Goal: Task Accomplishment & Management: Complete application form

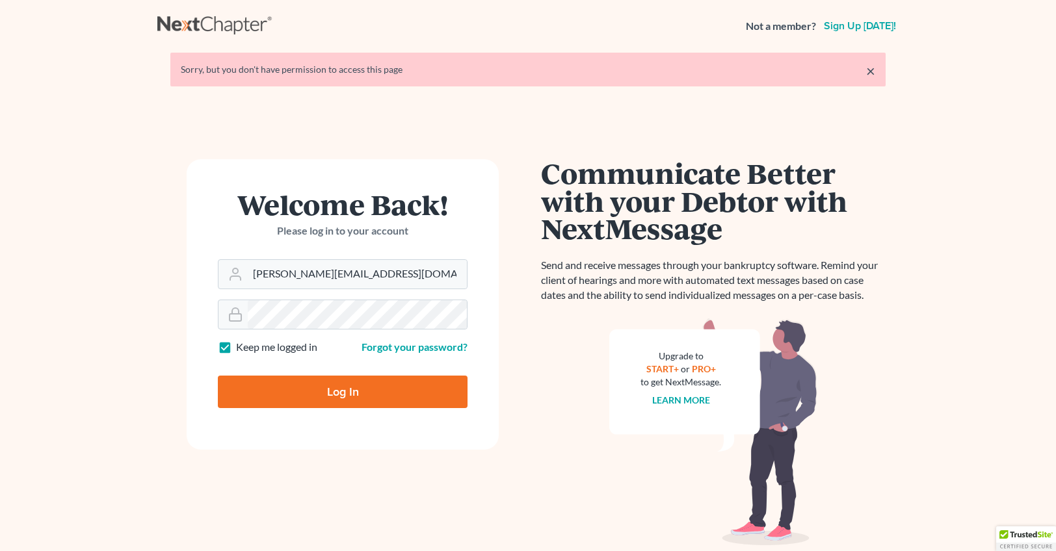
click at [367, 388] on input "Log In" at bounding box center [343, 392] width 250 height 33
type input "Thinking..."
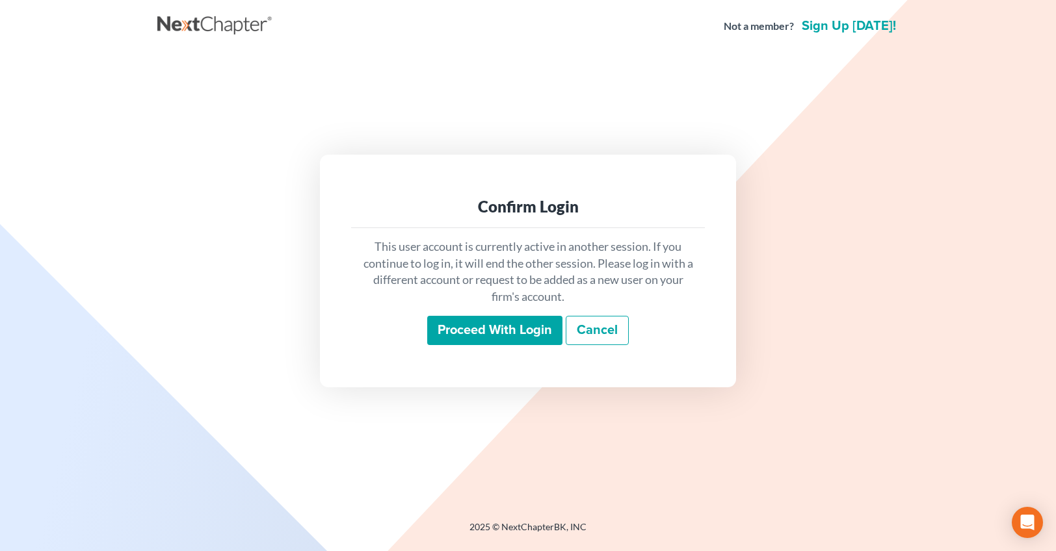
click at [504, 338] on input "Proceed with login" at bounding box center [494, 331] width 135 height 30
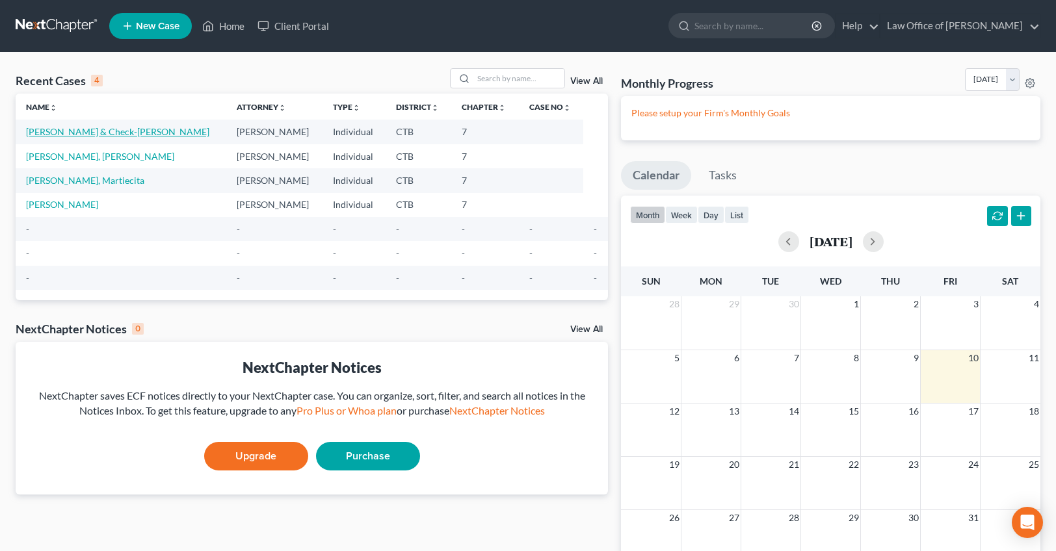
click at [111, 135] on link "[PERSON_NAME] & Check-[PERSON_NAME]" at bounding box center [117, 131] width 183 height 11
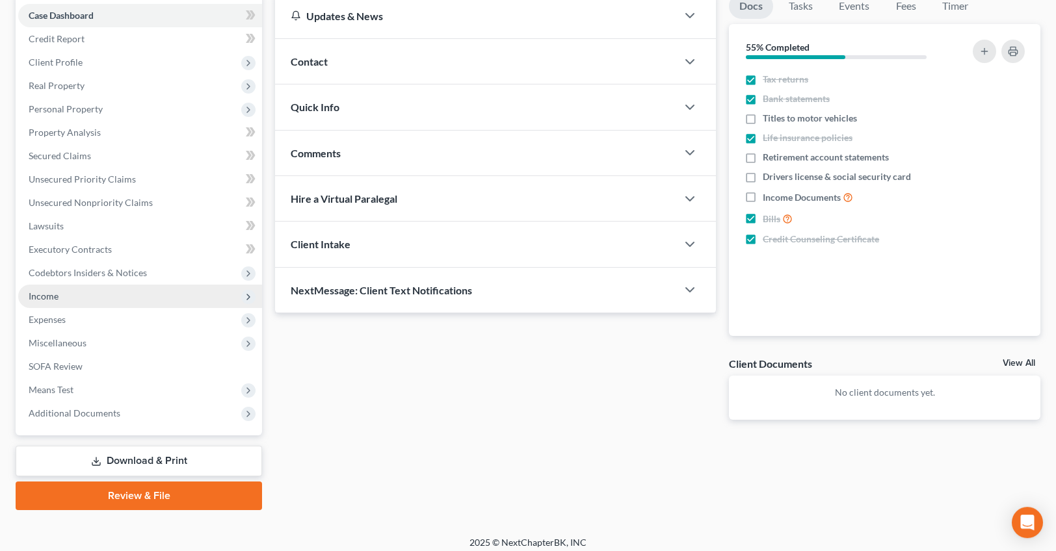
scroll to position [132, 0]
click at [53, 292] on span "Income" at bounding box center [44, 295] width 30 height 11
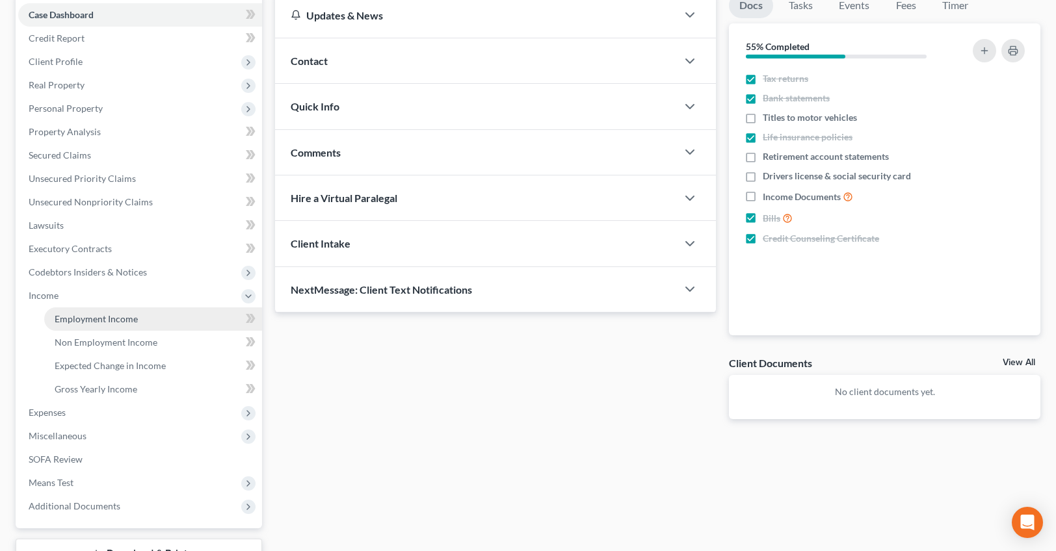
click at [112, 321] on span "Employment Income" at bounding box center [96, 318] width 83 height 11
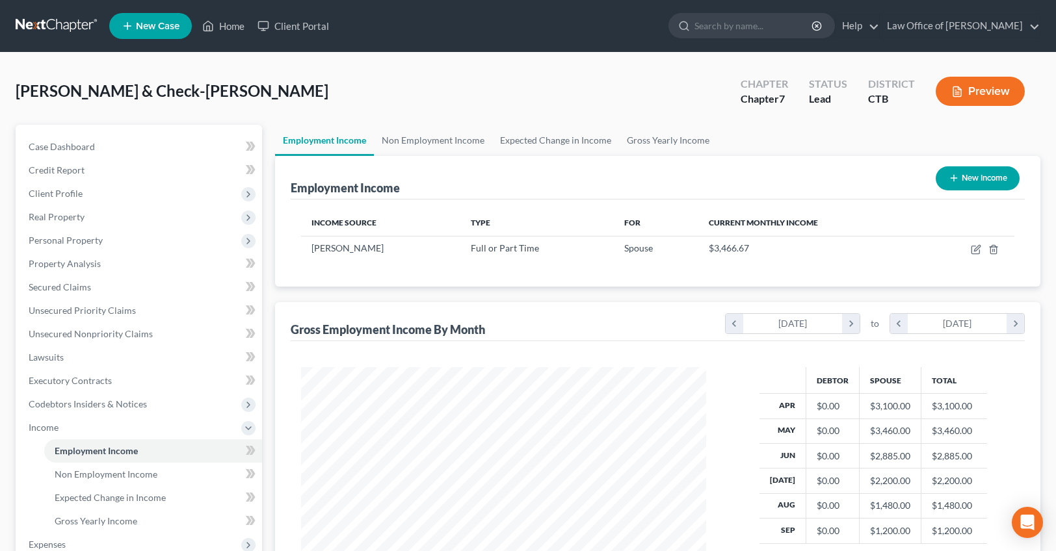
scroll to position [232, 0]
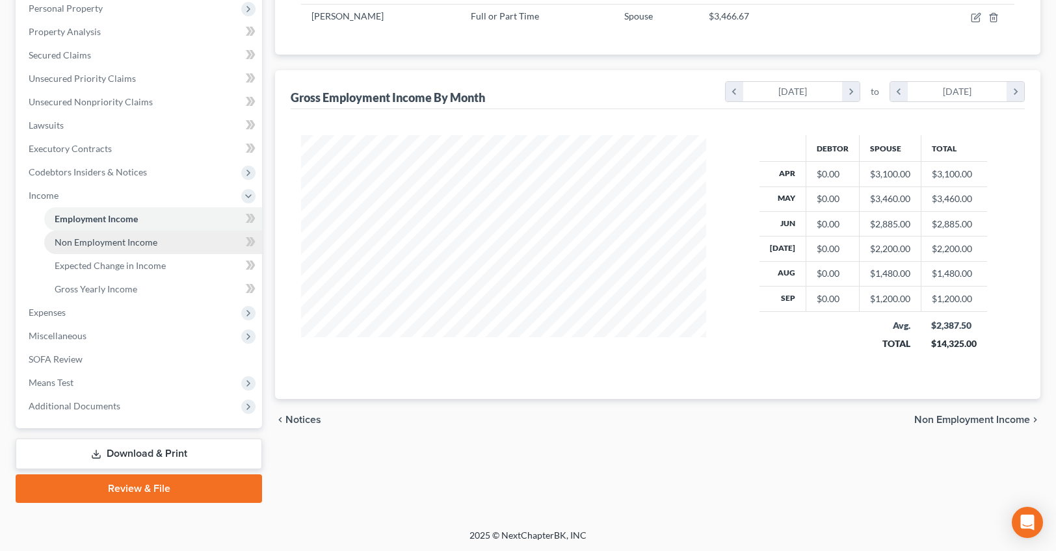
click at [88, 238] on span "Non Employment Income" at bounding box center [106, 242] width 103 height 11
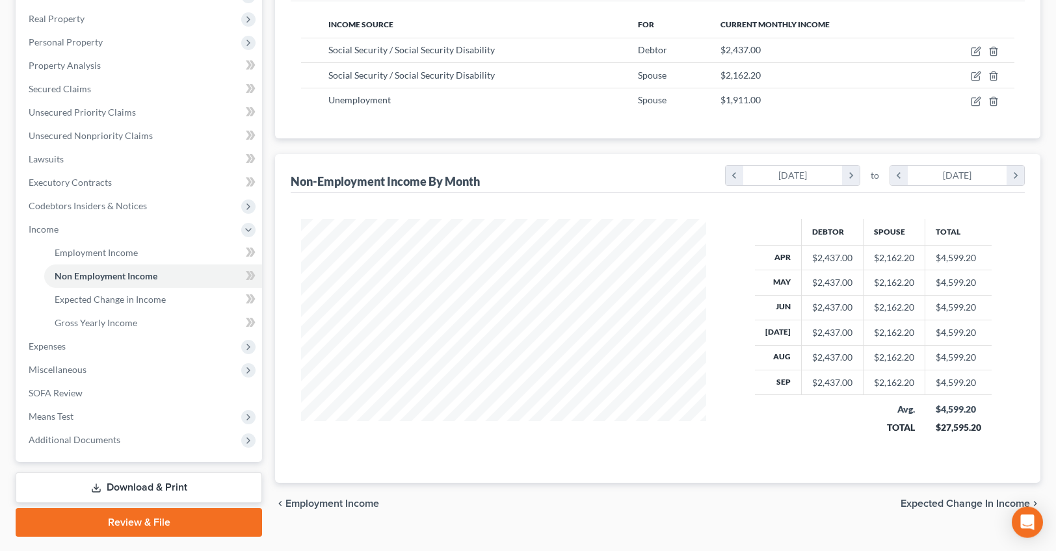
scroll to position [199, 0]
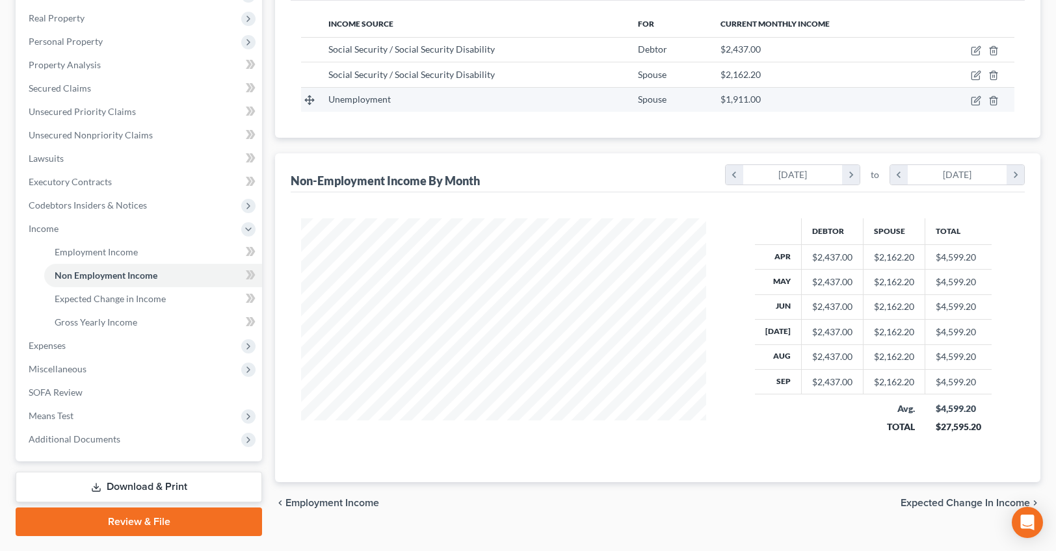
click at [391, 105] on div "Unemployment" at bounding box center [472, 99] width 289 height 13
click at [393, 104] on div "Unemployment" at bounding box center [472, 99] width 289 height 13
click at [975, 100] on icon "button" at bounding box center [977, 99] width 6 height 6
select select "0"
select select "3"
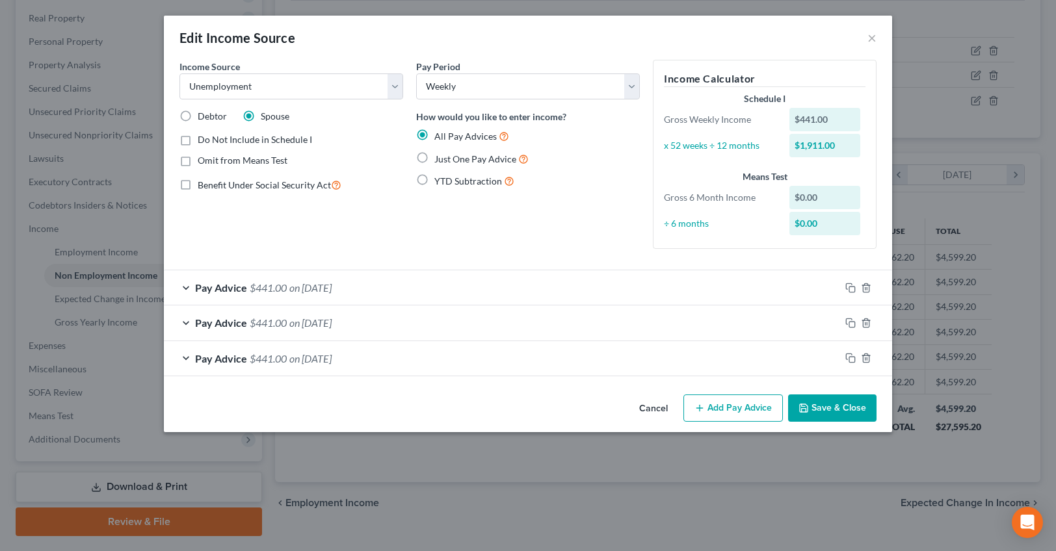
click at [734, 408] on button "Add Pay Advice" at bounding box center [732, 408] width 99 height 27
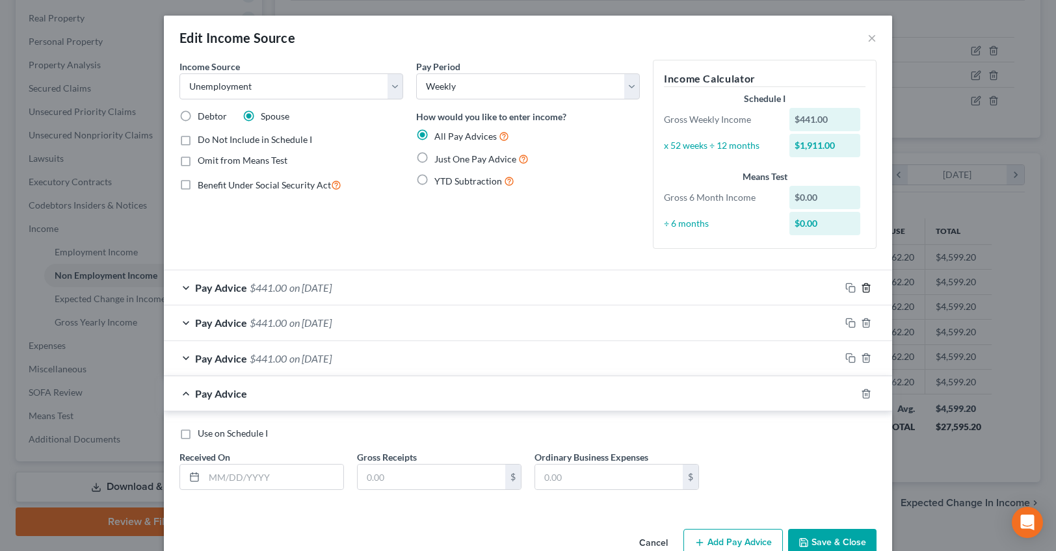
click at [870, 286] on icon "button" at bounding box center [866, 288] width 10 height 10
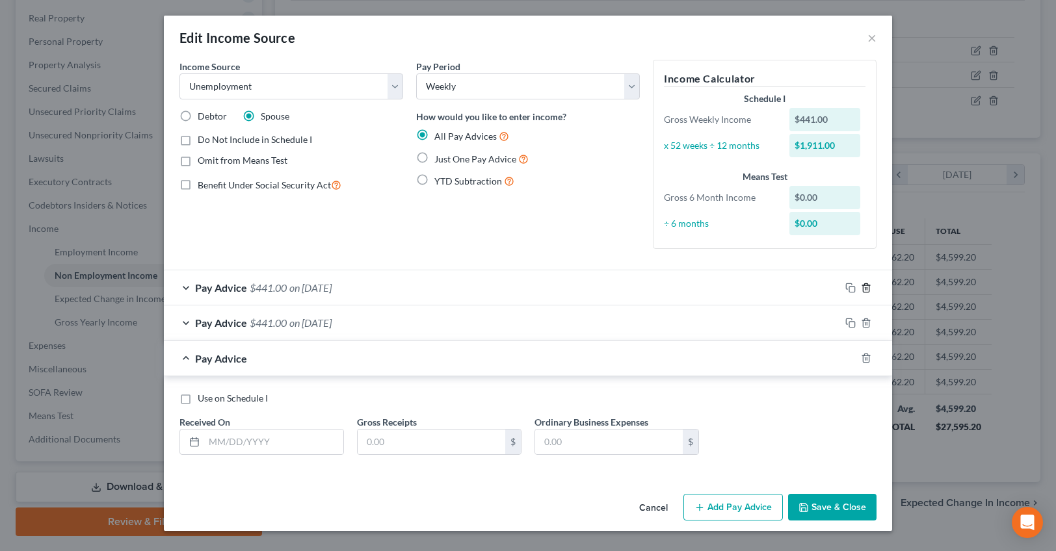
click at [870, 286] on icon "button" at bounding box center [866, 288] width 10 height 10
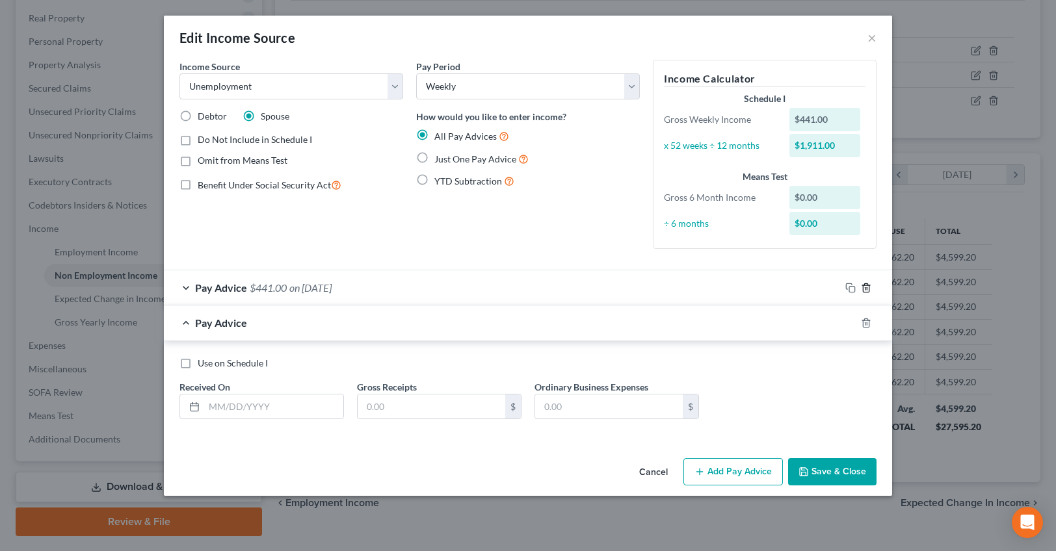
click at [870, 286] on icon "button" at bounding box center [866, 288] width 10 height 10
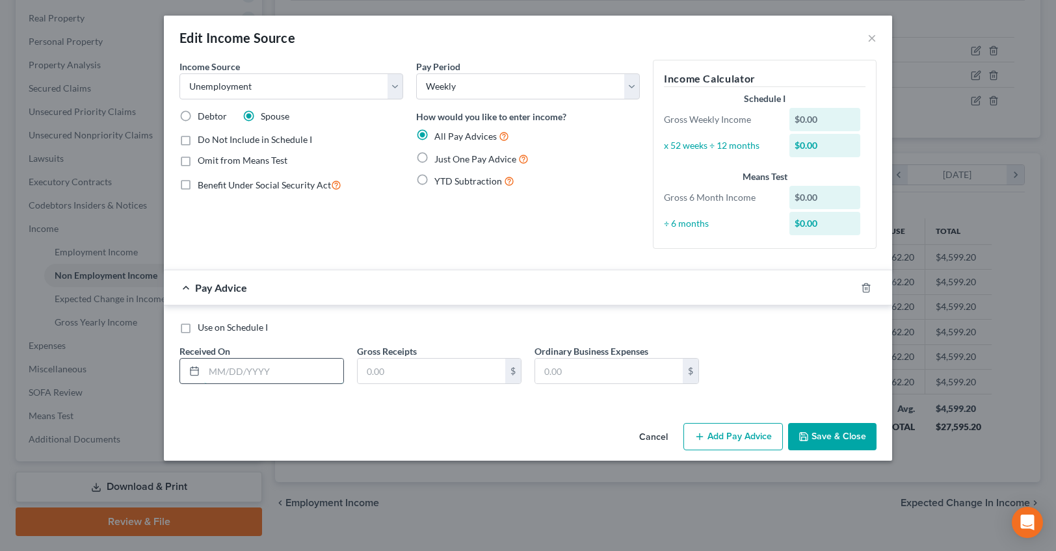
click at [207, 381] on input "text" at bounding box center [273, 371] width 139 height 25
type input "02"
type input "18"
click at [213, 371] on input "02" at bounding box center [273, 371] width 139 height 25
click at [220, 372] on input "02" at bounding box center [273, 371] width 139 height 25
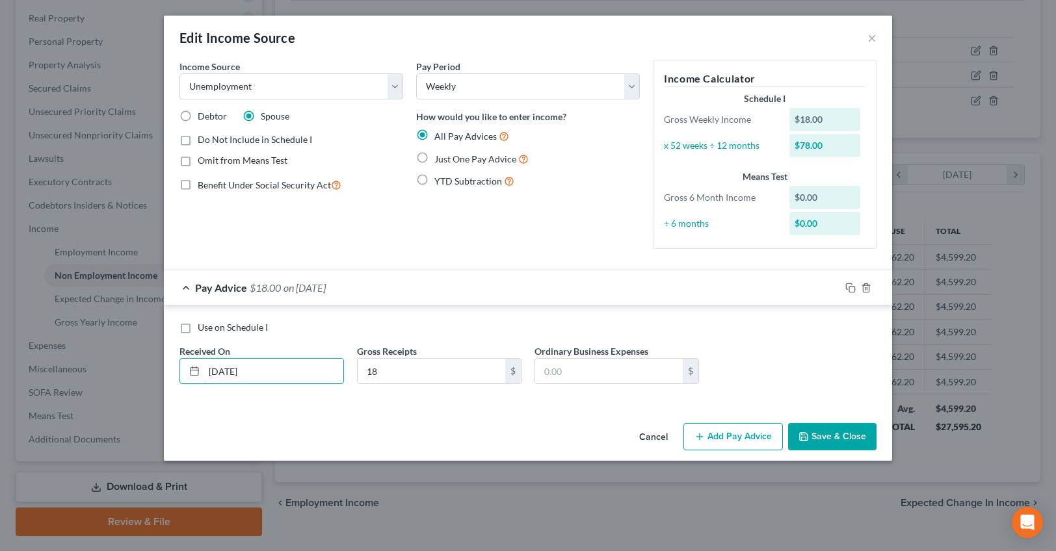
type input "[DATE]"
type input "441"
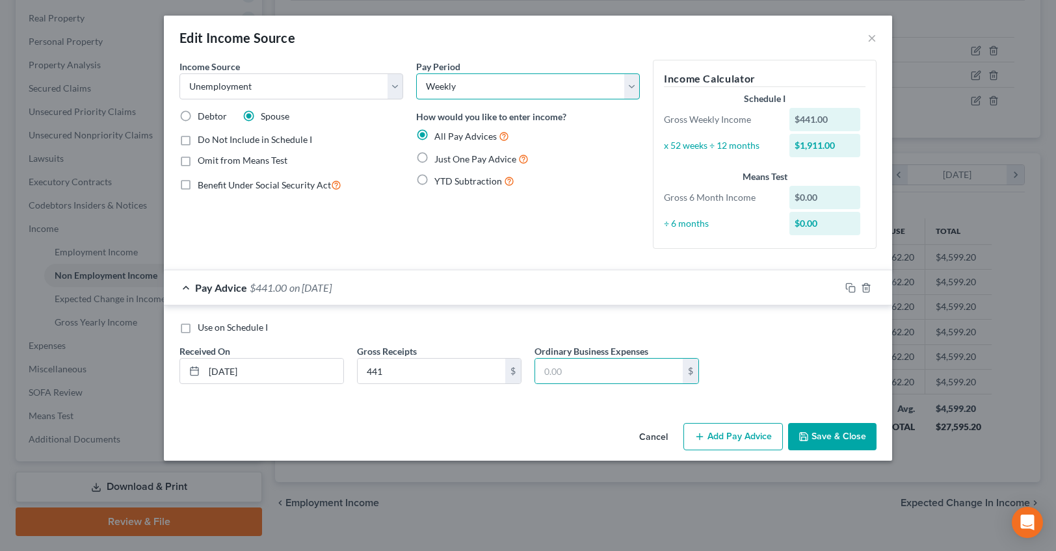
click at [416, 73] on select "Select Monthly Twice Monthly Every Other Week Weekly" at bounding box center [528, 86] width 224 height 26
click option "Weekly" at bounding box center [0, 0] width 0 height 0
click at [418, 230] on div "Pay Period Select Monthly Twice Monthly Every Other Week Weekly How would you l…" at bounding box center [528, 160] width 237 height 200
click at [702, 440] on icon "button" at bounding box center [700, 437] width 10 height 10
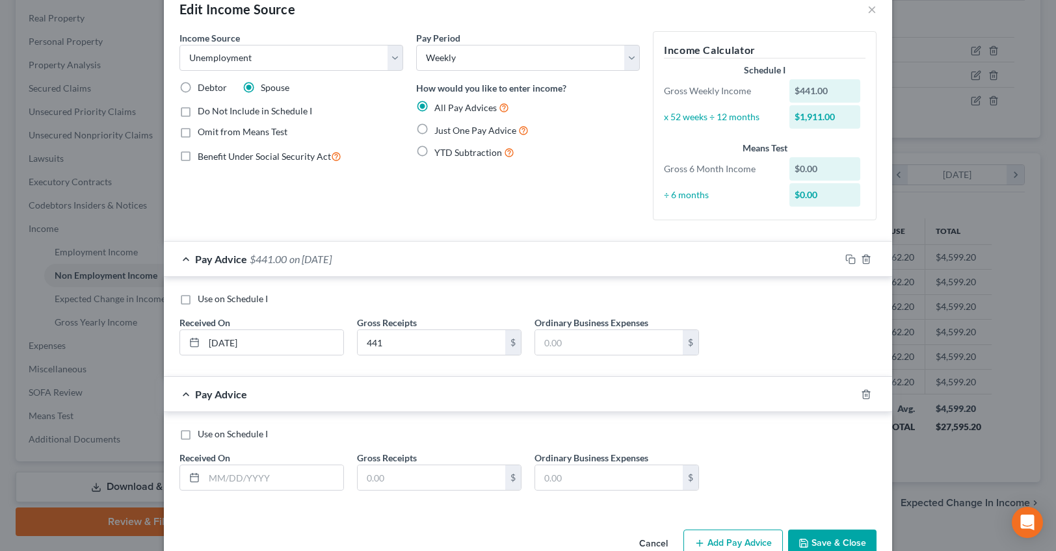
scroll to position [60, 0]
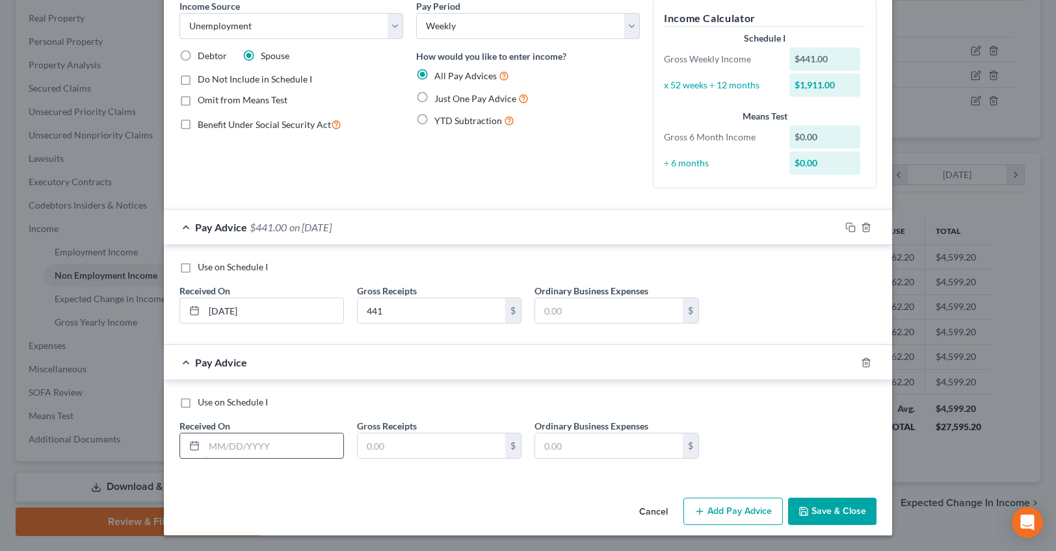
click at [235, 449] on input "text" at bounding box center [273, 446] width 139 height 25
type input "[DATE]"
click at [406, 444] on input "text" at bounding box center [432, 446] width 148 height 25
type input "441"
click at [722, 507] on button "Add Pay Advice" at bounding box center [732, 511] width 99 height 27
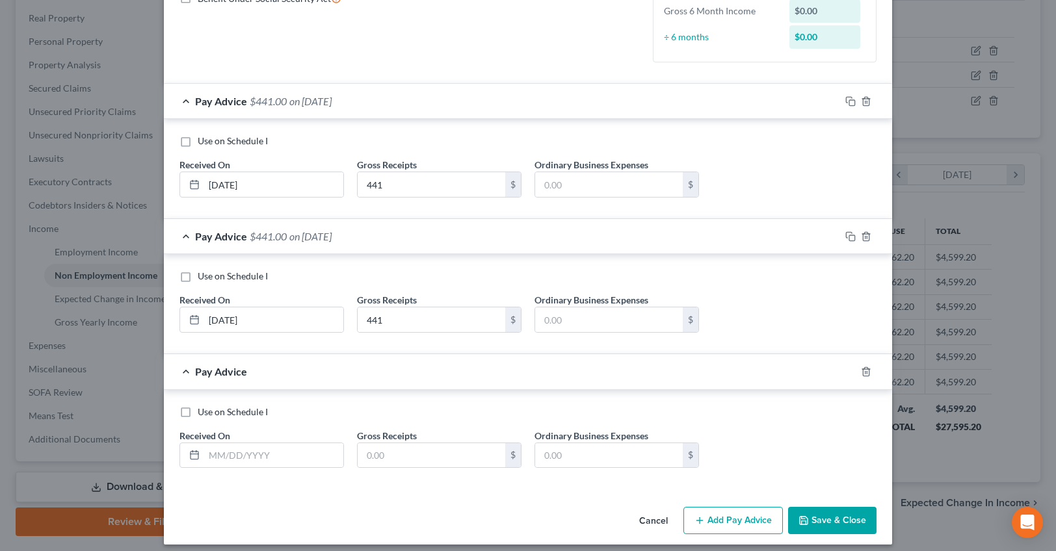
scroll to position [196, 0]
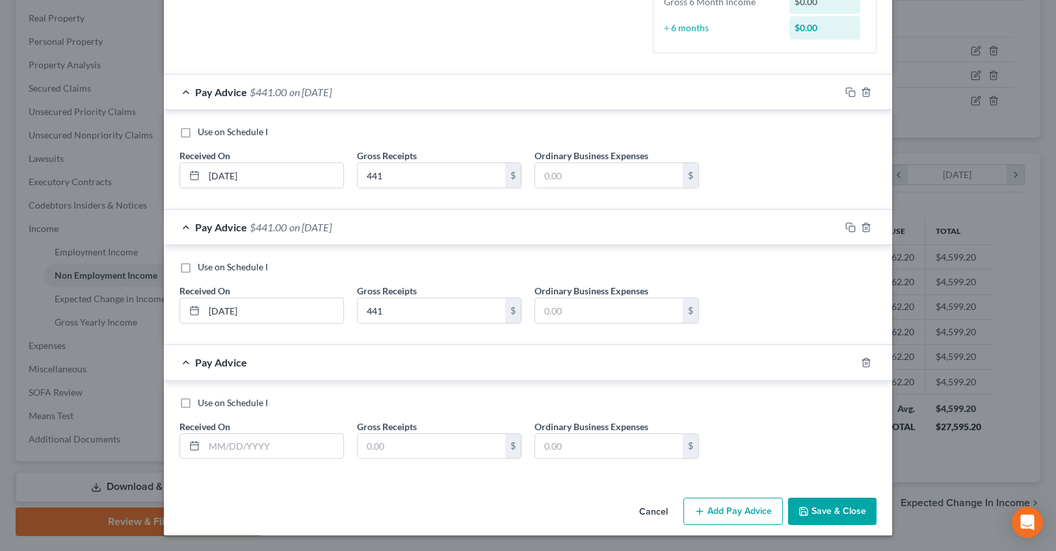
click at [185, 226] on div "Pay Advice $441.00 on [DATE]" at bounding box center [502, 227] width 676 height 34
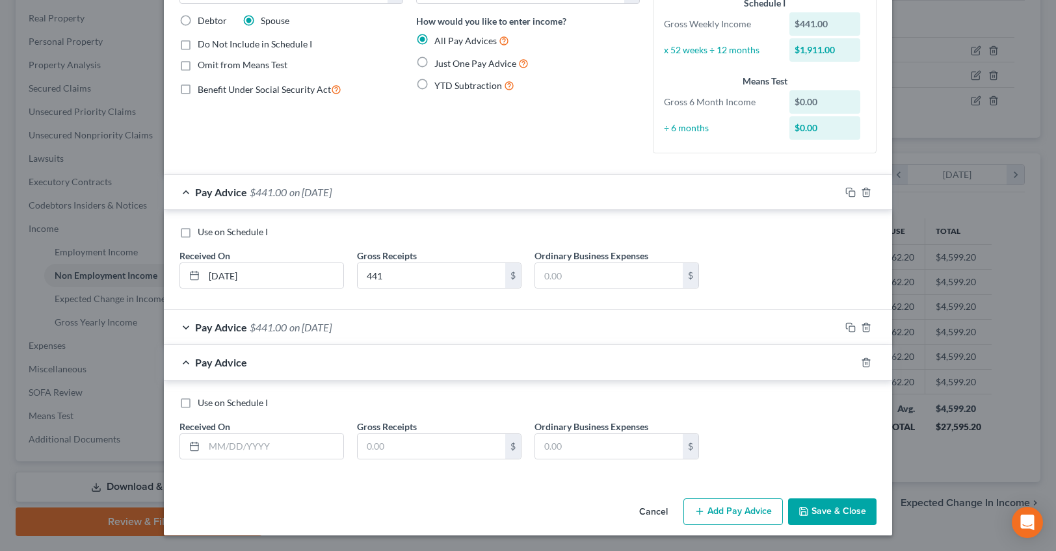
scroll to position [96, 0]
click at [186, 186] on div "Pay Advice $441.00 on [DATE]" at bounding box center [502, 192] width 676 height 34
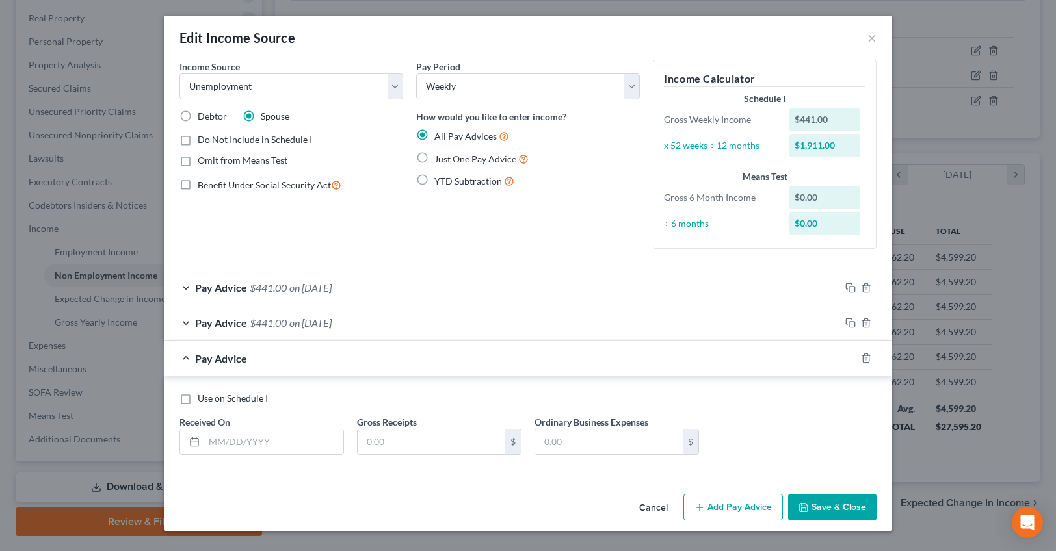
scroll to position [0, 0]
click at [227, 438] on input "text" at bounding box center [273, 442] width 139 height 25
type input "[DATE]"
click at [365, 441] on input "text" at bounding box center [432, 442] width 148 height 25
type input "441"
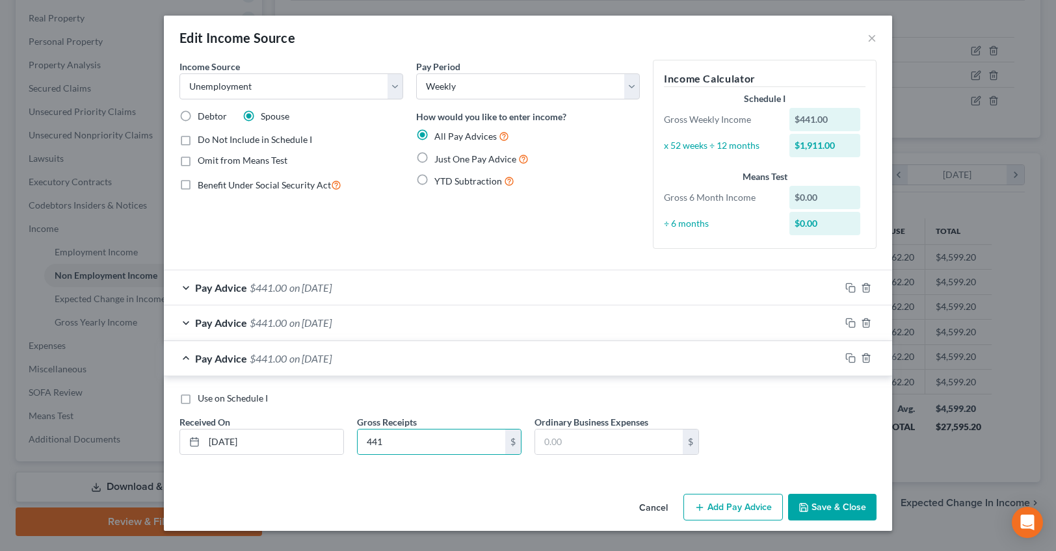
click at [702, 510] on icon "button" at bounding box center [700, 508] width 10 height 10
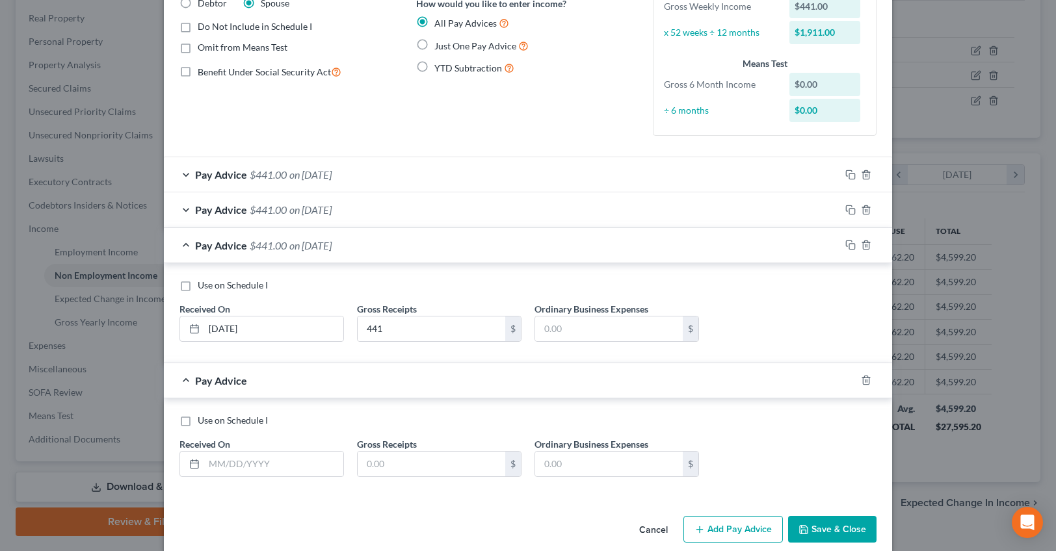
scroll to position [131, 0]
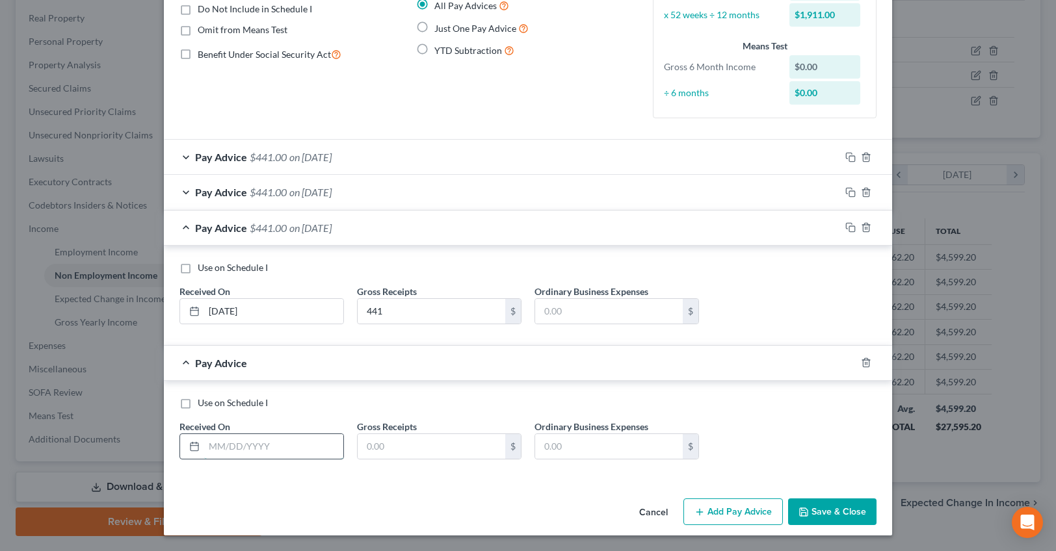
click at [219, 444] on input "text" at bounding box center [273, 446] width 139 height 25
type input "[DATE]"
click at [423, 443] on input "text" at bounding box center [432, 446] width 148 height 25
type input "441"
click at [747, 518] on button "Add Pay Advice" at bounding box center [732, 512] width 99 height 27
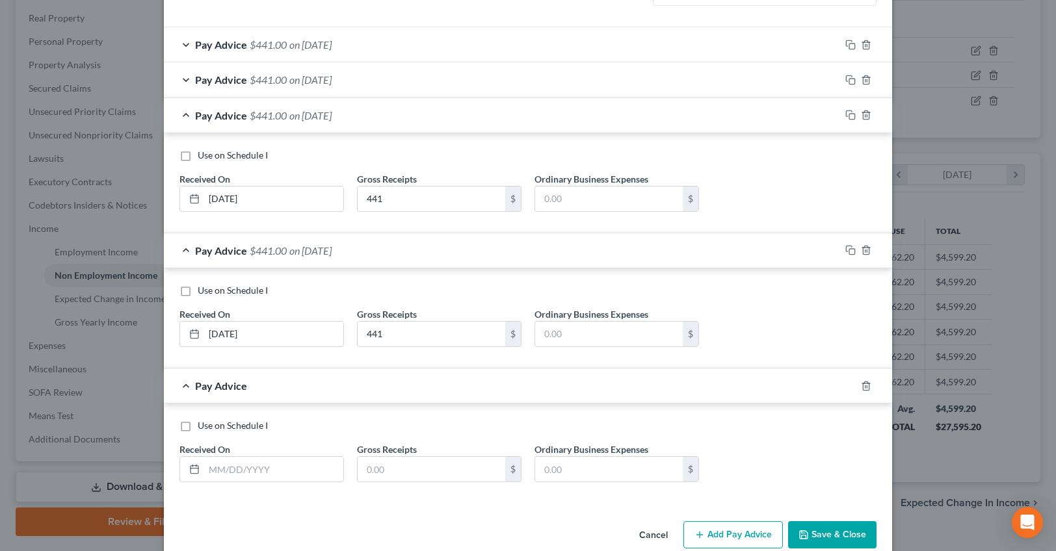
scroll to position [267, 0]
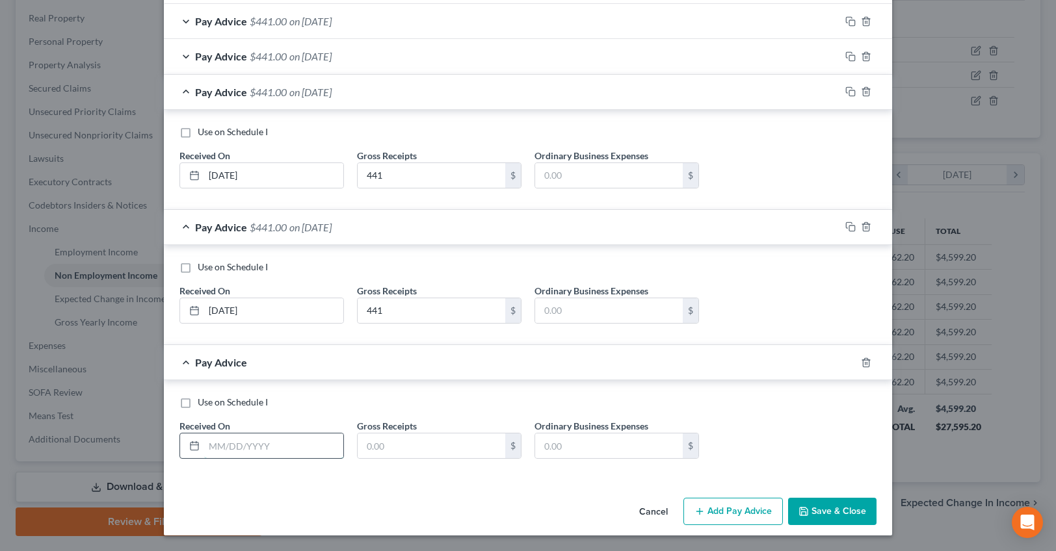
click at [226, 441] on input "text" at bounding box center [273, 446] width 139 height 25
type input "[DATE]"
click at [418, 457] on input "text" at bounding box center [432, 446] width 148 height 25
type input "441"
click at [747, 520] on button "Add Pay Advice" at bounding box center [732, 511] width 99 height 27
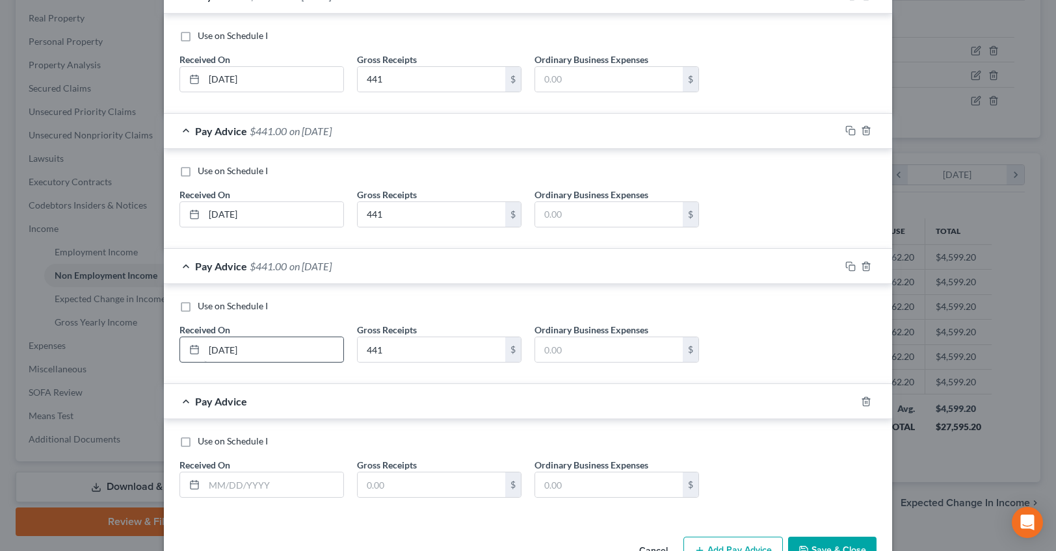
scroll to position [402, 0]
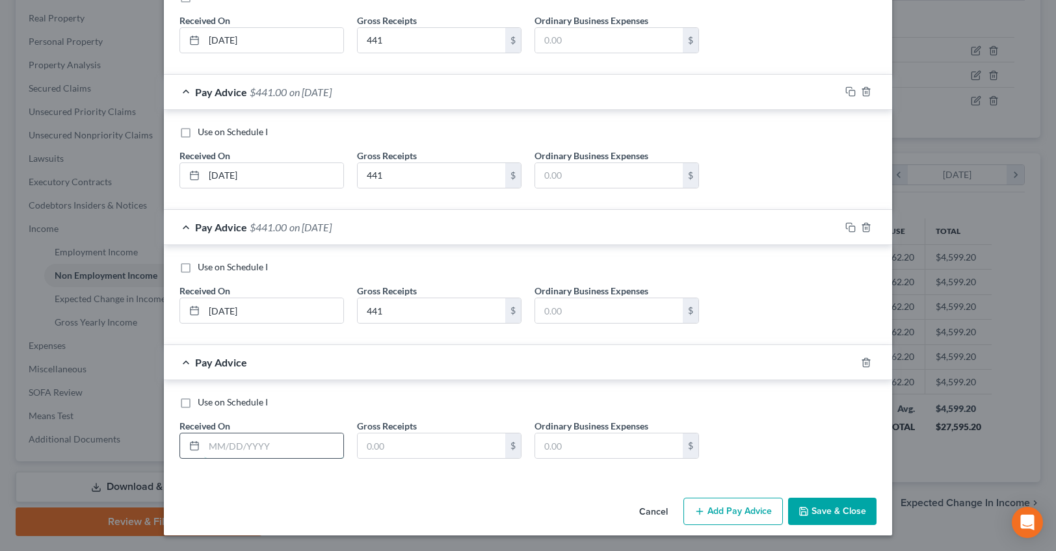
click at [214, 449] on input "text" at bounding box center [273, 446] width 139 height 25
type input "[DATE]"
click at [440, 442] on input "text" at bounding box center [432, 446] width 148 height 25
type input "441"
click at [732, 508] on button "Add Pay Advice" at bounding box center [732, 511] width 99 height 27
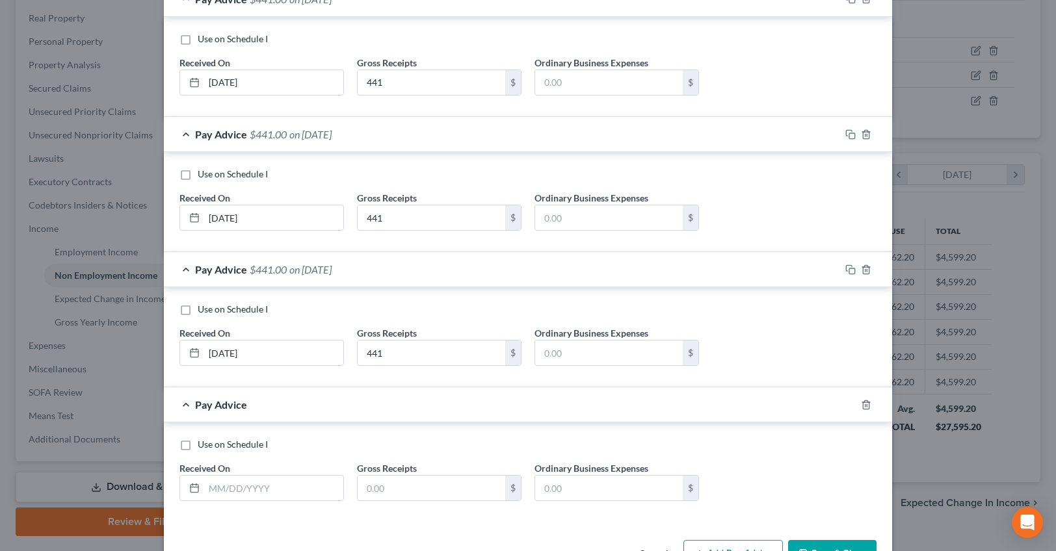
scroll to position [537, 0]
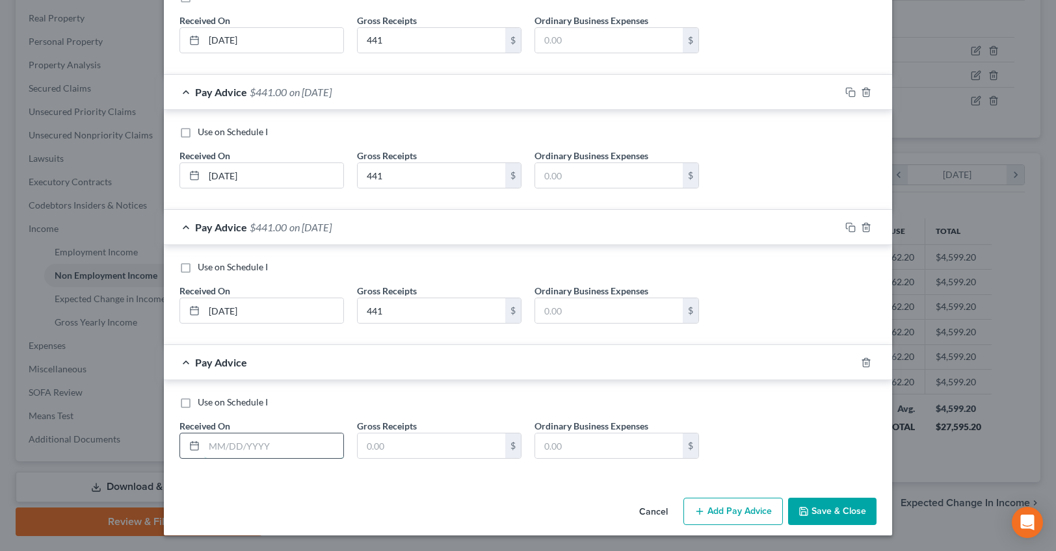
click at [219, 449] on input "text" at bounding box center [273, 446] width 139 height 25
click at [398, 461] on div "Use on Schedule I Received On * [DATE] Gross Receipts $ Ordinary Business Expen…" at bounding box center [528, 432] width 710 height 73
click at [397, 448] on input "text" at bounding box center [432, 446] width 148 height 25
click at [262, 449] on input "[DATE]" at bounding box center [273, 446] width 139 height 25
type input "[DATE]"
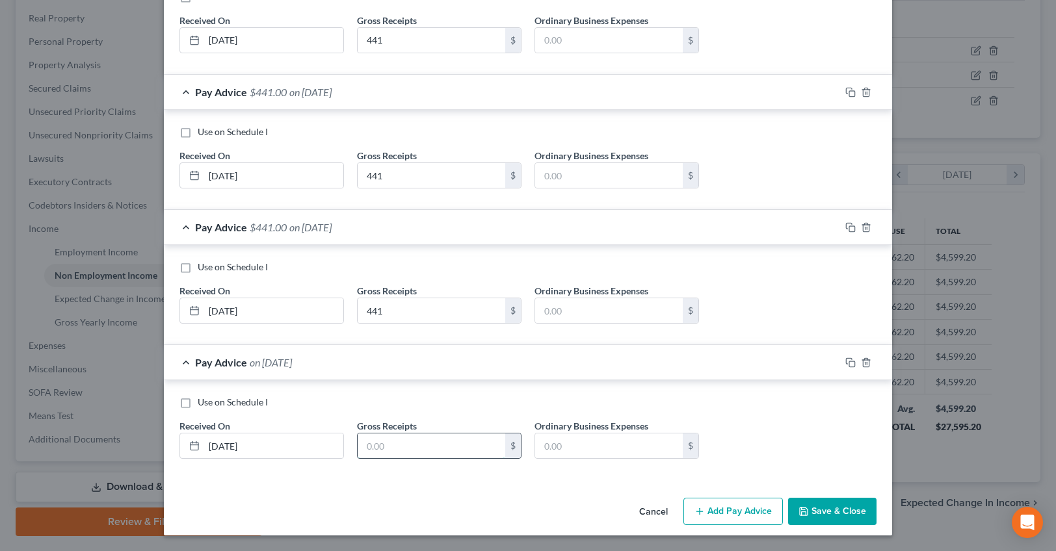
click at [418, 447] on input "text" at bounding box center [432, 446] width 148 height 25
type input "5"
type input "441"
click at [738, 512] on button "Add Pay Advice" at bounding box center [732, 511] width 99 height 27
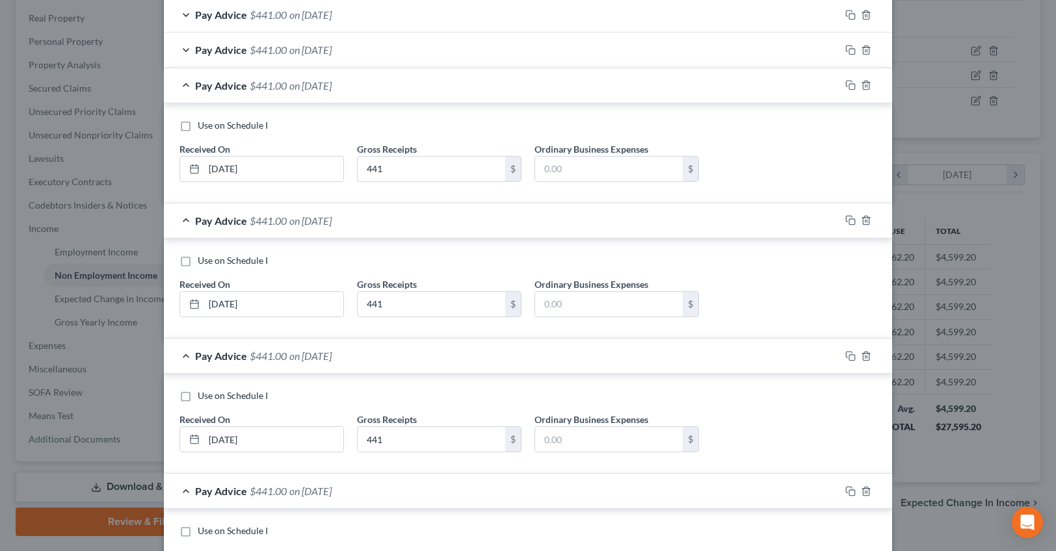
scroll to position [272, 0]
click at [233, 226] on span "Pay Advice" at bounding box center [221, 221] width 52 height 12
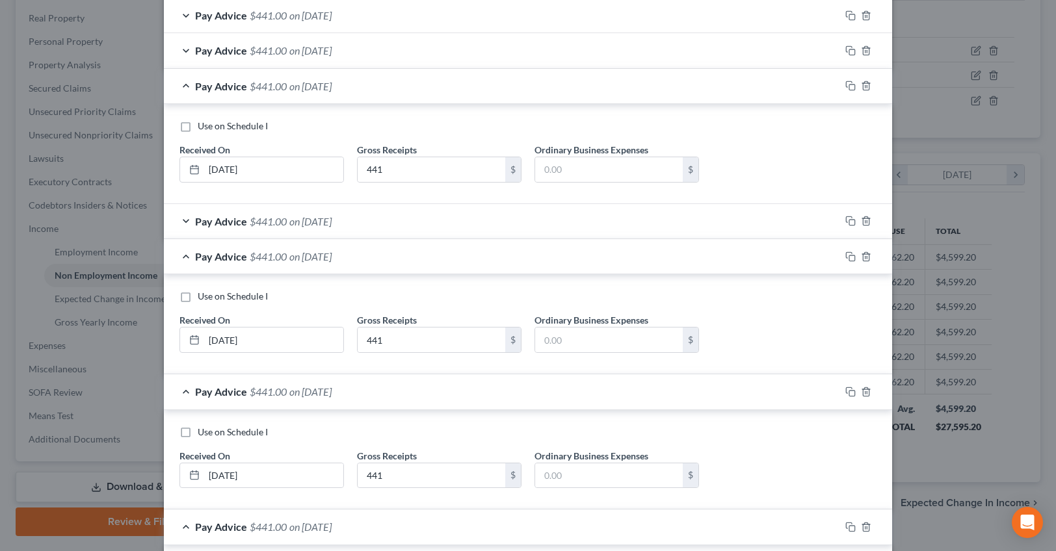
click at [228, 89] on span "Pay Advice" at bounding box center [221, 86] width 52 height 12
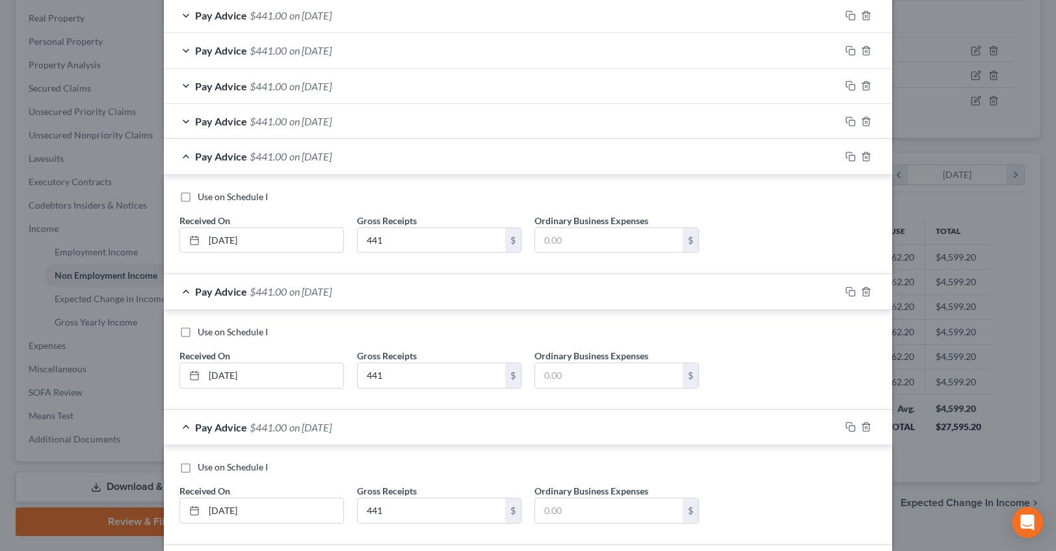
click at [209, 166] on div "Pay Advice $441.00 on [DATE]" at bounding box center [502, 156] width 676 height 34
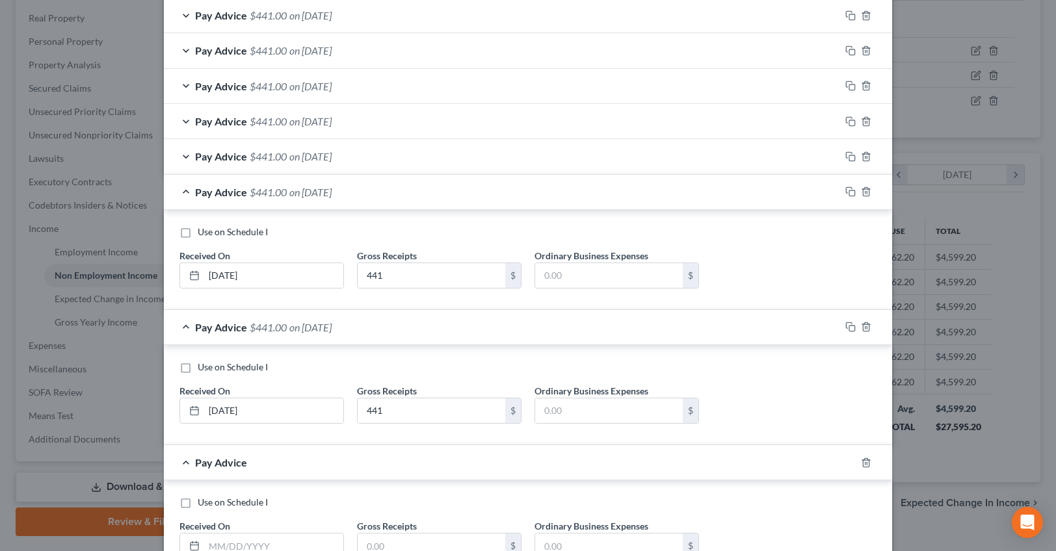
click at [234, 191] on span "Pay Advice" at bounding box center [221, 192] width 52 height 12
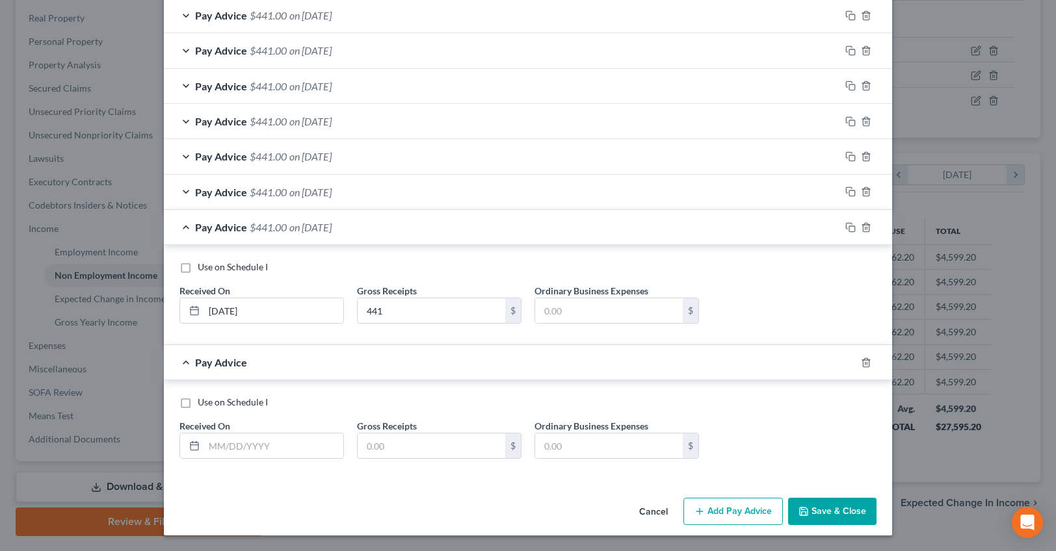
click at [266, 224] on span "$441.00" at bounding box center [268, 227] width 37 height 12
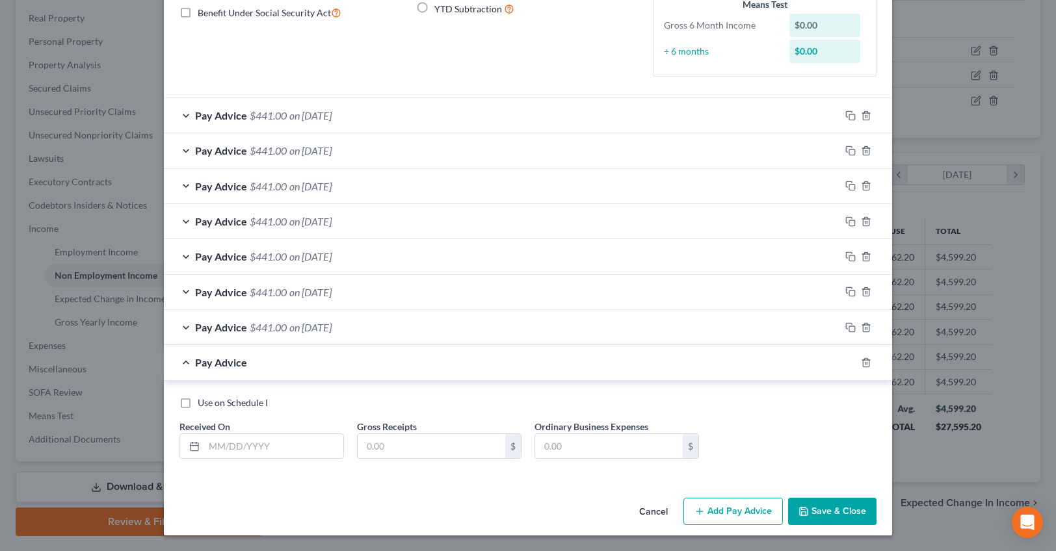
scroll to position [172, 0]
click at [223, 447] on input "text" at bounding box center [273, 446] width 139 height 25
type input "[DATE]"
click at [402, 441] on input "text" at bounding box center [432, 446] width 148 height 25
type input "441"
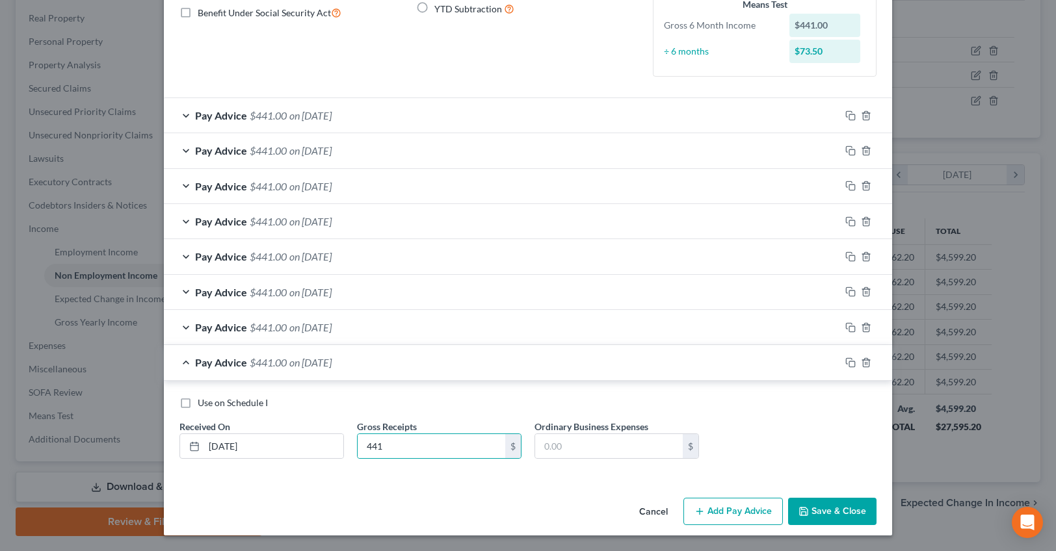
drag, startPoint x: 750, startPoint y: 527, endPoint x: 749, endPoint y: 520, distance: 6.8
click at [749, 522] on div "Cancel Add Pay Advice Save & Close" at bounding box center [528, 514] width 728 height 43
click at [747, 509] on button "Add Pay Advice" at bounding box center [732, 511] width 99 height 27
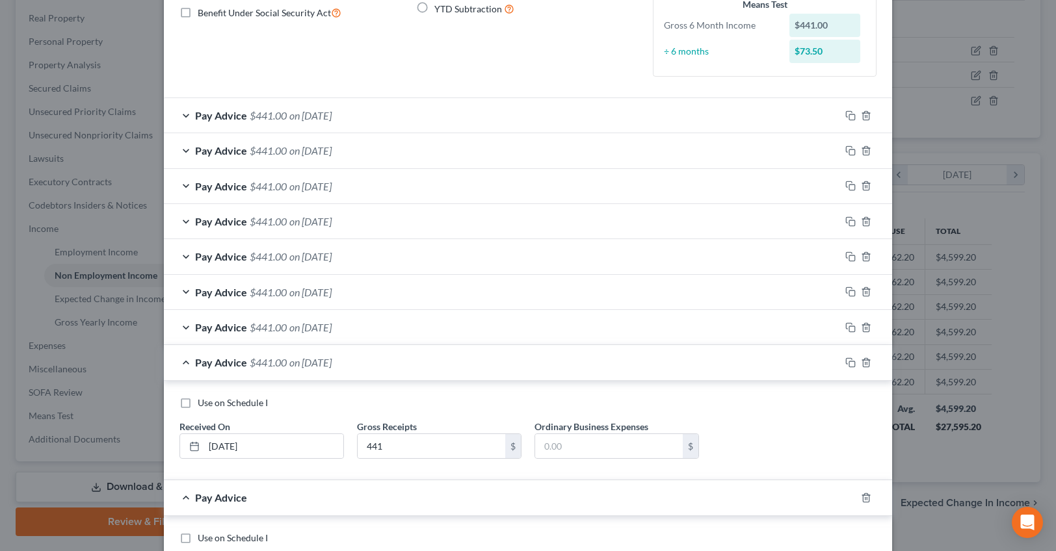
click at [281, 366] on span "$441.00" at bounding box center [268, 362] width 37 height 12
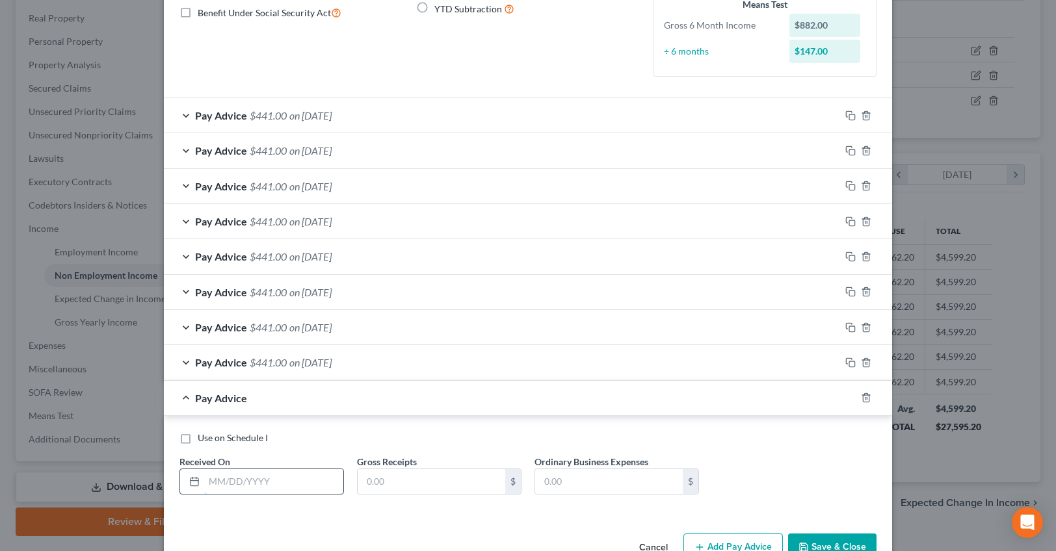
click at [257, 488] on input "text" at bounding box center [273, 482] width 139 height 25
type input "[DATE]"
click at [433, 484] on input "text" at bounding box center [432, 482] width 148 height 25
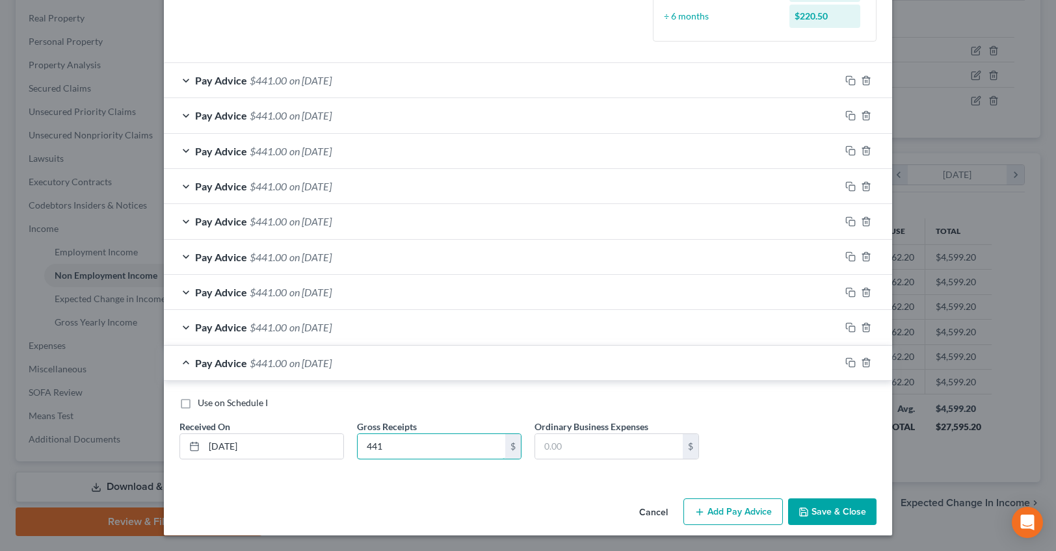
type input "441"
click at [730, 511] on button "Add Pay Advice" at bounding box center [732, 512] width 99 height 27
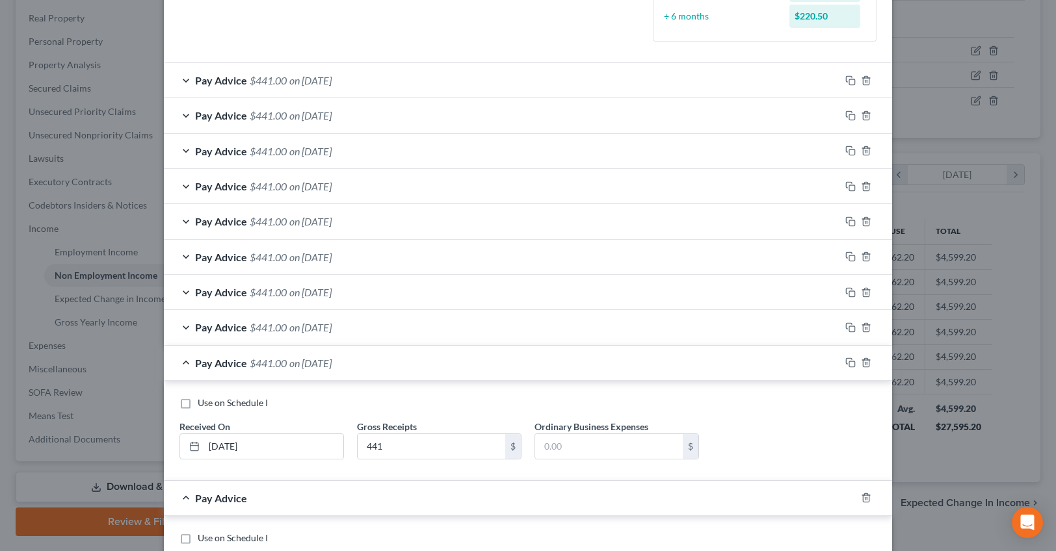
scroll to position [343, 0]
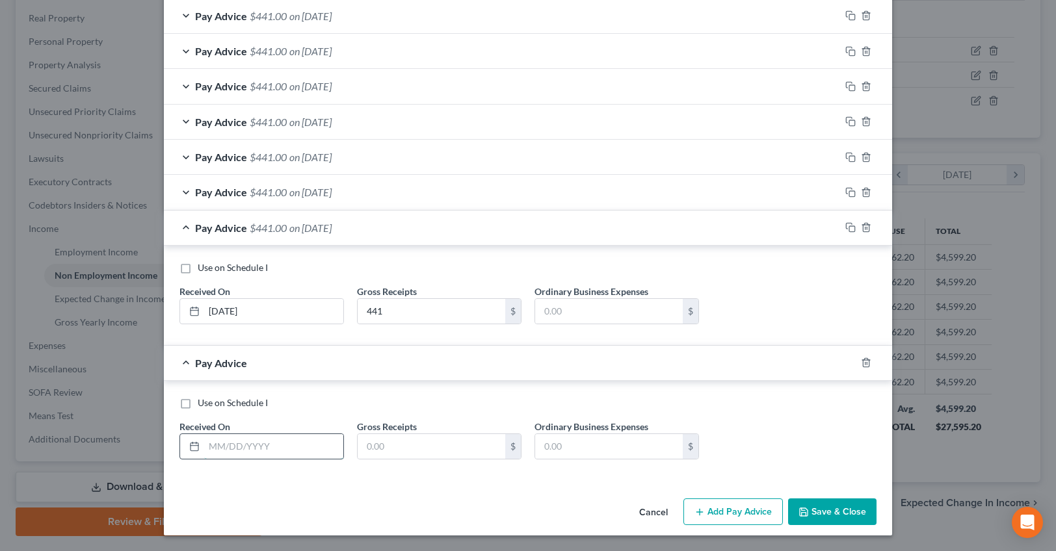
click at [214, 440] on input "text" at bounding box center [273, 446] width 139 height 25
type input "[DATE]"
click at [420, 440] on input "text" at bounding box center [432, 446] width 148 height 25
type input "441"
click at [747, 510] on button "Add Pay Advice" at bounding box center [732, 512] width 99 height 27
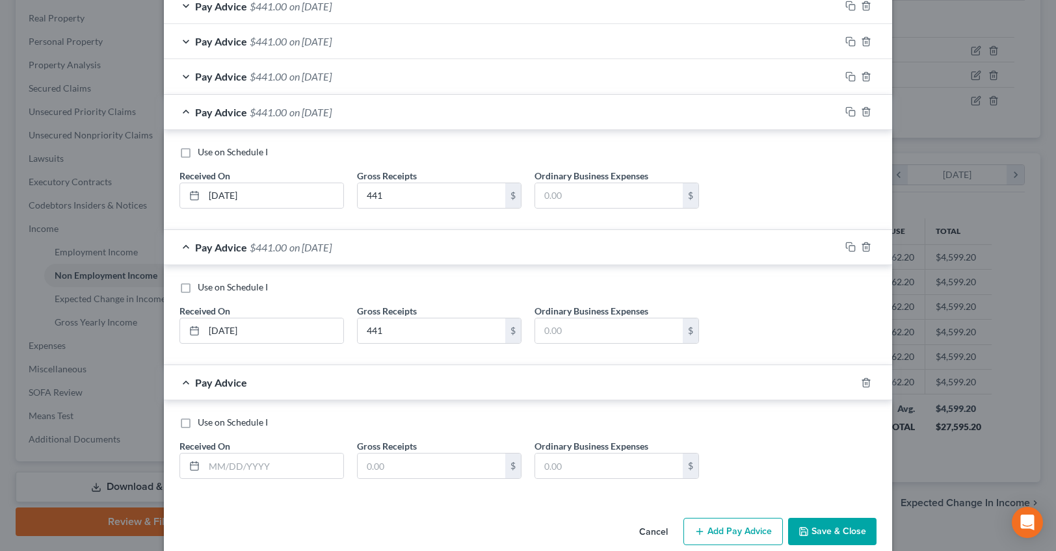
scroll to position [479, 0]
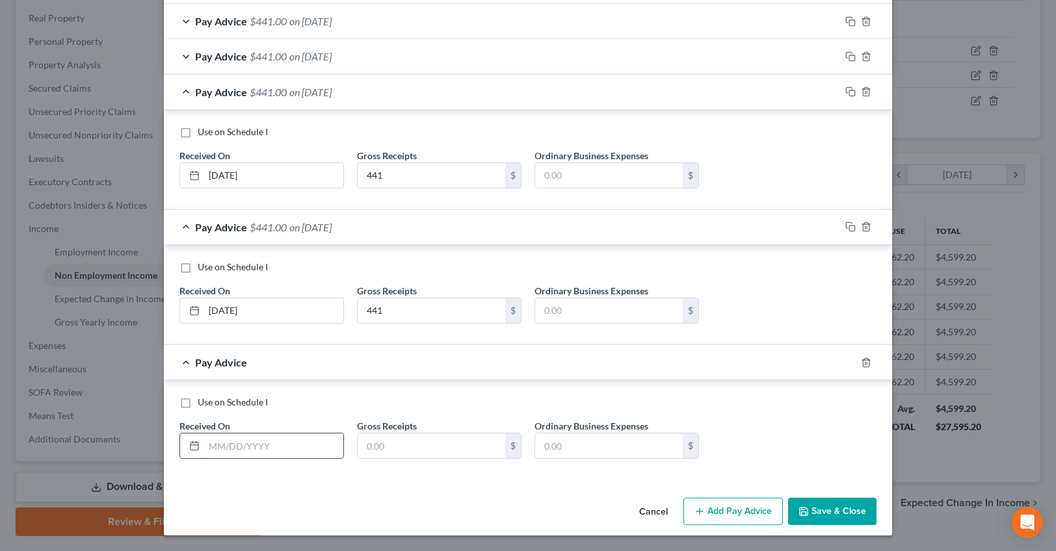
click at [217, 444] on input "text" at bounding box center [273, 446] width 139 height 25
type input "[DATE]"
click at [414, 444] on input "text" at bounding box center [432, 446] width 148 height 25
type input "441"
click at [762, 514] on button "Add Pay Advice" at bounding box center [732, 511] width 99 height 27
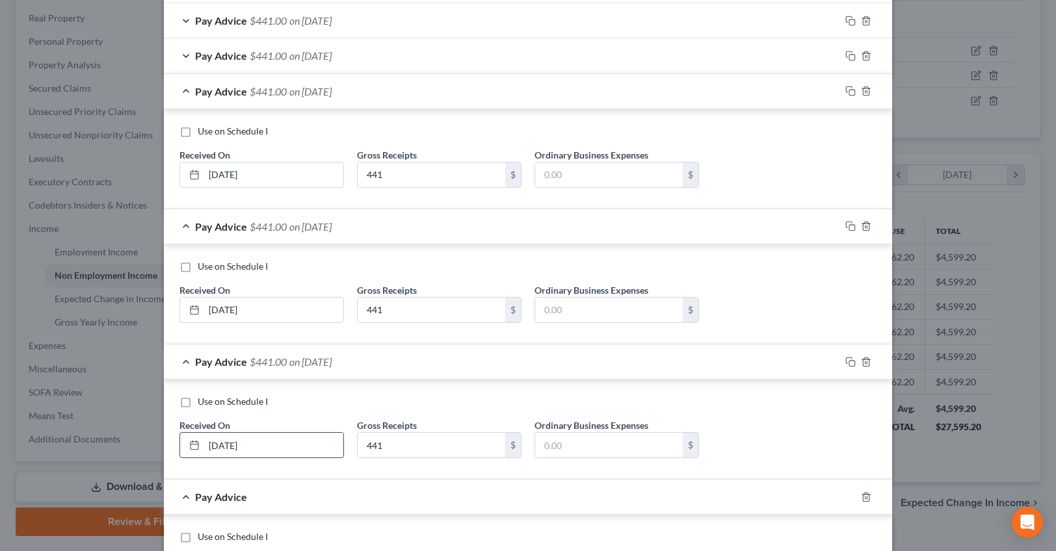
scroll to position [614, 0]
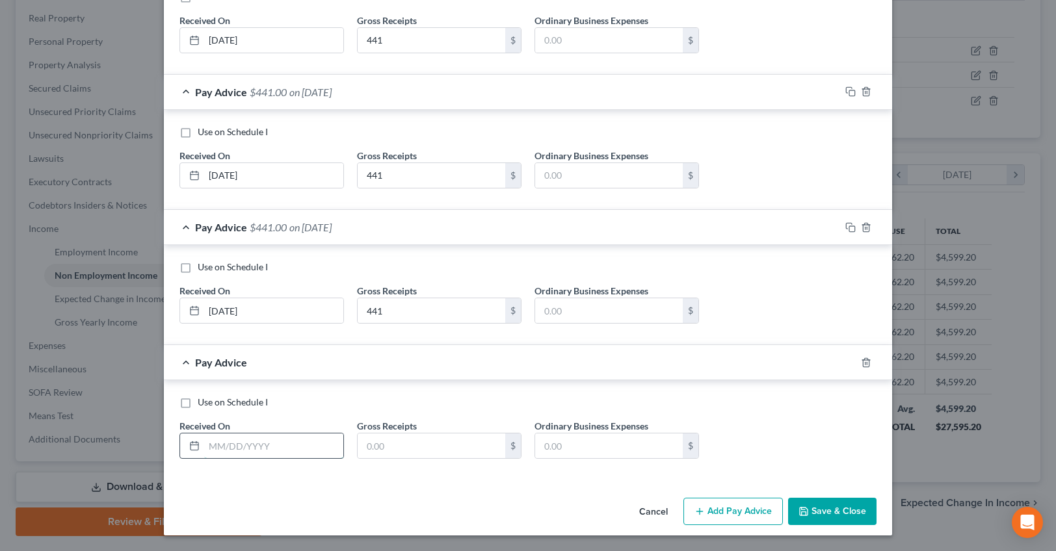
click at [216, 449] on input "text" at bounding box center [273, 446] width 139 height 25
type input "[DATE]"
click at [388, 451] on input "text" at bounding box center [432, 446] width 148 height 25
type input "441"
click at [723, 516] on button "Add Pay Advice" at bounding box center [732, 511] width 99 height 27
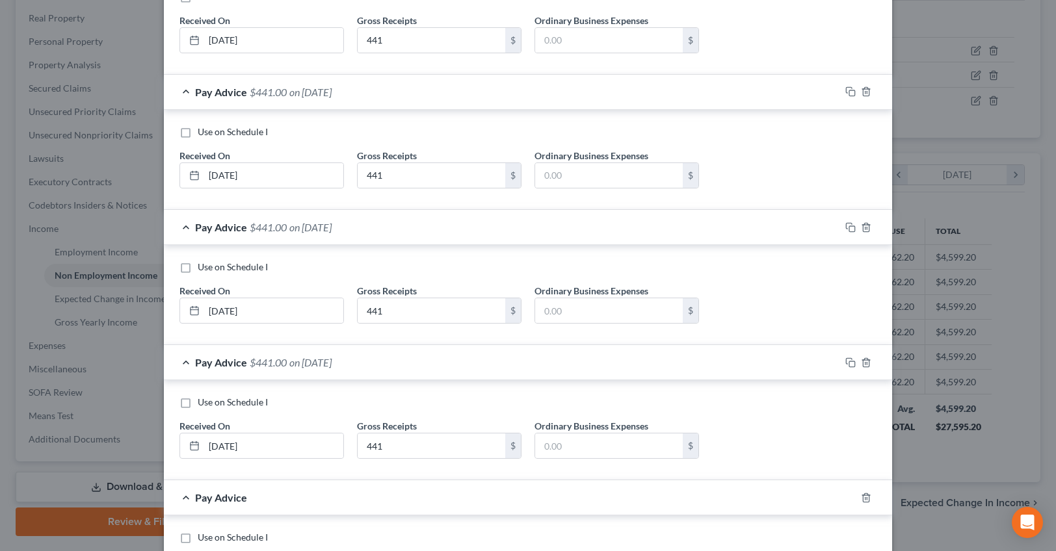
scroll to position [749, 0]
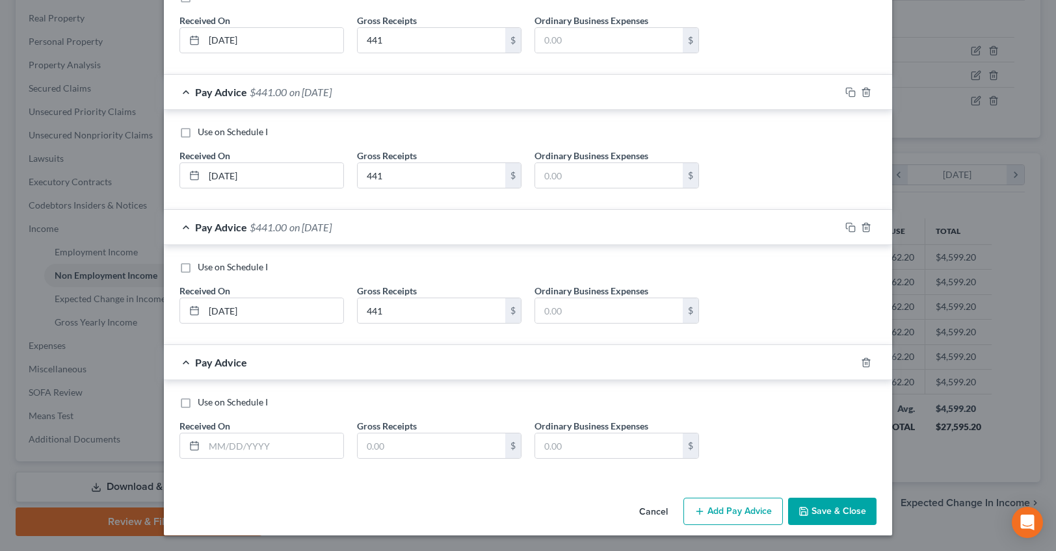
click at [183, 90] on div "Pay Advice $441.00 on [DATE]" at bounding box center [502, 92] width 676 height 34
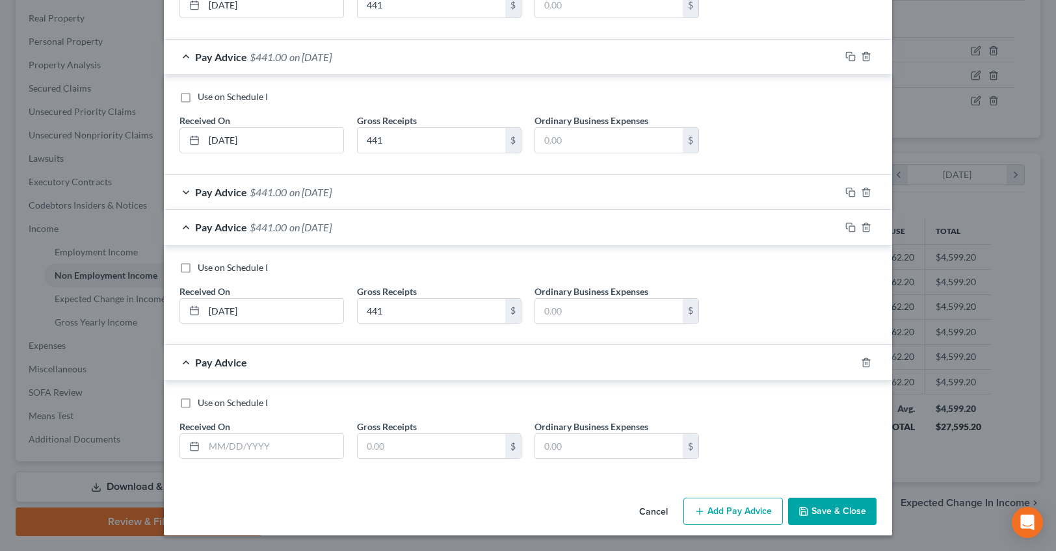
click at [185, 57] on div "Pay Advice $441.00 on [DATE]" at bounding box center [502, 57] width 676 height 34
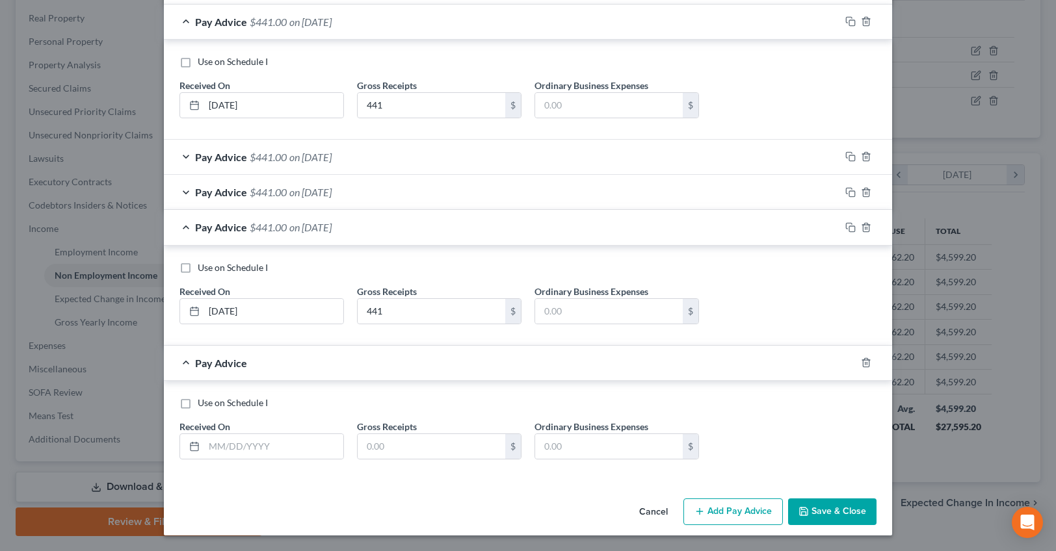
click at [187, 23] on div "Pay Advice $441.00 on [DATE]" at bounding box center [502, 22] width 676 height 34
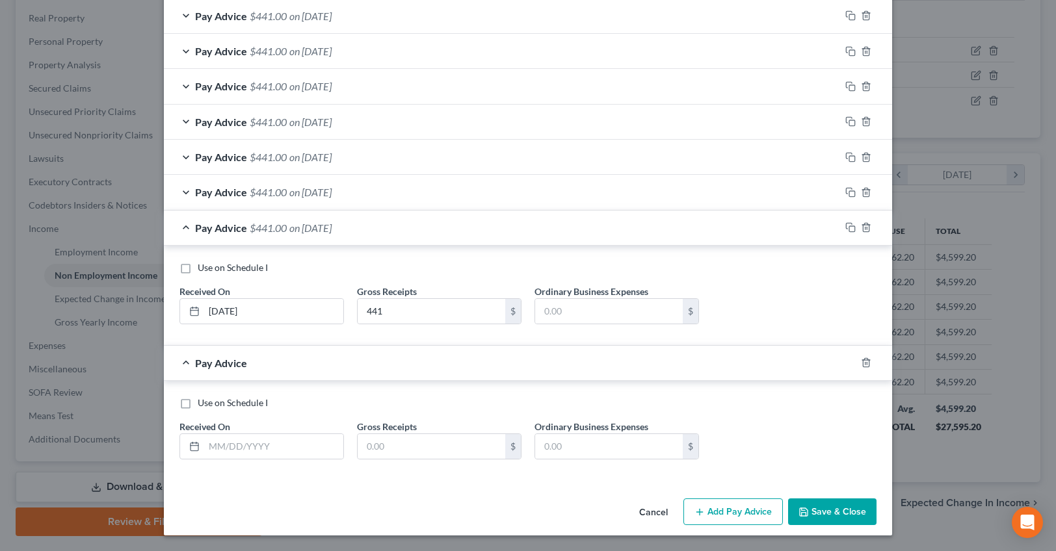
scroll to position [449, 0]
click at [183, 225] on div "Pay Advice $441.00 on [DATE]" at bounding box center [502, 228] width 676 height 34
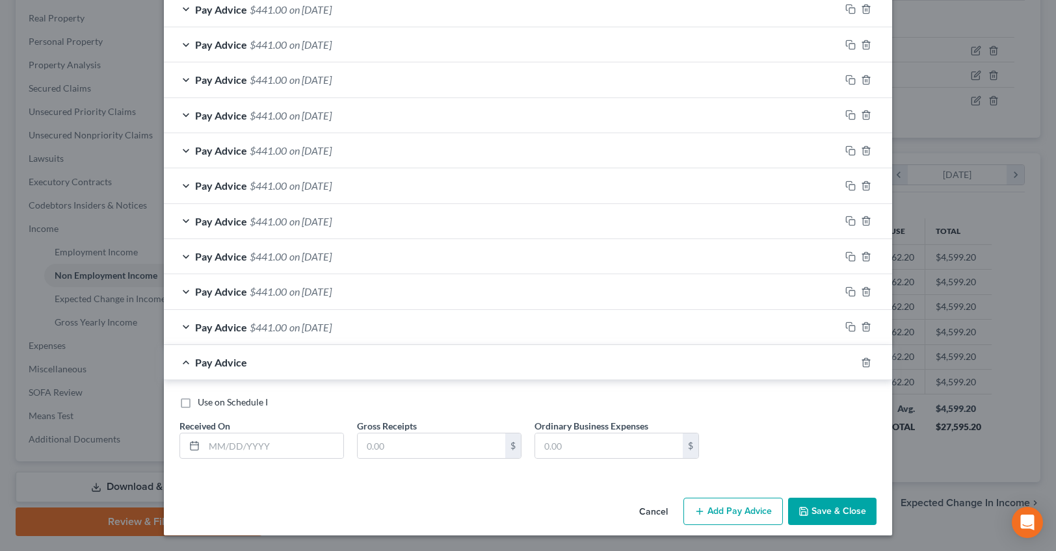
scroll to position [349, 0]
click at [226, 445] on input "text" at bounding box center [273, 446] width 139 height 25
type input "[DATE]"
click at [447, 449] on input "text" at bounding box center [432, 446] width 148 height 25
type input "441"
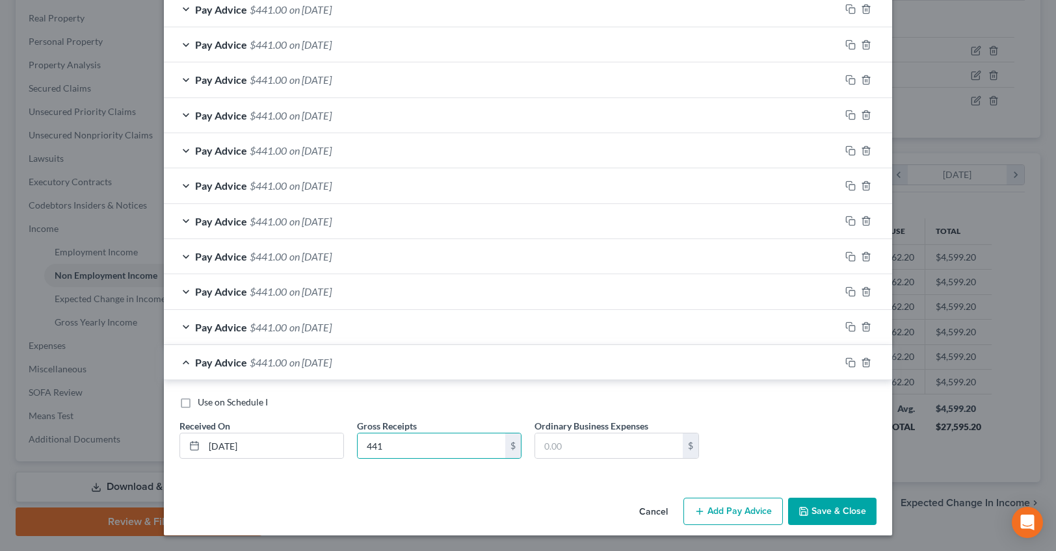
click at [722, 513] on button "Add Pay Advice" at bounding box center [732, 511] width 99 height 27
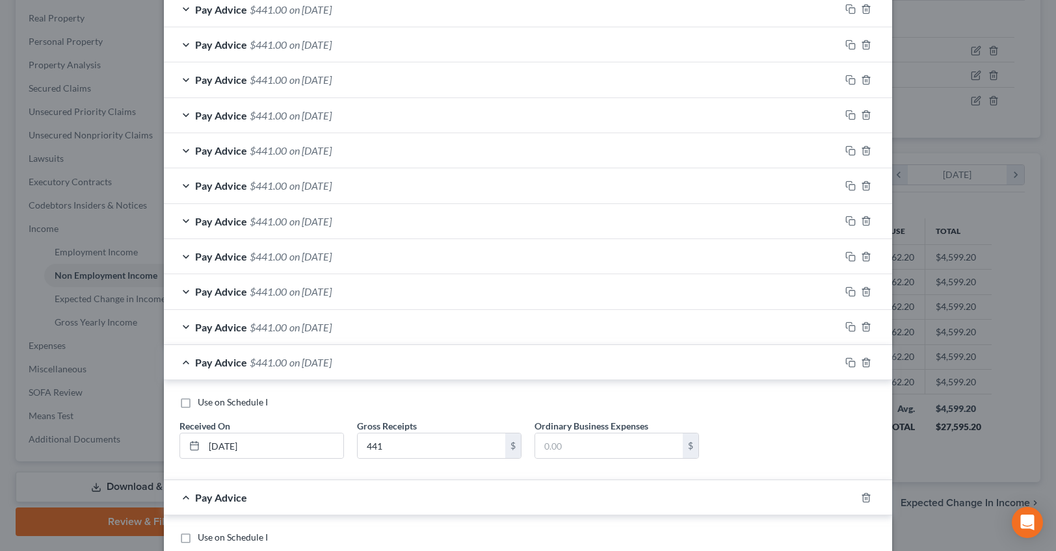
scroll to position [484, 0]
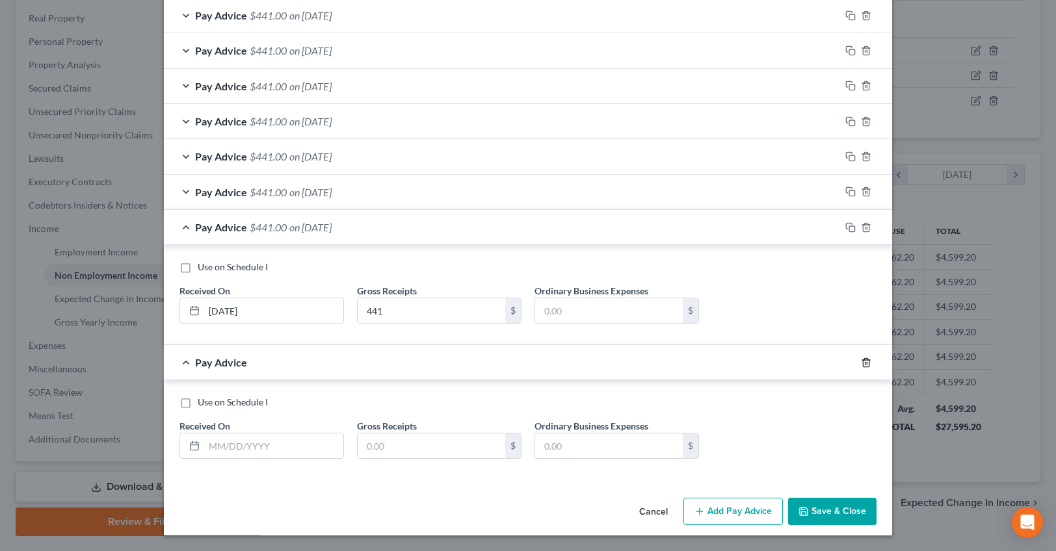
click at [864, 364] on icon "button" at bounding box center [866, 363] width 10 height 10
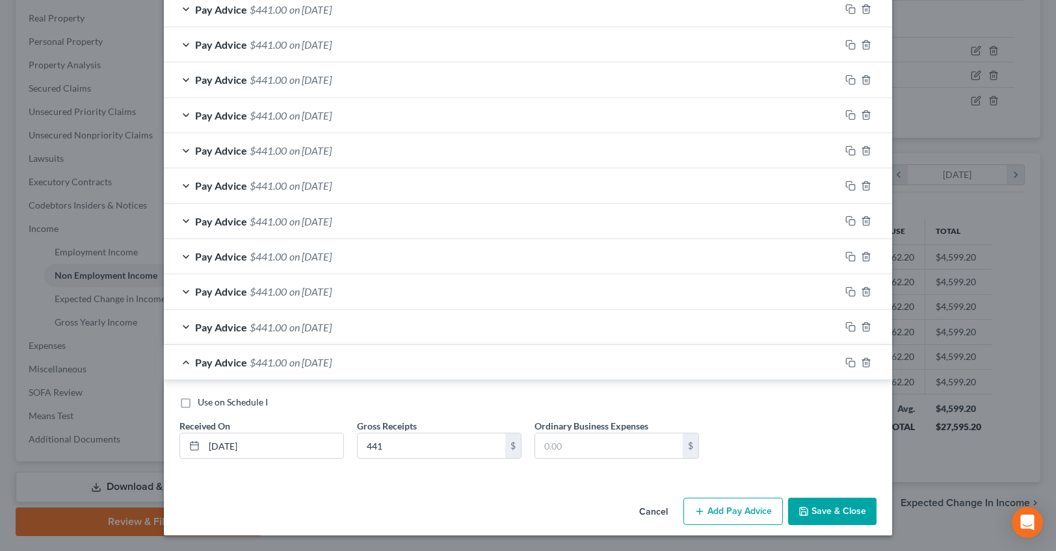
click at [185, 362] on div "Pay Advice $441.00 on [DATE]" at bounding box center [502, 362] width 676 height 34
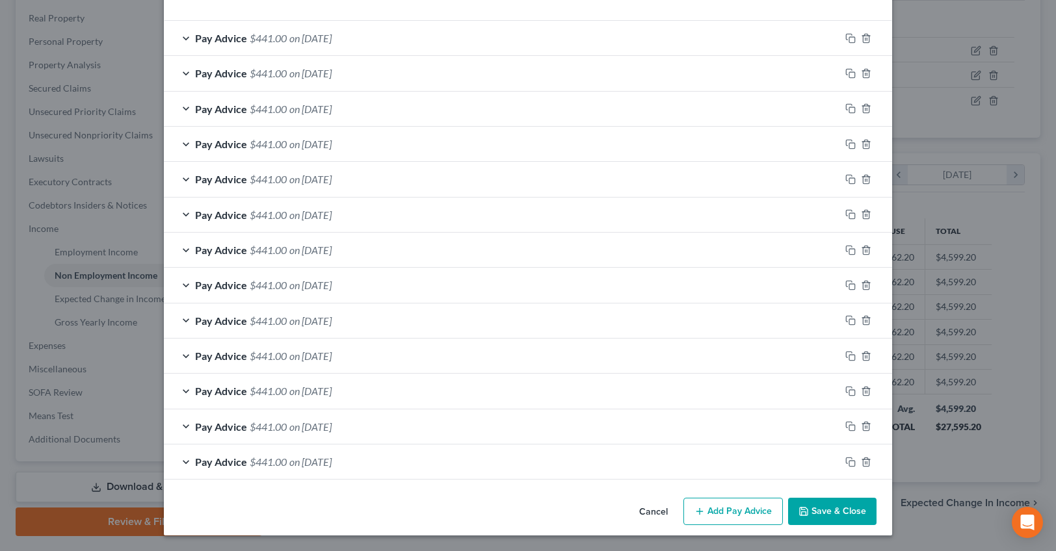
scroll to position [250, 0]
click at [839, 509] on button "Save & Close" at bounding box center [832, 511] width 88 height 27
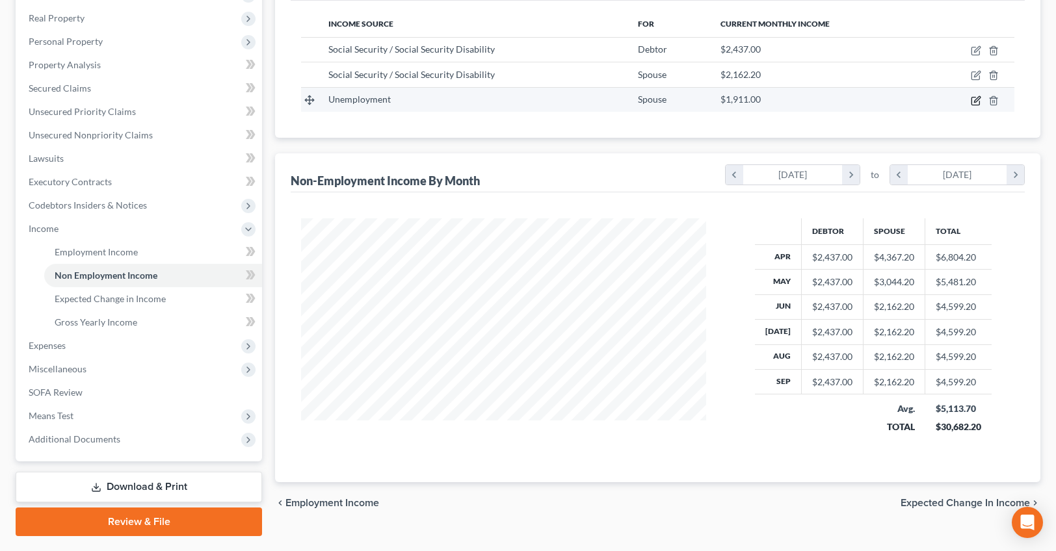
click at [979, 100] on icon "button" at bounding box center [976, 101] width 10 height 10
select select "0"
select select "3"
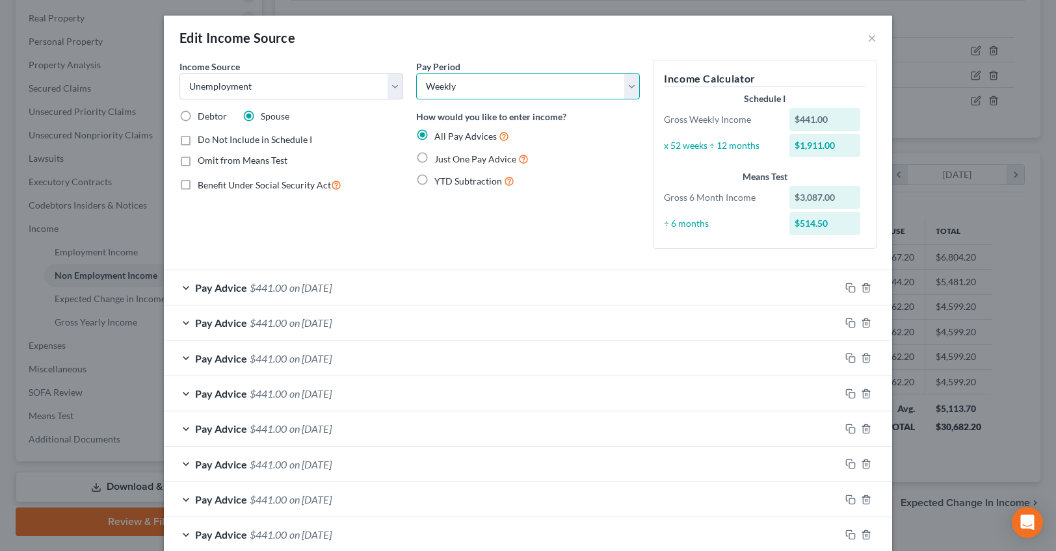
click at [416, 73] on select "Select Monthly Twice Monthly Every Other Week Weekly" at bounding box center [528, 86] width 224 height 26
click at [477, 220] on div "Pay Period Select Monthly Twice Monthly Every Other Week Weekly How would you l…" at bounding box center [528, 160] width 237 height 200
drag, startPoint x: 677, startPoint y: 153, endPoint x: 759, endPoint y: 149, distance: 82.0
click at [759, 149] on div "x 52 weeks ÷ 12 months $1,911.00" at bounding box center [764, 145] width 215 height 23
click at [759, 149] on div "x 52 weeks ÷ 12 months" at bounding box center [720, 145] width 126 height 13
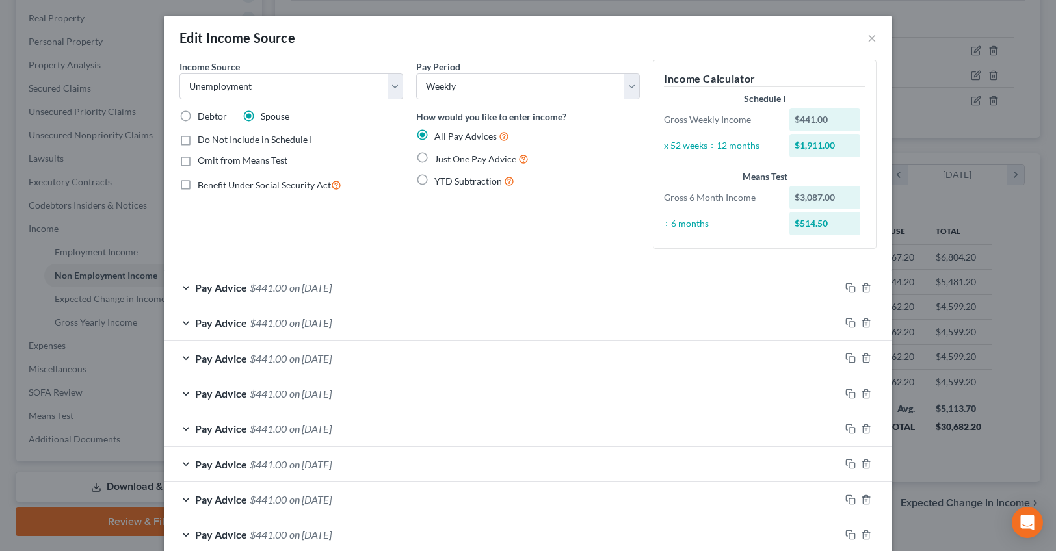
click at [817, 137] on div "$1,911.00" at bounding box center [825, 145] width 72 height 23
click at [794, 115] on div "$441.00" at bounding box center [825, 119] width 72 height 23
click at [416, 73] on select "Select Monthly Twice Monthly Every Other Week Weekly" at bounding box center [528, 86] width 224 height 26
click at [451, 88] on select "Select Monthly Twice Monthly Every Other Week Weekly" at bounding box center [528, 86] width 224 height 26
click at [594, 260] on form "Income Source * Select Unemployment Disability (from employer) Pension Retireme…" at bounding box center [527, 395] width 697 height 670
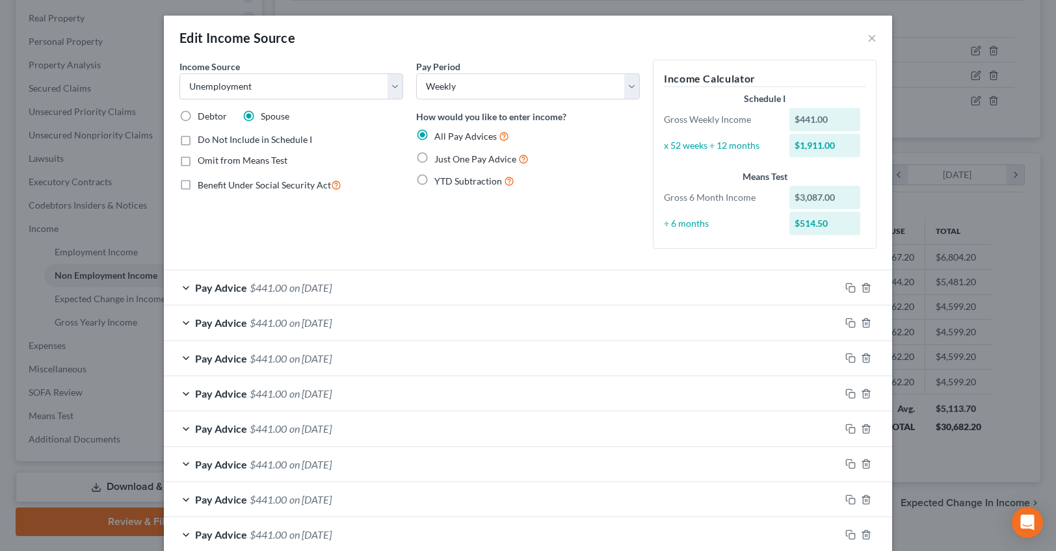
click at [245, 140] on span "Do Not Include in Schedule I" at bounding box center [255, 139] width 114 height 11
click at [211, 140] on input "Do Not Include in Schedule I" at bounding box center [207, 137] width 8 height 8
click at [245, 140] on span "Do Not Include in Schedule I" at bounding box center [255, 139] width 114 height 11
click at [211, 140] on input "Do Not Include in Schedule I" at bounding box center [207, 137] width 8 height 8
checkbox input "false"
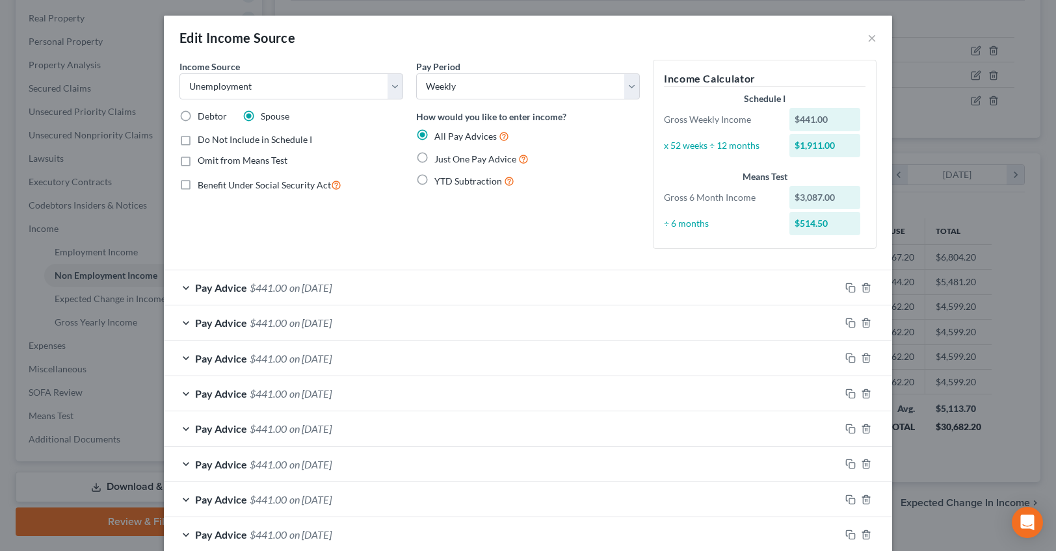
click at [581, 153] on div "Just One Pay Advice" at bounding box center [528, 159] width 224 height 15
click at [868, 38] on div "Edit Income Source ×" at bounding box center [528, 38] width 728 height 44
click at [869, 38] on button "×" at bounding box center [872, 38] width 9 height 16
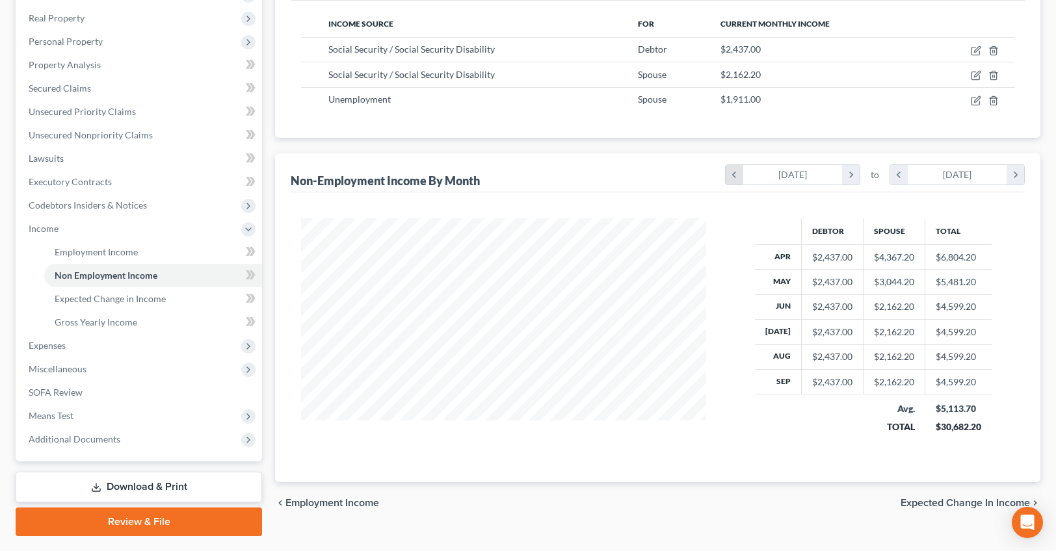
click at [734, 175] on icon "chevron_left" at bounding box center [735, 175] width 18 height 20
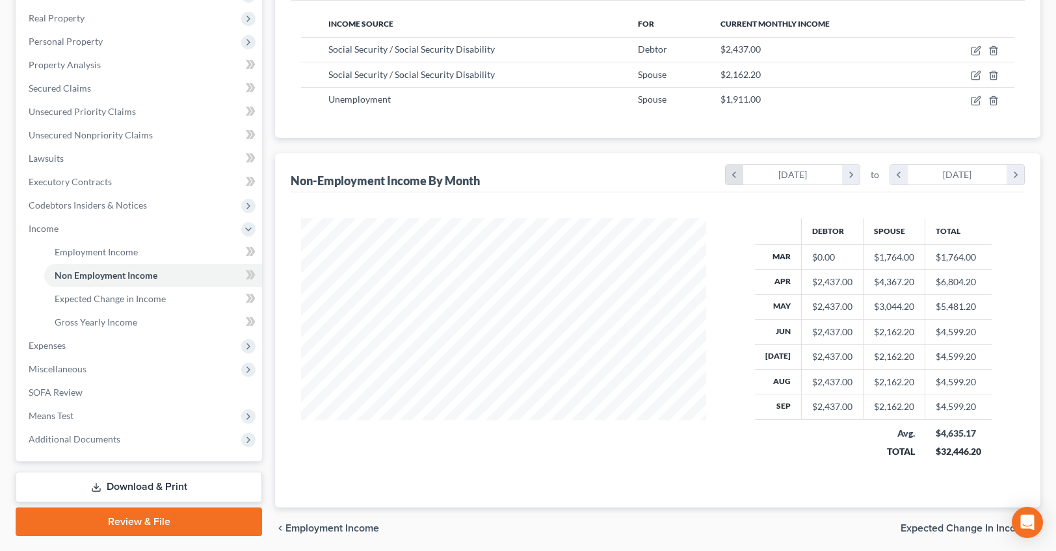
scroll to position [258, 432]
click at [732, 174] on icon "chevron_left" at bounding box center [735, 175] width 18 height 20
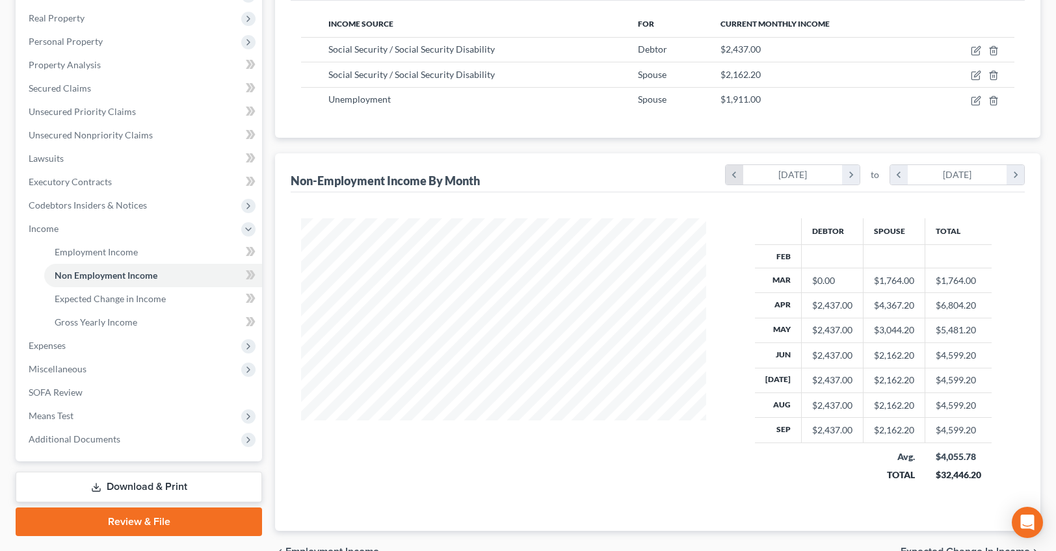
scroll to position [284, 432]
click at [732, 174] on icon "chevron_left" at bounding box center [735, 175] width 18 height 20
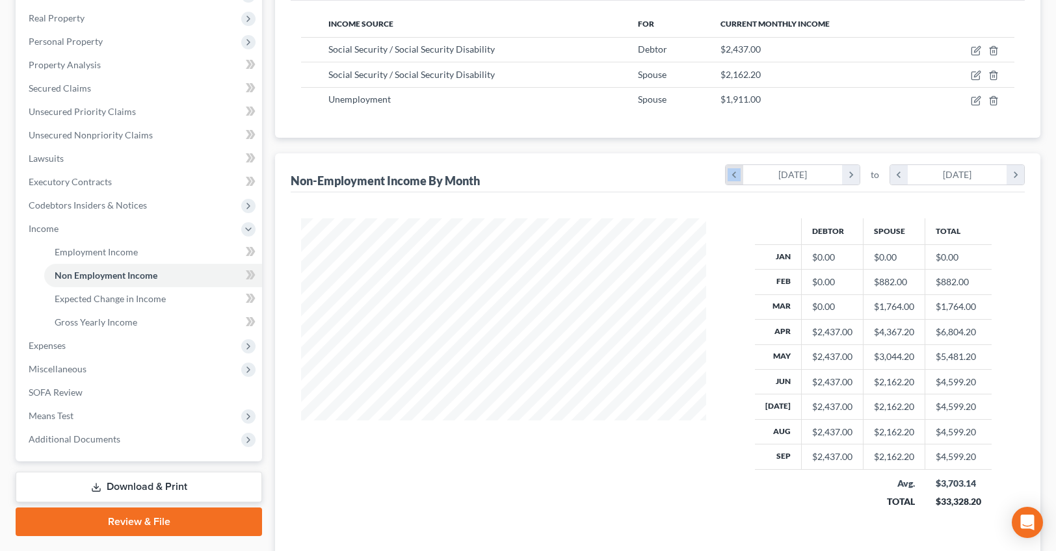
scroll to position [308, 432]
click at [852, 179] on icon "chevron_right" at bounding box center [851, 175] width 18 height 20
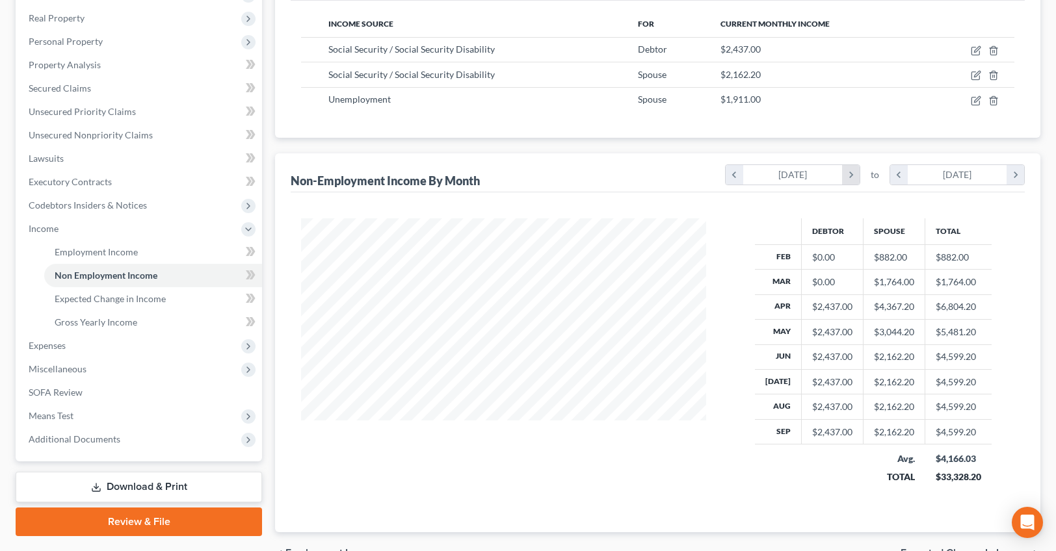
scroll to position [650030, 649882]
click at [851, 177] on icon "chevron_right" at bounding box center [851, 175] width 18 height 20
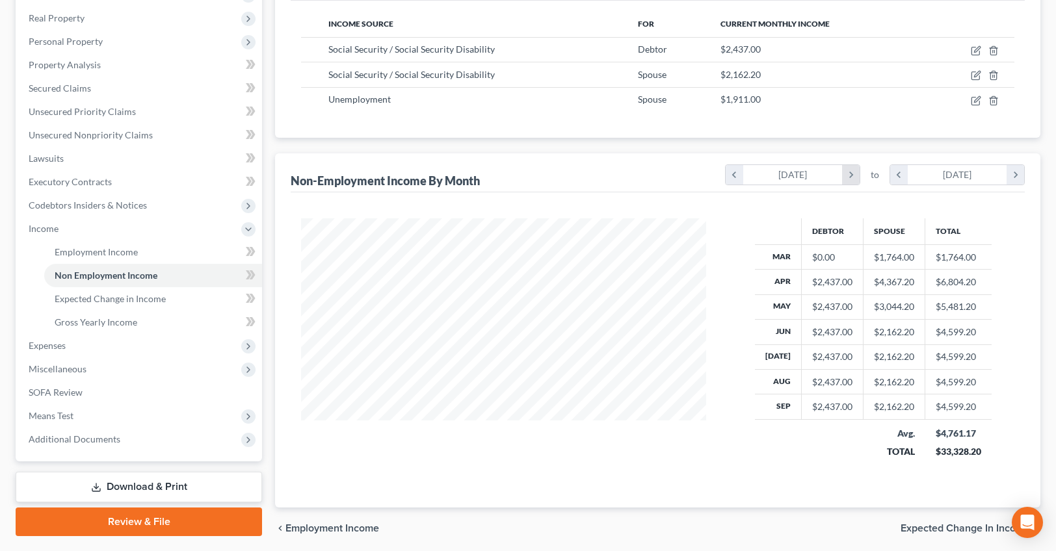
scroll to position [650055, 649882]
click at [851, 177] on icon "chevron_right" at bounding box center [851, 175] width 18 height 20
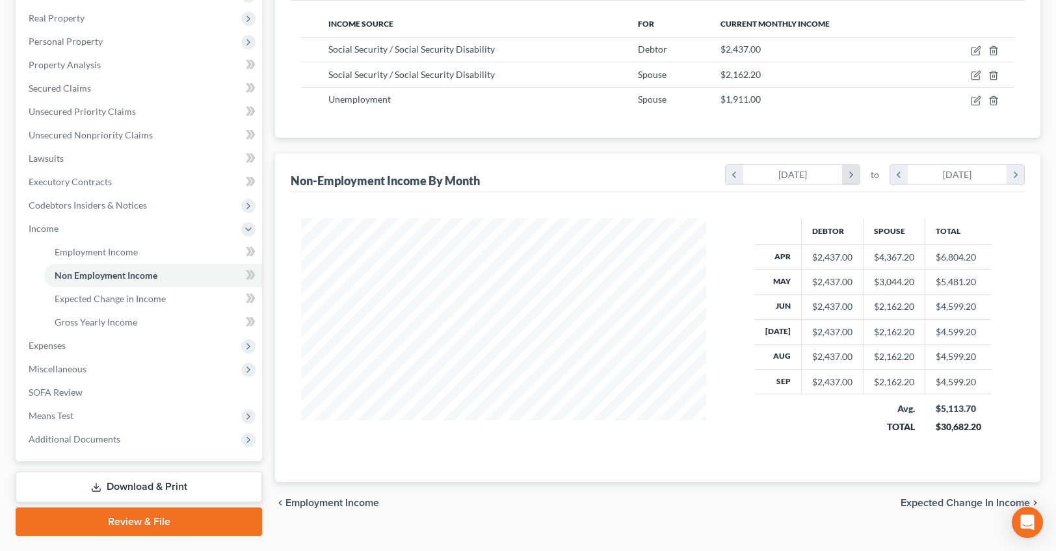
click at [851, 177] on icon "chevron_right" at bounding box center [851, 175] width 18 height 20
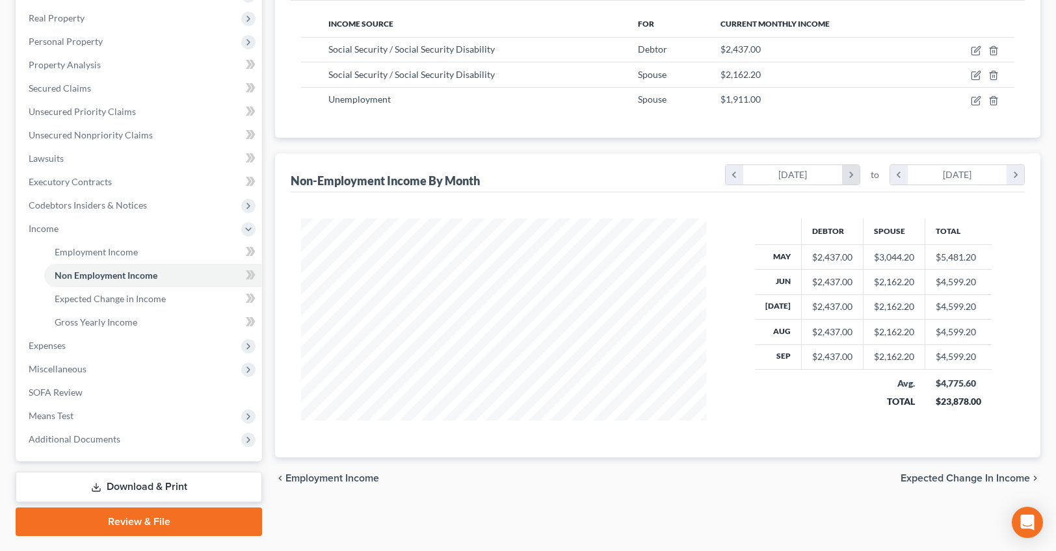
scroll to position [650105, 649882]
click at [851, 177] on icon "chevron_right" at bounding box center [851, 175] width 18 height 20
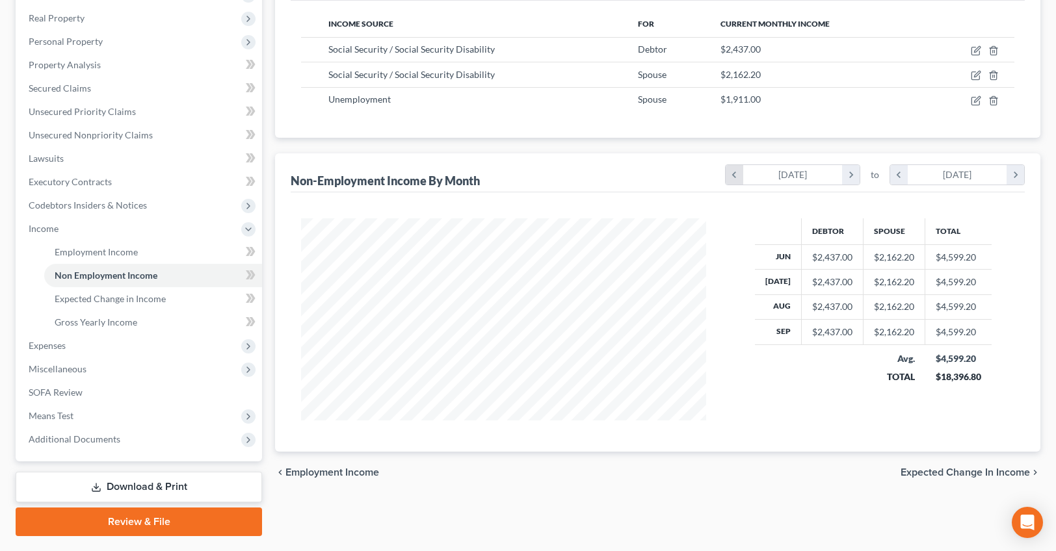
click at [734, 170] on icon "chevron_left" at bounding box center [735, 175] width 18 height 20
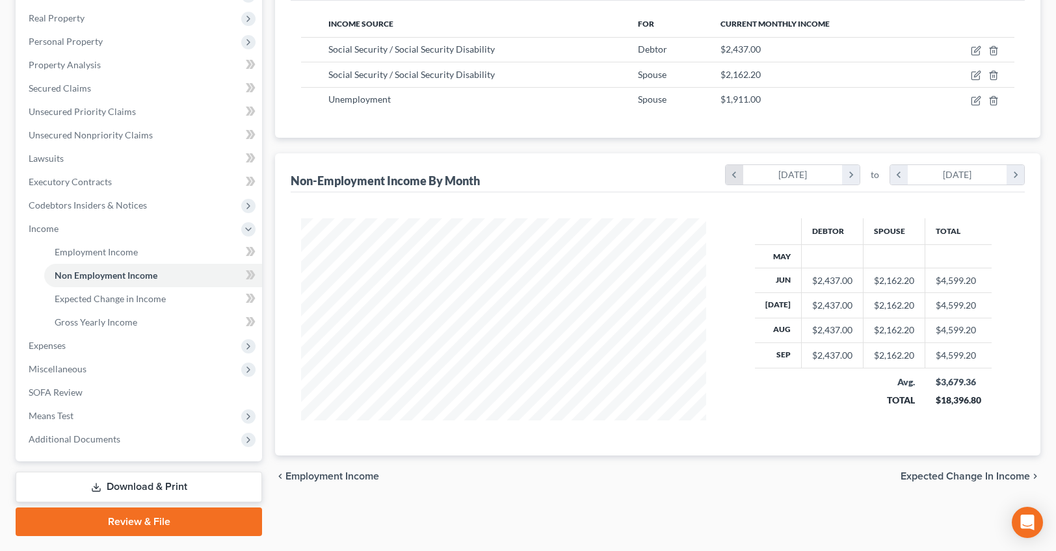
scroll to position [208, 432]
click at [734, 170] on icon "chevron_left" at bounding box center [735, 175] width 18 height 20
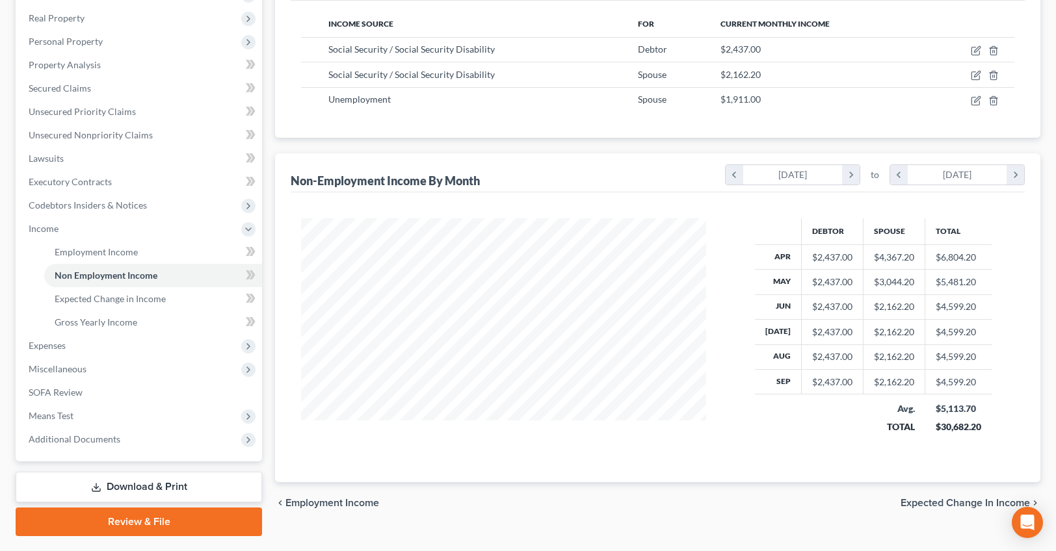
scroll to position [232, 0]
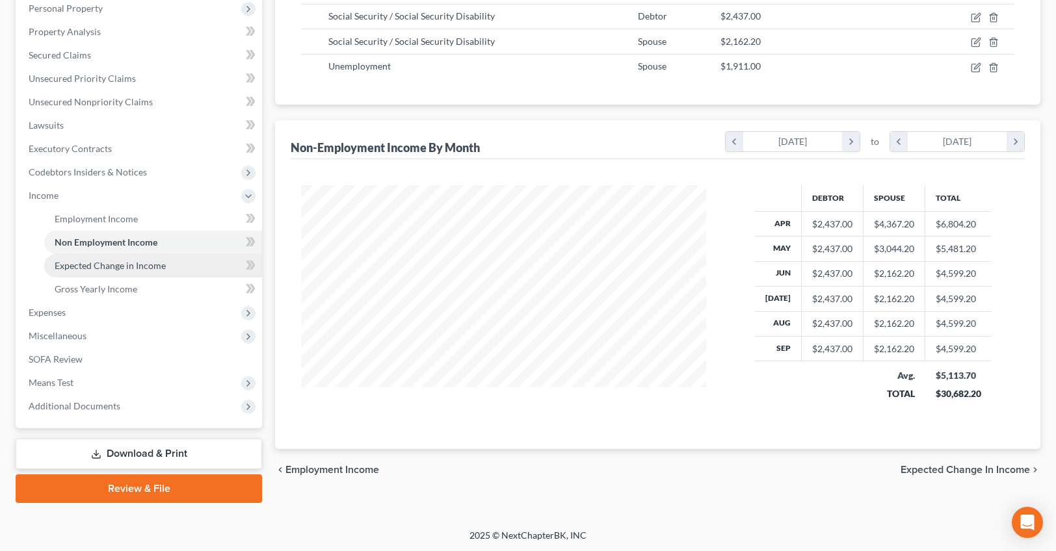
click at [118, 265] on span "Expected Change in Income" at bounding box center [110, 265] width 111 height 11
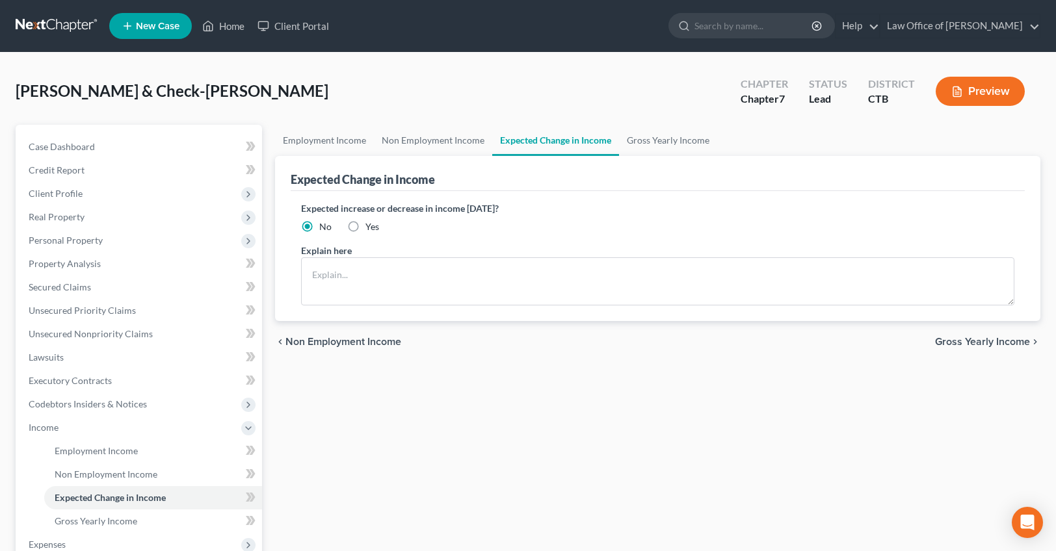
click at [365, 224] on label "Yes" at bounding box center [372, 226] width 14 height 13
click at [371, 224] on input "Yes" at bounding box center [375, 224] width 8 height 8
radio input "true"
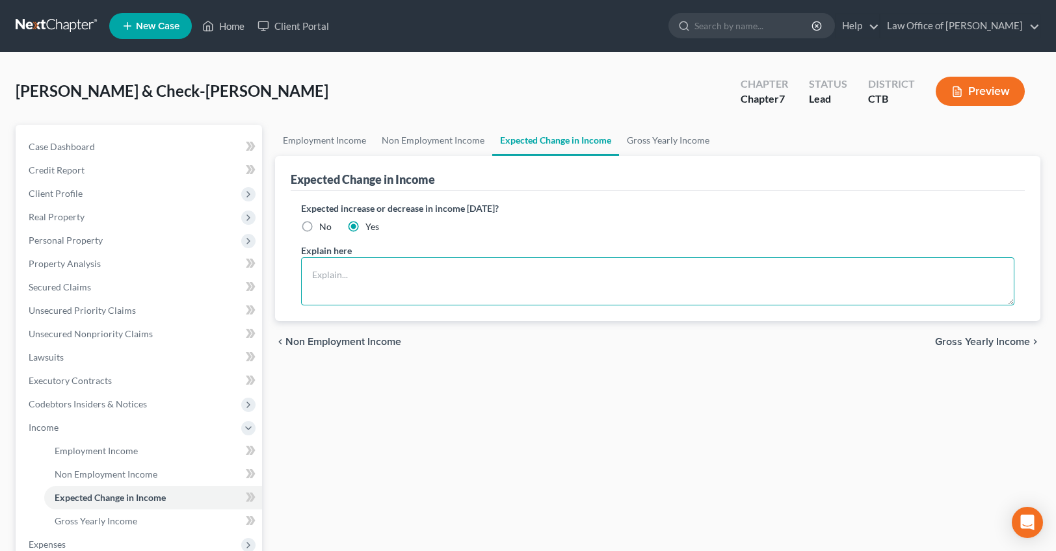
click at [341, 276] on textarea at bounding box center [657, 282] width 713 height 48
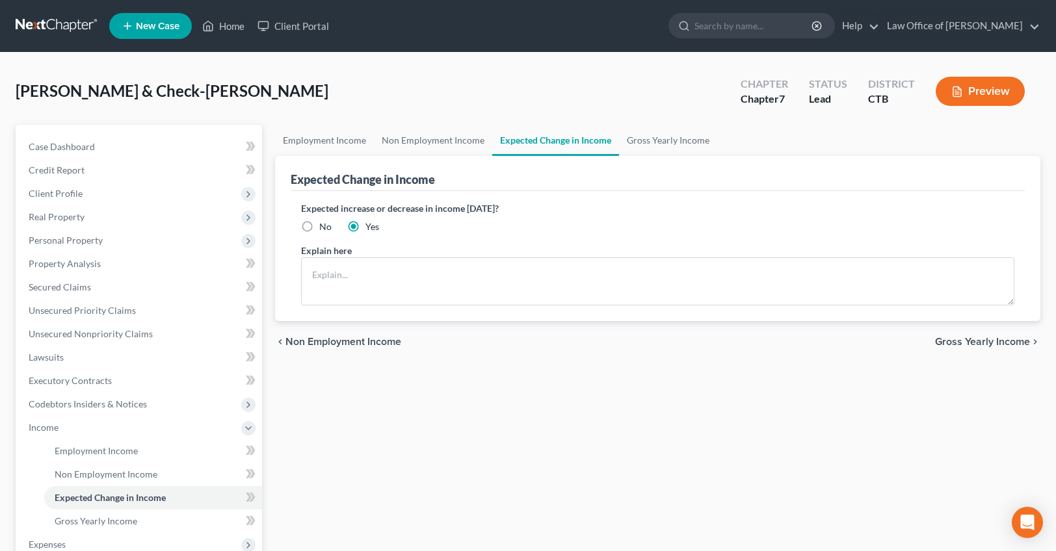
click at [319, 225] on label "No" at bounding box center [325, 226] width 12 height 13
click at [325, 225] on input "No" at bounding box center [329, 224] width 8 height 8
radio input "true"
click at [637, 134] on link "Gross Yearly Income" at bounding box center [668, 140] width 98 height 31
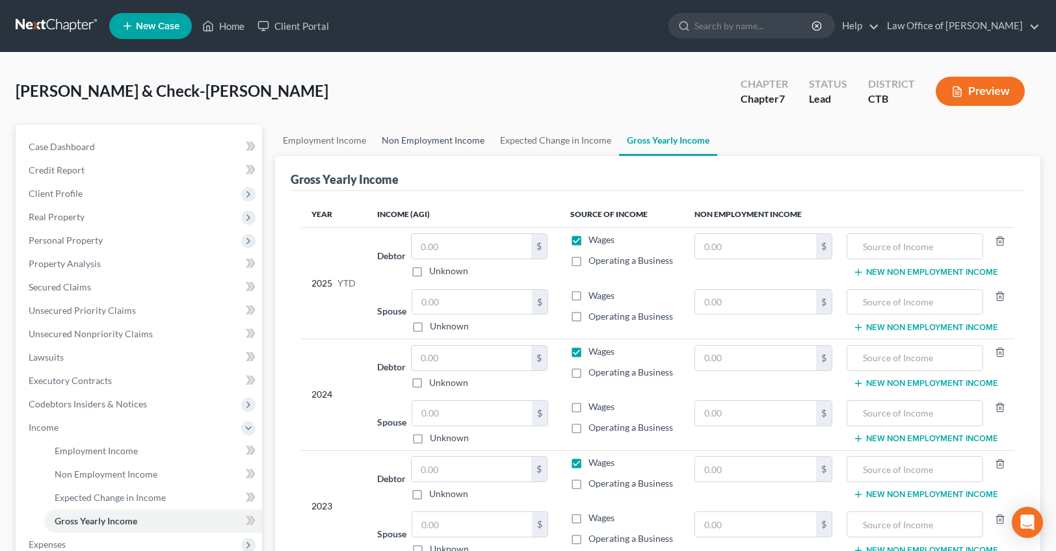
click at [414, 138] on link "Non Employment Income" at bounding box center [433, 140] width 118 height 31
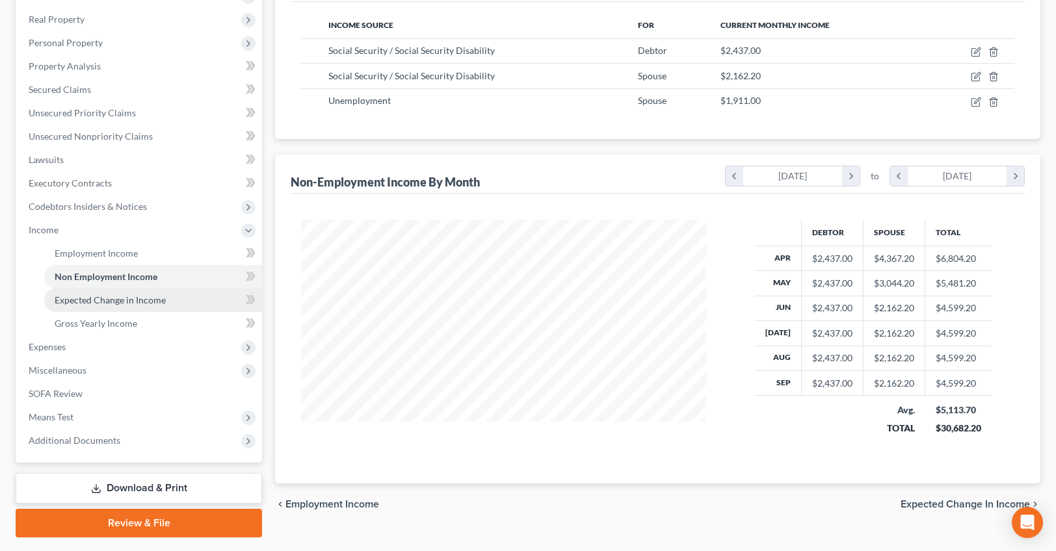
scroll to position [198, 0]
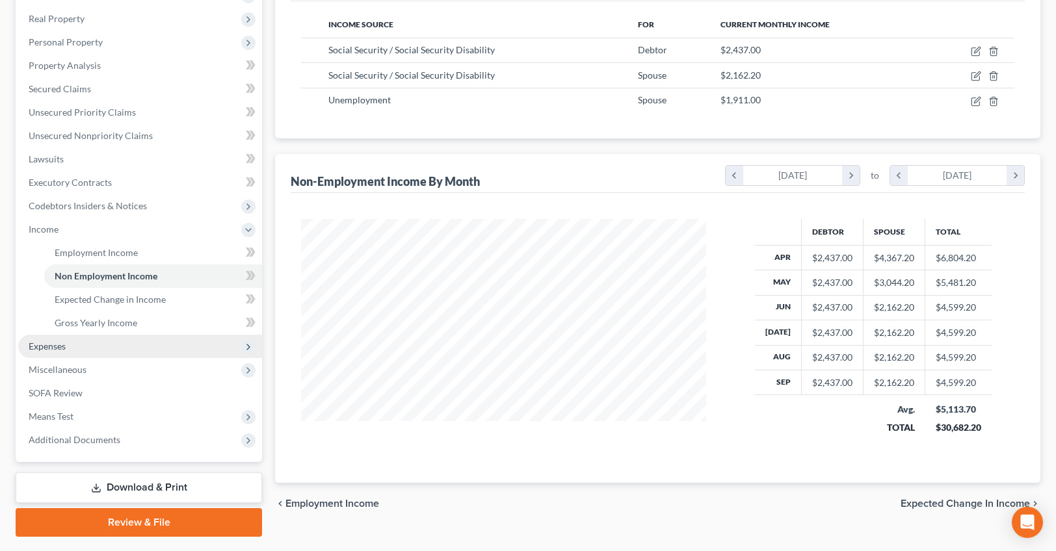
click at [101, 351] on span "Expenses" at bounding box center [140, 346] width 244 height 23
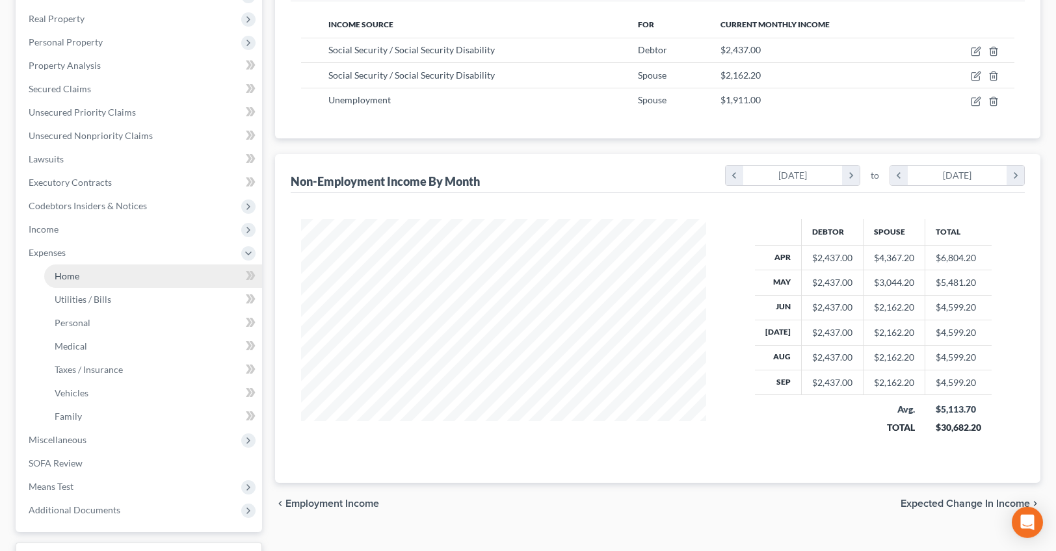
click at [101, 279] on link "Home" at bounding box center [153, 276] width 218 height 23
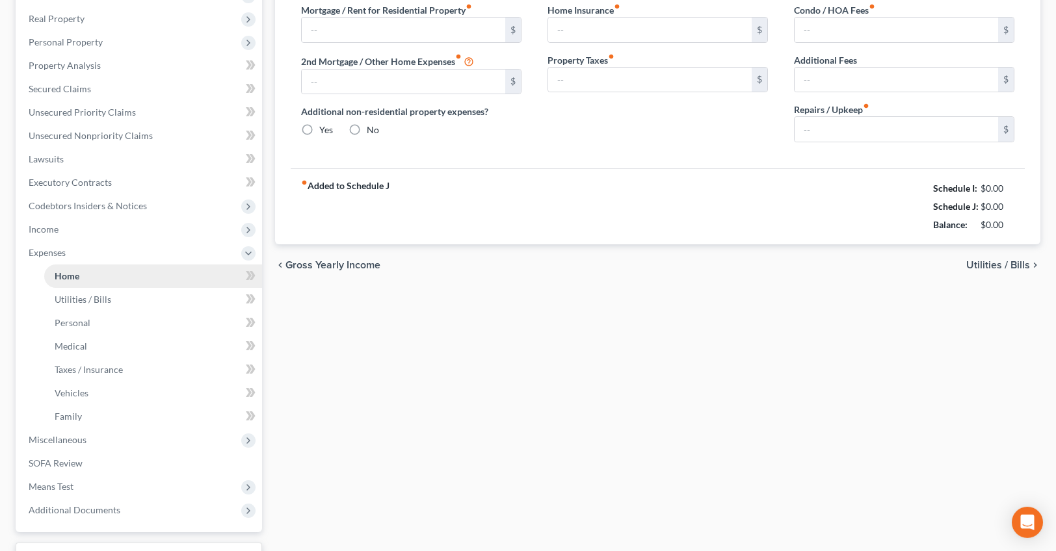
type input "2,325.00"
type input "0.00"
radio input "true"
type input "529.00"
type input "25.00"
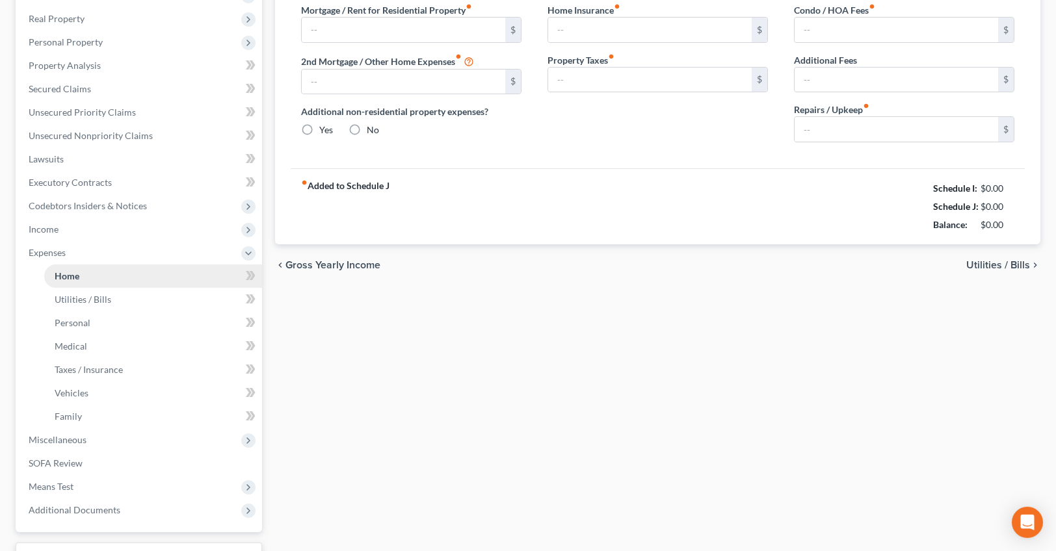
type input "0.00"
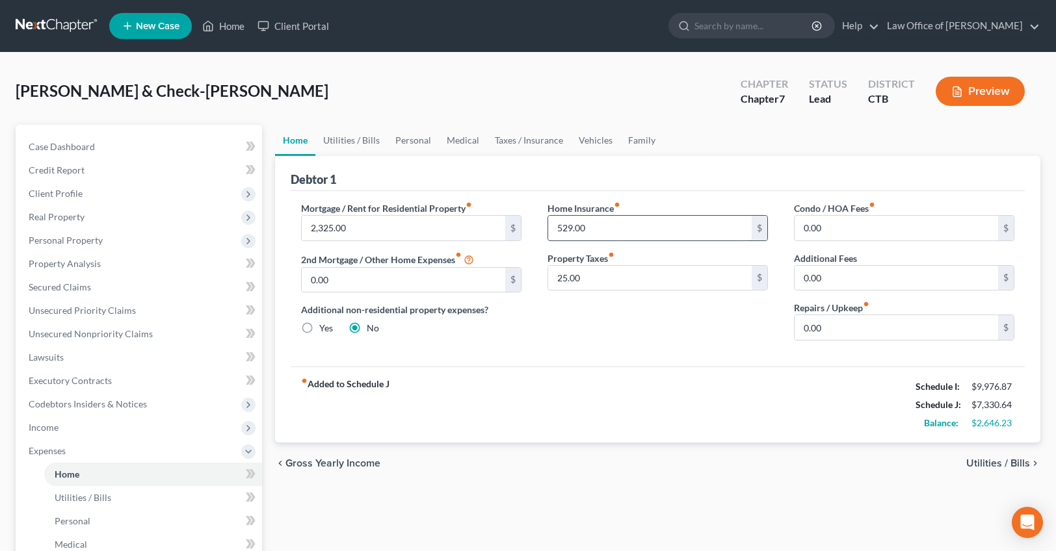
click at [598, 225] on input "529.00" at bounding box center [650, 228] width 204 height 25
click at [616, 319] on div "Home Insurance fiber_manual_record 529.00 $ Property Taxes fiber_manual_record …" at bounding box center [658, 277] width 246 height 150
click at [644, 279] on input "25.00" at bounding box center [650, 278] width 204 height 25
click at [598, 336] on div "Home Insurance fiber_manual_record 529.00 $ Property Taxes fiber_manual_record …" at bounding box center [658, 277] width 246 height 150
click at [332, 140] on link "Utilities / Bills" at bounding box center [351, 140] width 72 height 31
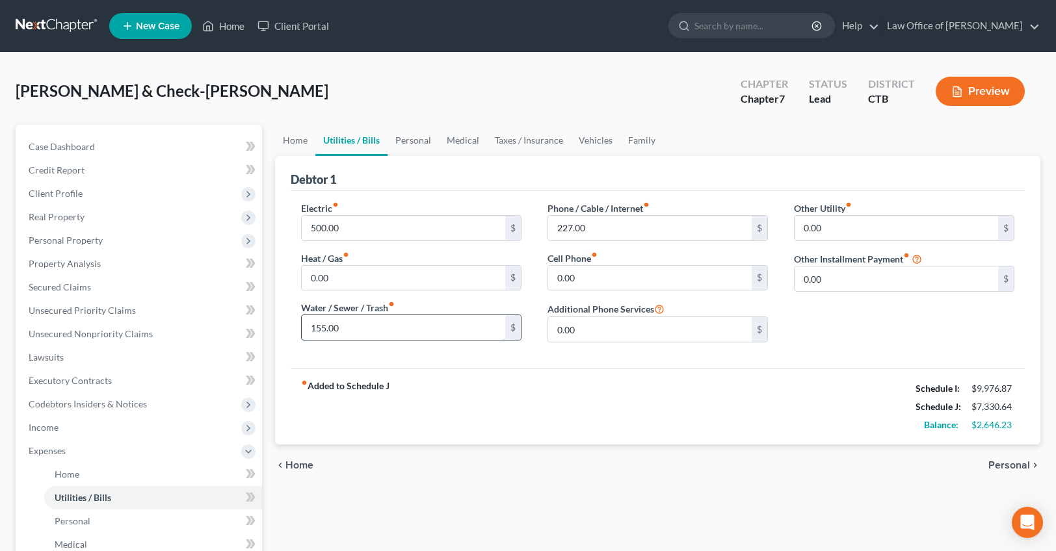
drag, startPoint x: 360, startPoint y: 328, endPoint x: 409, endPoint y: 324, distance: 48.9
click at [409, 324] on input "155.00" at bounding box center [404, 327] width 204 height 25
type input "115.69"
click at [592, 280] on input "0.00" at bounding box center [650, 278] width 204 height 25
click at [600, 227] on input "227.00" at bounding box center [650, 228] width 204 height 25
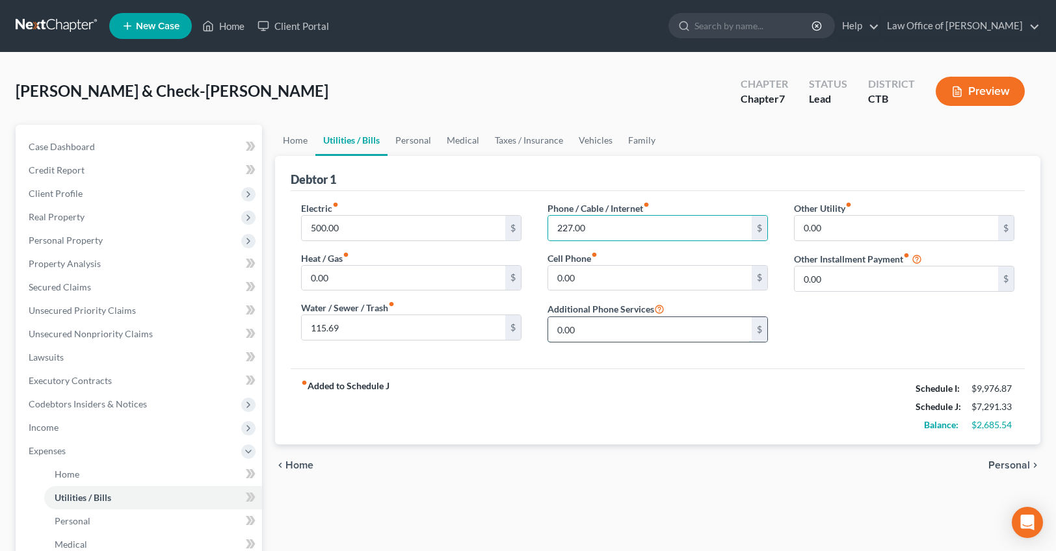
click at [615, 327] on input "0.00" at bounding box center [650, 329] width 204 height 25
type input "130.65"
click at [388, 221] on input "500.00" at bounding box center [404, 228] width 204 height 25
type input "409.89"
click at [504, 382] on div "fiber_manual_record Added to Schedule J Schedule I: $9,976.87 Schedule J: $7,20…" at bounding box center [658, 407] width 734 height 76
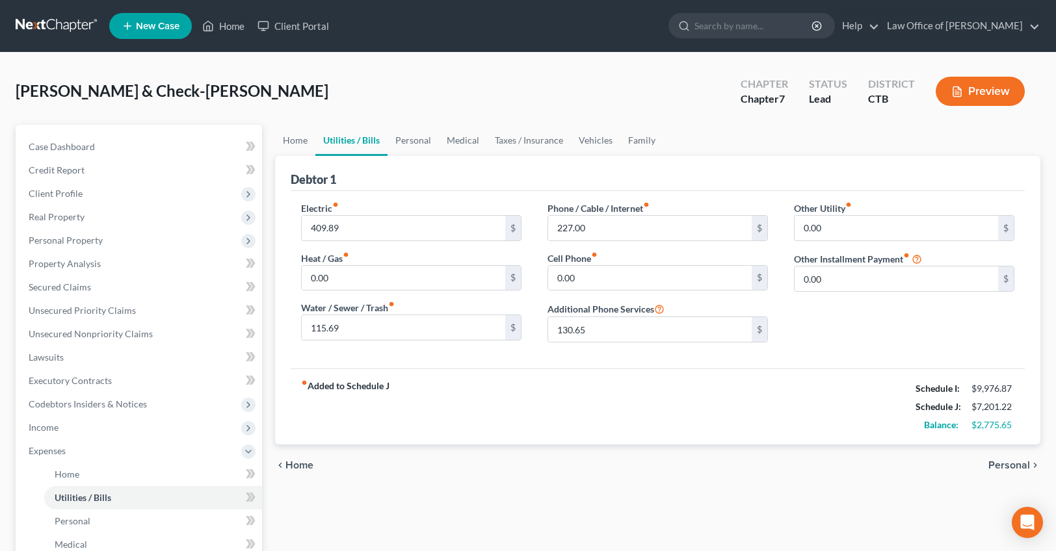
click at [666, 347] on div "Phone / Cable / Internet fiber_manual_record 227.00 $ Cell Phone fiber_manual_r…" at bounding box center [658, 278] width 246 height 152
click at [874, 287] on input "0.00" at bounding box center [897, 279] width 204 height 25
click at [609, 241] on div "Phone / Cable / Internet fiber_manual_record 227.00 $ Cell Phone fiber_manual_r…" at bounding box center [658, 278] width 246 height 152
click at [852, 230] on input "0.00" at bounding box center [897, 228] width 204 height 25
click at [845, 298] on div "Other Utility fiber_manual_record 0.00 $ Other Installment Payment fiber_manual…" at bounding box center [904, 278] width 246 height 152
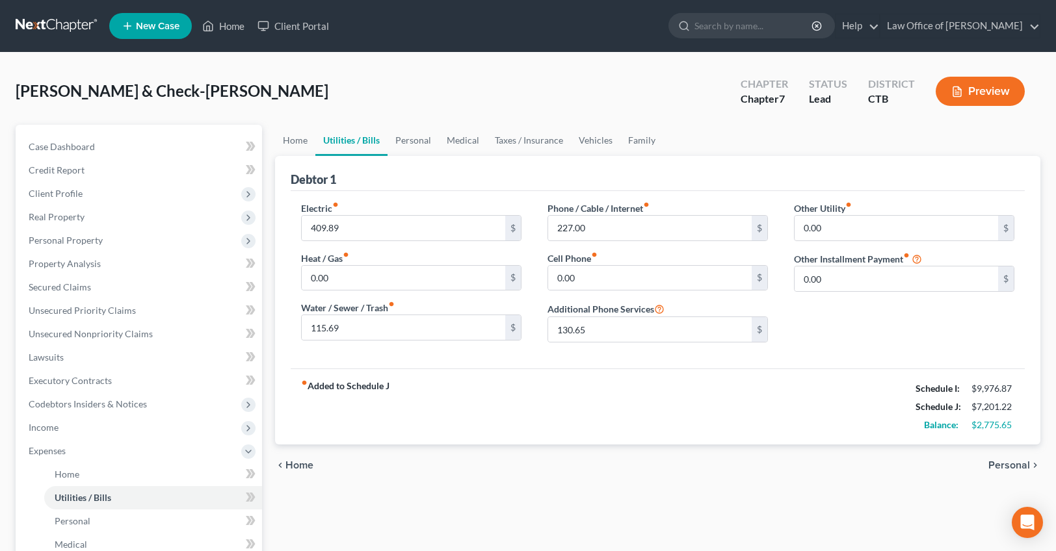
click at [841, 324] on div "Other Utility fiber_manual_record 0.00 $ Other Installment Payment fiber_manual…" at bounding box center [904, 278] width 246 height 152
click at [406, 137] on link "Personal" at bounding box center [413, 140] width 51 height 31
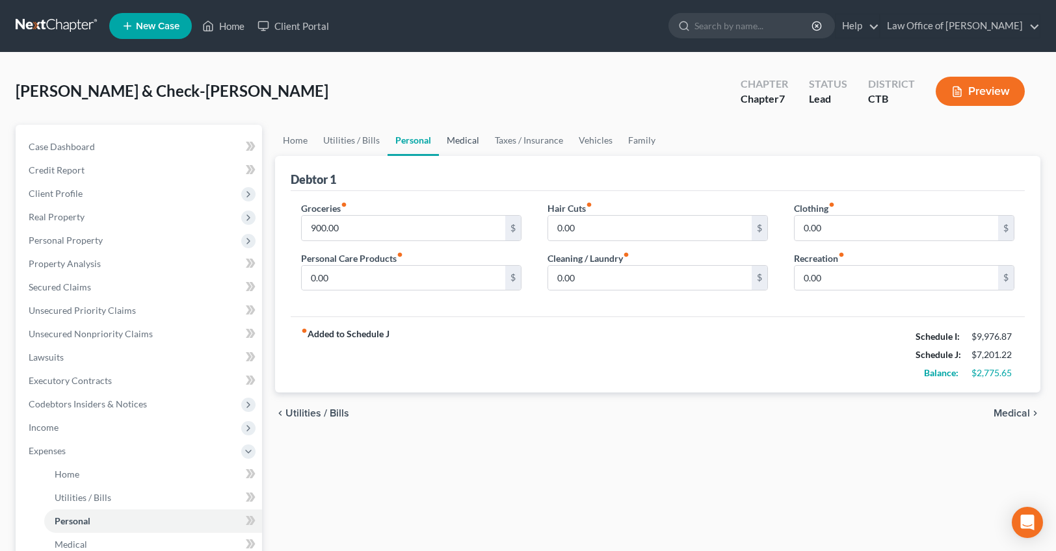
click at [455, 138] on link "Medical" at bounding box center [463, 140] width 48 height 31
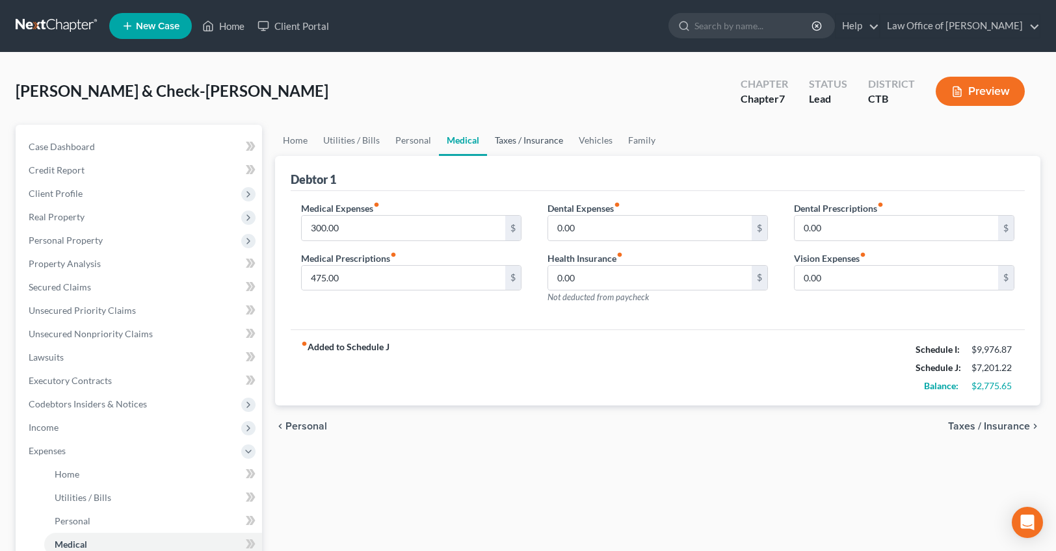
click at [531, 133] on link "Taxes / Insurance" at bounding box center [529, 140] width 84 height 31
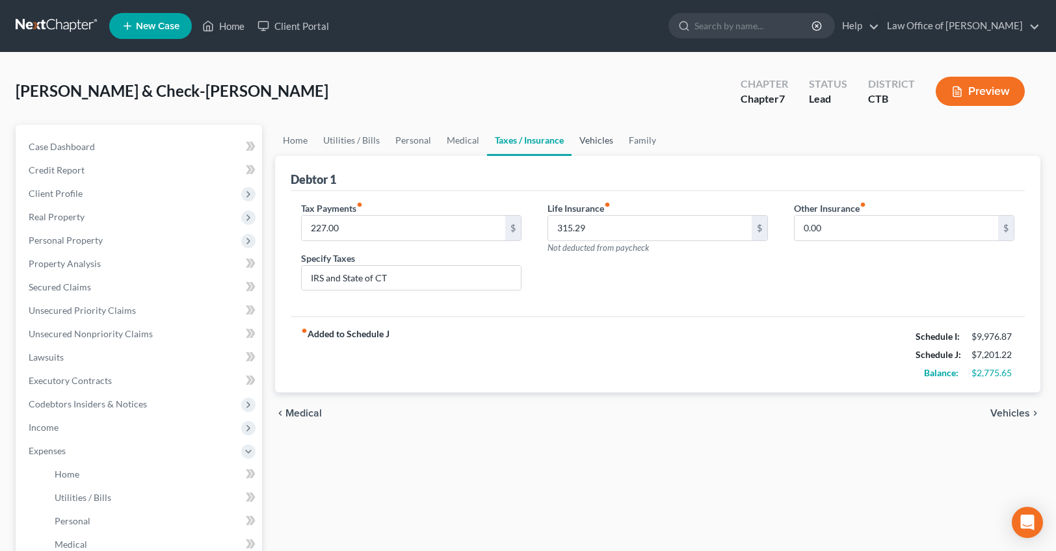
click at [596, 140] on link "Vehicles" at bounding box center [596, 140] width 49 height 31
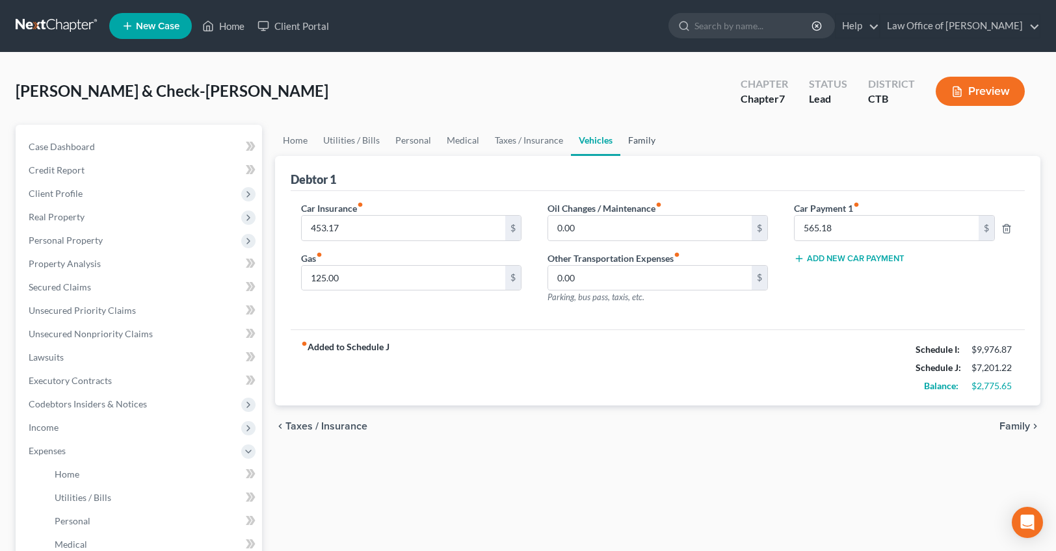
click at [654, 146] on link "Family" at bounding box center [641, 140] width 43 height 31
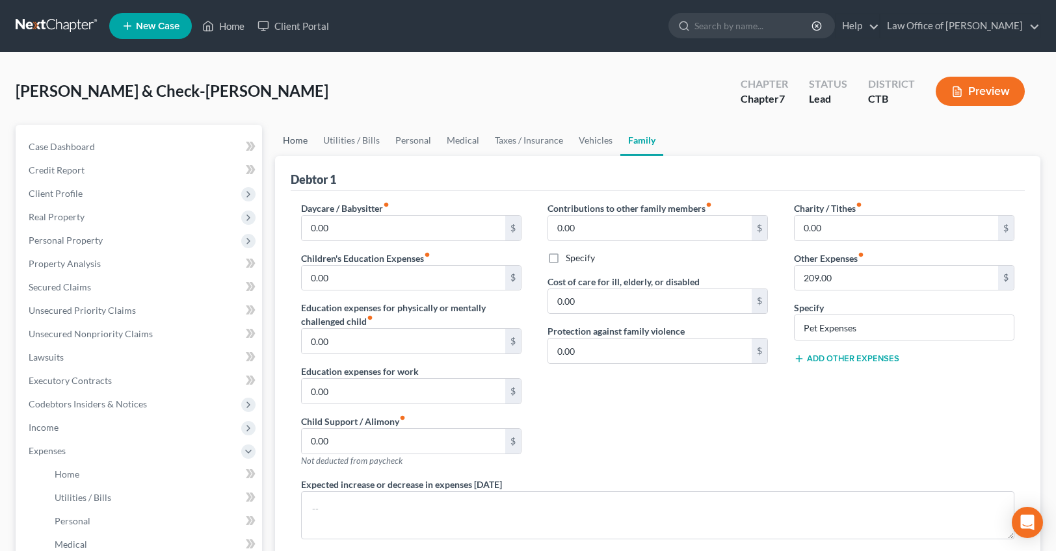
click at [300, 148] on link "Home" at bounding box center [295, 140] width 40 height 31
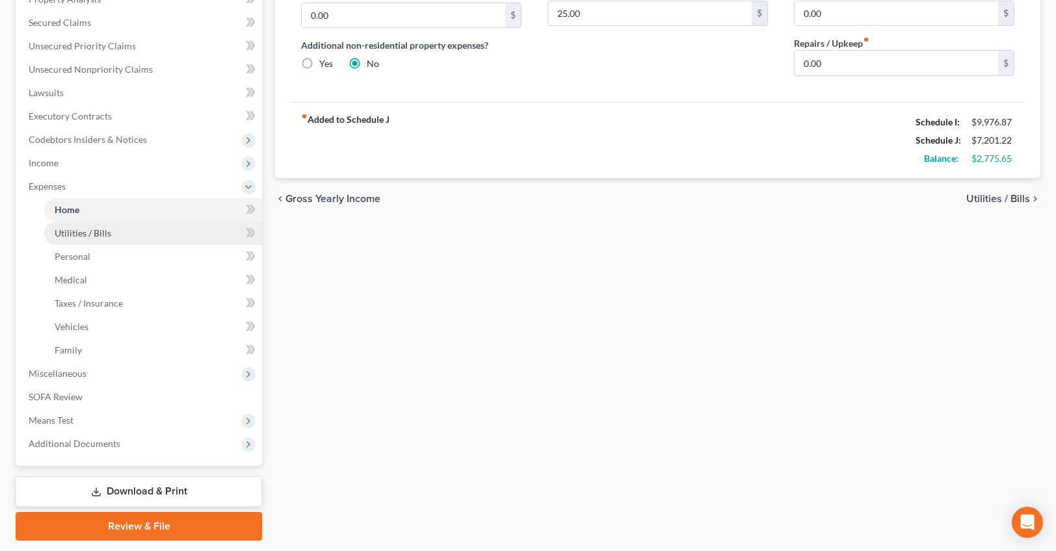
click at [103, 232] on span "Utilities / Bills" at bounding box center [83, 233] width 57 height 11
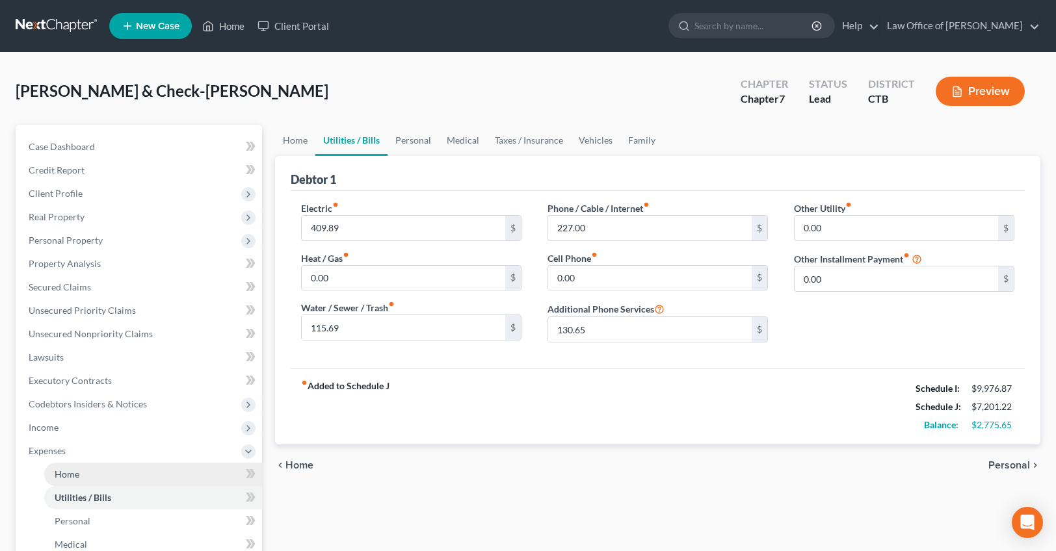
click at [84, 473] on link "Home" at bounding box center [153, 474] width 218 height 23
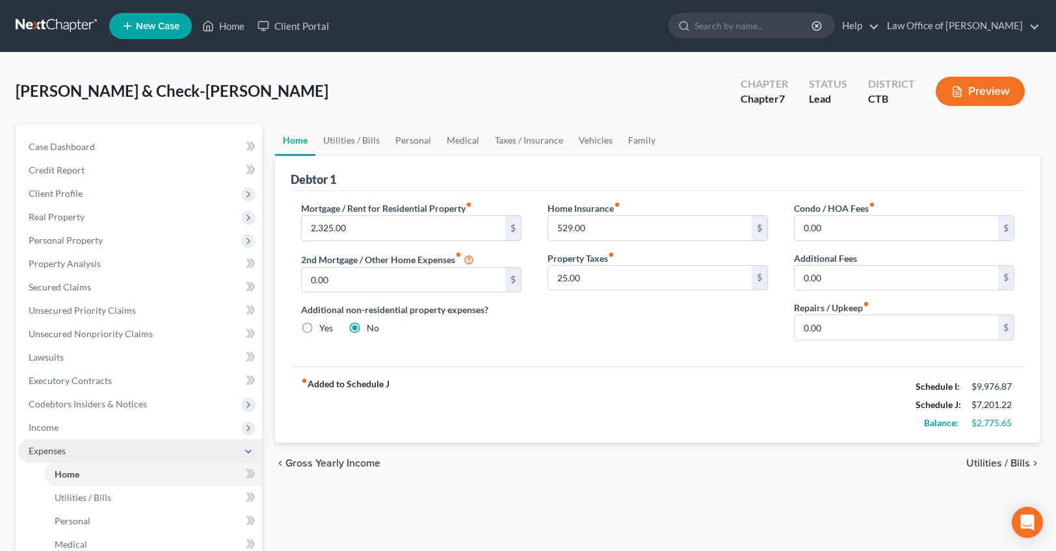
click at [46, 449] on span "Expenses" at bounding box center [47, 450] width 37 height 11
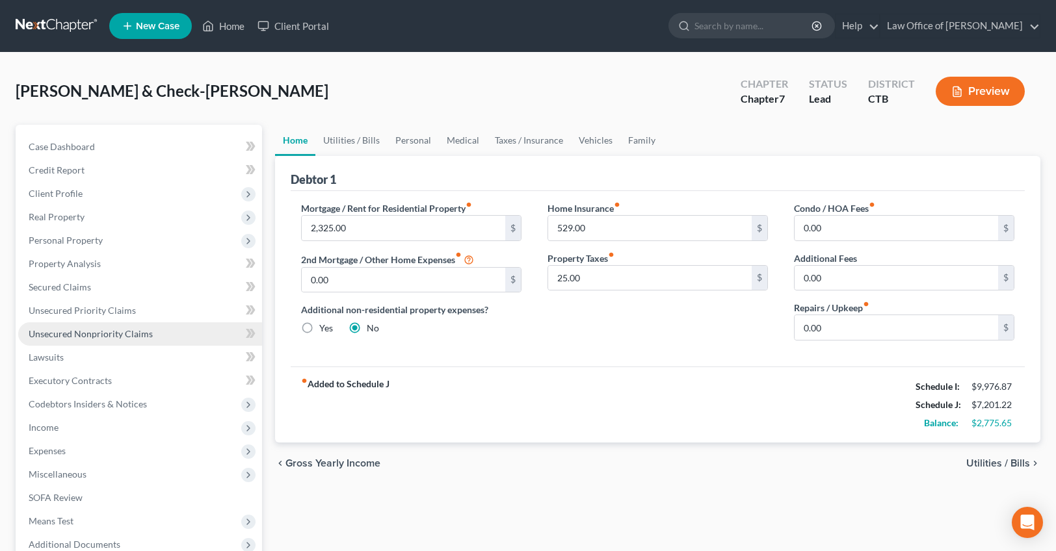
click at [73, 341] on link "Unsecured Nonpriority Claims" at bounding box center [140, 334] width 244 height 23
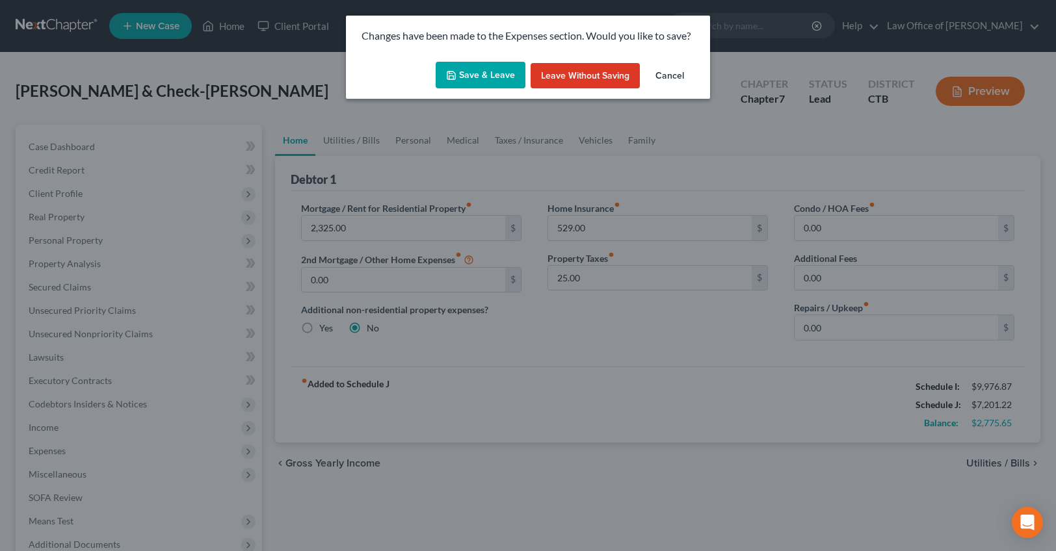
click at [496, 73] on button "Save & Leave" at bounding box center [481, 75] width 90 height 27
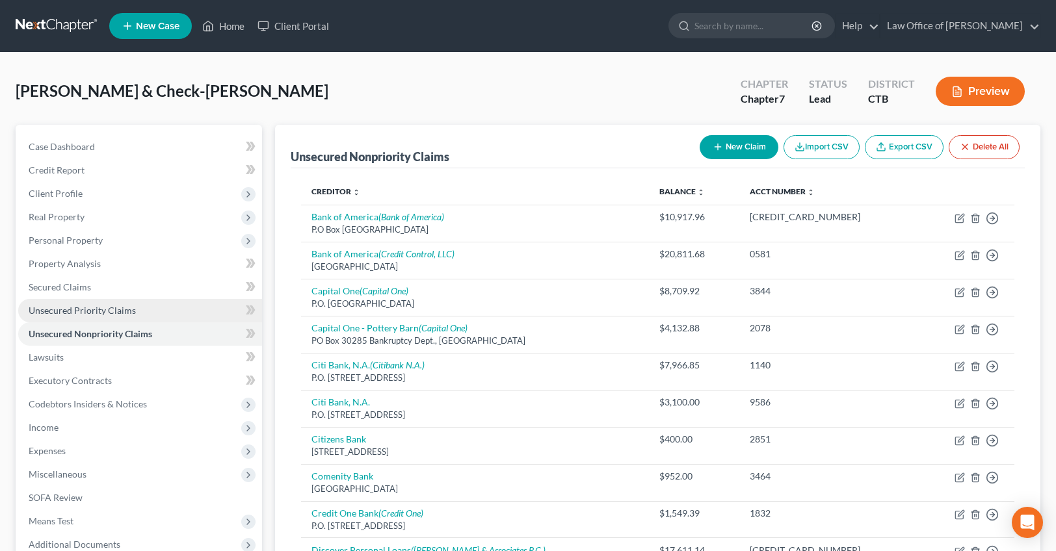
click at [107, 313] on span "Unsecured Priority Claims" at bounding box center [82, 310] width 107 height 11
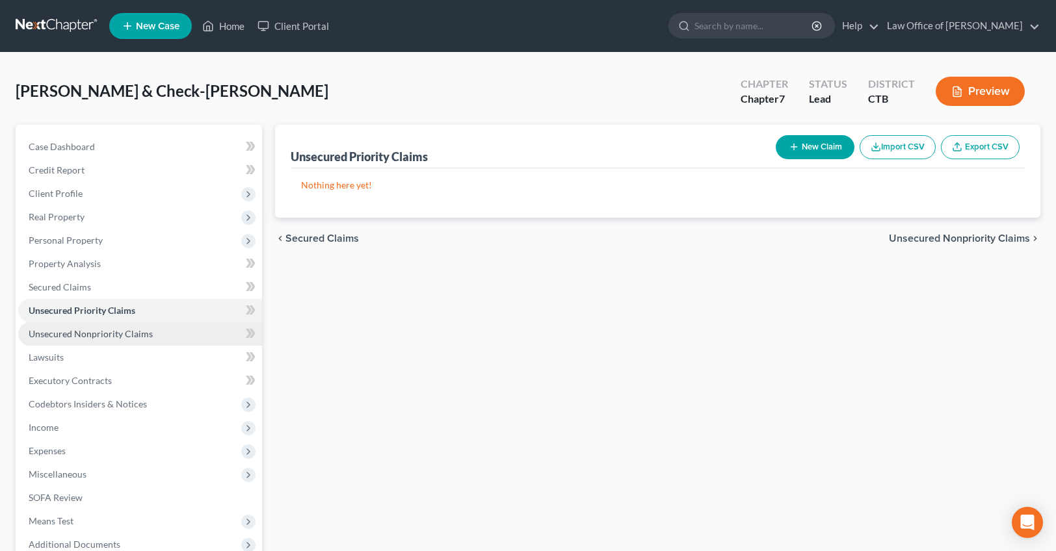
click at [123, 332] on span "Unsecured Nonpriority Claims" at bounding box center [91, 333] width 124 height 11
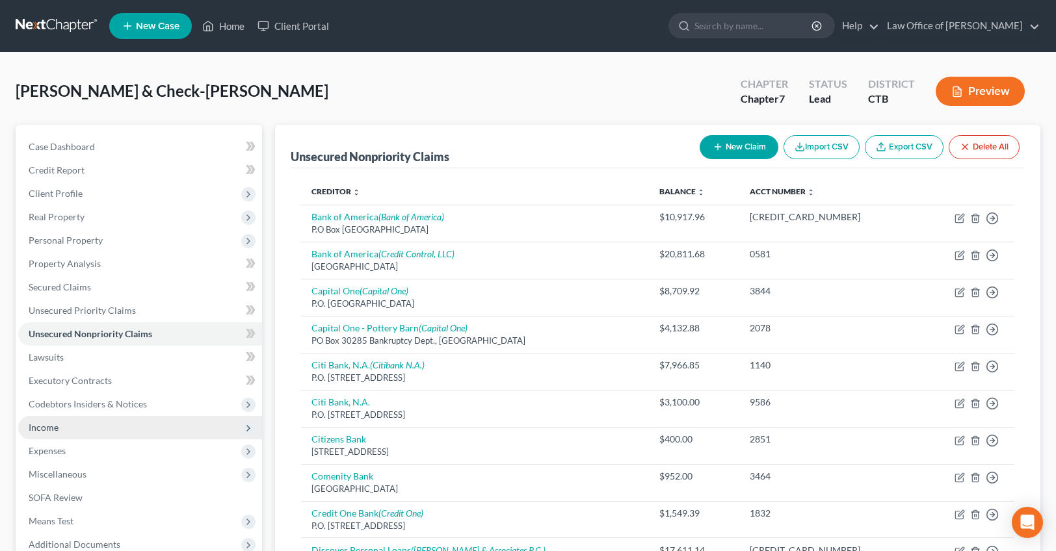
click at [85, 435] on span "Income" at bounding box center [140, 427] width 244 height 23
click at [81, 425] on span "Income" at bounding box center [140, 427] width 244 height 23
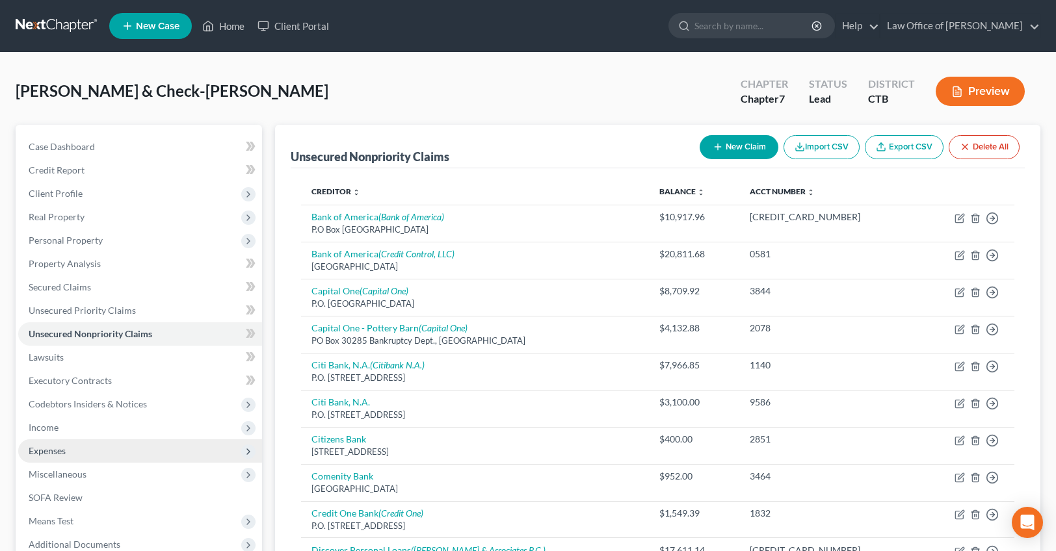
click at [66, 444] on span "Expenses" at bounding box center [140, 451] width 244 height 23
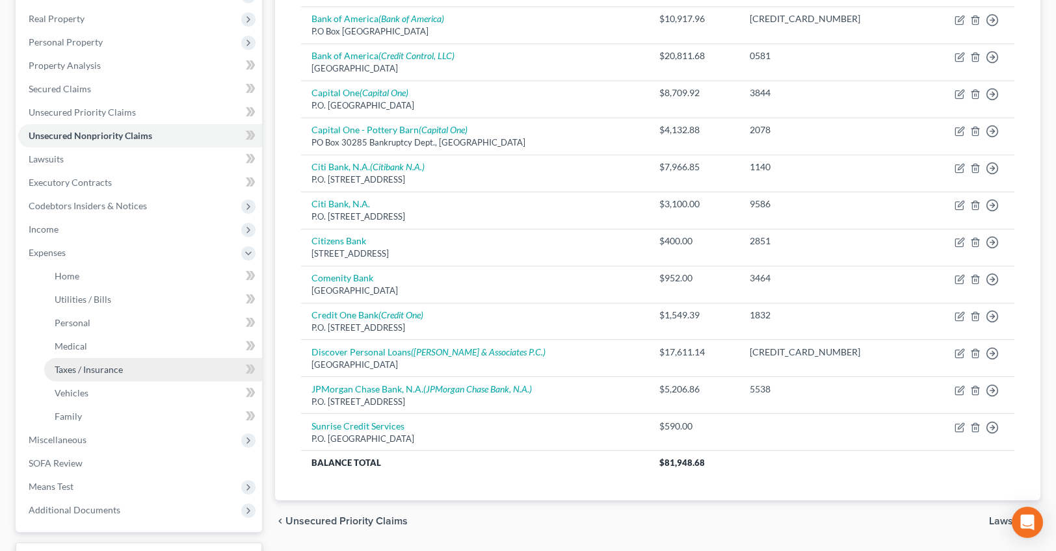
click at [73, 367] on span "Taxes / Insurance" at bounding box center [89, 369] width 68 height 11
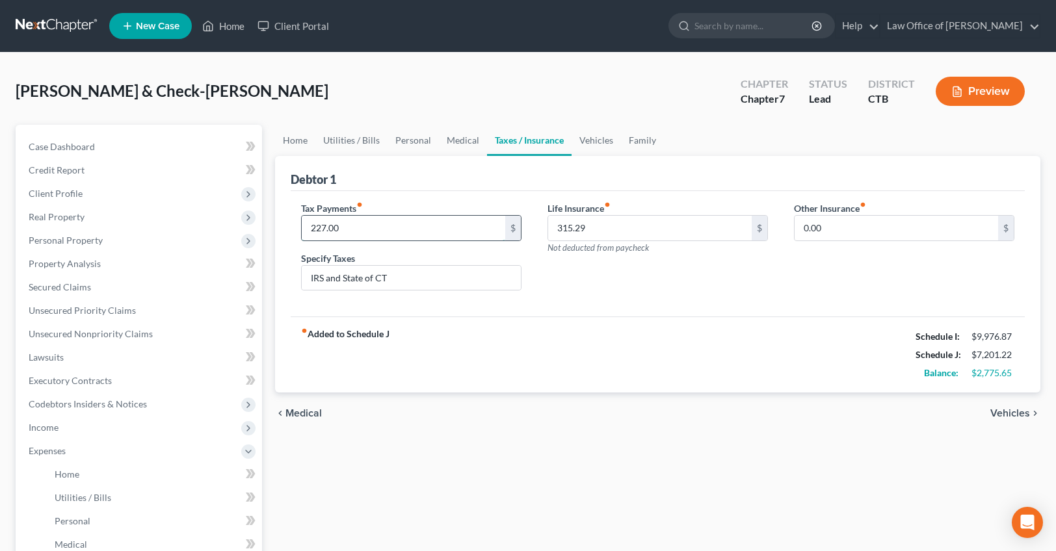
click at [349, 232] on input "227.00" at bounding box center [404, 228] width 204 height 25
click at [884, 232] on input "0.00" at bounding box center [897, 228] width 204 height 25
click at [349, 225] on input "100" at bounding box center [404, 228] width 204 height 25
click at [514, 222] on div "$" at bounding box center [513, 228] width 16 height 25
click at [517, 228] on div "$" at bounding box center [513, 228] width 16 height 25
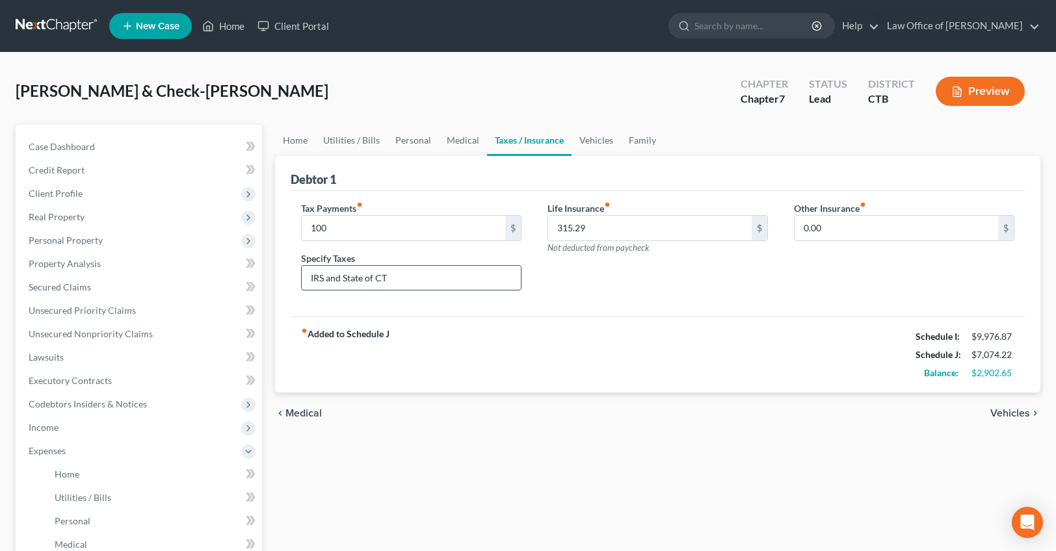
click at [429, 270] on input "IRS and State of CT" at bounding box center [411, 278] width 219 height 25
click at [414, 276] on input "IRS and State of CT" at bounding box center [411, 278] width 219 height 25
drag, startPoint x: 414, startPoint y: 277, endPoint x: 391, endPoint y: 261, distance: 27.6
click at [302, 278] on input "IRS and State of CT" at bounding box center [411, 278] width 219 height 25
click at [392, 229] on input "100" at bounding box center [404, 228] width 204 height 25
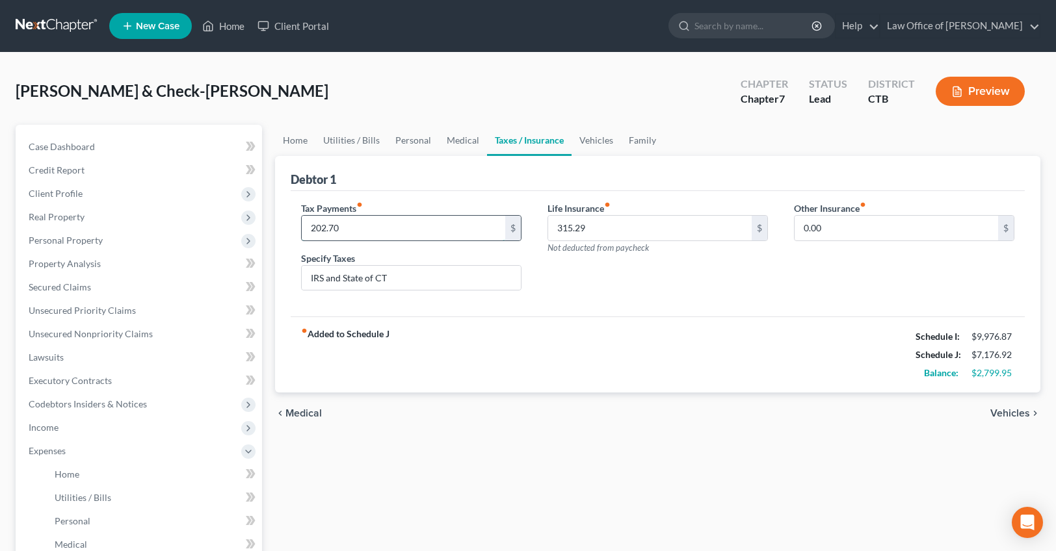
type input "202.70"
click at [708, 362] on div "fiber_manual_record Added to Schedule J Schedule I: $9,976.87 Schedule J: $7,17…" at bounding box center [658, 355] width 734 height 76
drag, startPoint x: 613, startPoint y: 226, endPoint x: 391, endPoint y: 245, distance: 222.5
click at [548, 241] on input "315.29" at bounding box center [650, 228] width 204 height 25
click at [600, 224] on input "315.29" at bounding box center [650, 228] width 204 height 25
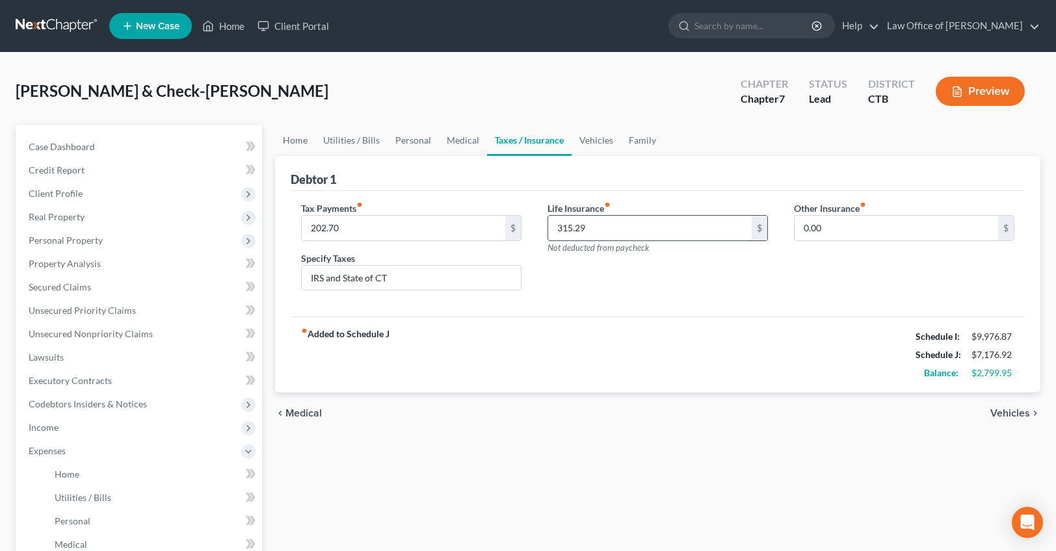
drag, startPoint x: 602, startPoint y: 227, endPoint x: 507, endPoint y: 226, distance: 94.9
click at [548, 226] on input "315.29" at bounding box center [650, 228] width 204 height 25
click at [609, 203] on icon "fiber_manual_record" at bounding box center [607, 205] width 7 height 7
click at [649, 232] on input "315.29" at bounding box center [650, 228] width 204 height 25
click at [347, 139] on link "Utilities / Bills" at bounding box center [351, 140] width 72 height 31
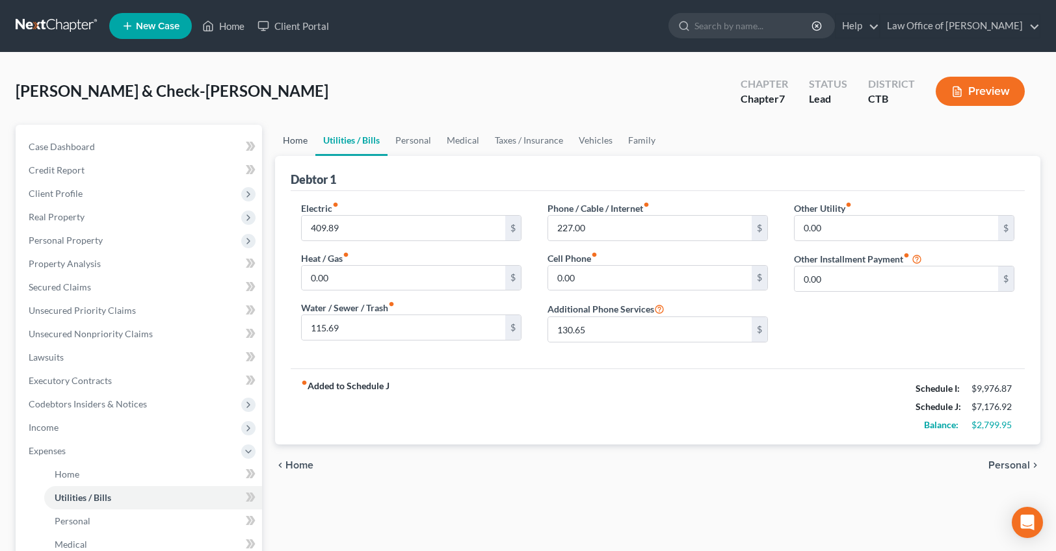
click at [291, 145] on link "Home" at bounding box center [295, 140] width 40 height 31
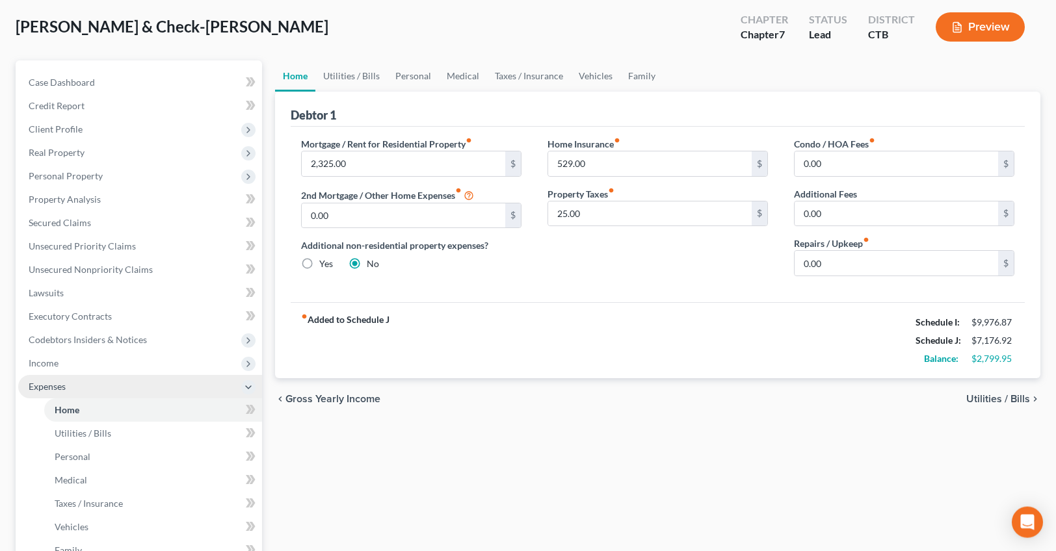
click at [64, 379] on span "Expenses" at bounding box center [140, 386] width 244 height 23
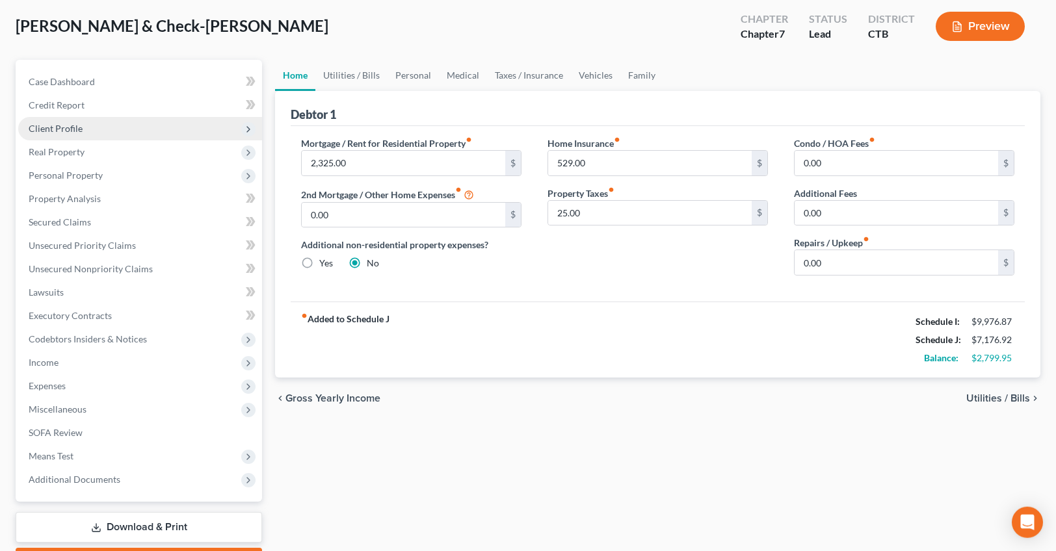
click at [77, 128] on span "Client Profile" at bounding box center [56, 128] width 54 height 11
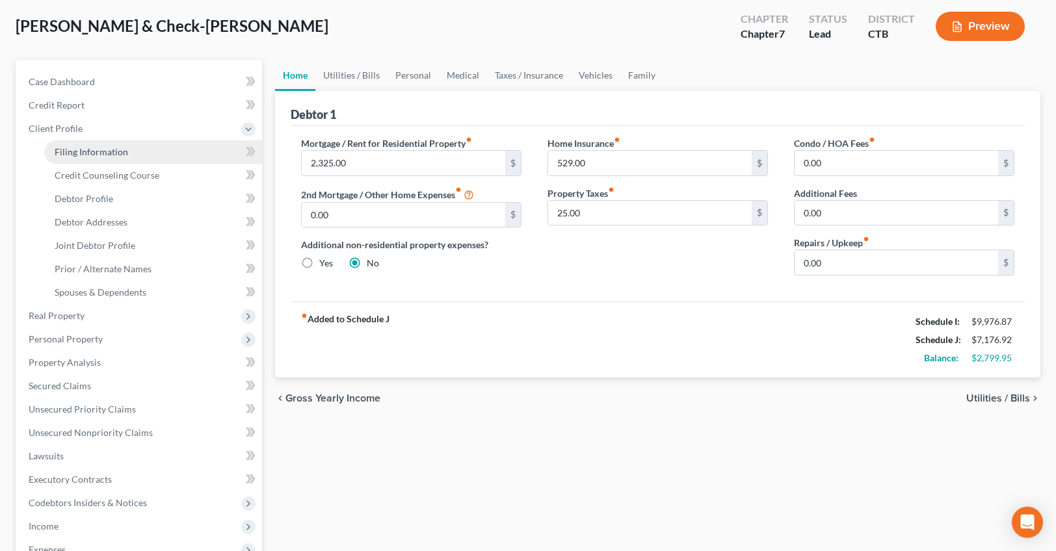
click at [93, 144] on link "Filing Information" at bounding box center [153, 151] width 218 height 23
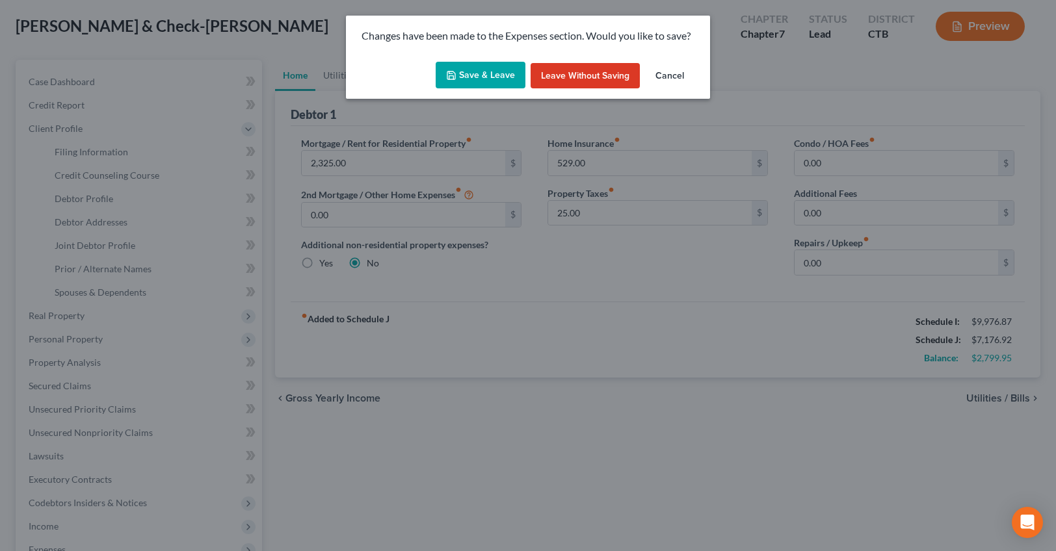
click at [486, 74] on button "Save & Leave" at bounding box center [481, 75] width 90 height 27
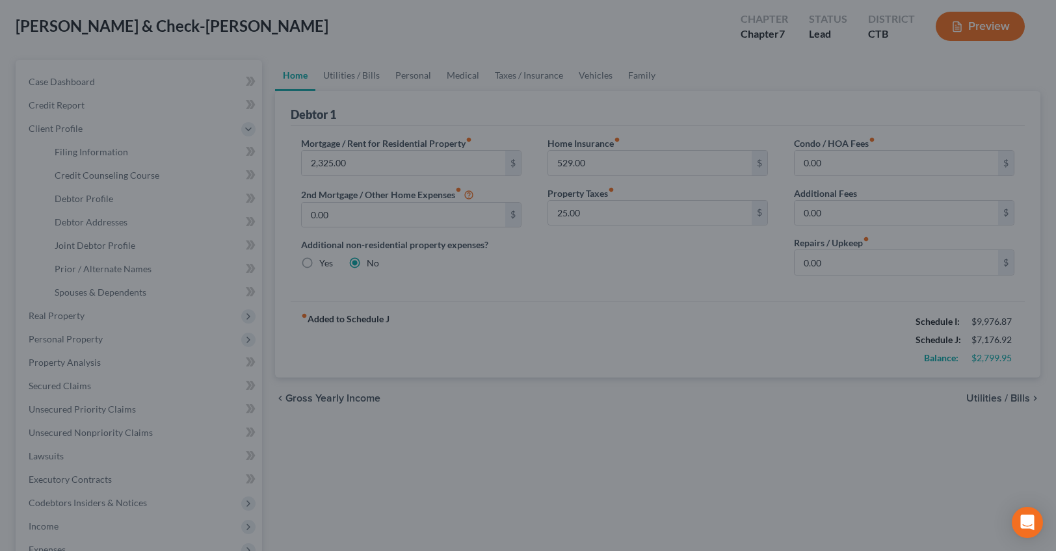
select select "1"
select select "0"
select select "6"
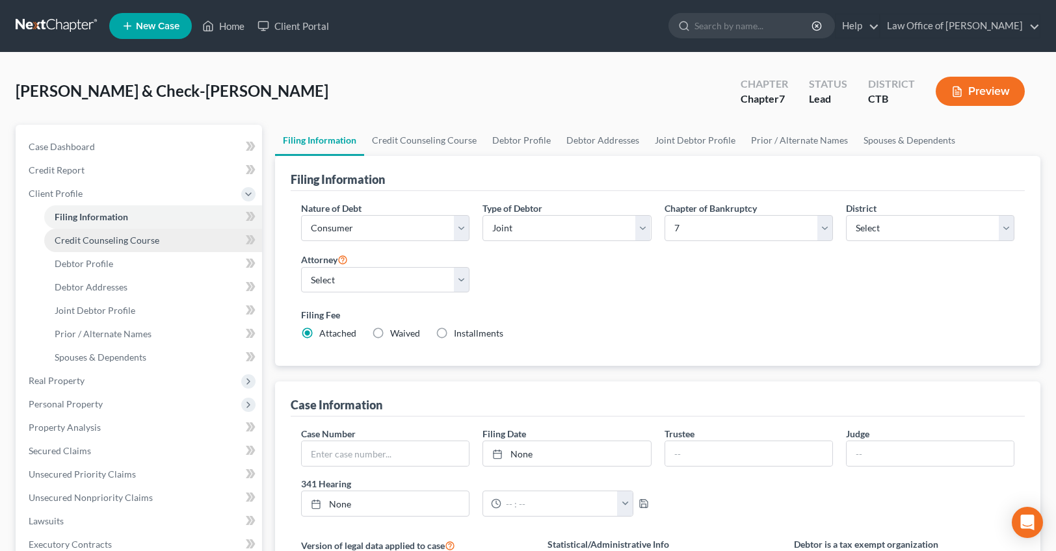
click at [107, 233] on link "Credit Counseling Course" at bounding box center [153, 240] width 218 height 23
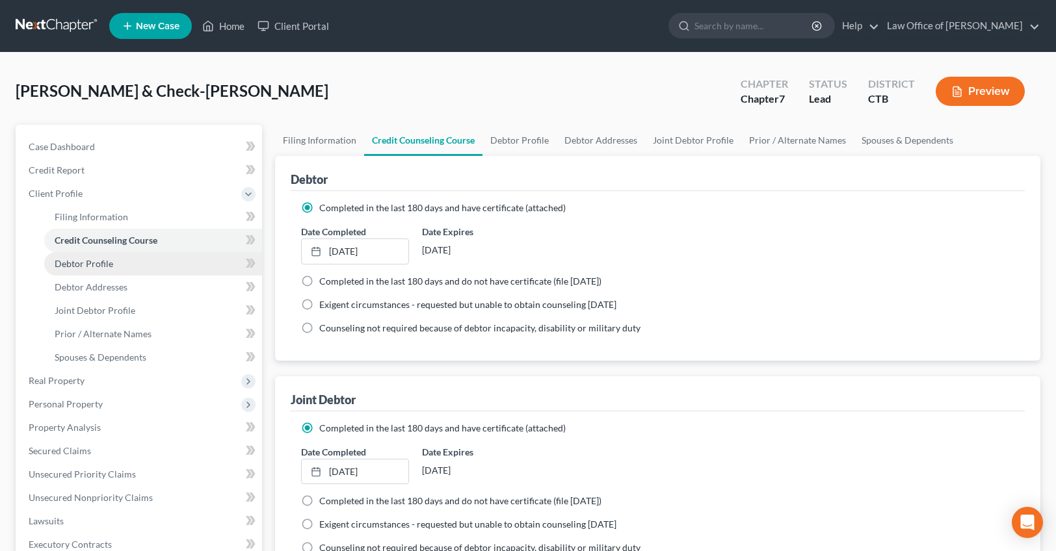
click at [98, 256] on link "Debtor Profile" at bounding box center [153, 263] width 218 height 23
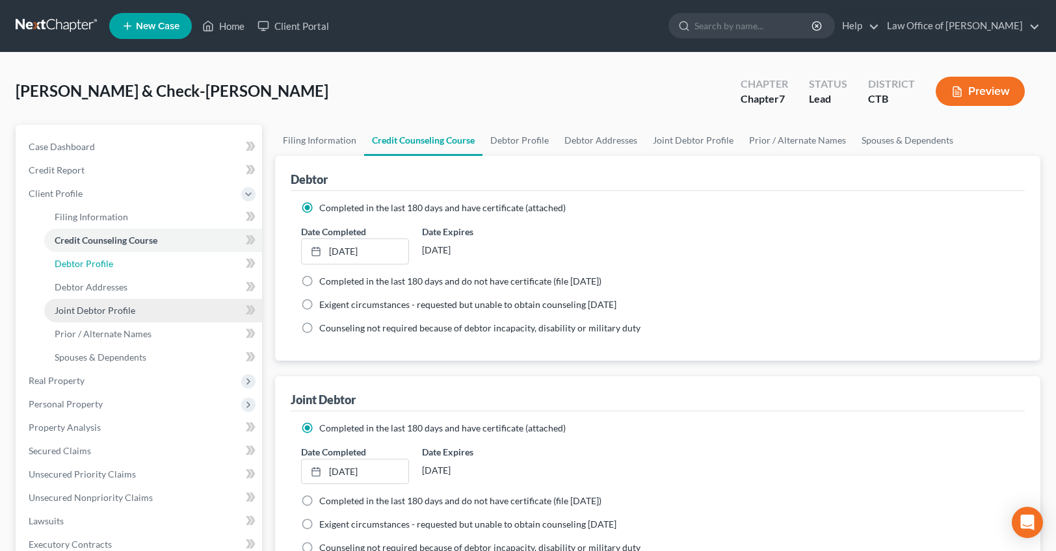
select select "1"
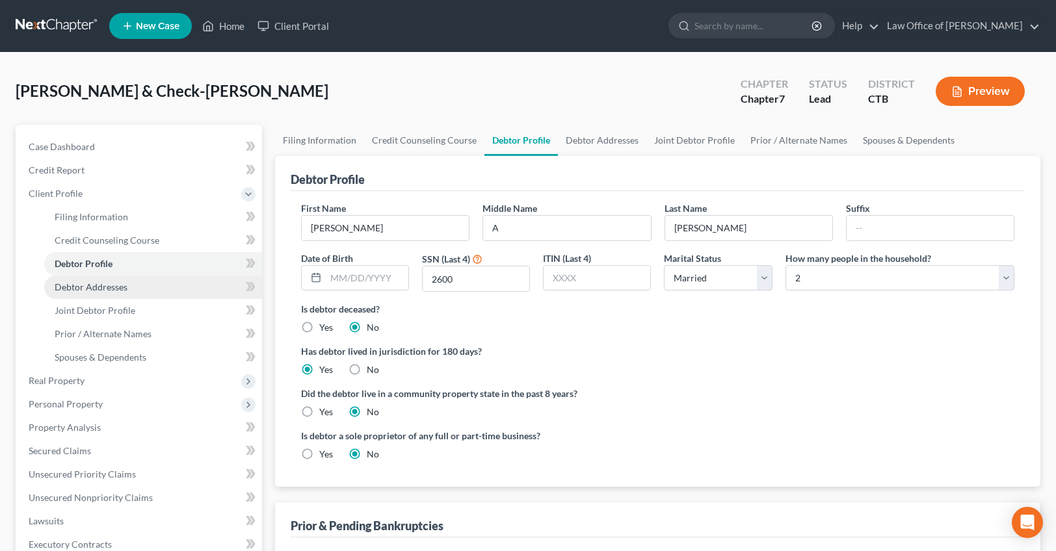
click at [114, 288] on span "Debtor Addresses" at bounding box center [91, 287] width 73 height 11
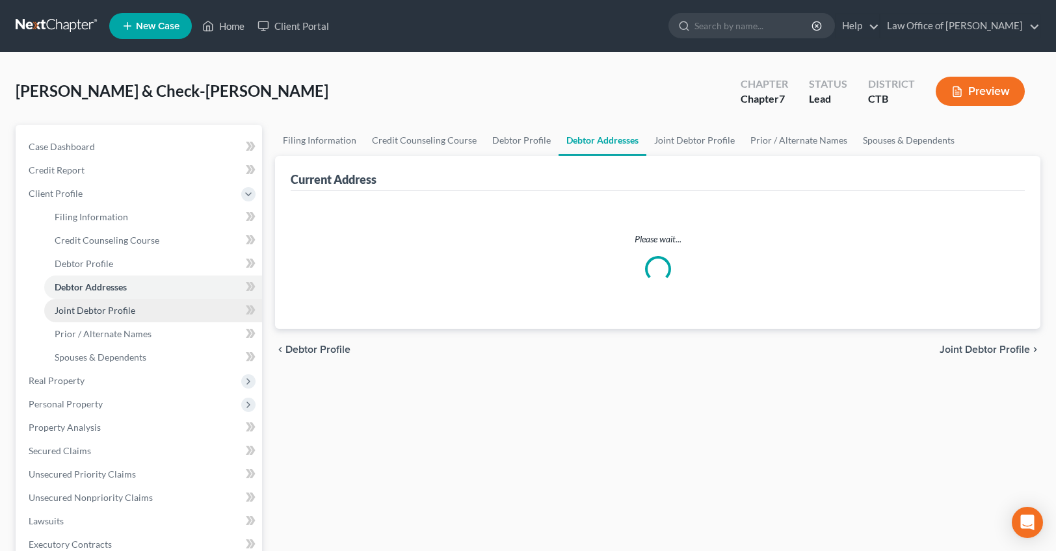
click at [120, 316] on link "Joint Debtor Profile" at bounding box center [153, 310] width 218 height 23
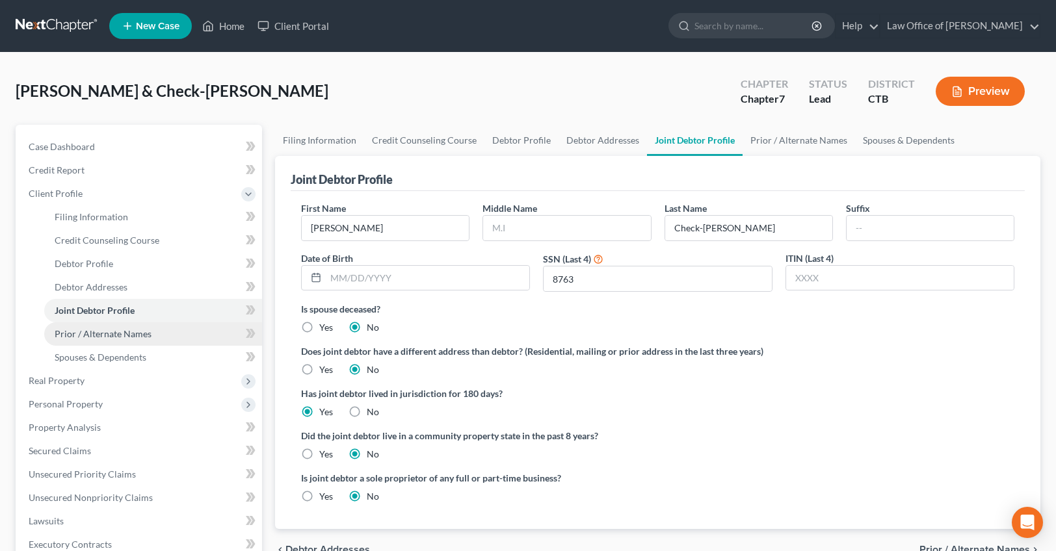
click at [123, 332] on span "Prior / Alternate Names" at bounding box center [103, 333] width 97 height 11
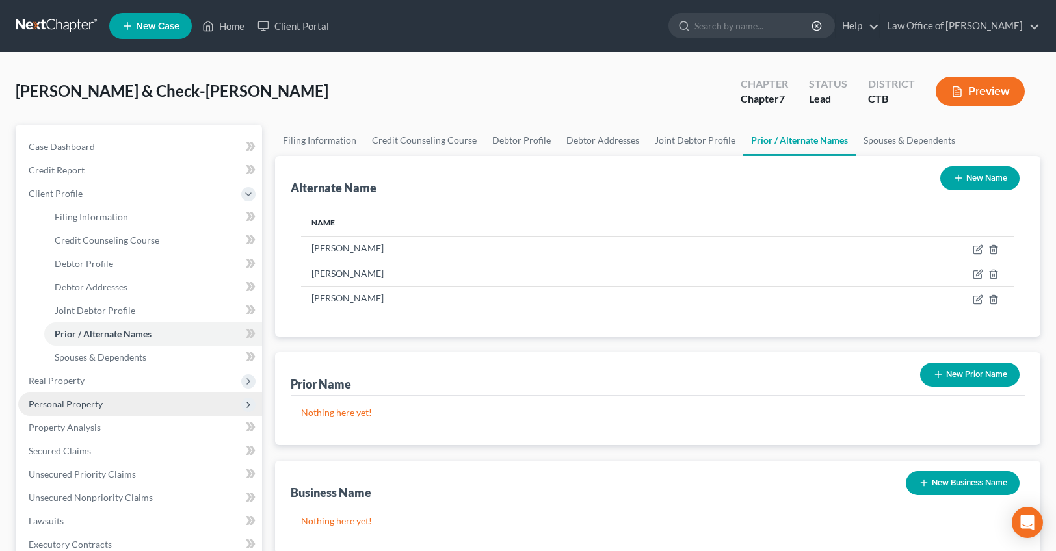
click at [69, 397] on span "Personal Property" at bounding box center [140, 404] width 244 height 23
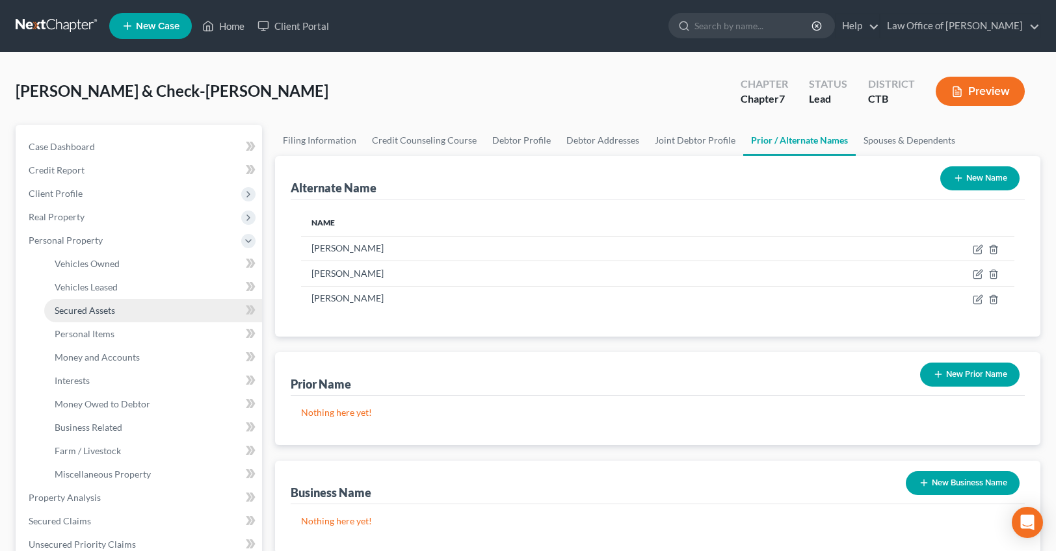
click at [80, 305] on span "Secured Assets" at bounding box center [85, 310] width 60 height 11
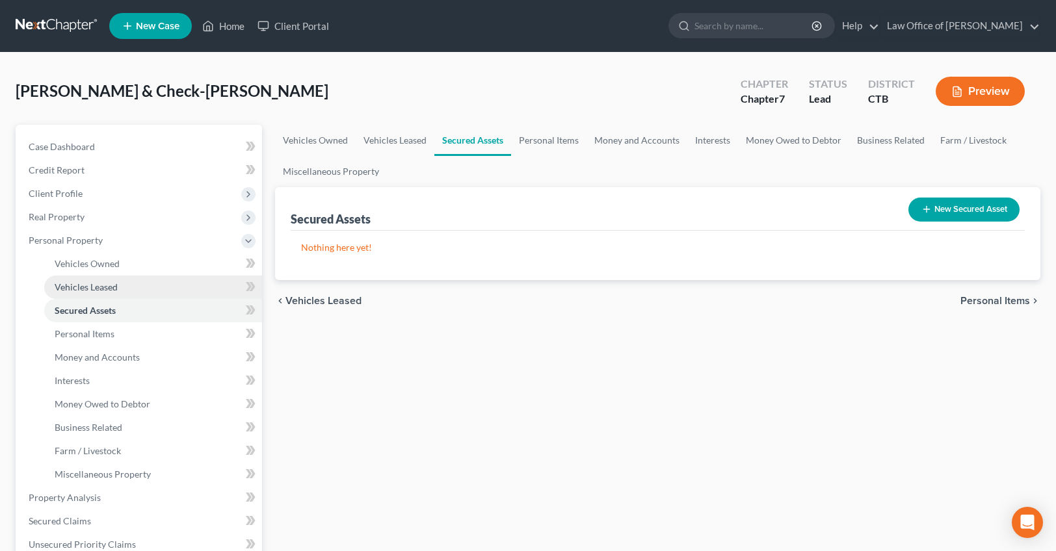
click at [88, 276] on link "Vehicles Leased" at bounding box center [153, 287] width 218 height 23
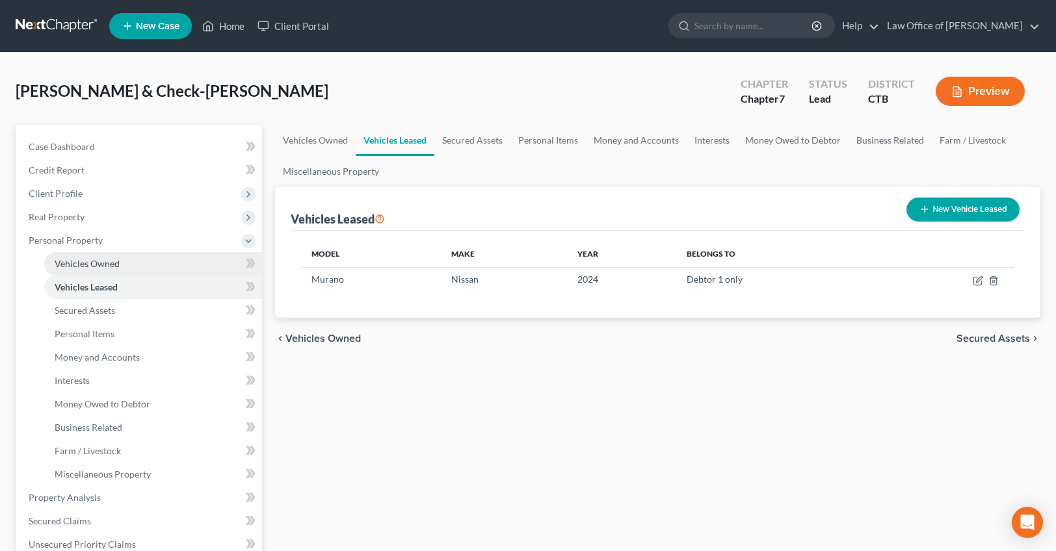
click at [88, 259] on span "Vehicles Owned" at bounding box center [87, 263] width 65 height 11
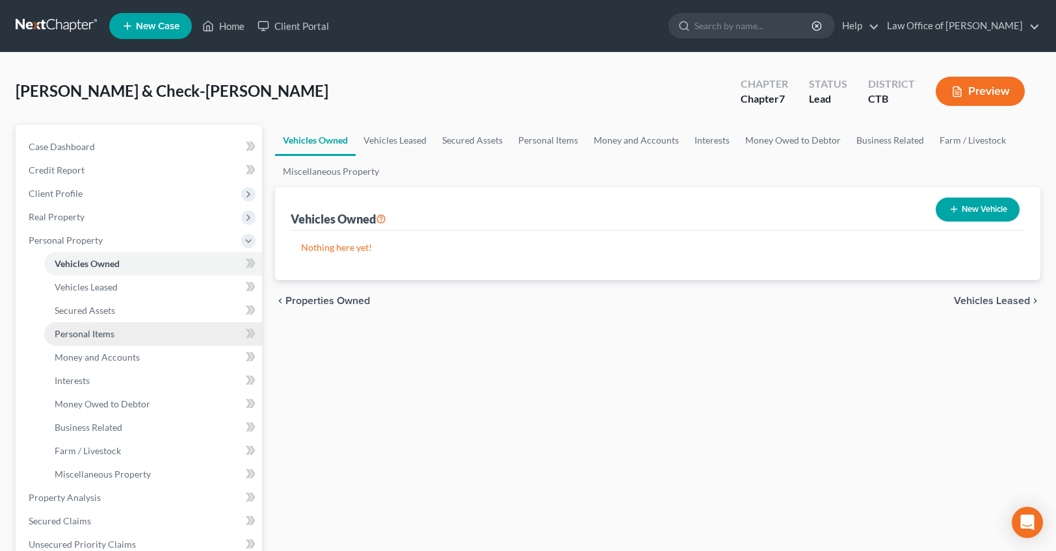
click at [99, 338] on span "Personal Items" at bounding box center [85, 333] width 60 height 11
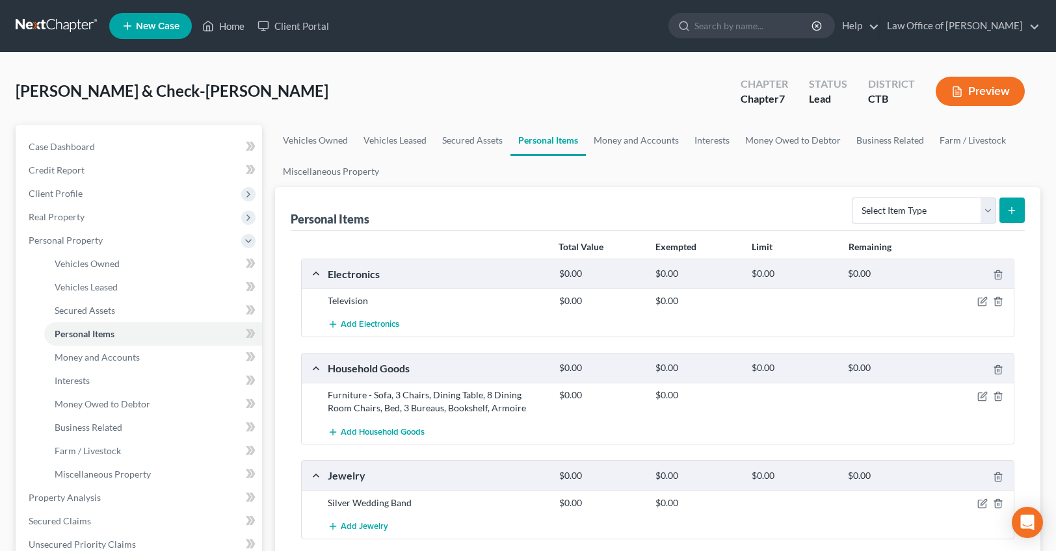
click at [586, 303] on div "$0.00" at bounding box center [601, 301] width 96 height 13
click at [981, 303] on icon "button" at bounding box center [982, 302] width 10 height 10
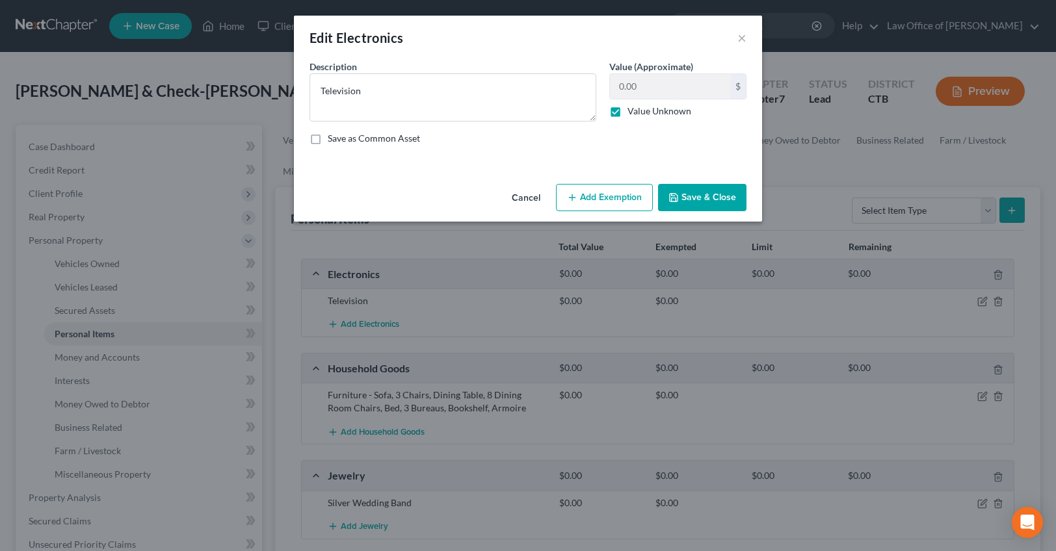
click at [708, 198] on button "Save & Close" at bounding box center [702, 197] width 88 height 27
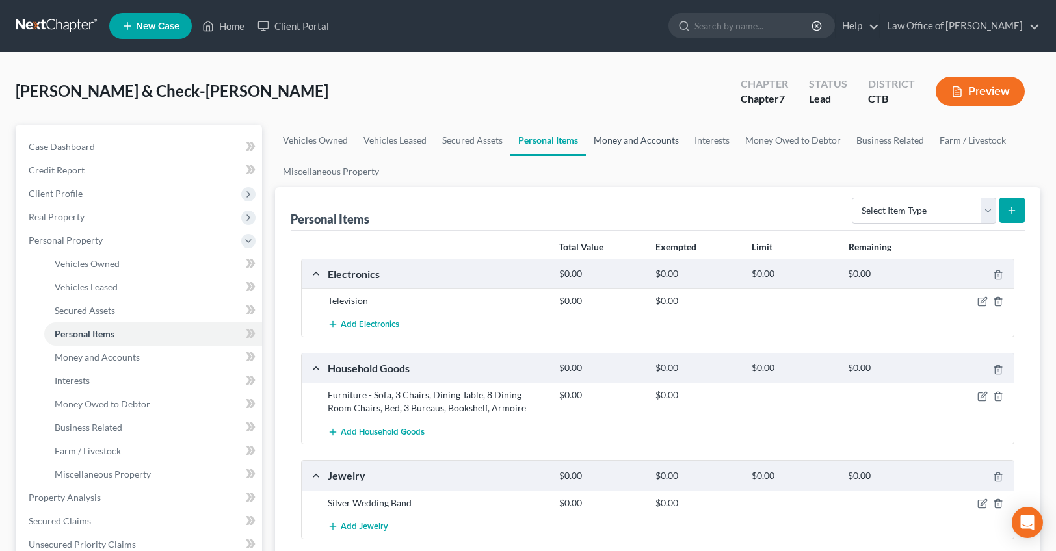
click at [607, 137] on link "Money and Accounts" at bounding box center [636, 140] width 101 height 31
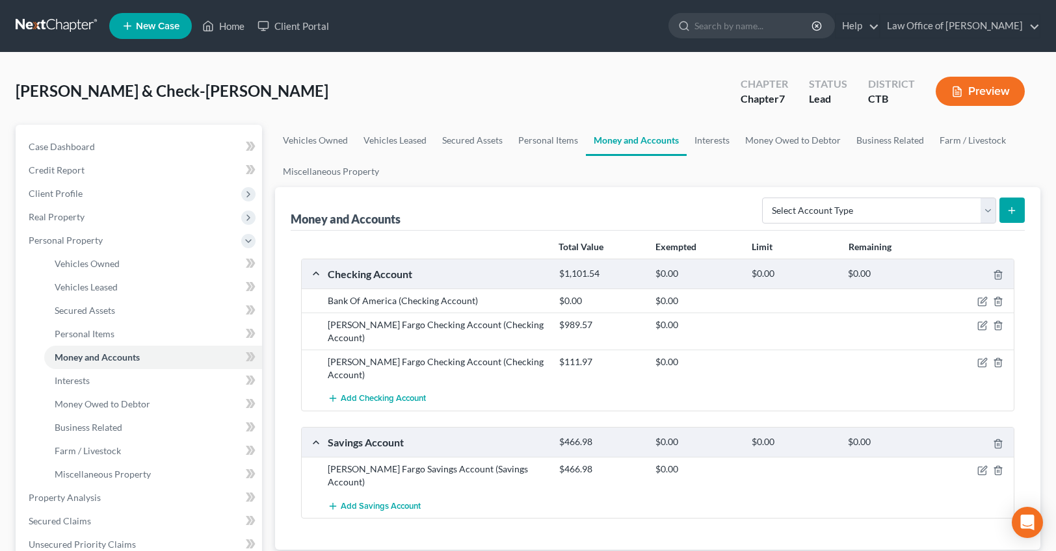
drag, startPoint x: 522, startPoint y: 432, endPoint x: 535, endPoint y: 463, distance: 33.8
click at [532, 464] on div "[PERSON_NAME] Fargo Savings Account (Savings Account) $466.98 $0.00 Add Savings…" at bounding box center [658, 487] width 712 height 61
click at [620, 494] on div "Add Savings Account" at bounding box center [668, 506] width 694 height 24
click at [701, 142] on link "Interests" at bounding box center [712, 140] width 51 height 31
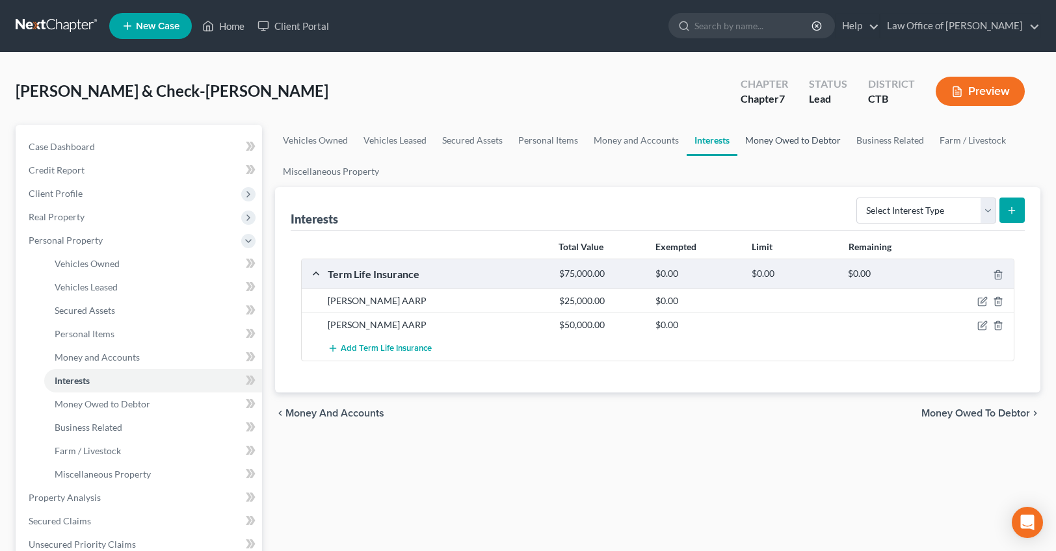
click at [778, 143] on link "Money Owed to Debtor" at bounding box center [792, 140] width 111 height 31
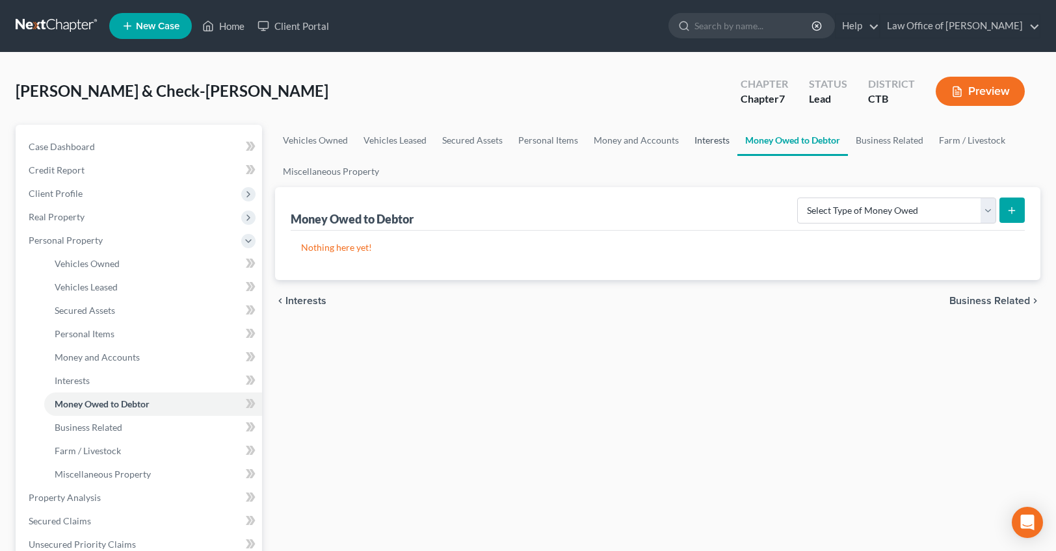
click at [705, 140] on link "Interests" at bounding box center [712, 140] width 51 height 31
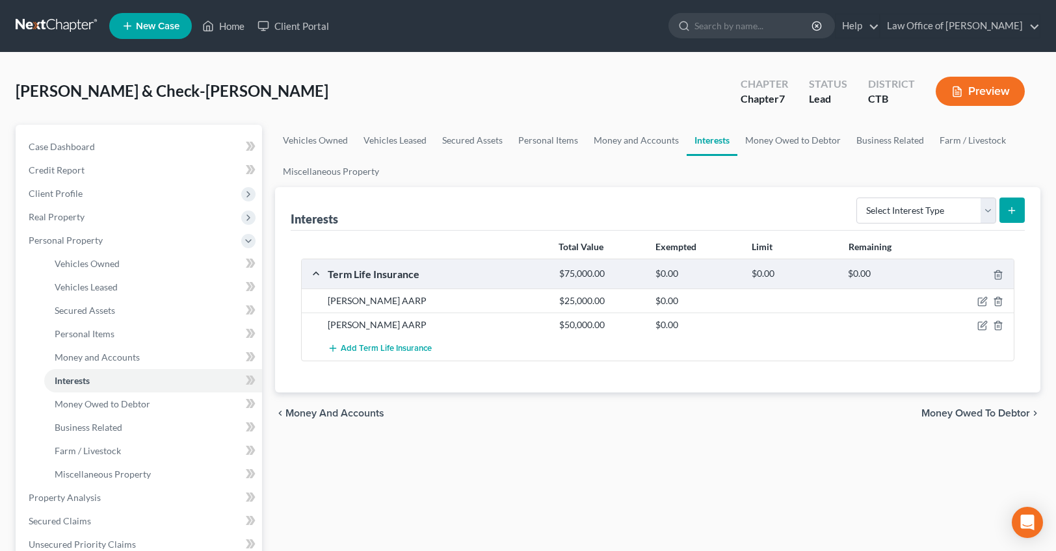
click at [577, 252] on div "Total Value Exempted Limit Remaining Term Life Insurance $75,000.00 $0.00 $0.00…" at bounding box center [657, 299] width 713 height 126
click at [550, 243] on div "Total Value Exempted Limit Remaining" at bounding box center [658, 247] width 726 height 23
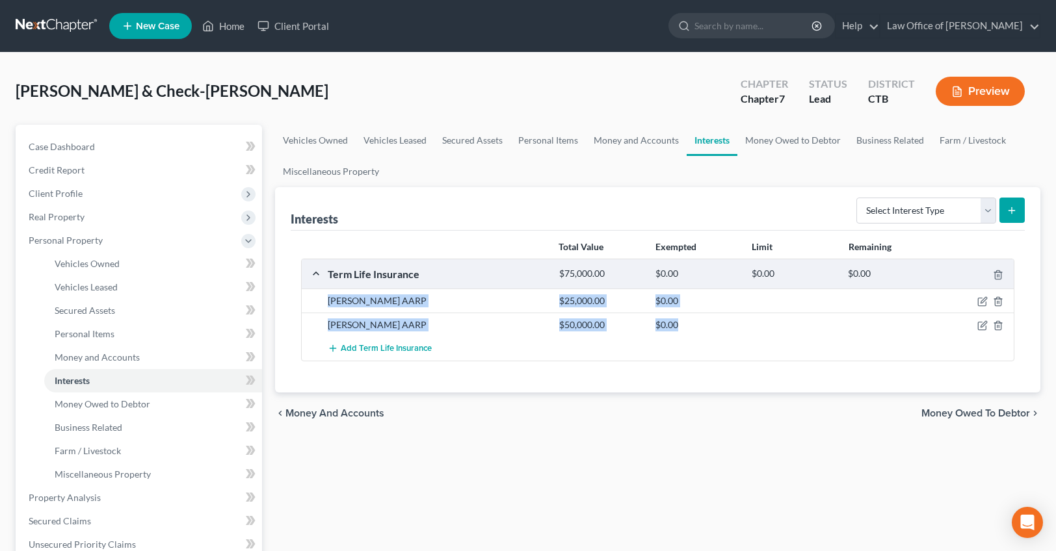
drag, startPoint x: 550, startPoint y: 261, endPoint x: 833, endPoint y: 341, distance: 294.6
click at [828, 338] on div "Term Life Insurance $75,000.00 $0.00 $0.00 $0.00 [PERSON_NAME] AARP $25,000.00 …" at bounding box center [657, 310] width 713 height 103
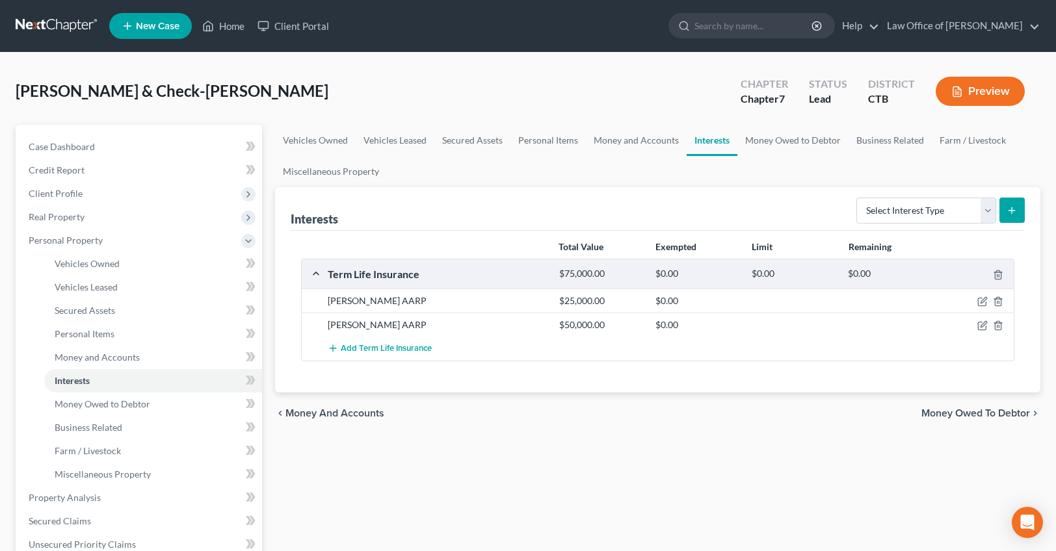
click at [833, 341] on div "Add Term Life Insurance" at bounding box center [668, 349] width 694 height 24
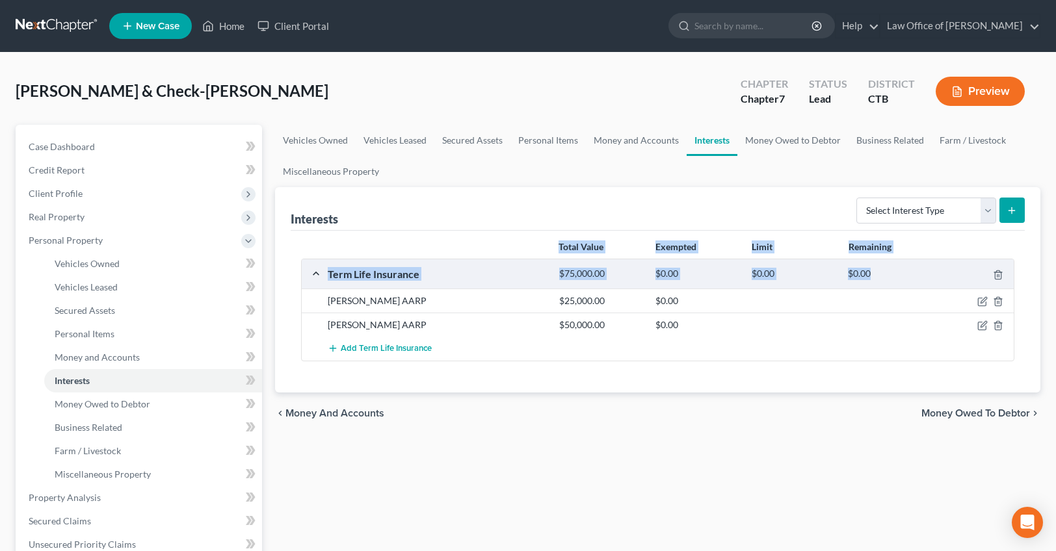
drag, startPoint x: 650, startPoint y: 308, endPoint x: 481, endPoint y: 228, distance: 186.5
click at [488, 228] on div "Interests Select Interest Type 401K Annuity Bond Education IRA Government Bond …" at bounding box center [657, 289] width 765 height 205
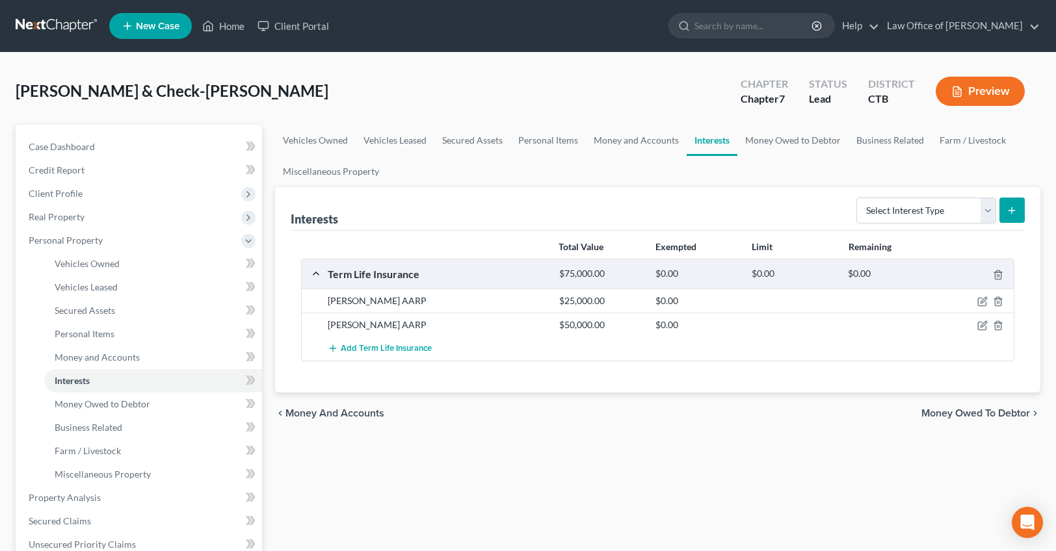
click at [467, 233] on div "Total Value Exempted Limit Remaining Term Life Insurance $75,000.00 $0.00 $0.00…" at bounding box center [658, 312] width 734 height 162
click at [369, 305] on div "[PERSON_NAME] AARP" at bounding box center [437, 301] width 232 height 13
drag, startPoint x: 465, startPoint y: 326, endPoint x: 272, endPoint y: 287, distance: 196.3
click at [272, 287] on div "Vehicles Owned Vehicles Leased Secured Assets Personal Items Money and Accounts…" at bounding box center [658, 500] width 778 height 751
click at [721, 295] on div "$0.00" at bounding box center [697, 301] width 96 height 13
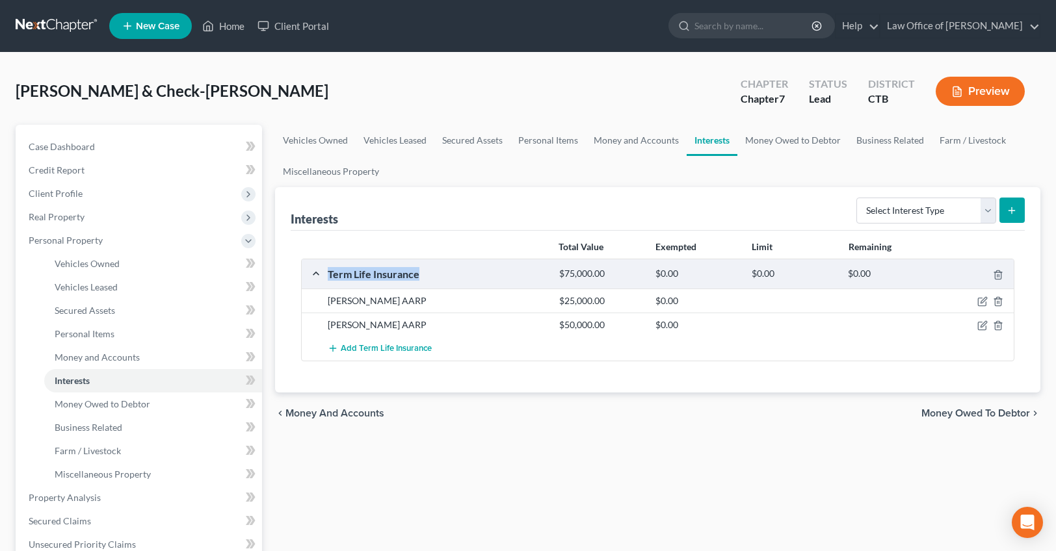
drag, startPoint x: 414, startPoint y: 279, endPoint x: 311, endPoint y: 272, distance: 103.6
click at [311, 272] on div "Term Life Insurance $75,000.00 $0.00 $0.00 $0.00" at bounding box center [655, 273] width 707 height 29
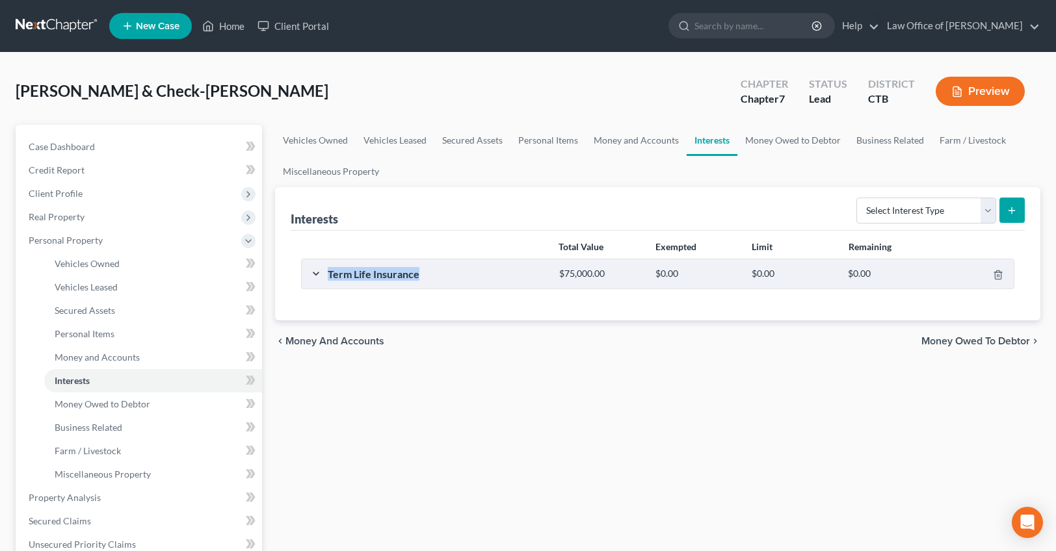
click at [337, 268] on div "Term Life Insurance" at bounding box center [437, 274] width 232 height 14
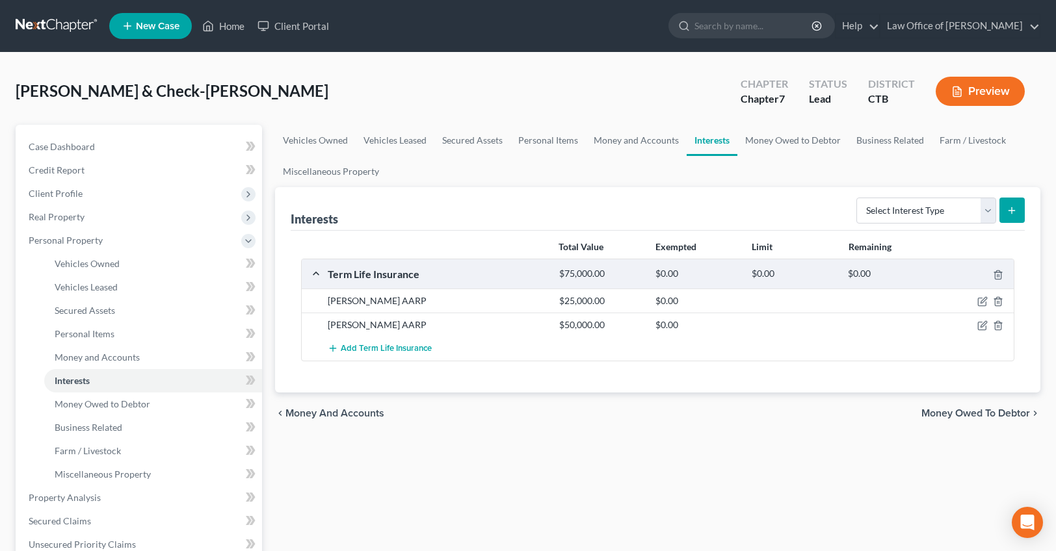
click at [739, 304] on div "$0.00" at bounding box center [697, 301] width 96 height 13
click at [999, 300] on icon "button" at bounding box center [998, 302] width 10 height 10
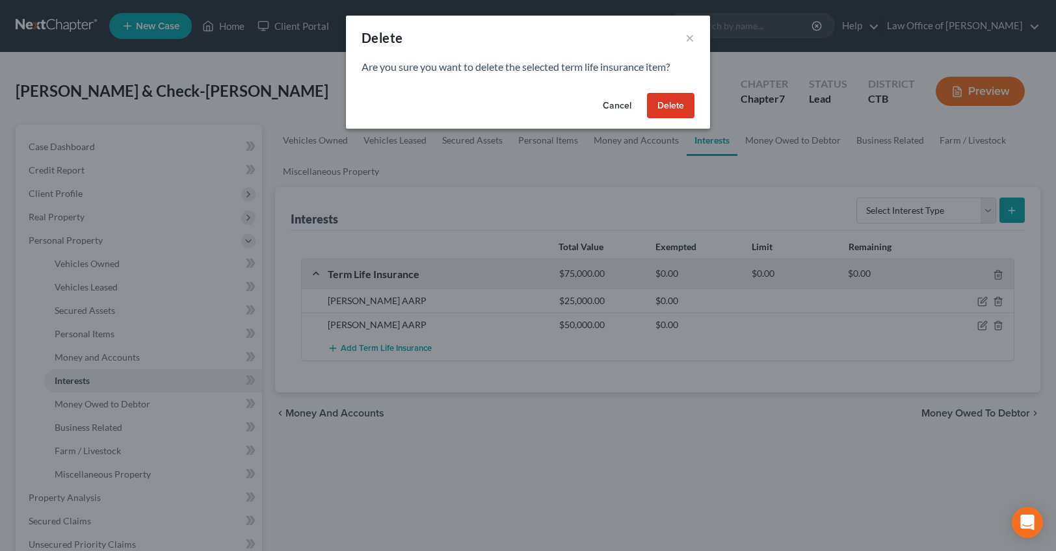
click at [679, 101] on button "Delete" at bounding box center [670, 106] width 47 height 26
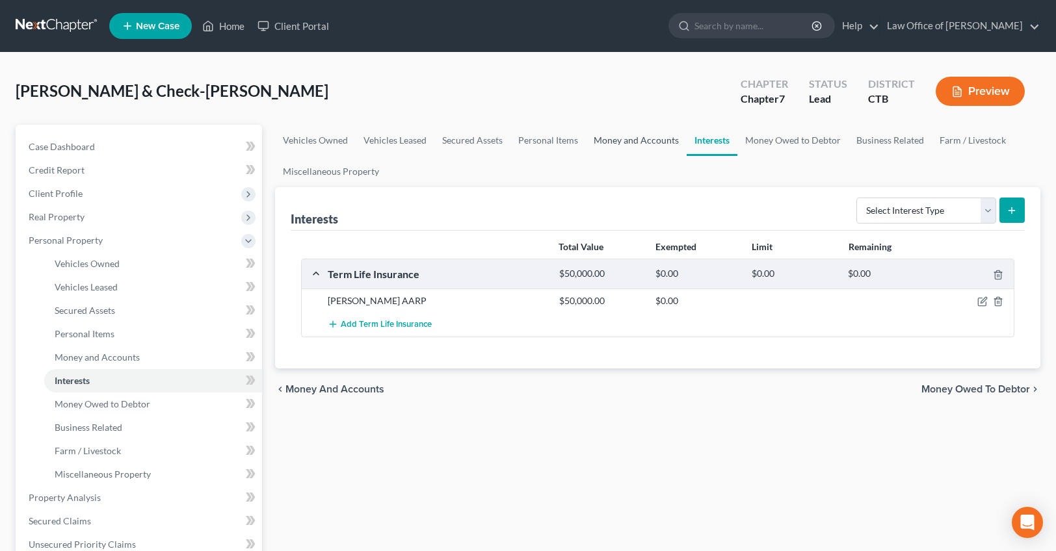
click at [602, 139] on link "Money and Accounts" at bounding box center [636, 140] width 101 height 31
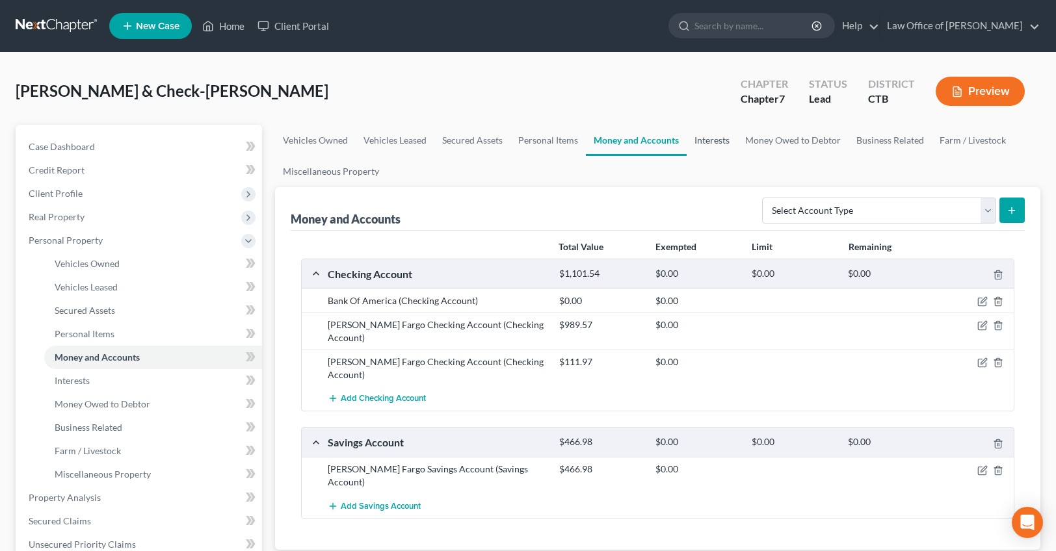
click at [719, 134] on link "Interests" at bounding box center [712, 140] width 51 height 31
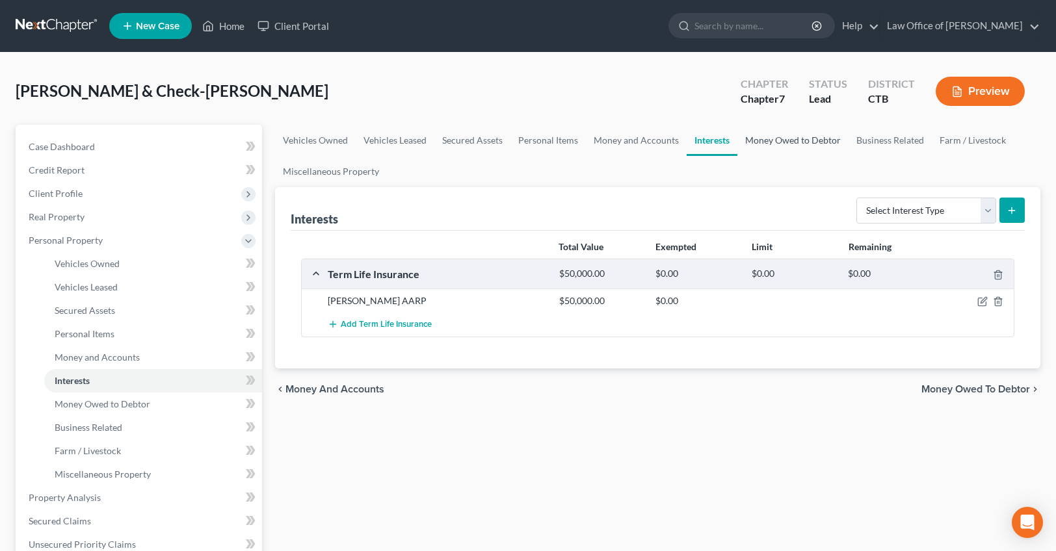
click at [800, 137] on link "Money Owed to Debtor" at bounding box center [792, 140] width 111 height 31
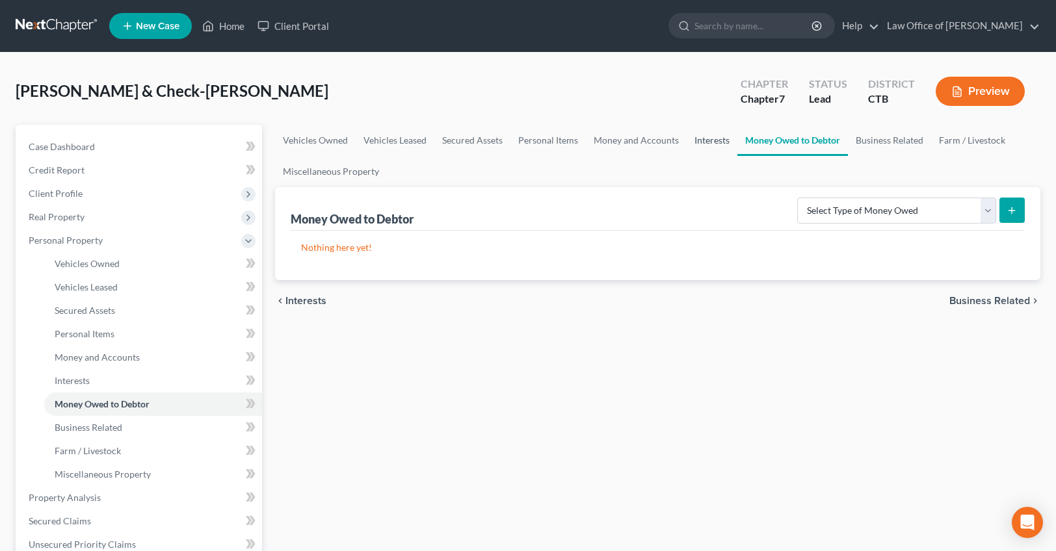
click at [711, 140] on link "Interests" at bounding box center [712, 140] width 51 height 31
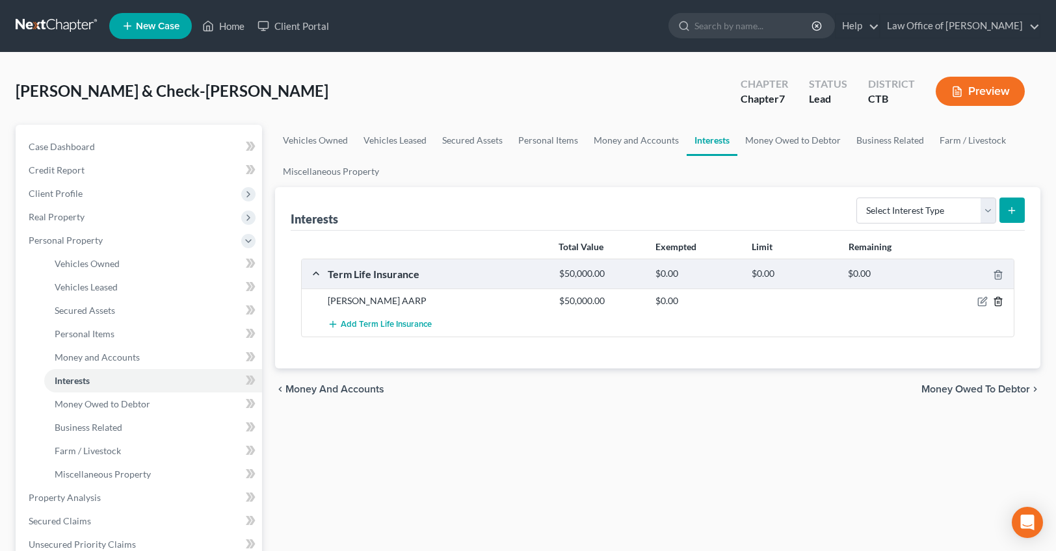
click at [996, 302] on icon "button" at bounding box center [998, 302] width 10 height 10
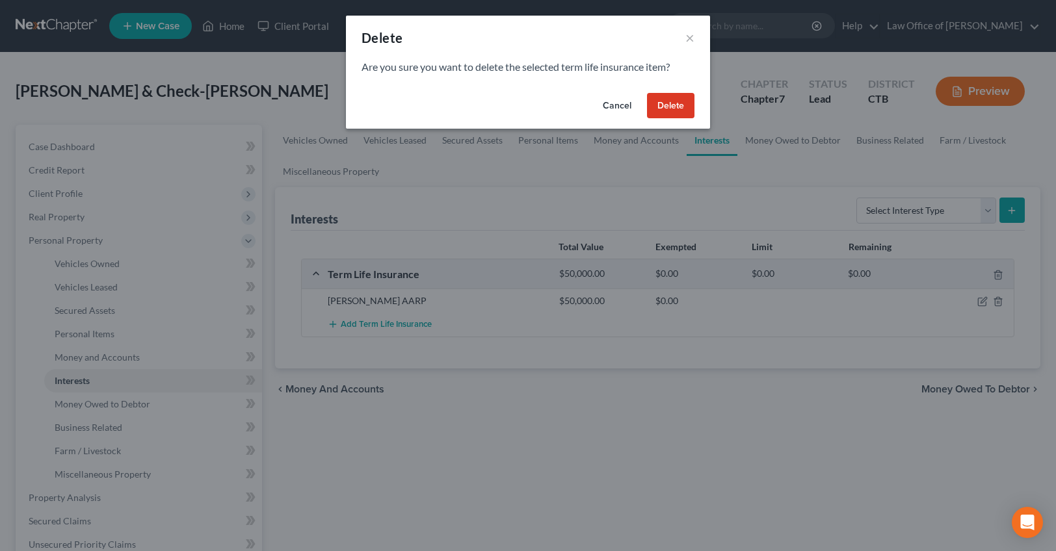
click at [676, 108] on button "Delete" at bounding box center [670, 106] width 47 height 26
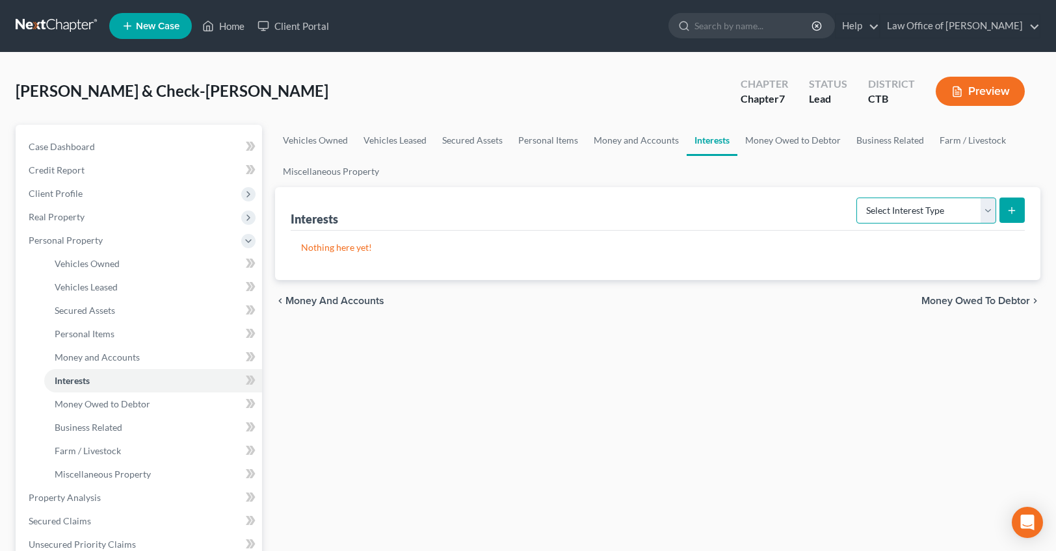
click at [856, 198] on select "Select Interest Type 401K Annuity Bond Education IRA Government Bond Government…" at bounding box center [926, 211] width 140 height 26
click at [669, 371] on div "Vehicles Owned Vehicles Leased Secured Assets Personal Items Money and Accounts…" at bounding box center [658, 500] width 778 height 751
click at [670, 368] on div "Vehicles Owned Vehicles Leased Secured Assets Personal Items Money and Accounts…" at bounding box center [658, 500] width 778 height 751
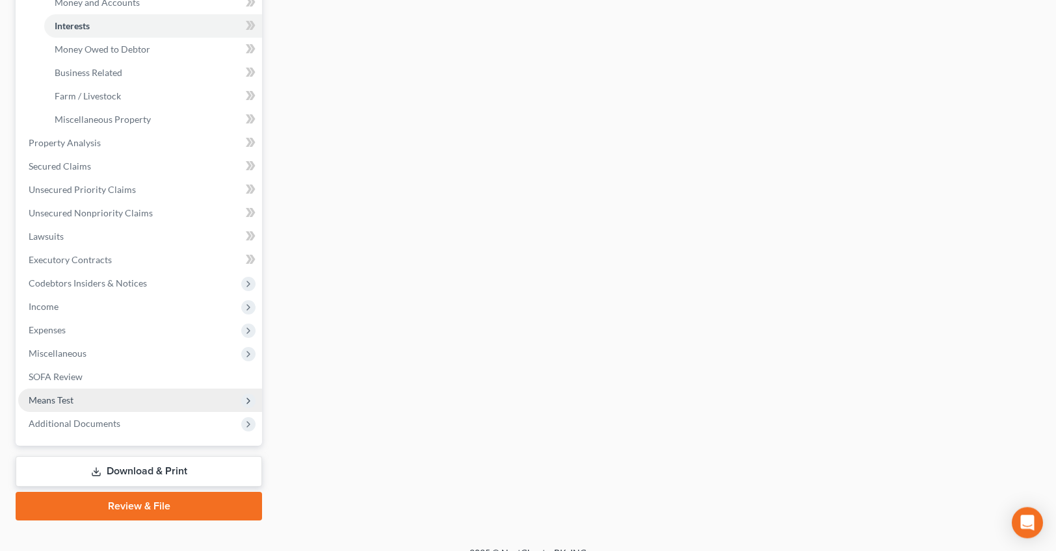
scroll to position [373, 0]
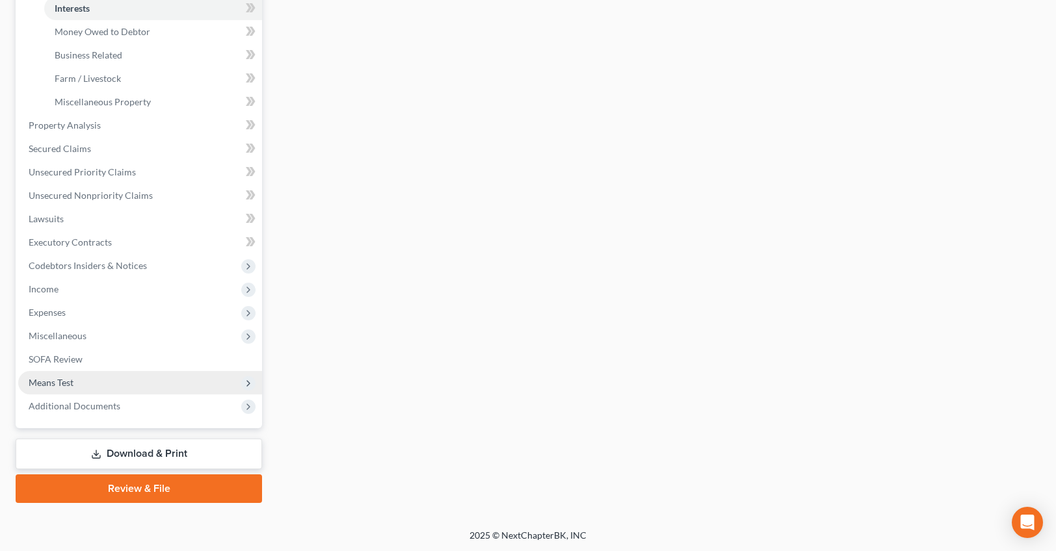
click at [68, 378] on span "Means Test" at bounding box center [51, 382] width 45 height 11
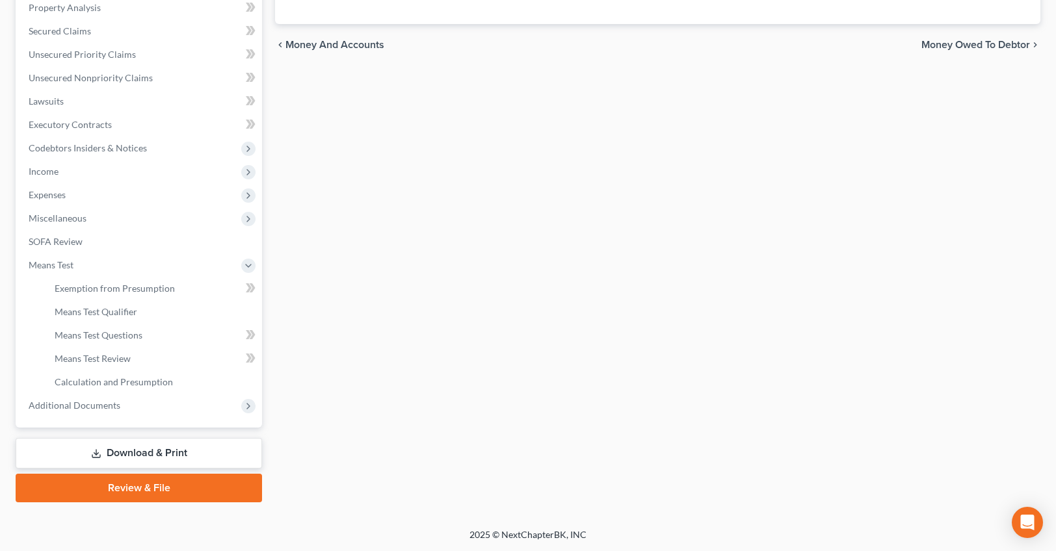
scroll to position [255, 0]
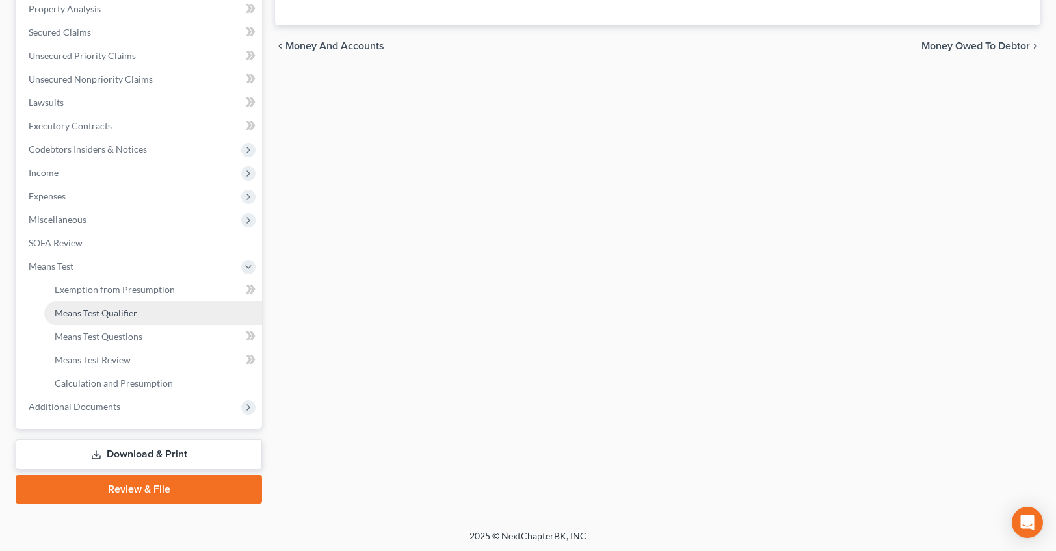
click at [99, 312] on span "Means Test Qualifier" at bounding box center [96, 313] width 83 height 11
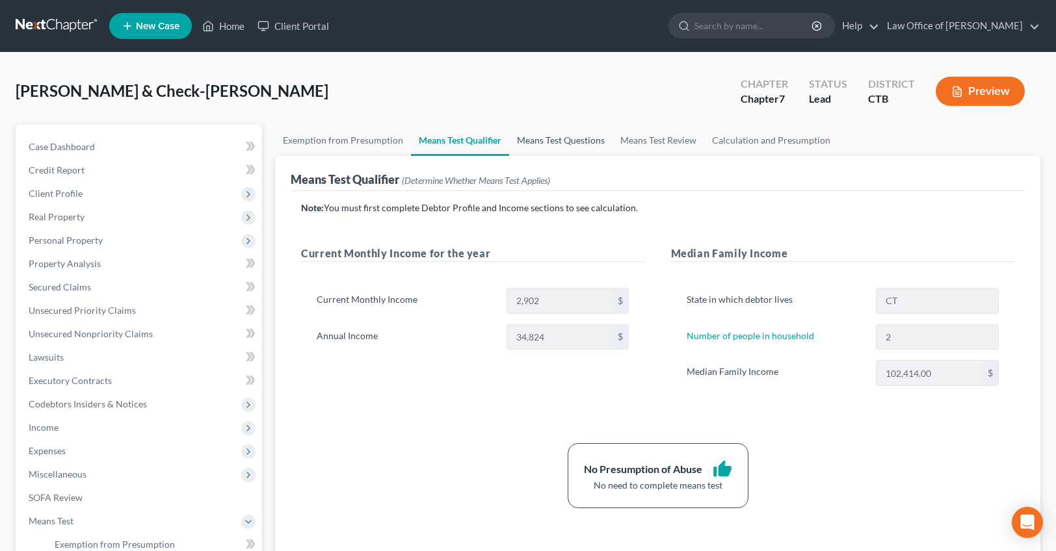
click at [557, 137] on link "Means Test Questions" at bounding box center [560, 140] width 103 height 31
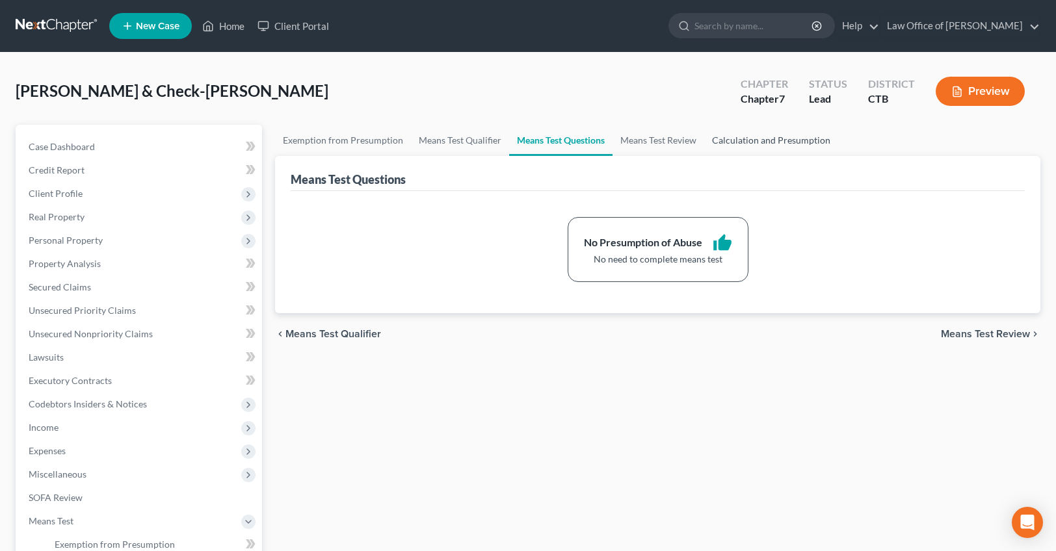
click at [799, 139] on link "Calculation and Presumption" at bounding box center [771, 140] width 134 height 31
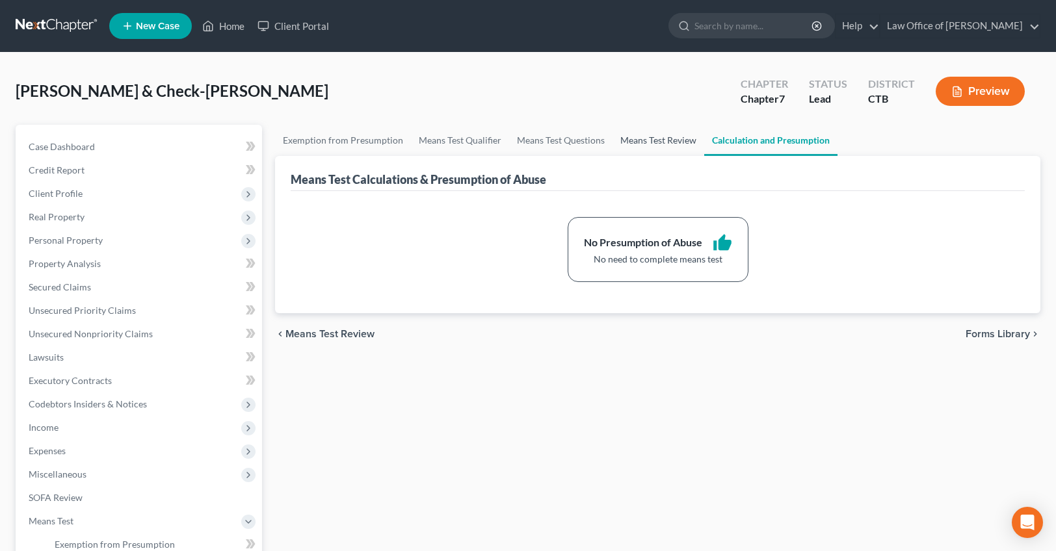
click at [645, 136] on link "Means Test Review" at bounding box center [659, 140] width 92 height 31
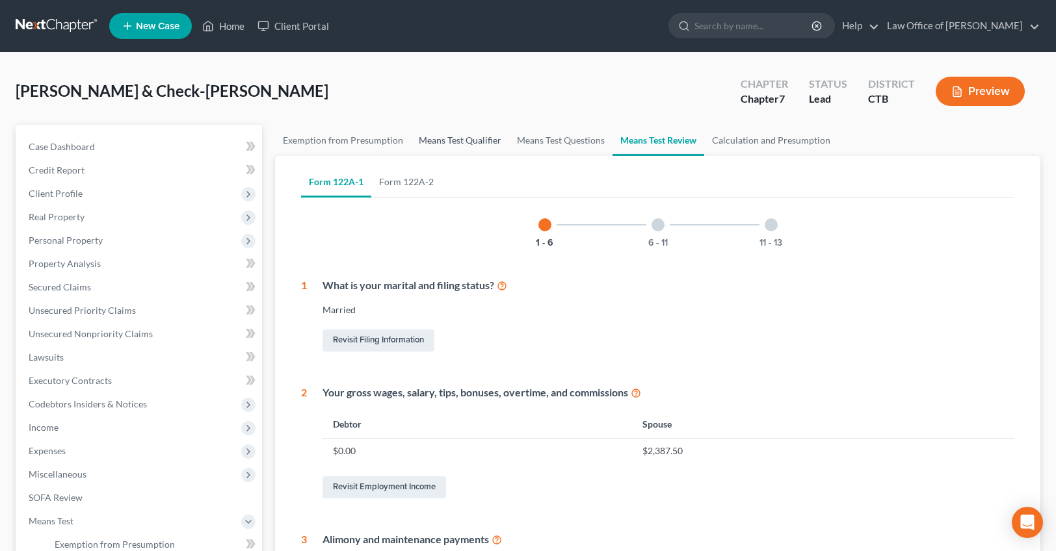
click at [461, 127] on link "Means Test Qualifier" at bounding box center [460, 140] width 98 height 31
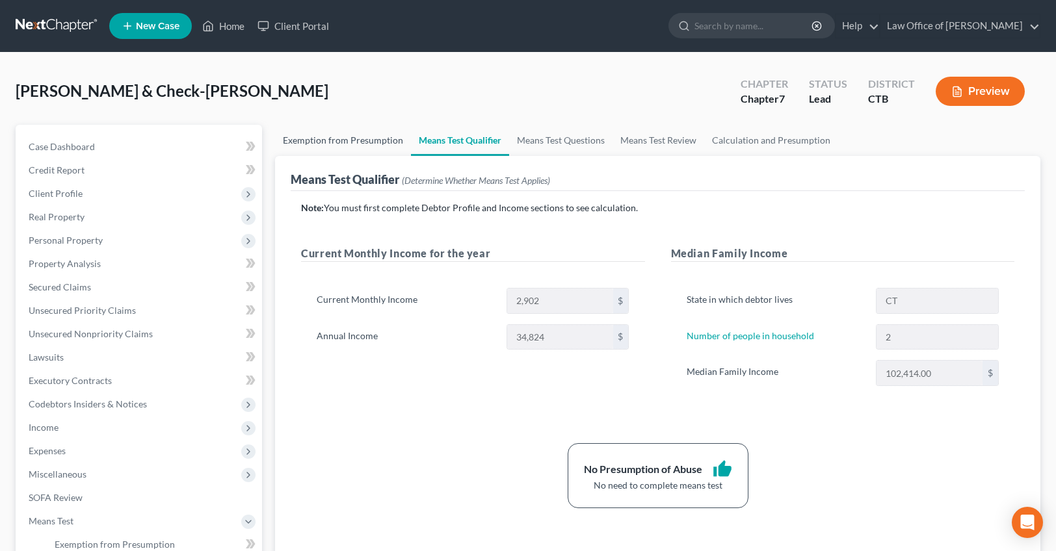
click at [310, 142] on link "Exemption from Presumption" at bounding box center [343, 140] width 136 height 31
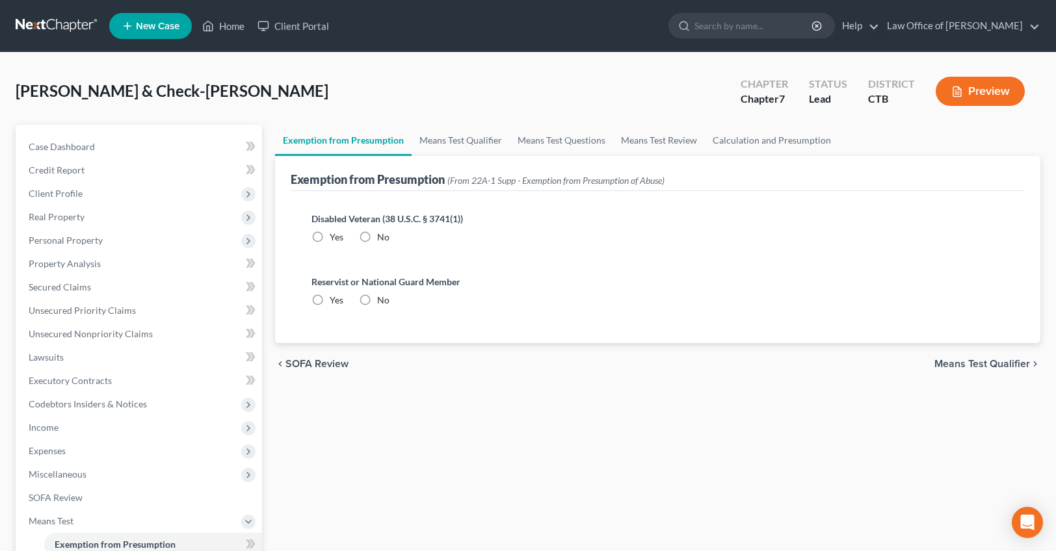
radio input "true"
click at [91, 429] on span "Income" at bounding box center [140, 427] width 244 height 23
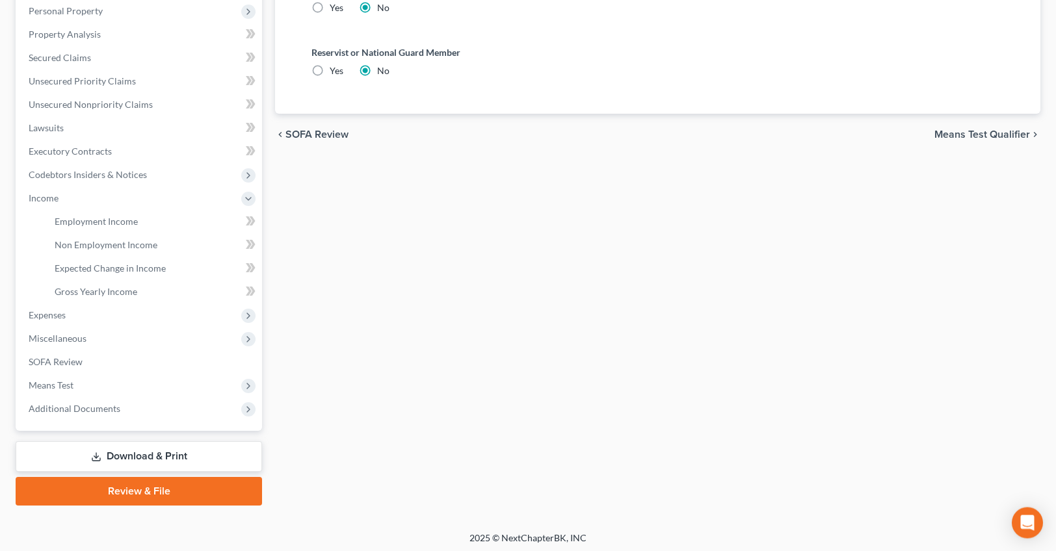
scroll to position [232, 0]
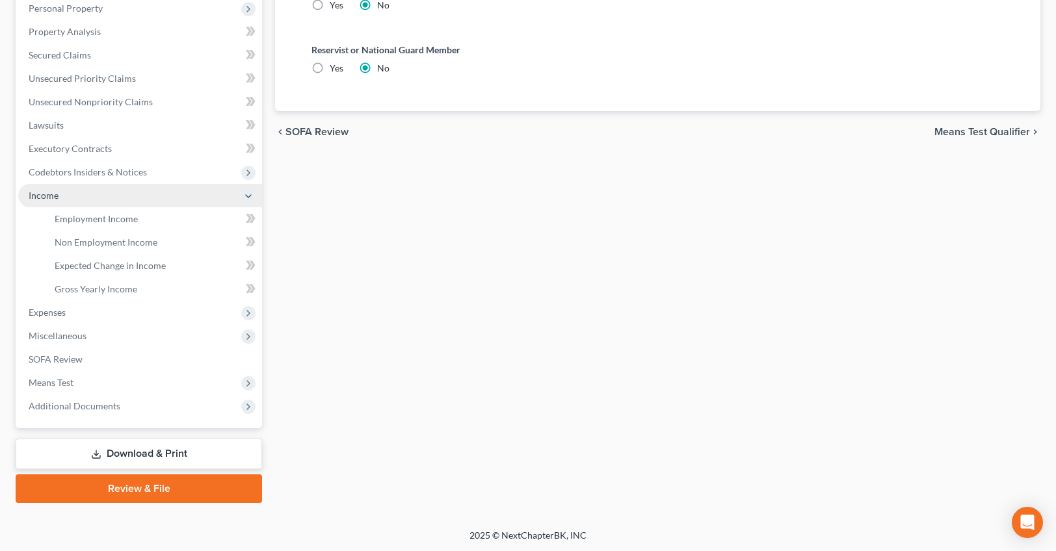
click at [57, 198] on span "Income" at bounding box center [44, 195] width 30 height 11
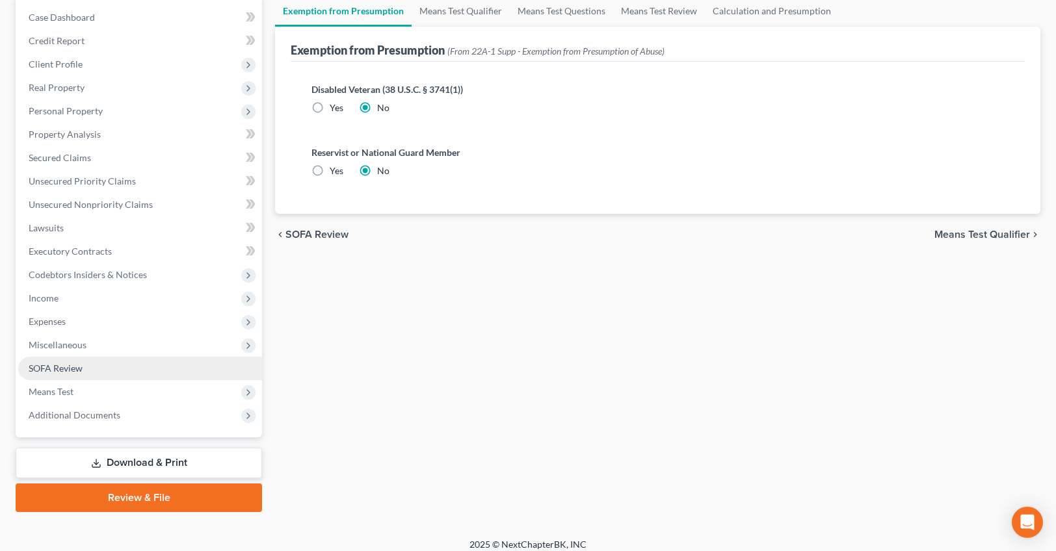
scroll to position [139, 0]
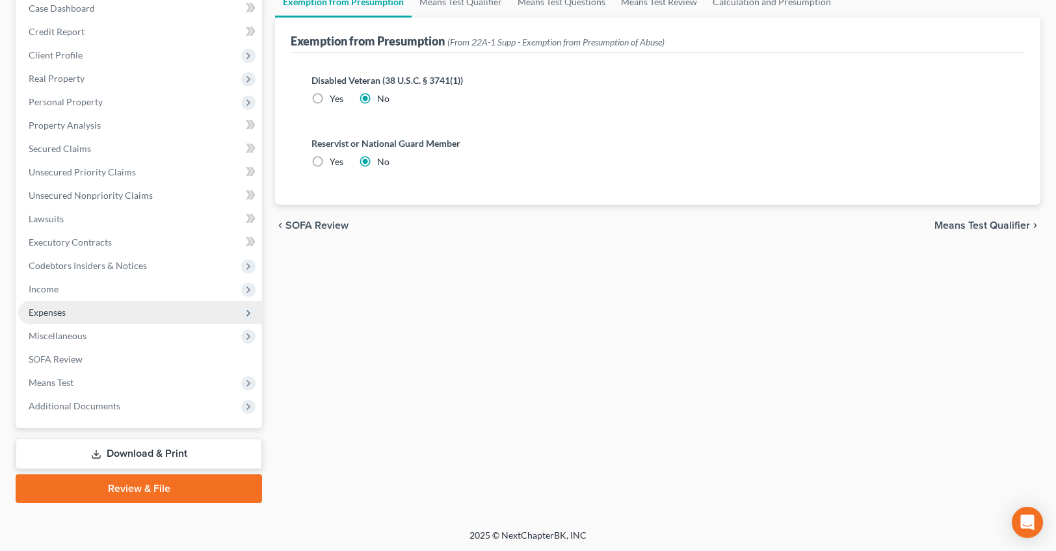
click at [70, 301] on span "Expenses" at bounding box center [140, 312] width 244 height 23
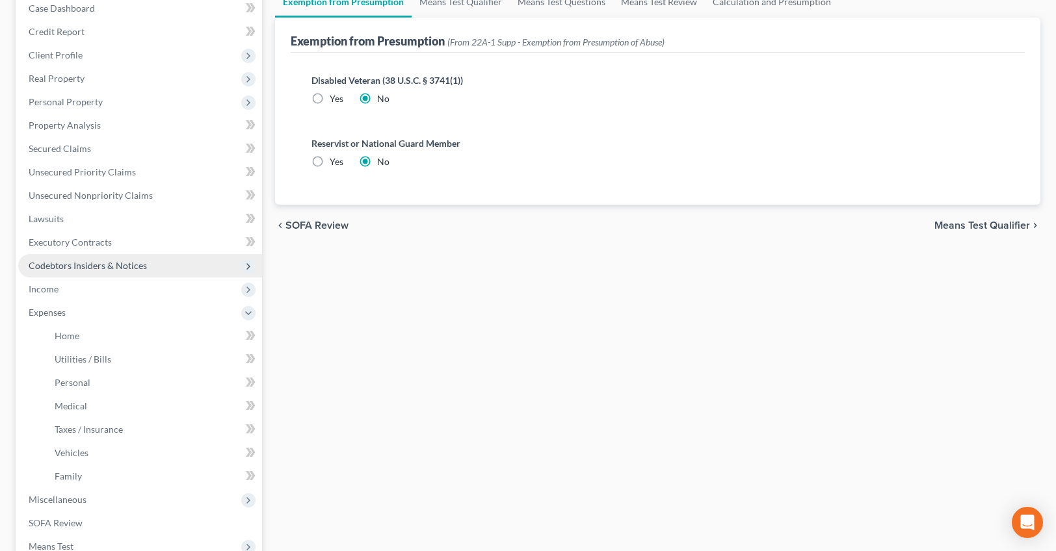
click at [81, 264] on span "Codebtors Insiders & Notices" at bounding box center [88, 265] width 118 height 11
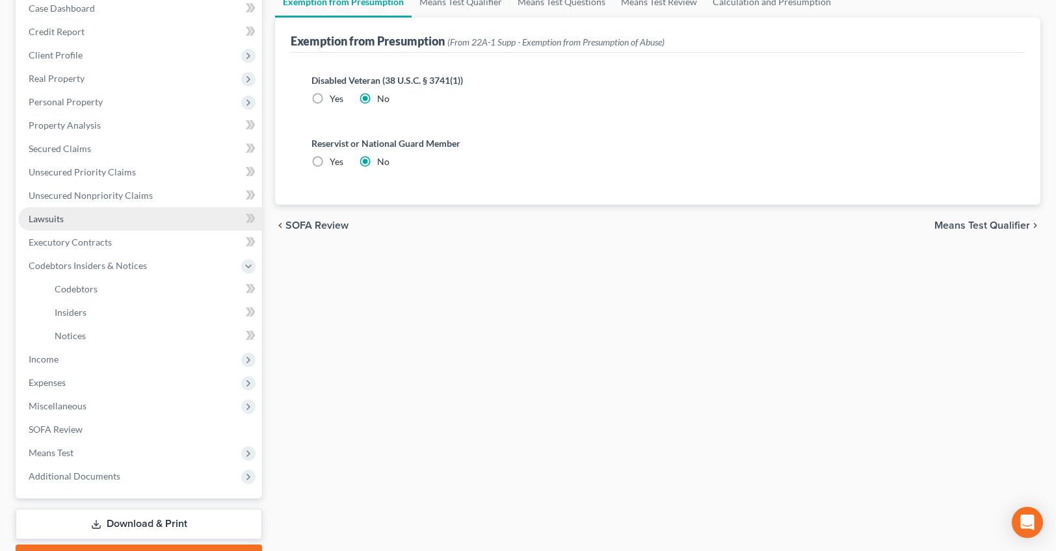
click at [63, 229] on link "Lawsuits" at bounding box center [140, 218] width 244 height 23
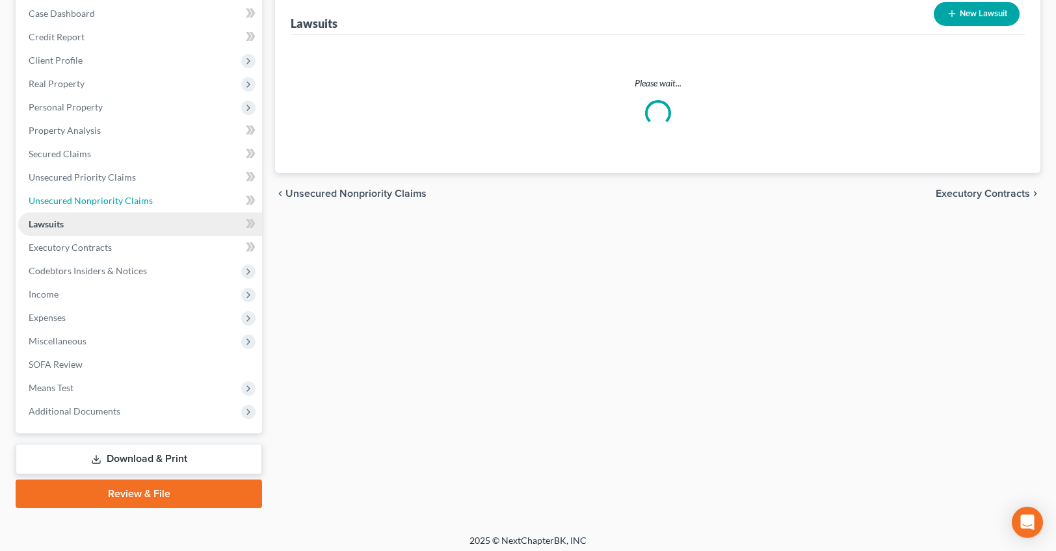
click at [63, 213] on link "Unsecured Nonpriority Claims" at bounding box center [140, 200] width 244 height 23
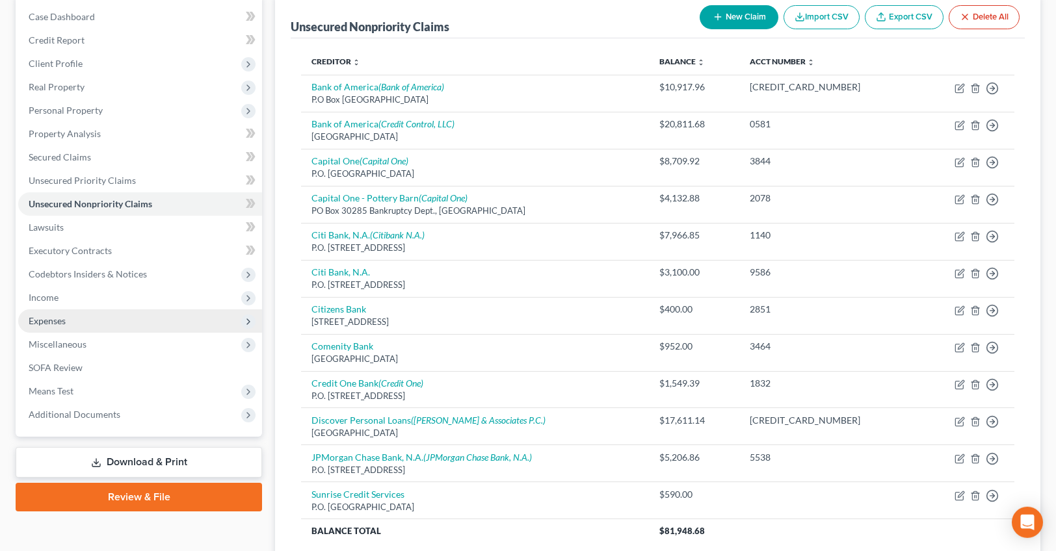
scroll to position [132, 0]
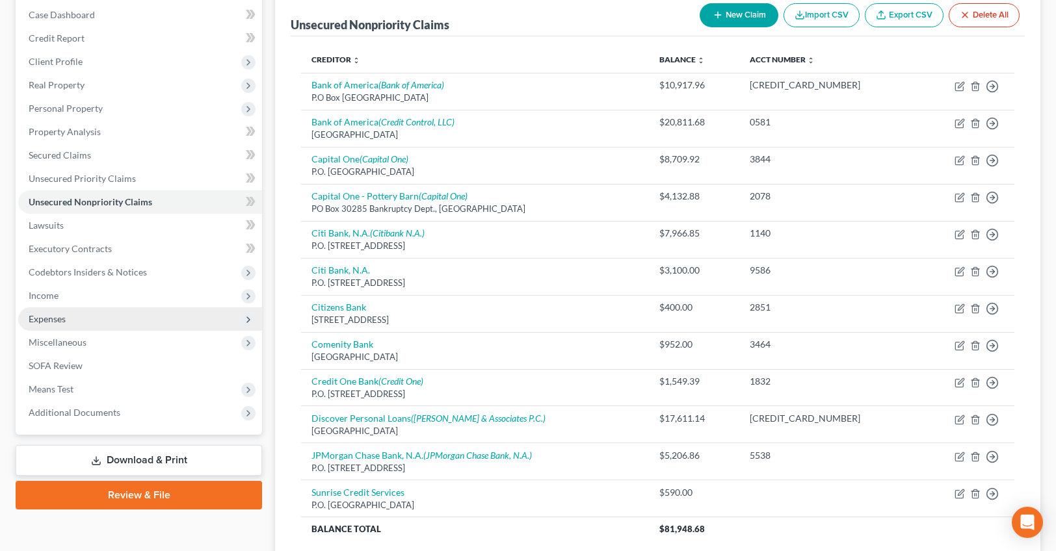
click at [69, 316] on span "Expenses" at bounding box center [140, 319] width 244 height 23
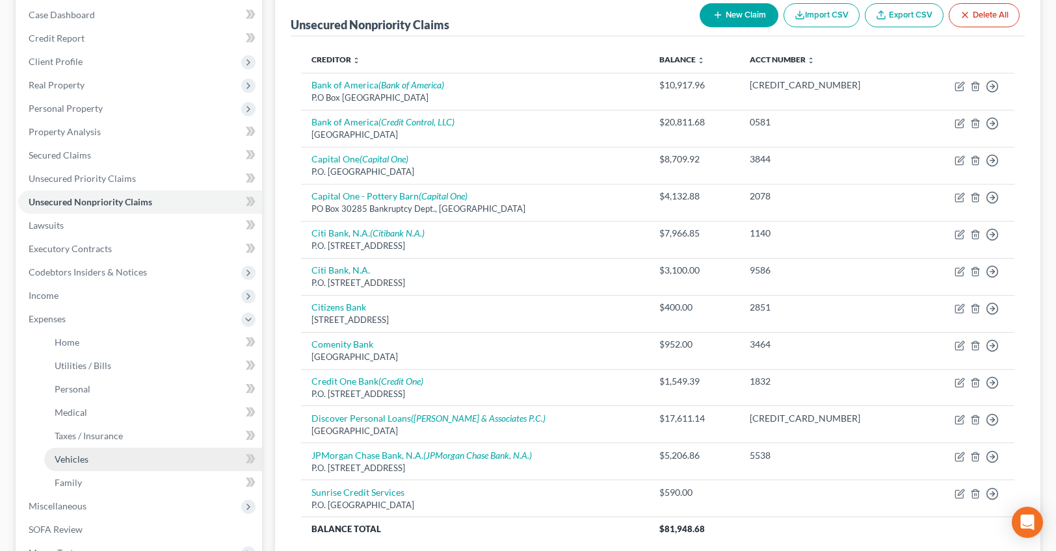
click at [85, 457] on span "Vehicles" at bounding box center [72, 459] width 34 height 11
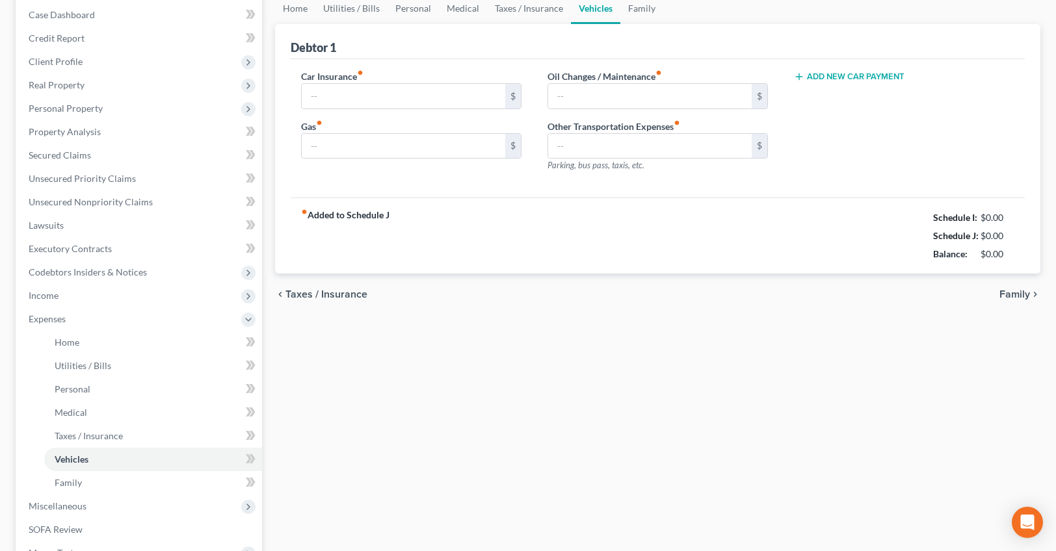
type input "453.17"
type input "125.00"
type input "0.00"
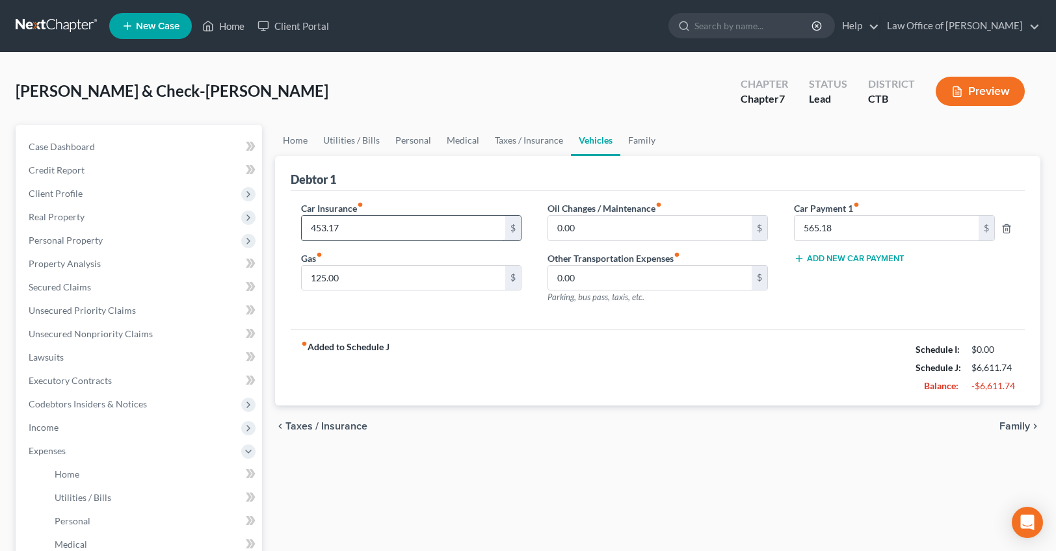
click at [438, 230] on input "453.17" at bounding box center [404, 228] width 204 height 25
click at [643, 416] on div "chevron_left Taxes / Insurance Family chevron_right" at bounding box center [657, 427] width 765 height 42
click at [721, 137] on ul "Home Utilities / Bills Personal Medical Taxes / Insurance Vehicles Family" at bounding box center [657, 140] width 765 height 31
click at [83, 335] on span "Unsecured Nonpriority Claims" at bounding box center [91, 333] width 124 height 11
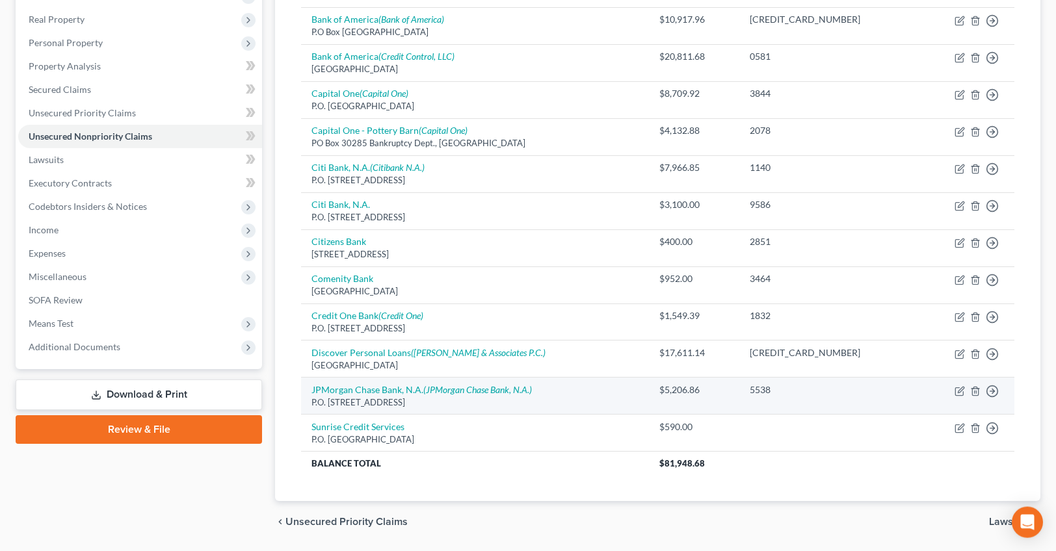
scroll to position [198, 0]
click at [961, 392] on icon "button" at bounding box center [960, 391] width 10 height 10
select select "28"
select select "1"
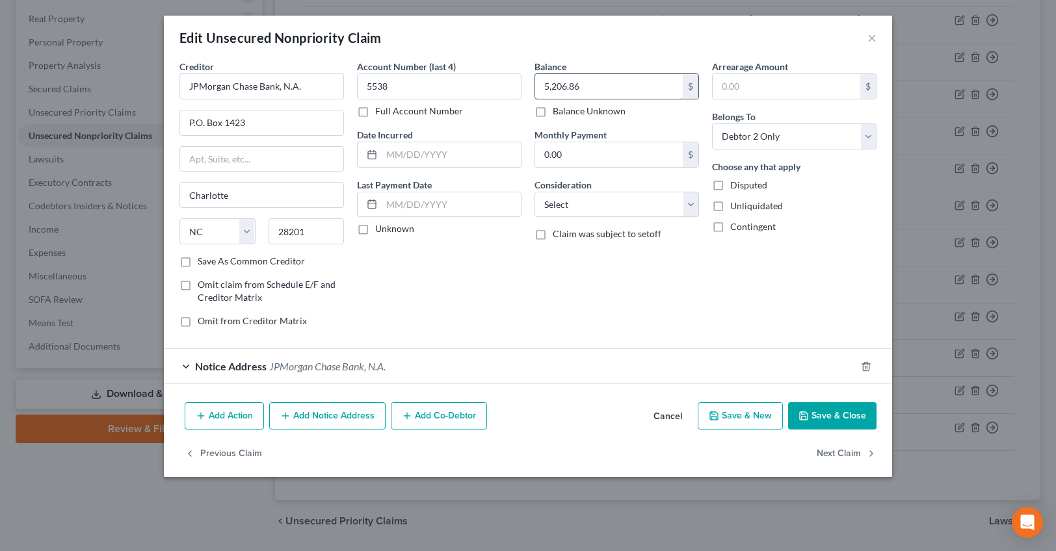
click at [589, 86] on input "5,206.86" at bounding box center [609, 86] width 148 height 25
type input "5,700.57"
click at [715, 315] on div "Arrearage Amount $ Belongs To * Select Debtor 1 Only Debtor 2 Only Debtor 1 And…" at bounding box center [795, 199] width 178 height 278
click at [793, 280] on div "Arrearage Amount $ Belongs To * Select Debtor 1 Only Debtor 2 Only Debtor 1 And…" at bounding box center [795, 199] width 178 height 278
click at [301, 372] on span "JPMorgan Chase Bank, N.A." at bounding box center [327, 366] width 116 height 12
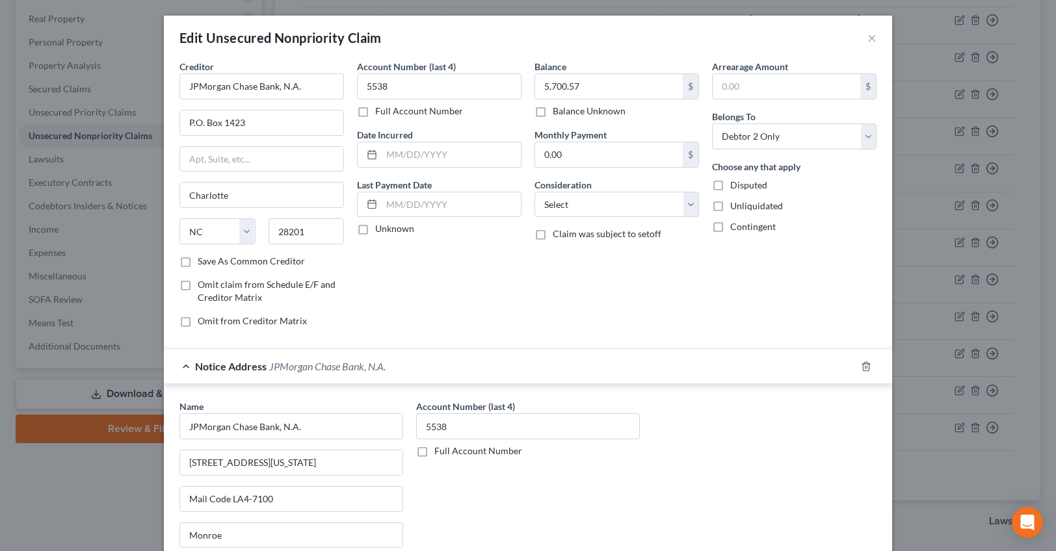
click at [325, 369] on span "JPMorgan Chase Bank, N.A." at bounding box center [327, 366] width 116 height 12
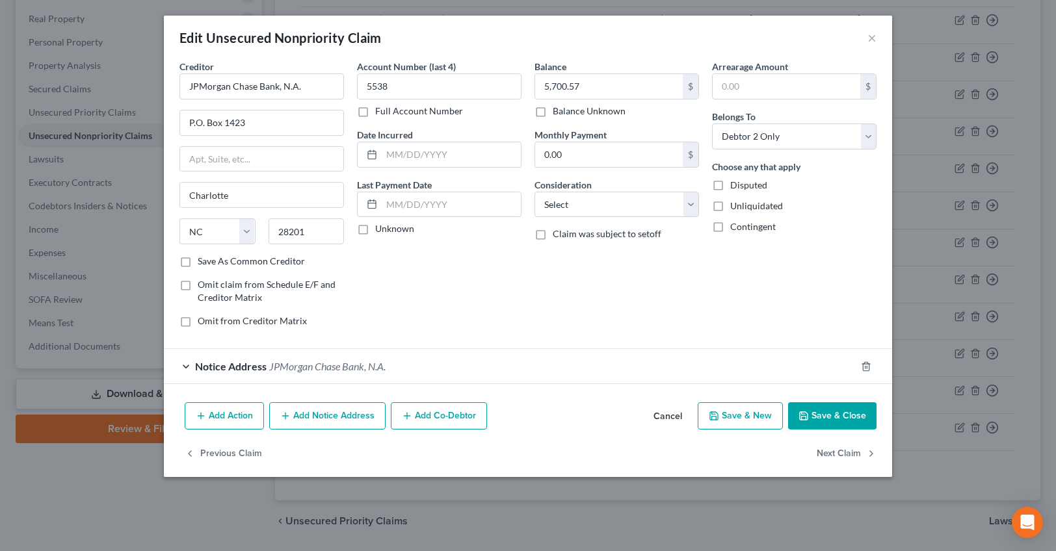
click at [834, 429] on button "Save & Close" at bounding box center [832, 416] width 88 height 27
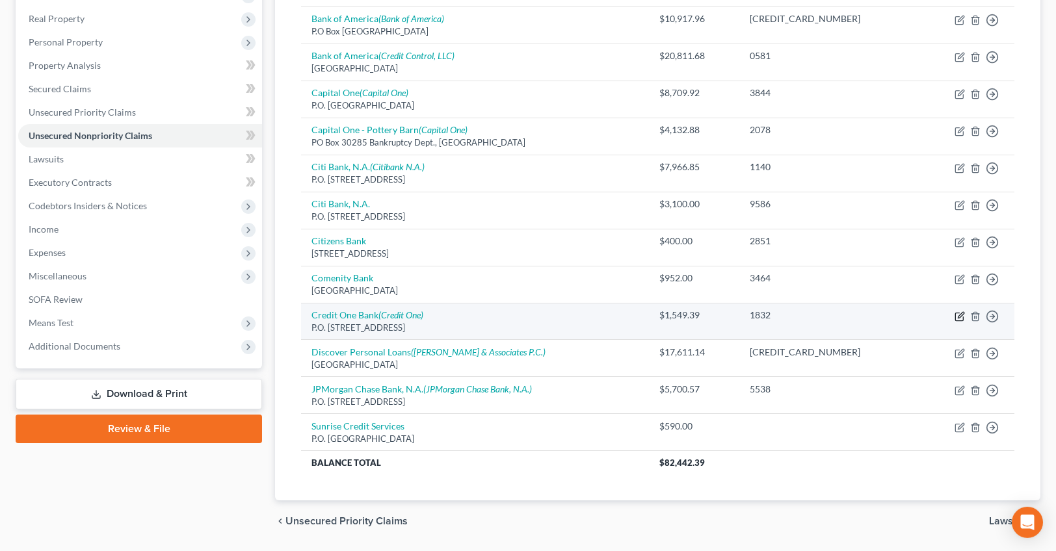
click at [955, 317] on icon "button" at bounding box center [960, 316] width 10 height 10
select select "31"
select select "1"
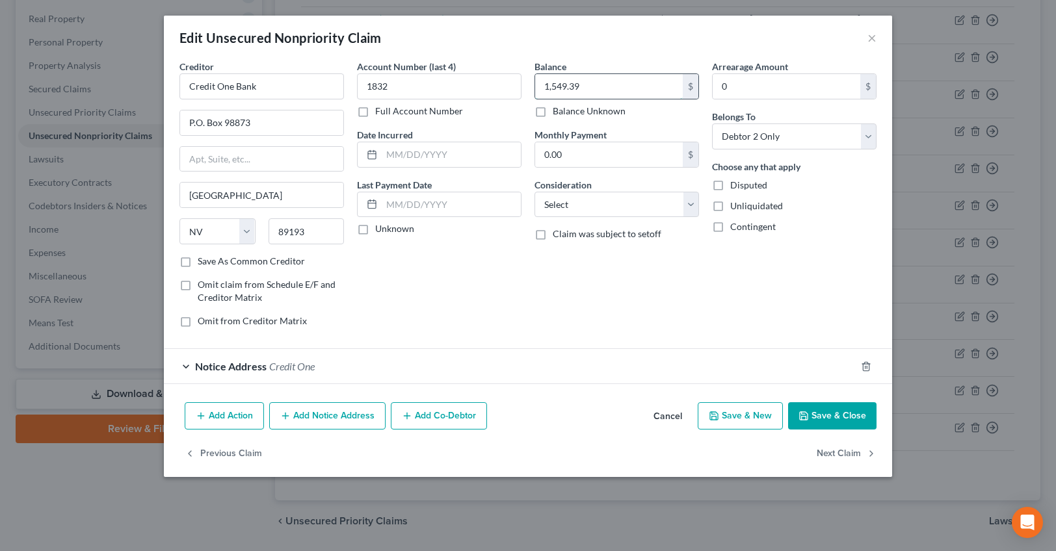
click at [589, 84] on input "1,549.39" at bounding box center [609, 86] width 148 height 25
drag, startPoint x: 600, startPoint y: 88, endPoint x: 520, endPoint y: 86, distance: 79.3
click at [535, 86] on input "18,881.83" at bounding box center [609, 86] width 148 height 25
type input "1,881.83"
click at [633, 320] on div "Balance 1,881.83 $ Balance Unknown Balance Undetermined 1,881.83 $ Balance Unkn…" at bounding box center [617, 199] width 178 height 278
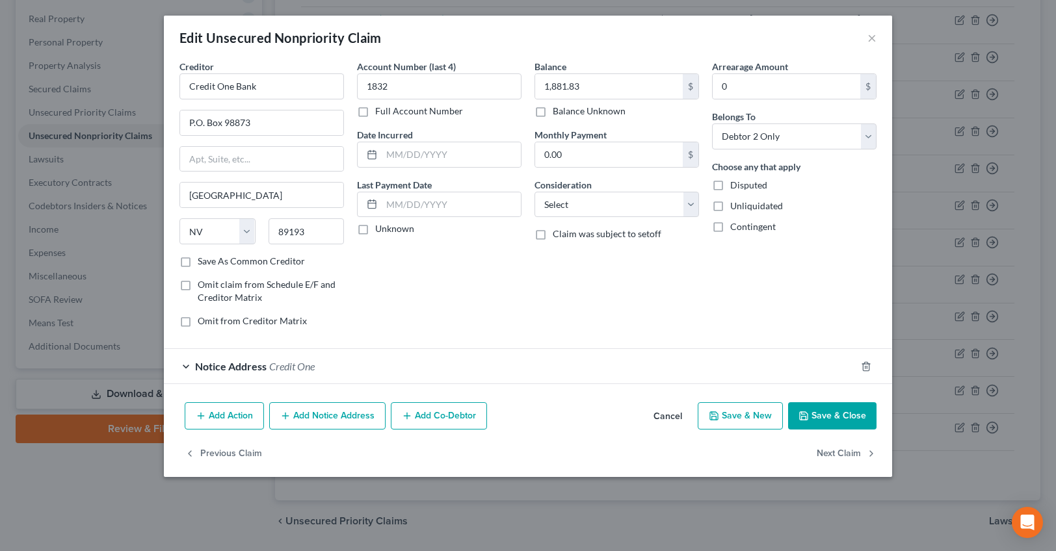
click at [865, 422] on button "Save & Close" at bounding box center [832, 416] width 88 height 27
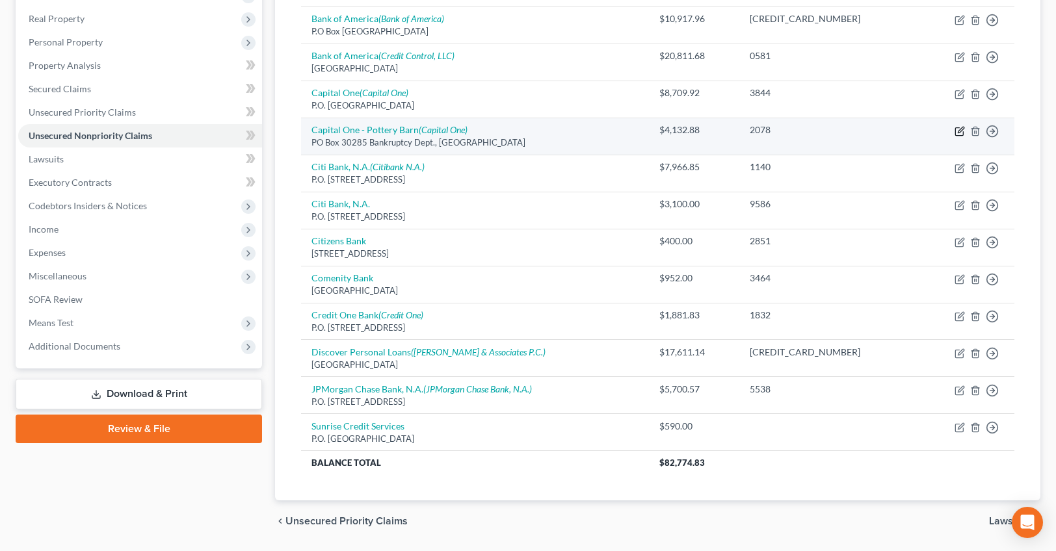
click at [964, 129] on icon "button" at bounding box center [960, 131] width 10 height 10
select select "46"
select select "1"
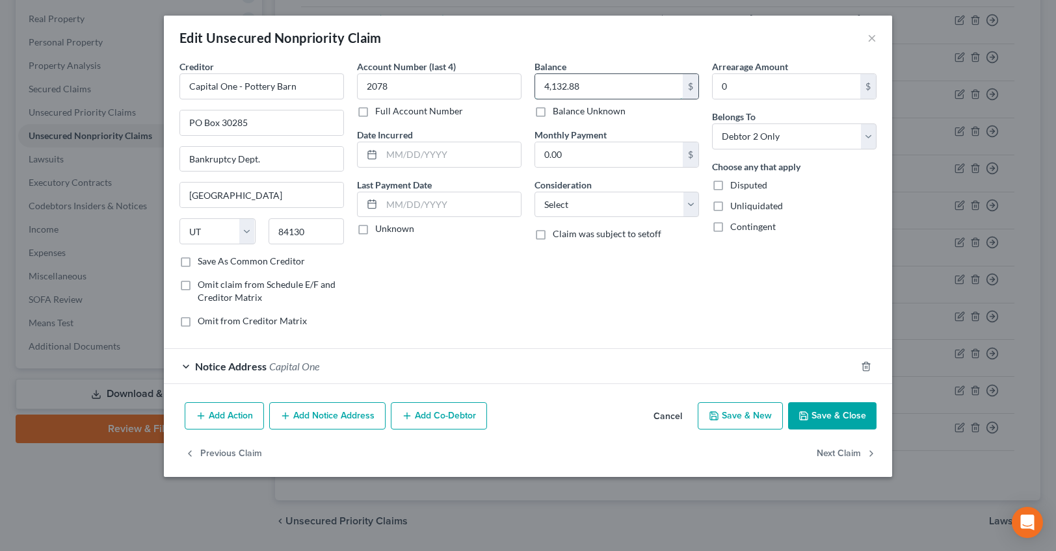
click at [597, 85] on input "4,132.88" at bounding box center [609, 86] width 148 height 25
type input "4,509.83"
click at [834, 419] on button "Save & Close" at bounding box center [832, 416] width 88 height 27
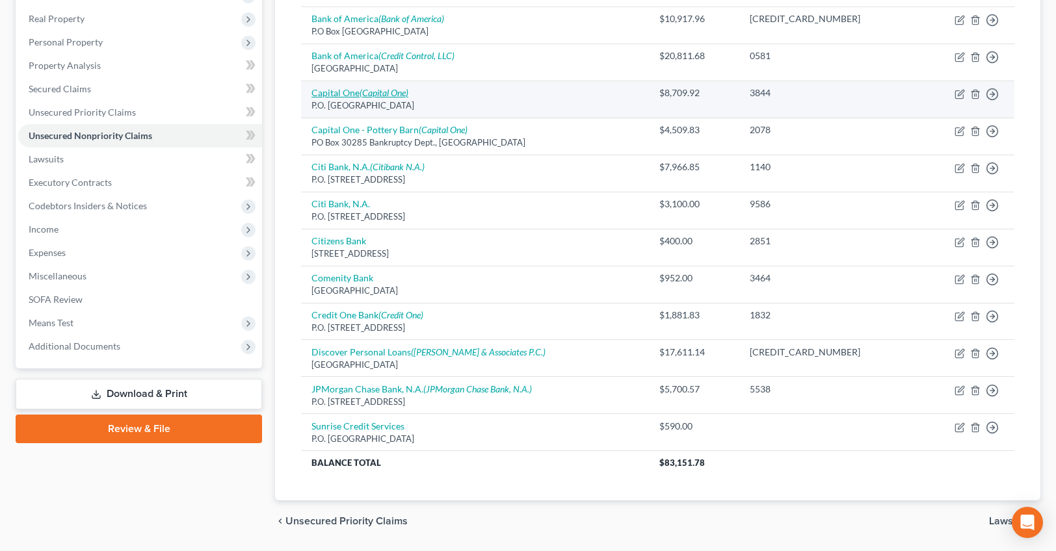
click at [391, 98] on icon "(Capital One)" at bounding box center [384, 92] width 49 height 11
select select "28"
select select "1"
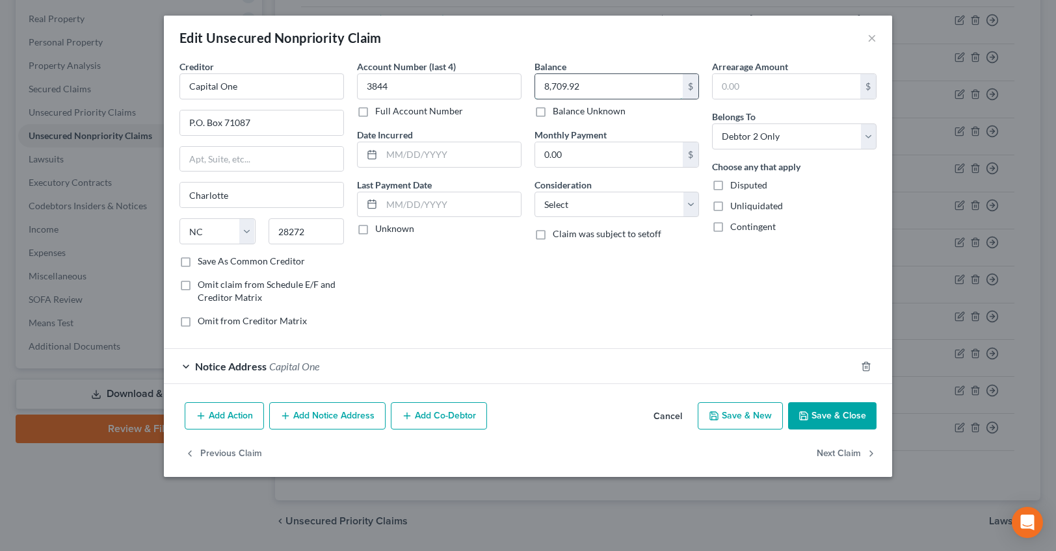
click at [591, 89] on input "8,709.92" at bounding box center [609, 86] width 148 height 25
type input "9,135.93"
click at [821, 408] on button "Save & Close" at bounding box center [832, 416] width 88 height 27
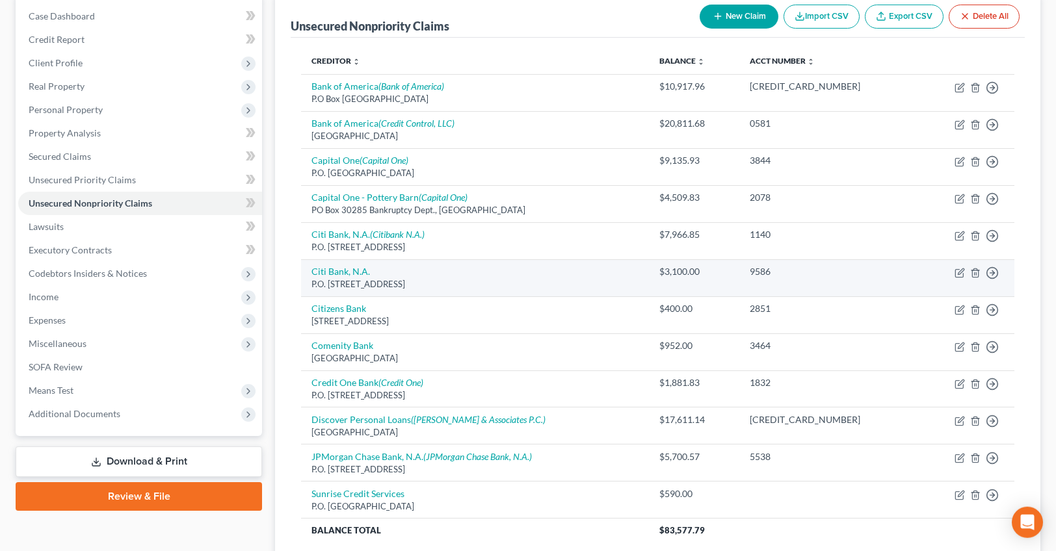
scroll to position [131, 0]
click at [959, 272] on icon "button" at bounding box center [960, 272] width 10 height 10
select select "45"
select select "0"
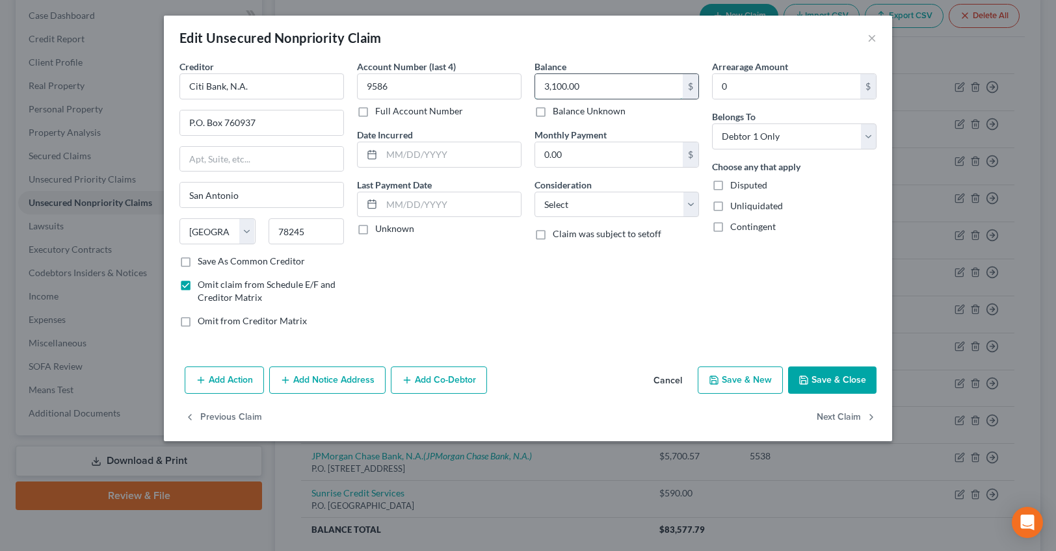
click at [652, 87] on input "3,100.00" at bounding box center [609, 86] width 148 height 25
type input "3,130.66"
click at [850, 375] on button "Save & Close" at bounding box center [832, 380] width 88 height 27
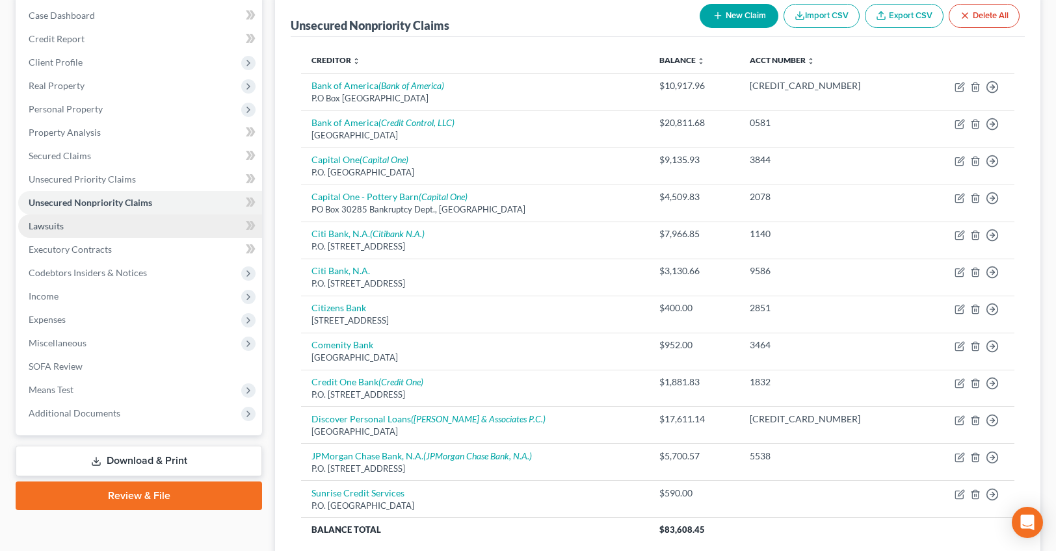
click at [59, 222] on span "Lawsuits" at bounding box center [46, 225] width 35 height 11
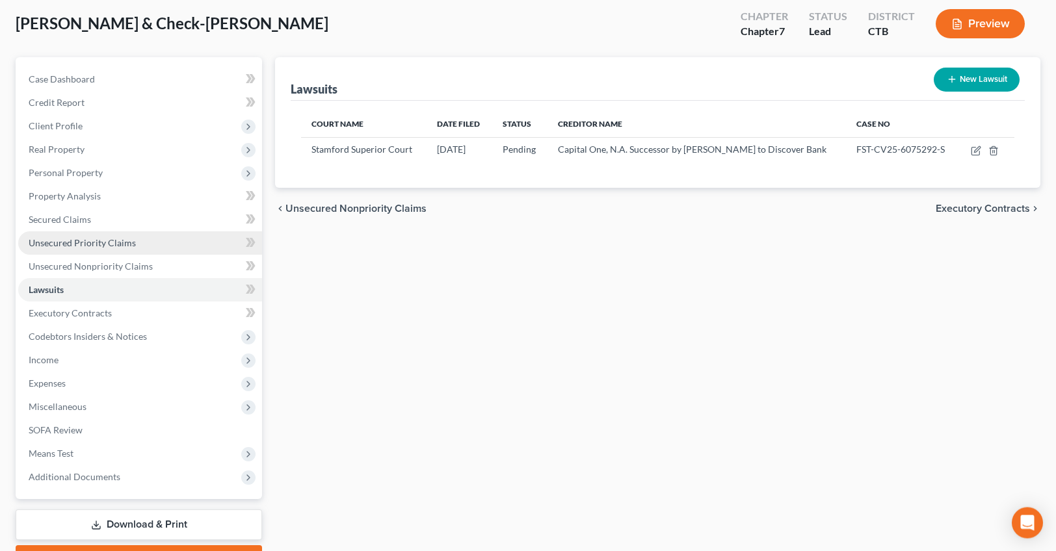
scroll to position [139, 0]
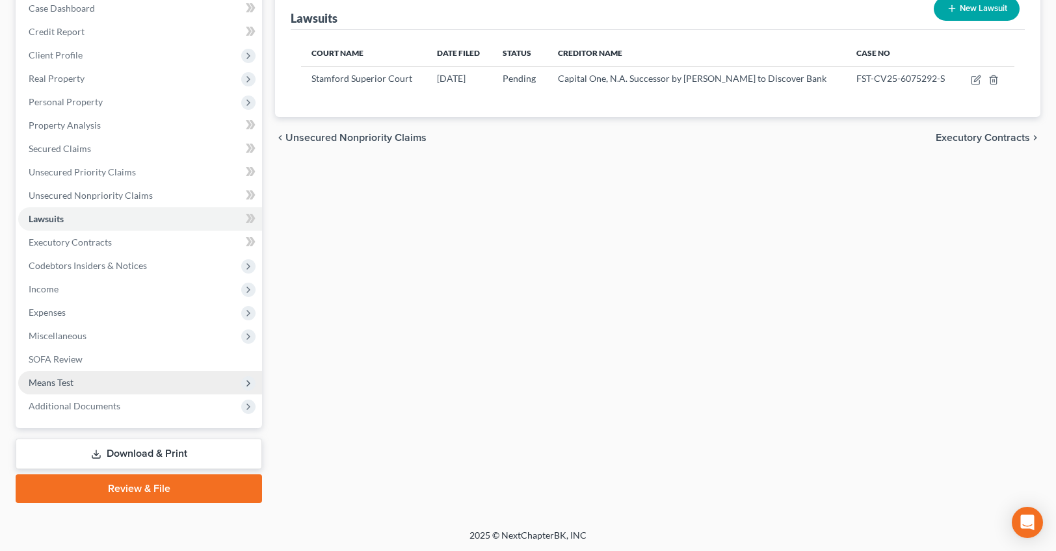
click at [56, 381] on span "Means Test" at bounding box center [51, 382] width 45 height 11
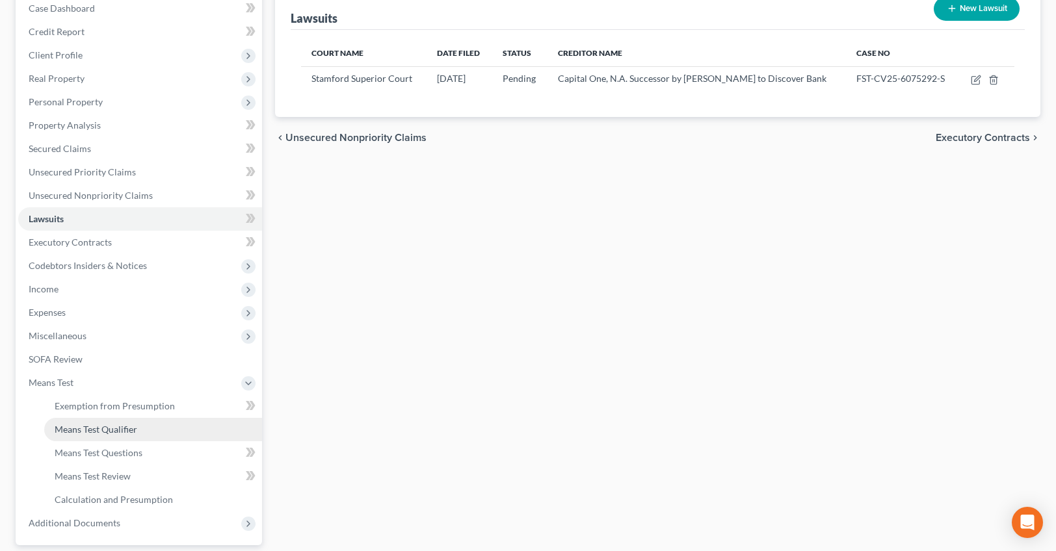
click at [98, 431] on span "Means Test Qualifier" at bounding box center [96, 429] width 83 height 11
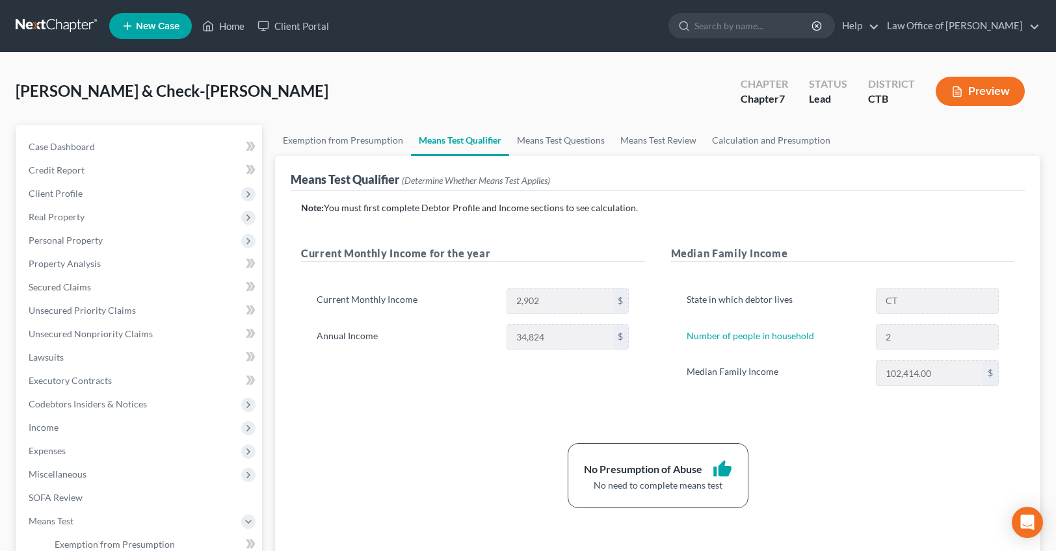
click at [553, 376] on div "Current Monthly Income for the year Current Monthly Income 2,902 $ Annual Incom…" at bounding box center [473, 329] width 370 height 166
click at [553, 140] on link "Means Test Questions" at bounding box center [560, 140] width 103 height 31
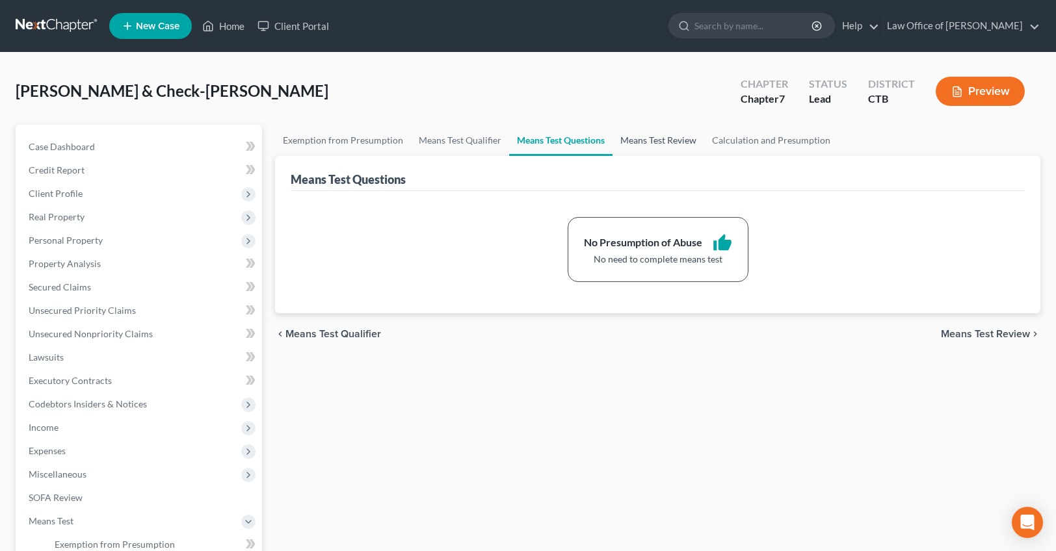
click at [682, 137] on link "Means Test Review" at bounding box center [659, 140] width 92 height 31
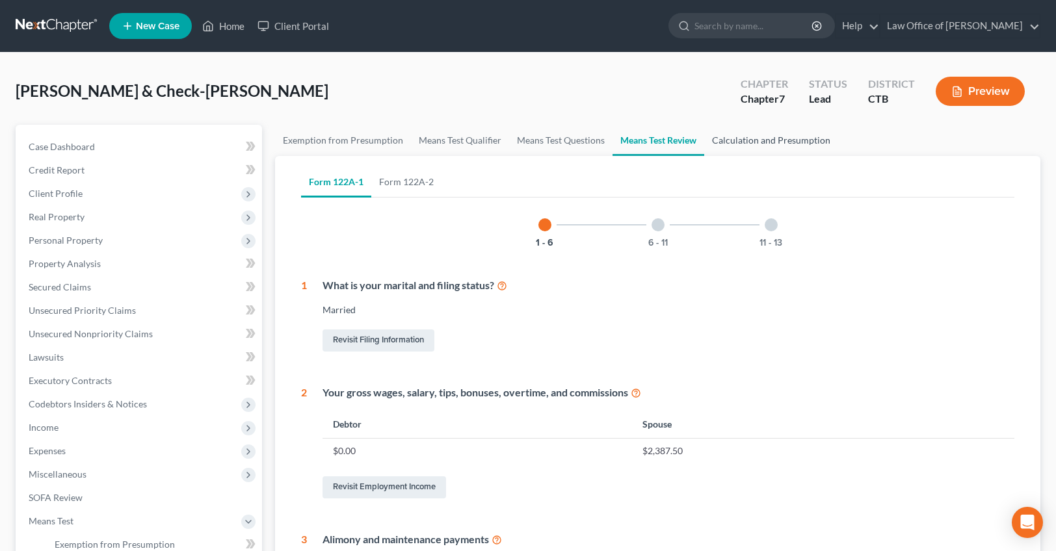
click at [782, 140] on link "Calculation and Presumption" at bounding box center [771, 140] width 134 height 31
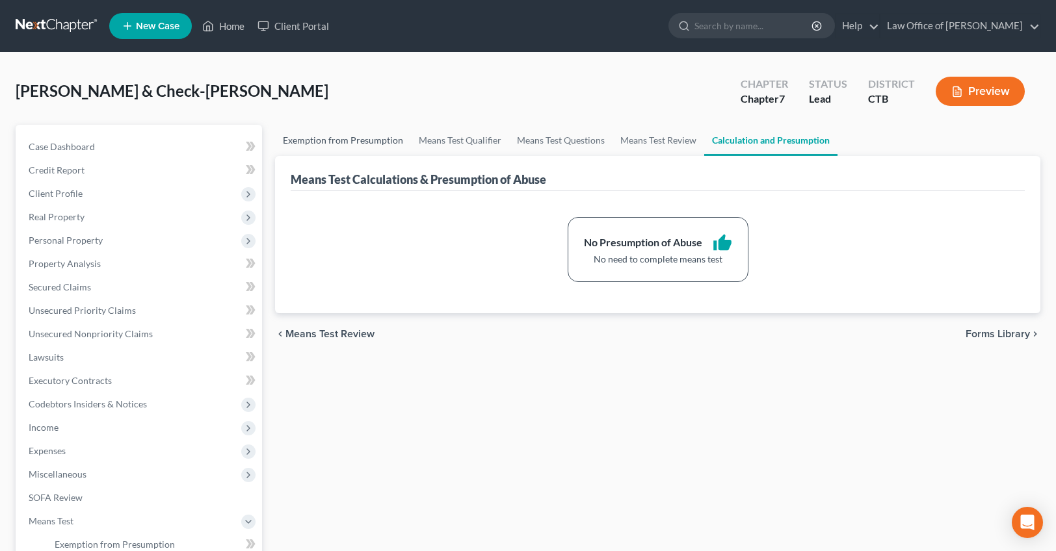
click at [343, 139] on link "Exemption from Presumption" at bounding box center [343, 140] width 136 height 31
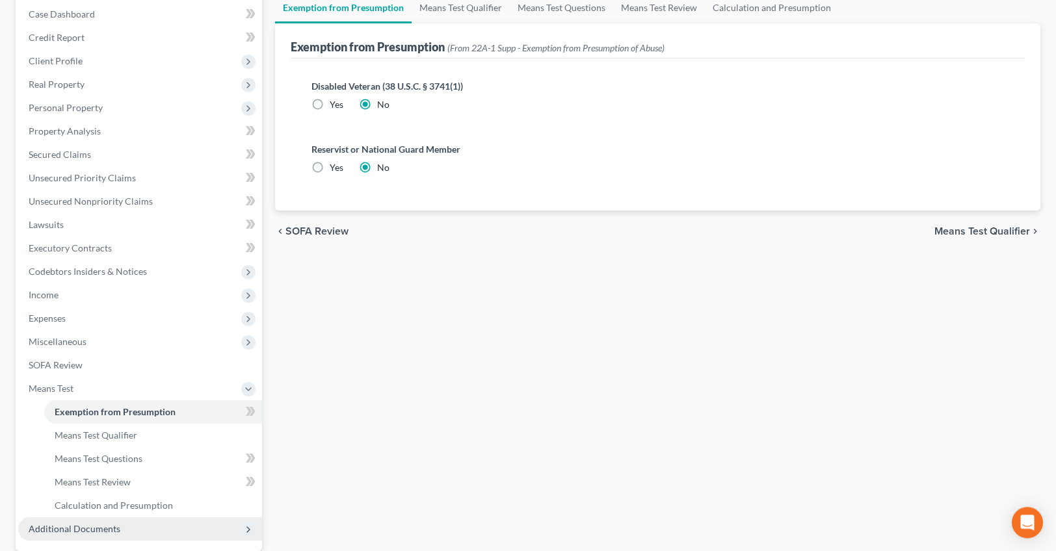
scroll to position [256, 0]
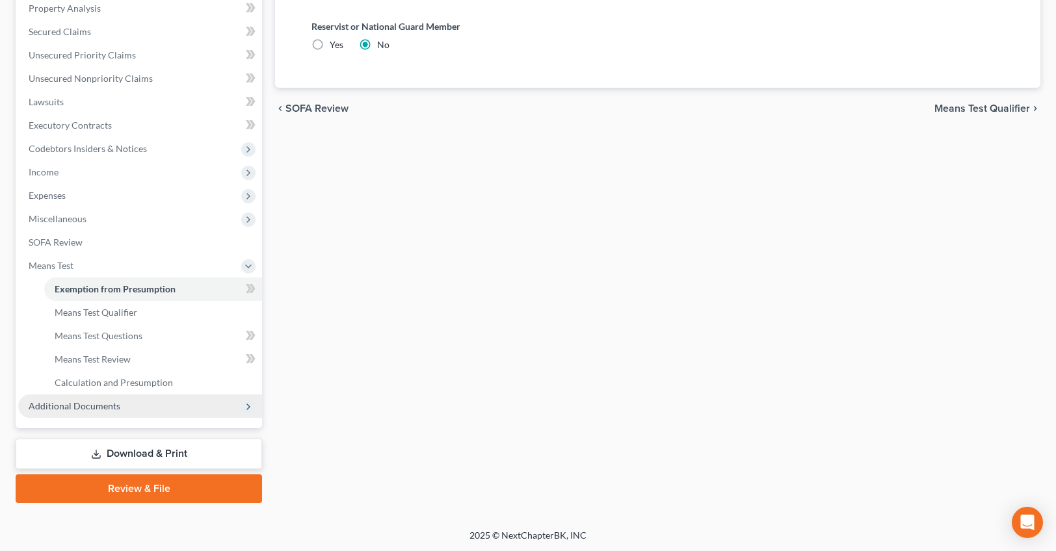
click at [107, 407] on span "Additional Documents" at bounding box center [75, 406] width 92 height 11
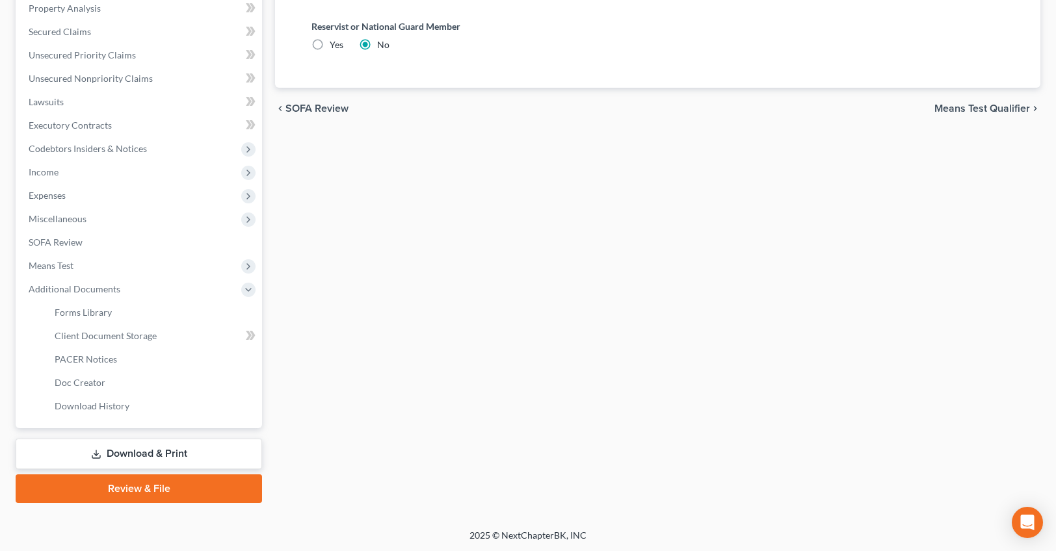
click at [94, 452] on icon at bounding box center [96, 454] width 10 height 10
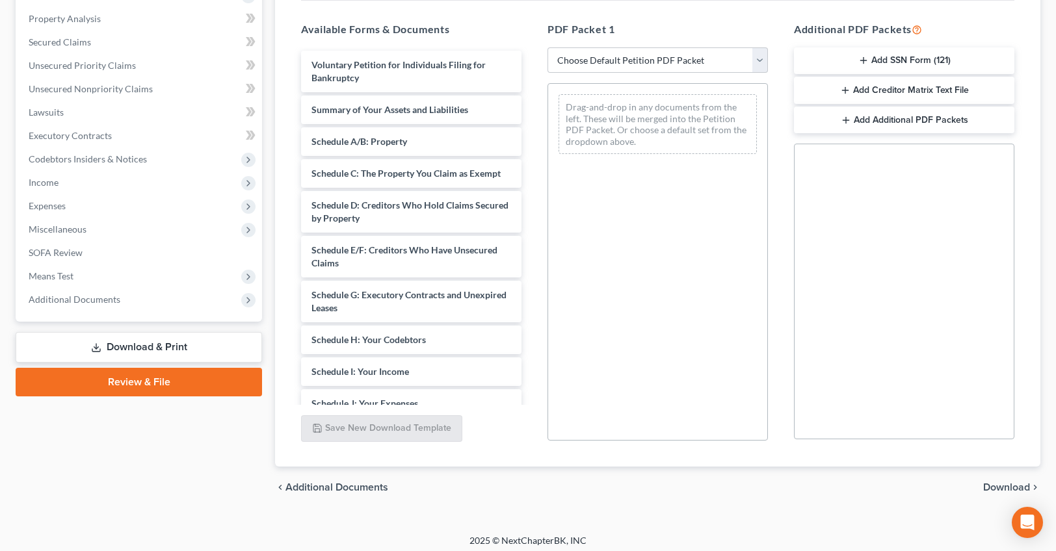
scroll to position [251, 0]
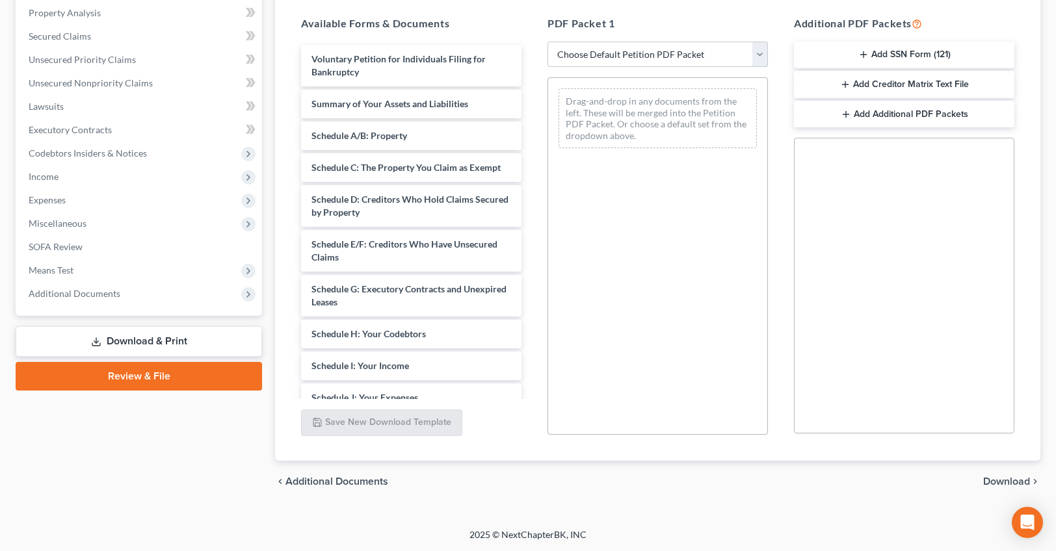
click at [548, 42] on select "Choose Default Petition PDF Packet Complete Bankruptcy Petition (all forms and …" at bounding box center [658, 55] width 220 height 26
click at [757, 49] on select "Choose Default Petition PDF Packet Complete Bankruptcy Petition (all forms and …" at bounding box center [658, 55] width 220 height 26
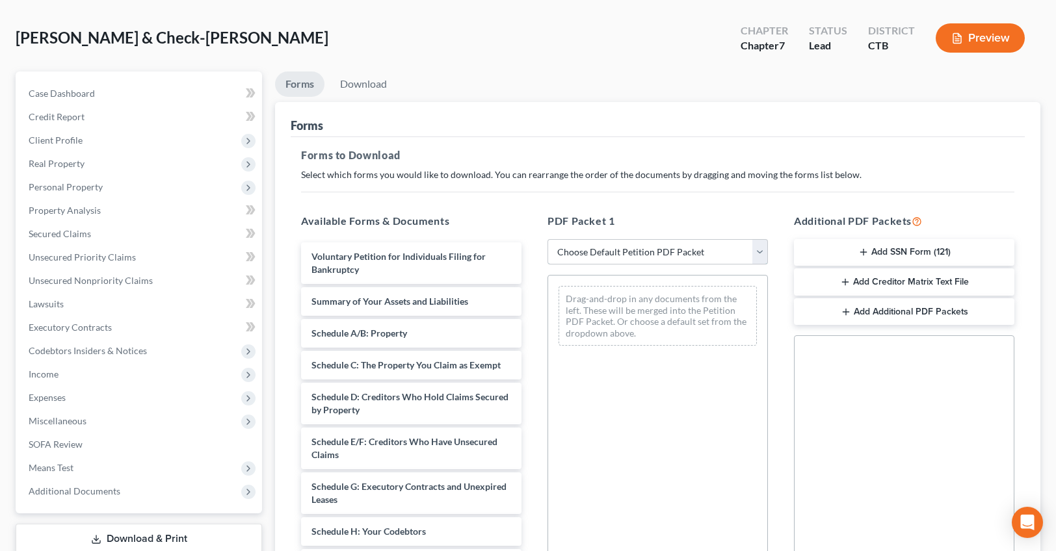
scroll to position [53, 0]
click at [366, 90] on link "Download" at bounding box center [364, 84] width 68 height 25
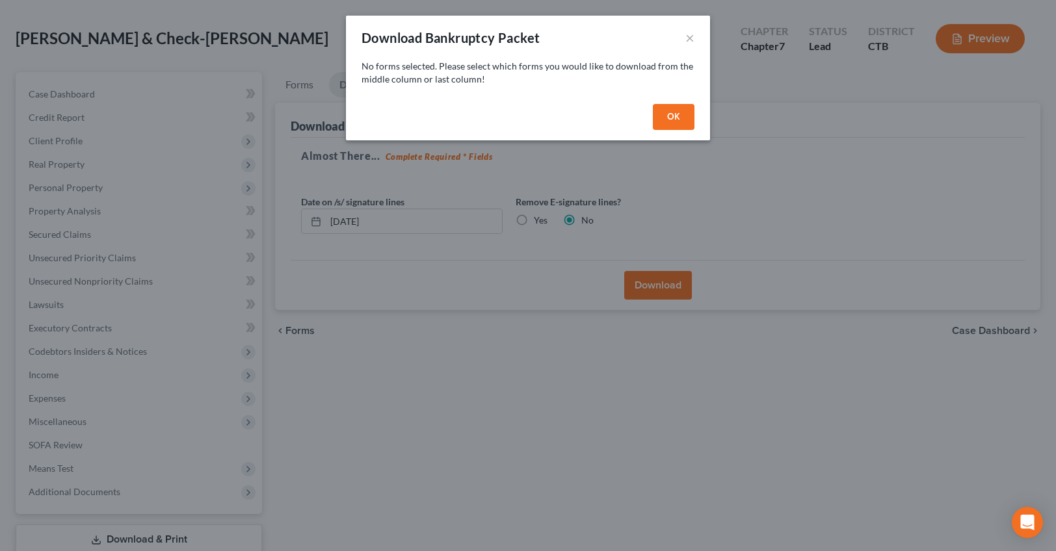
click at [668, 116] on button "OK" at bounding box center [674, 117] width 42 height 26
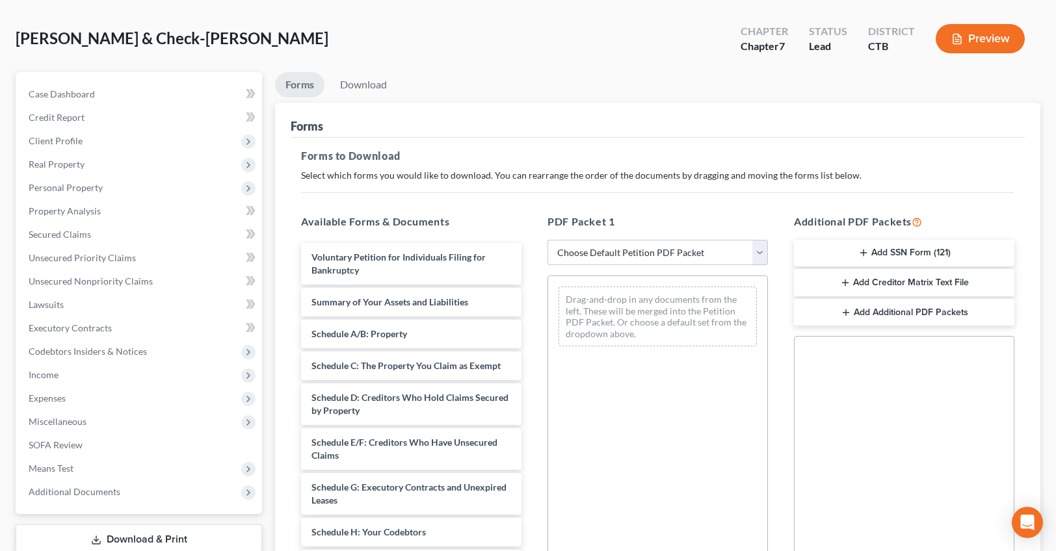
click at [548, 240] on select "Choose Default Petition PDF Packet Complete Bankruptcy Petition (all forms and …" at bounding box center [658, 253] width 220 height 26
select select "0"
click option "Complete Bankruptcy Petition (all forms and schedules)" at bounding box center [0, 0] width 0 height 0
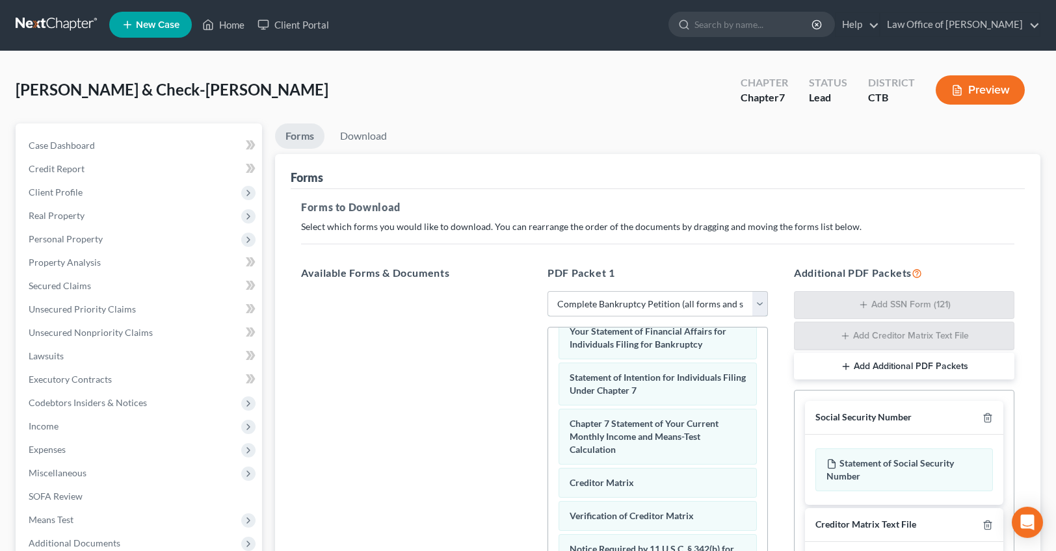
scroll to position [0, 0]
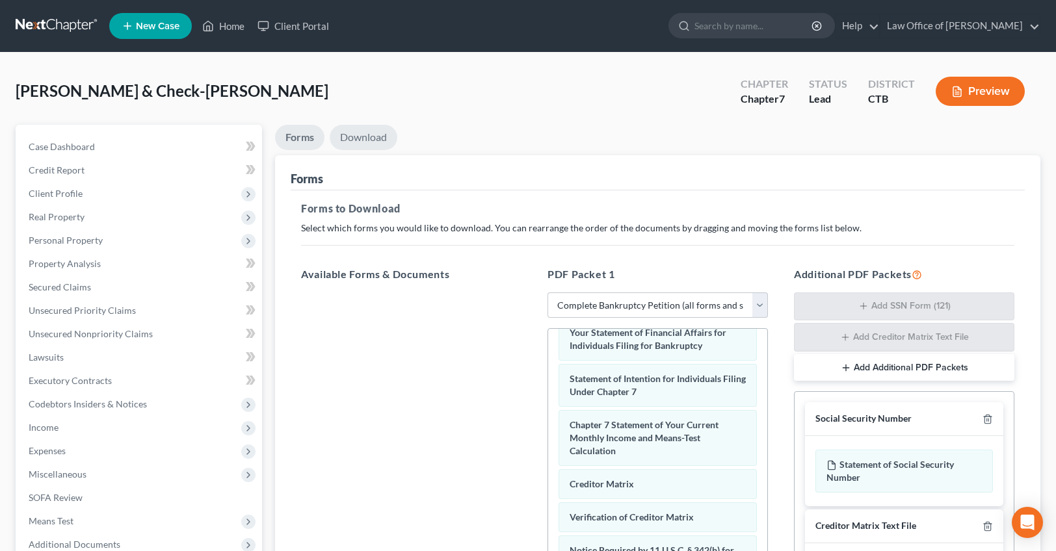
click at [376, 137] on link "Download" at bounding box center [364, 137] width 68 height 25
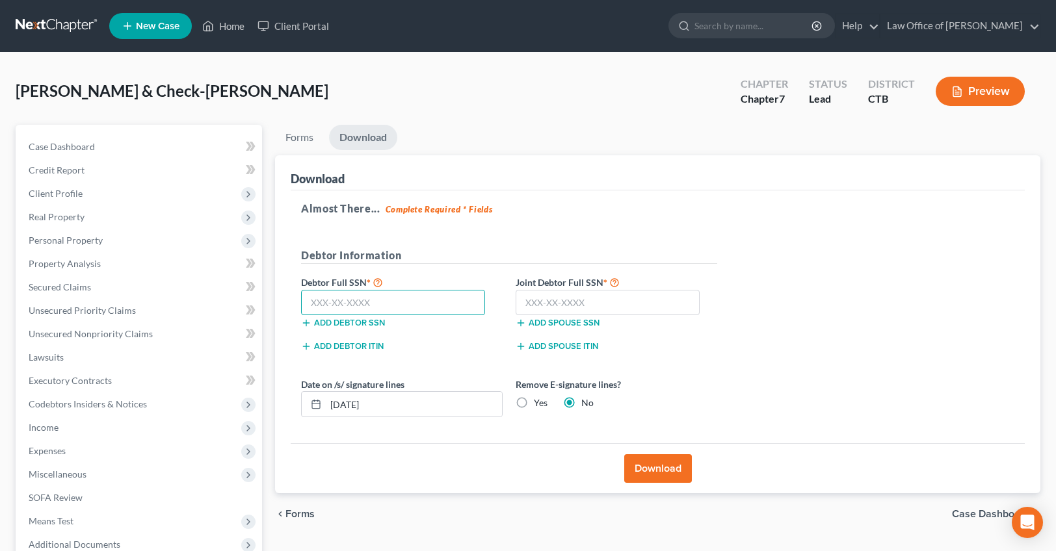
click at [378, 302] on input "text" at bounding box center [393, 303] width 184 height 26
type input "076-34-2600"
type input "041-54-8763"
click at [655, 467] on button "Download" at bounding box center [658, 469] width 68 height 29
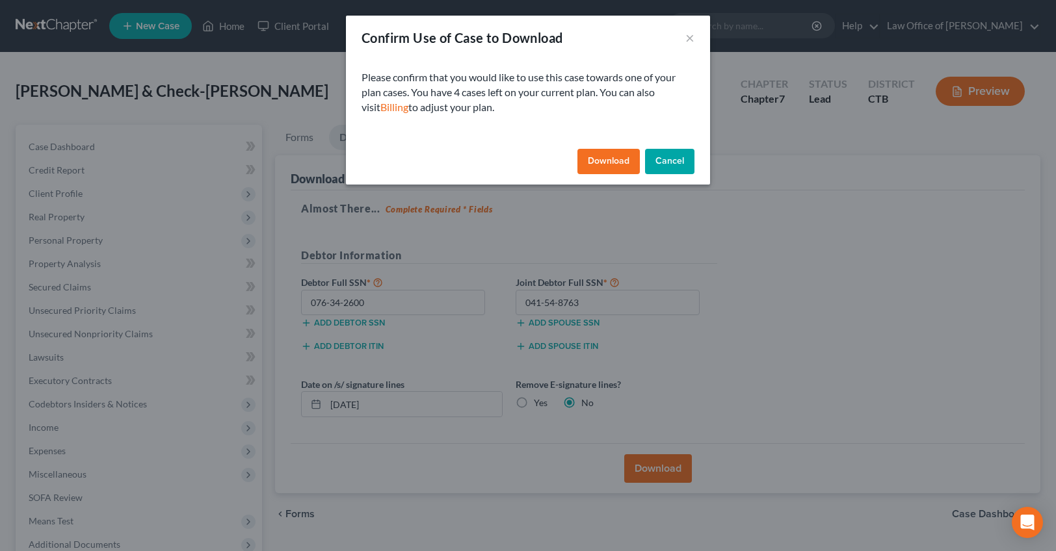
click at [622, 161] on button "Download" at bounding box center [608, 162] width 62 height 26
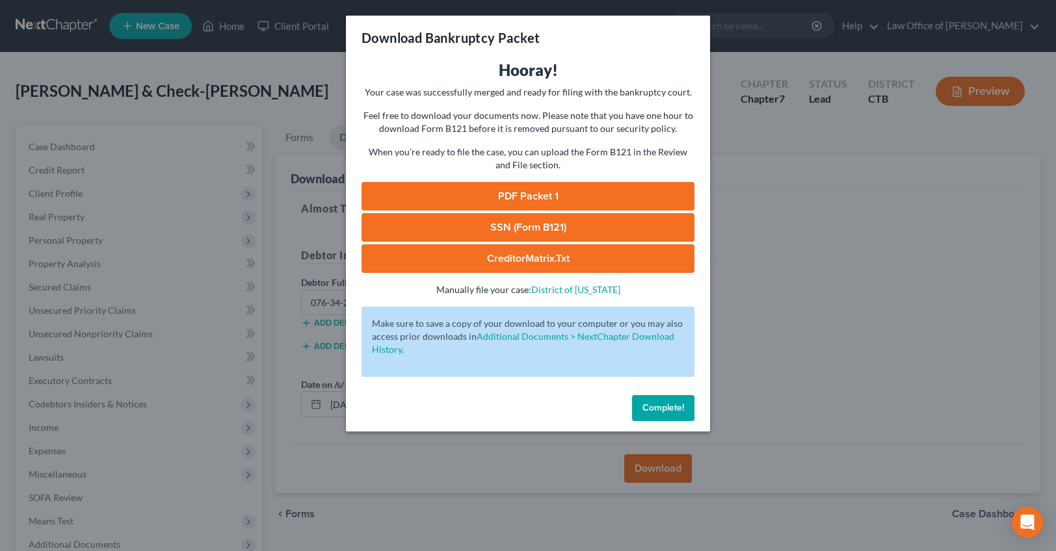
click at [438, 189] on link "PDF Packet 1" at bounding box center [528, 196] width 333 height 29
click at [800, 337] on div "Download Bankruptcy Packet Hooray! Your case was successfully merged and ready …" at bounding box center [528, 275] width 1056 height 551
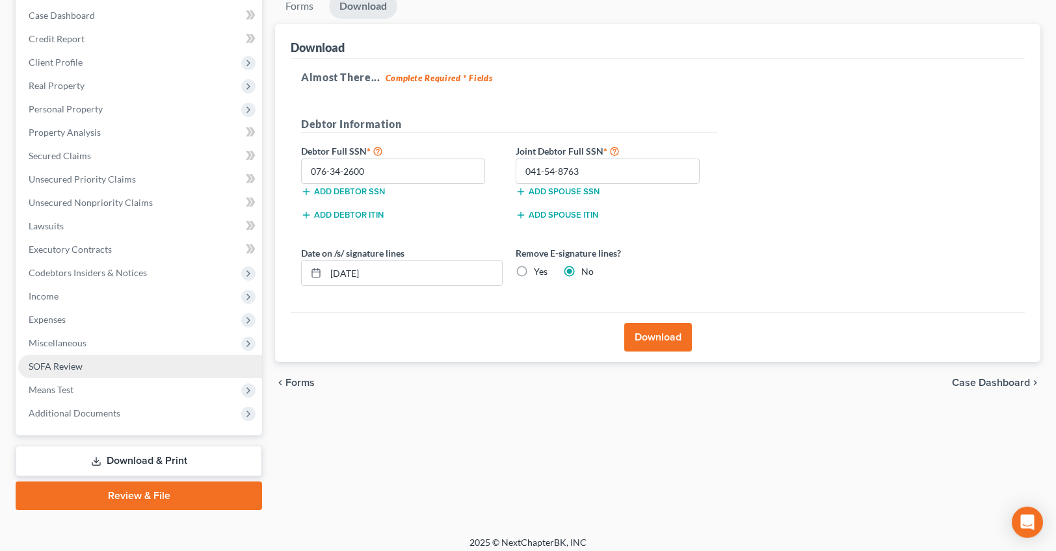
scroll to position [132, 0]
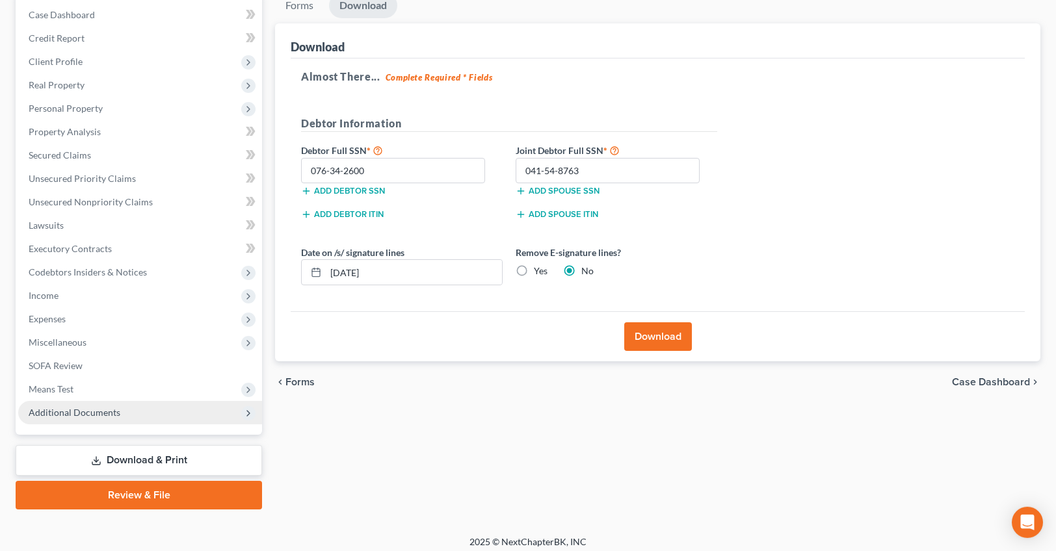
click at [102, 418] on span "Additional Documents" at bounding box center [140, 412] width 244 height 23
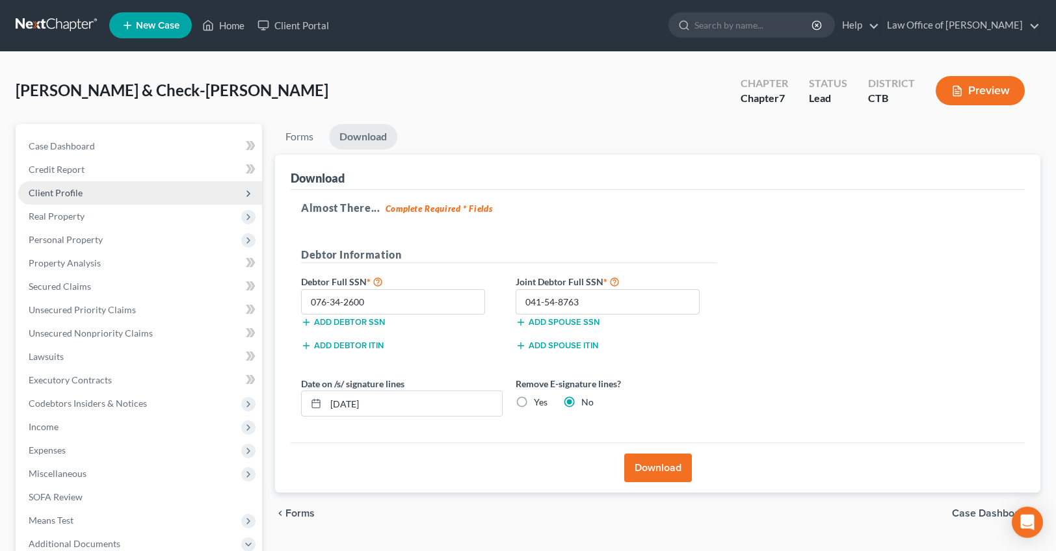
scroll to position [0, 0]
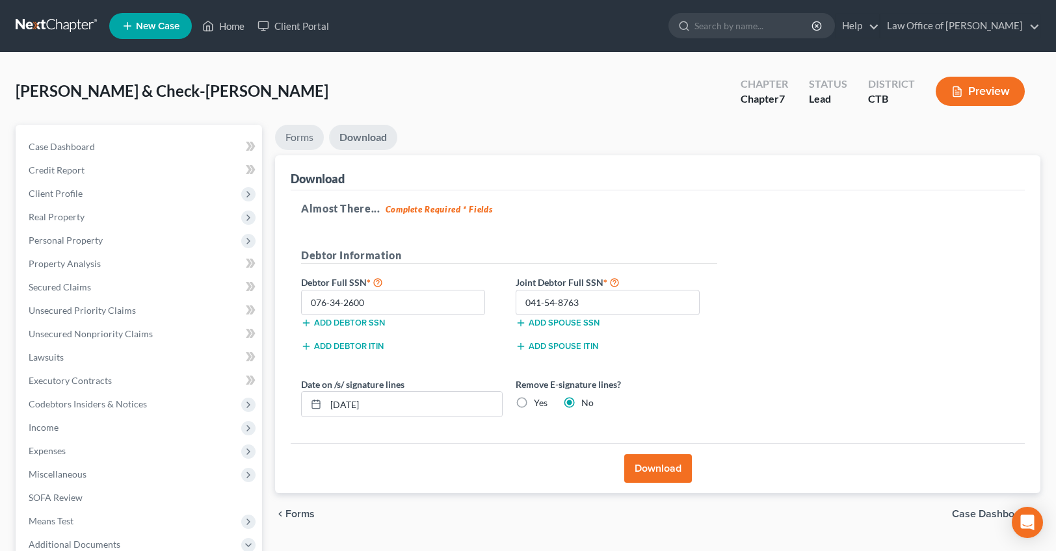
click at [297, 136] on link "Forms" at bounding box center [299, 137] width 49 height 25
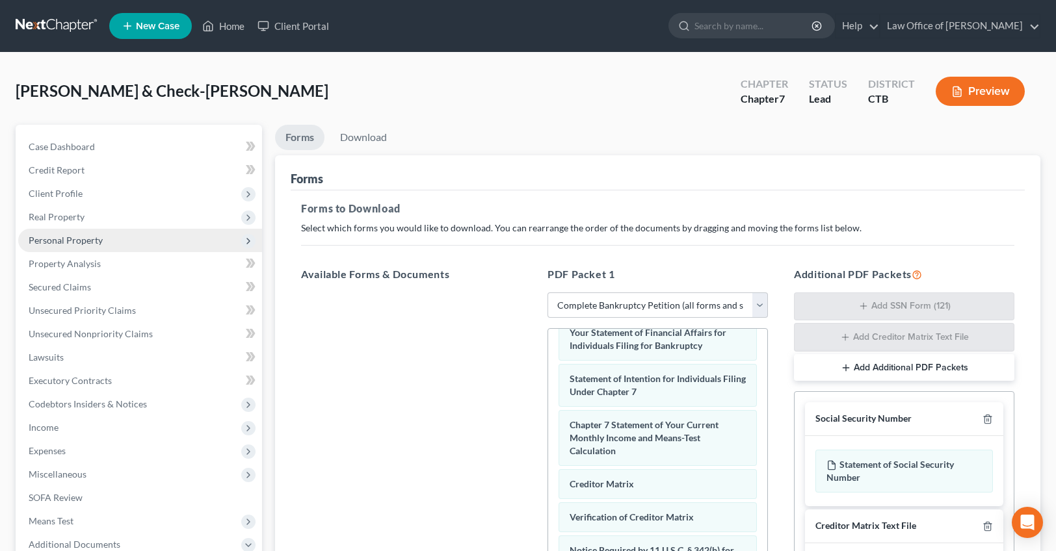
click at [93, 242] on span "Personal Property" at bounding box center [66, 240] width 74 height 11
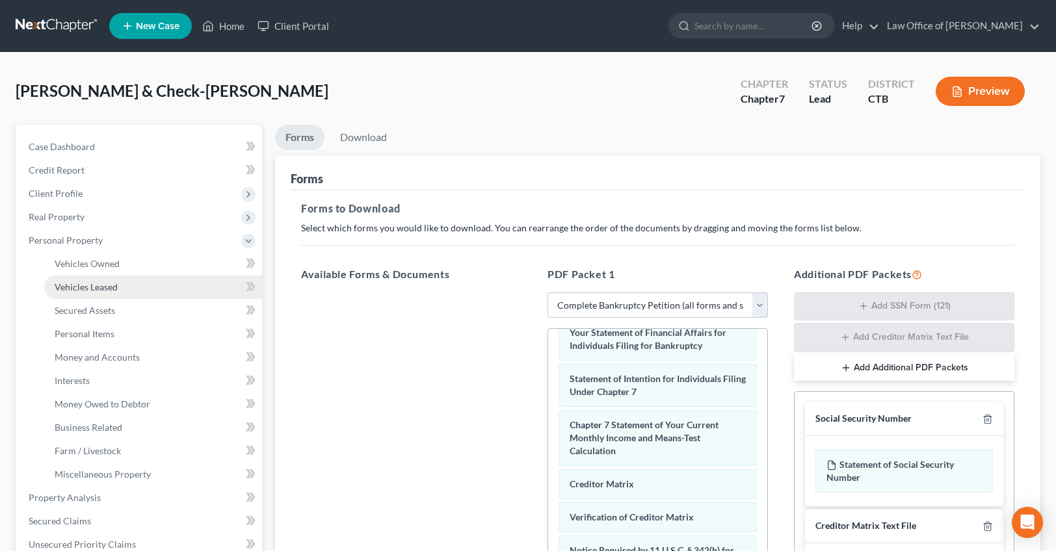
click at [122, 291] on link "Vehicles Leased" at bounding box center [153, 287] width 218 height 23
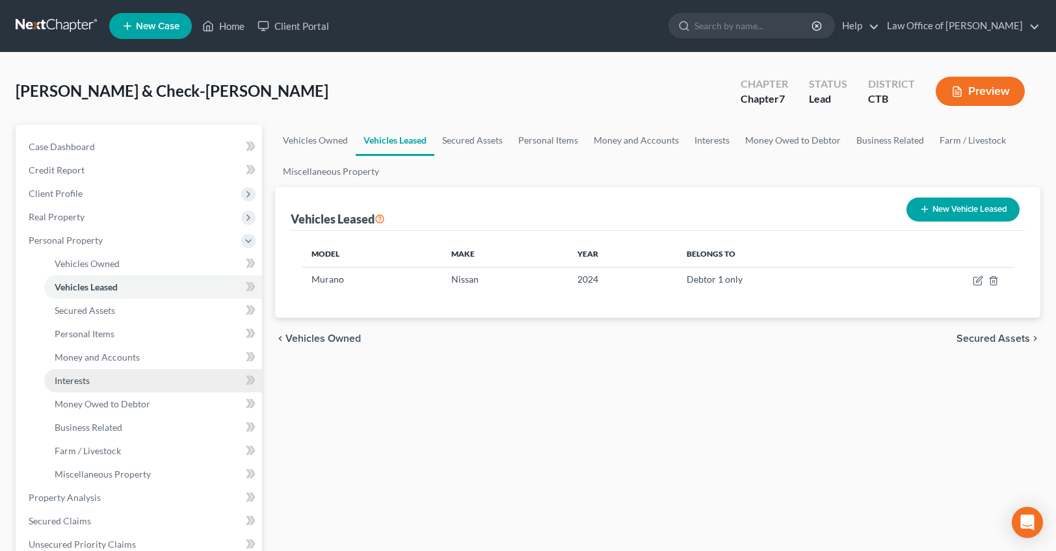
click at [95, 386] on link "Interests" at bounding box center [153, 380] width 218 height 23
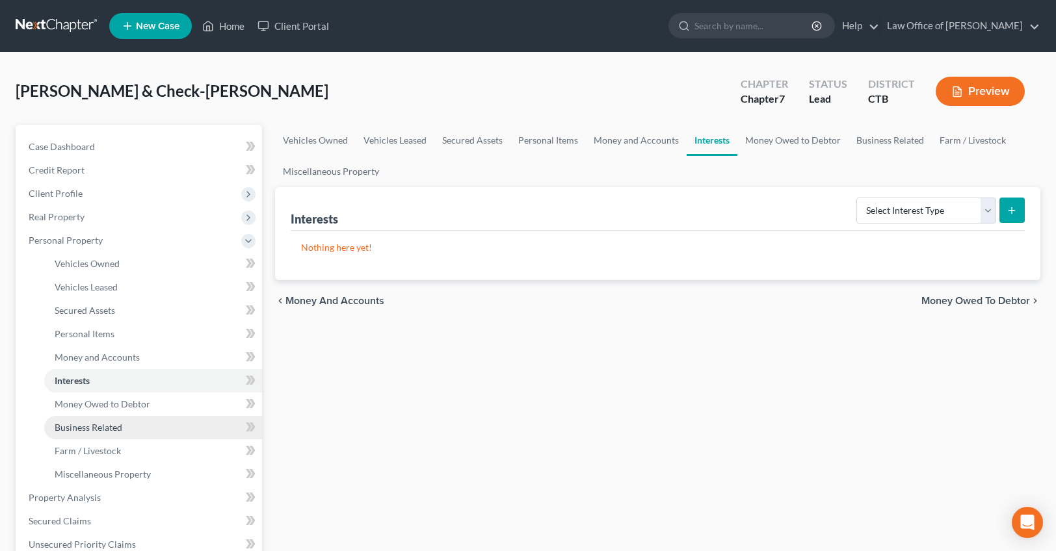
click at [105, 423] on span "Business Related" at bounding box center [89, 427] width 68 height 11
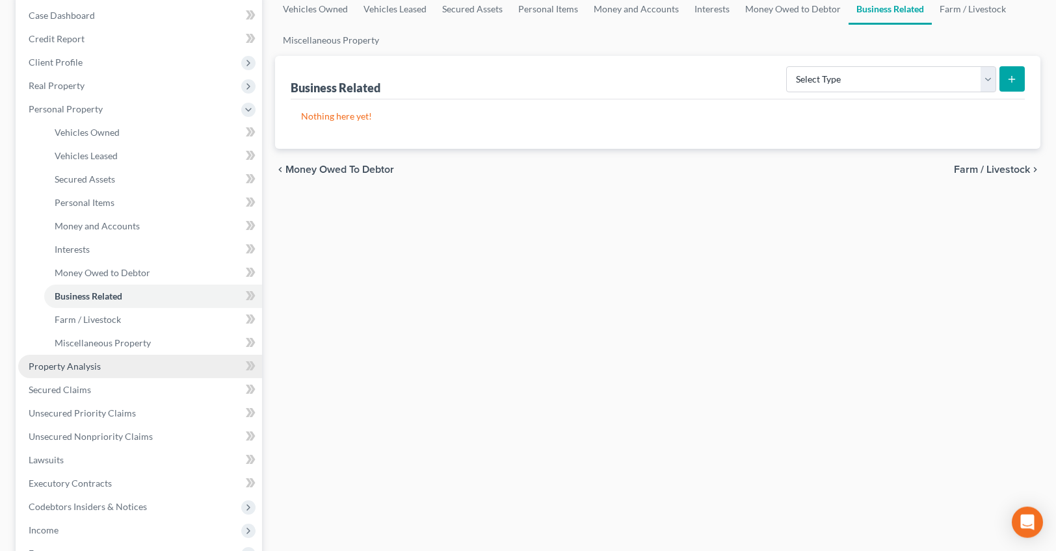
scroll to position [132, 0]
click at [116, 359] on link "Property Analysis" at bounding box center [140, 365] width 244 height 23
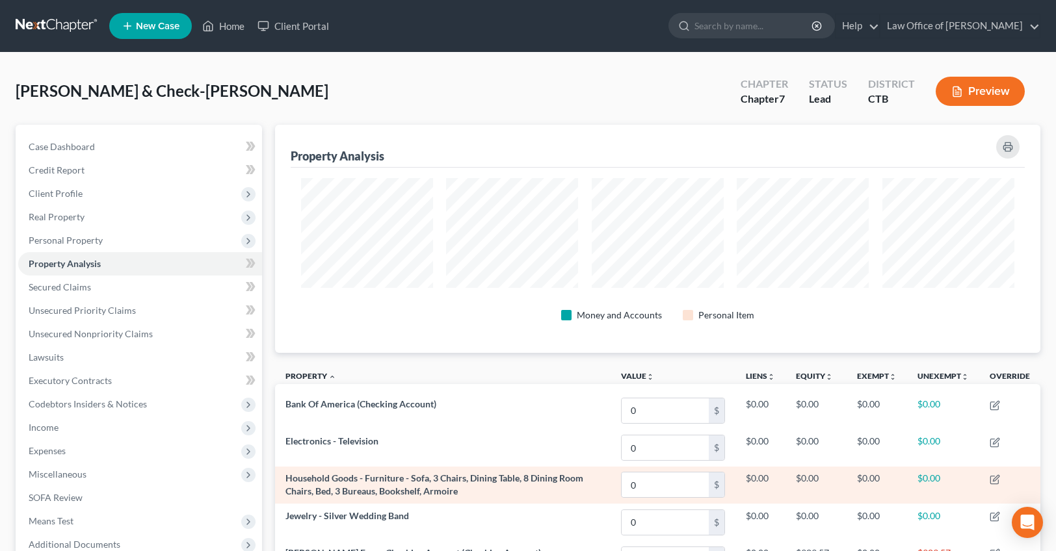
scroll to position [228, 0]
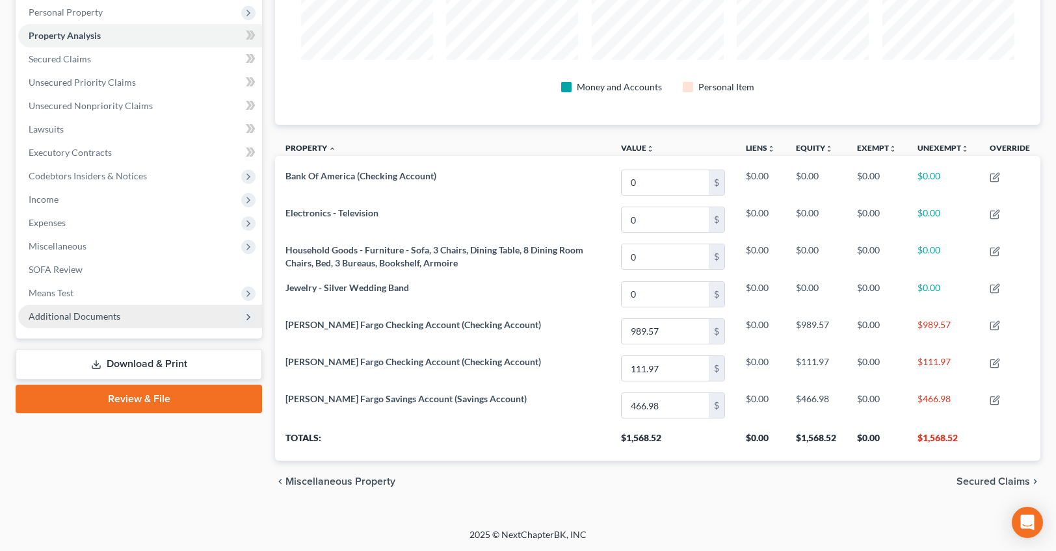
click at [79, 317] on span "Additional Documents" at bounding box center [75, 316] width 92 height 11
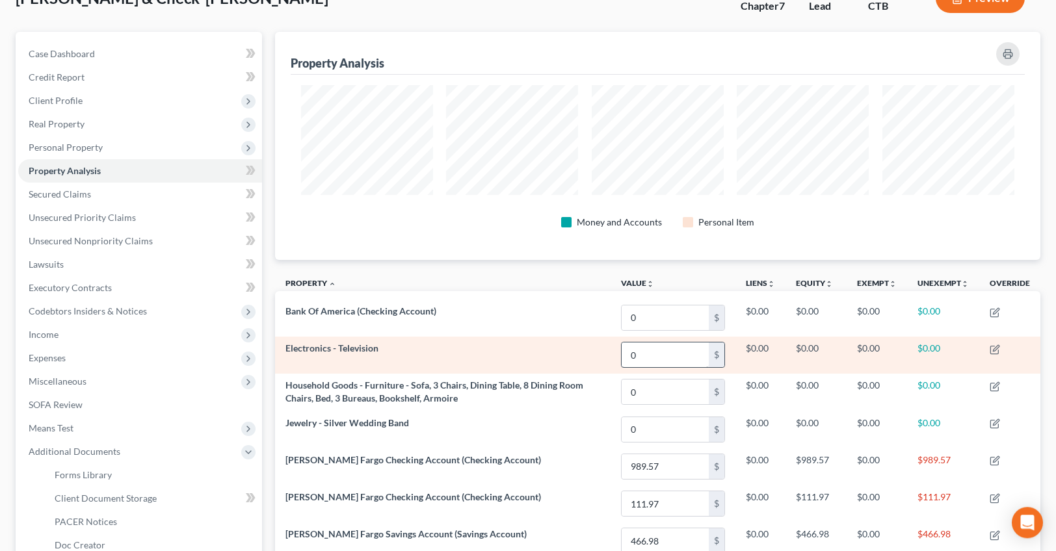
scroll to position [0, 0]
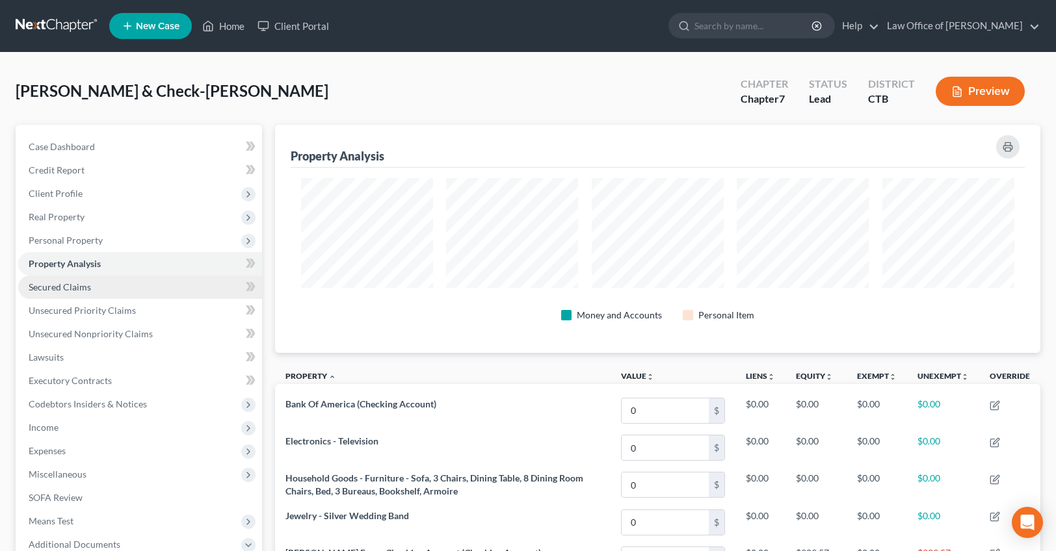
click at [64, 282] on span "Secured Claims" at bounding box center [60, 287] width 62 height 11
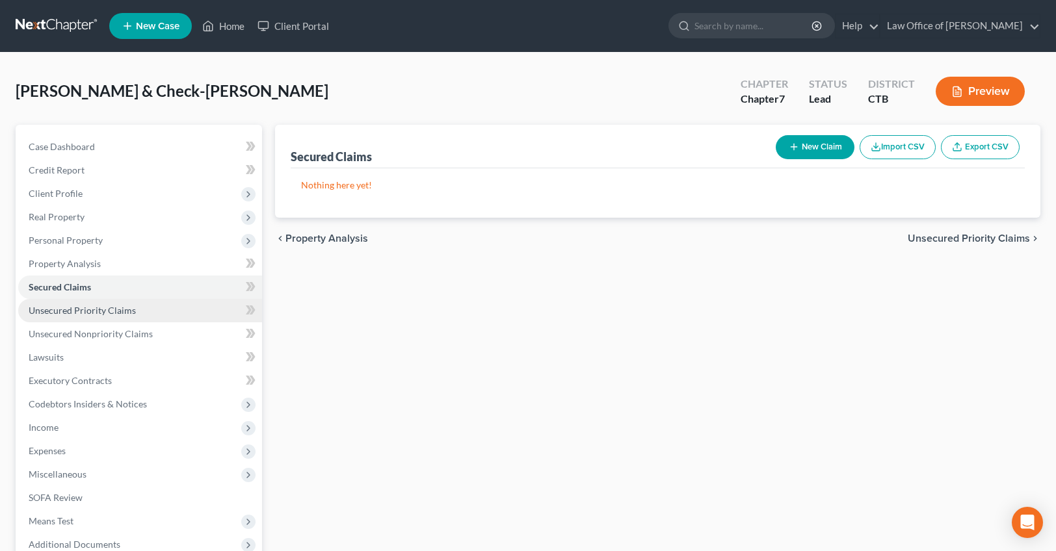
click at [85, 307] on span "Unsecured Priority Claims" at bounding box center [82, 310] width 107 height 11
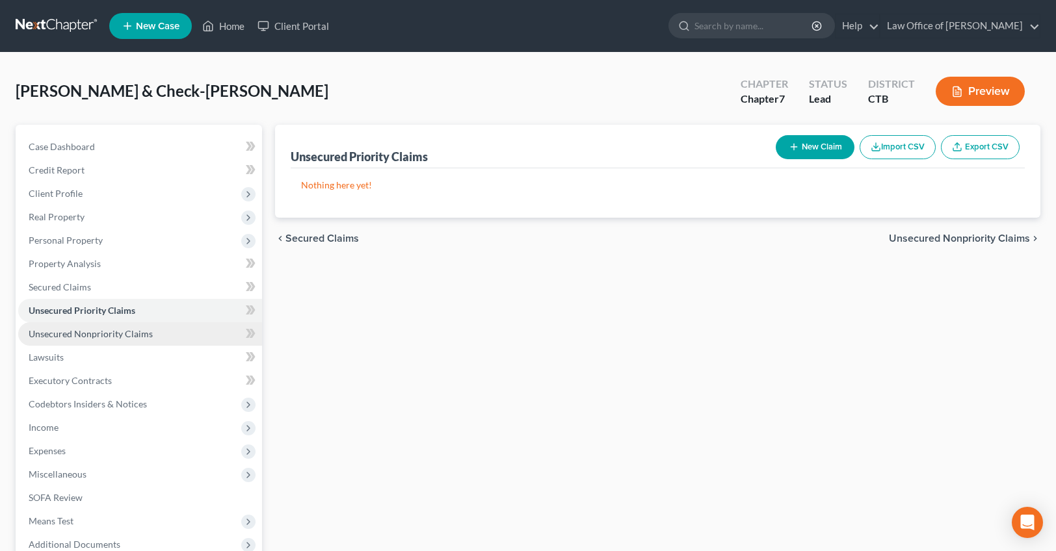
click at [90, 330] on span "Unsecured Nonpriority Claims" at bounding box center [91, 333] width 124 height 11
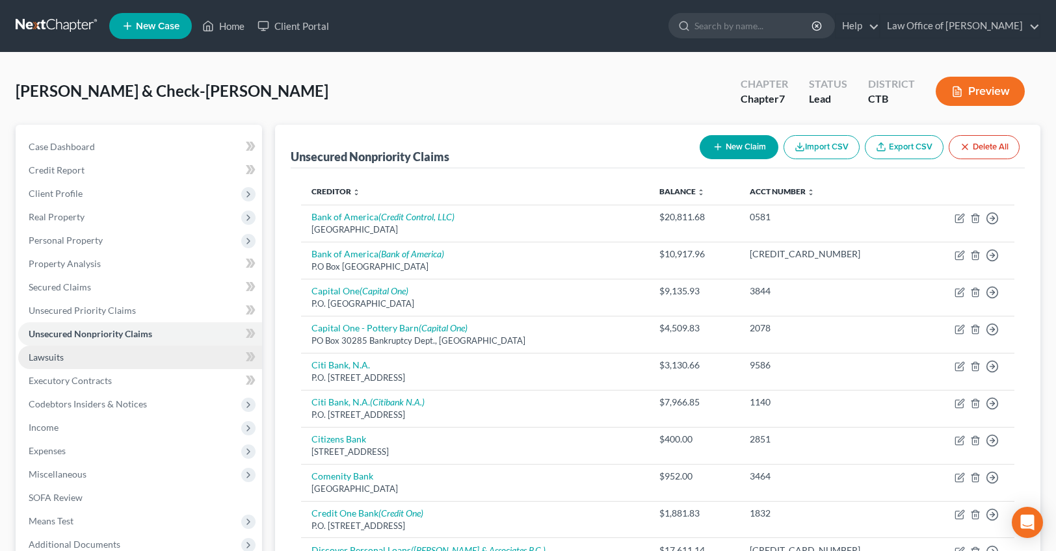
click at [97, 358] on link "Lawsuits" at bounding box center [140, 357] width 244 height 23
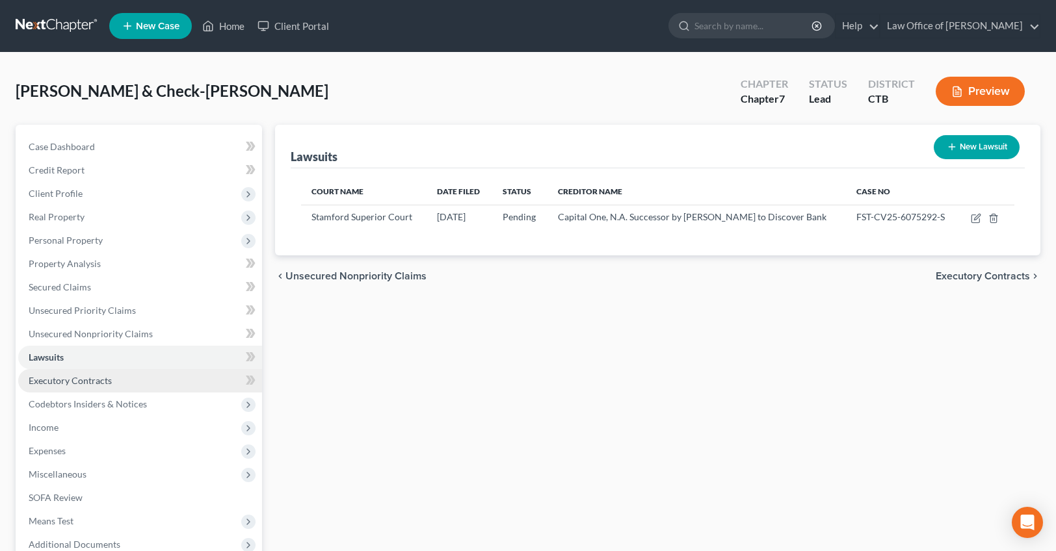
click at [113, 374] on link "Executory Contracts" at bounding box center [140, 380] width 244 height 23
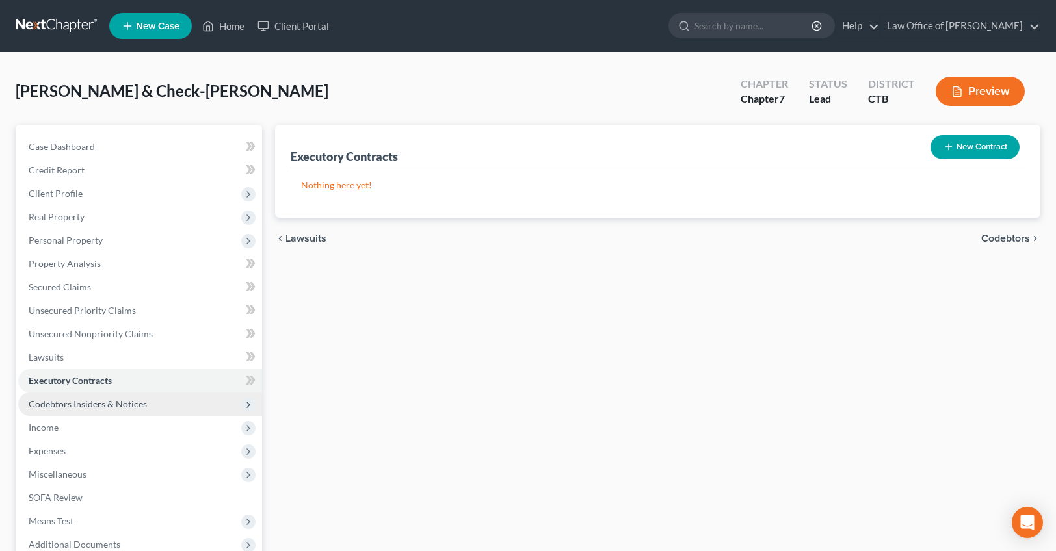
click at [109, 408] on span "Codebtors Insiders & Notices" at bounding box center [88, 404] width 118 height 11
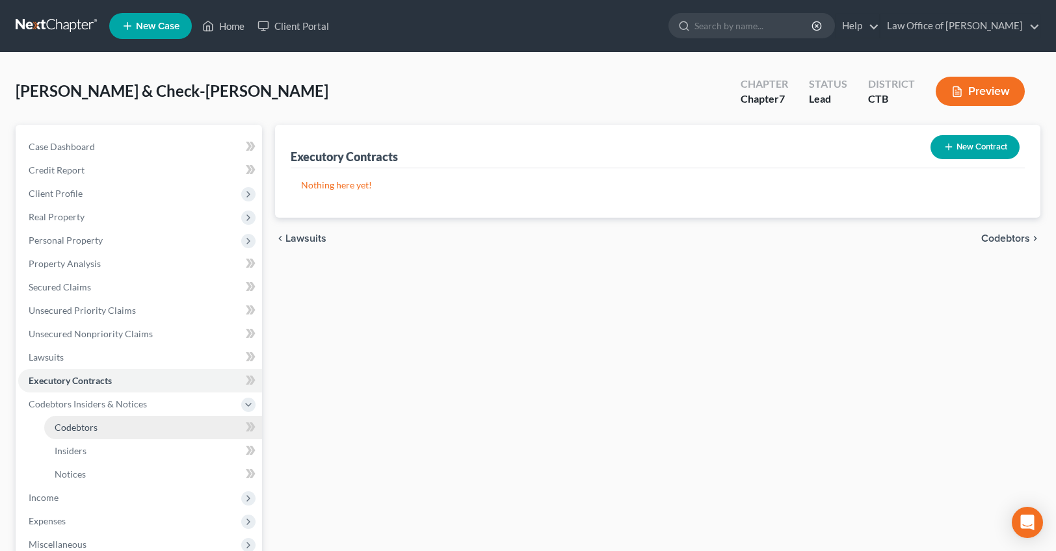
click at [115, 428] on link "Codebtors" at bounding box center [153, 427] width 218 height 23
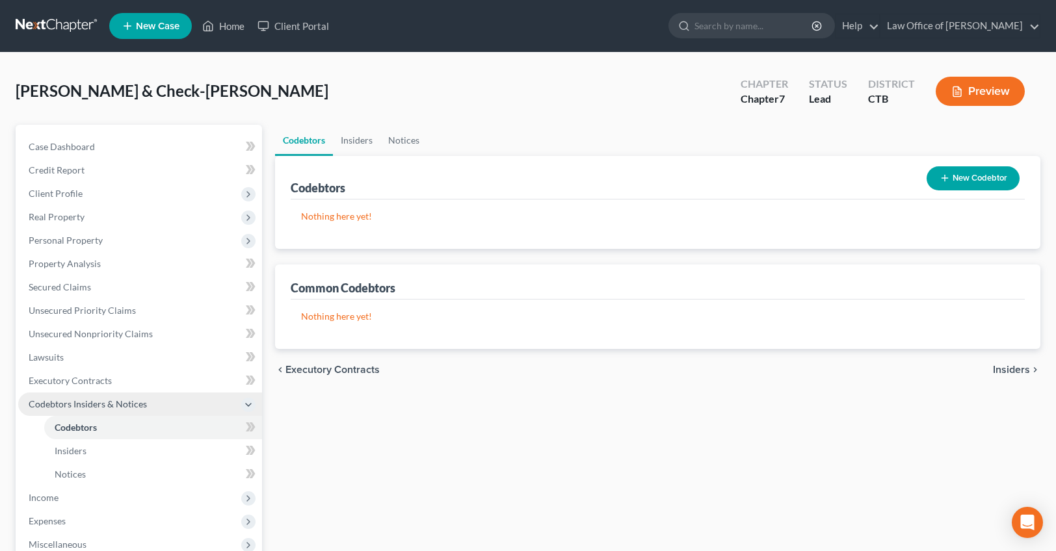
click at [108, 404] on span "Codebtors Insiders & Notices" at bounding box center [88, 404] width 118 height 11
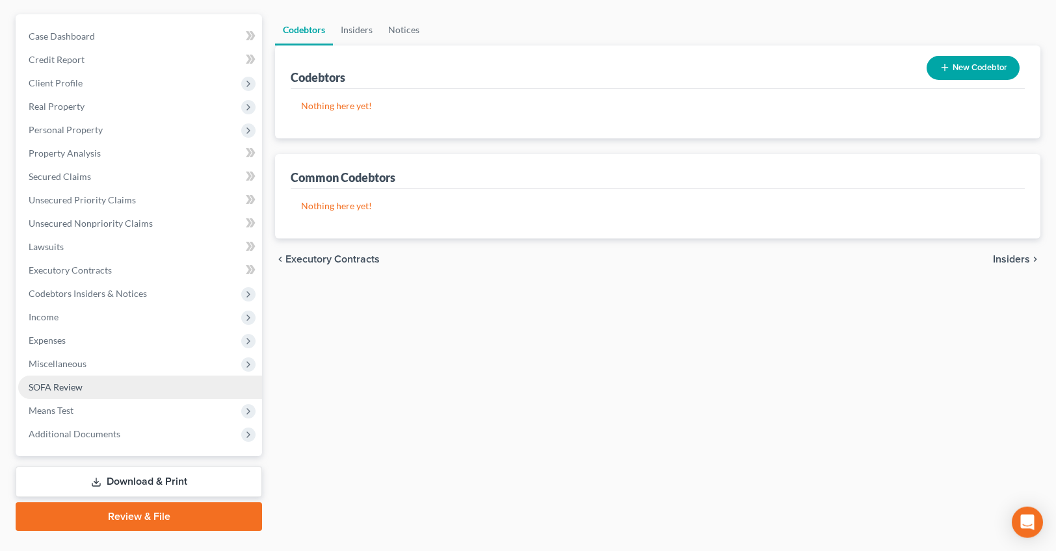
scroll to position [139, 0]
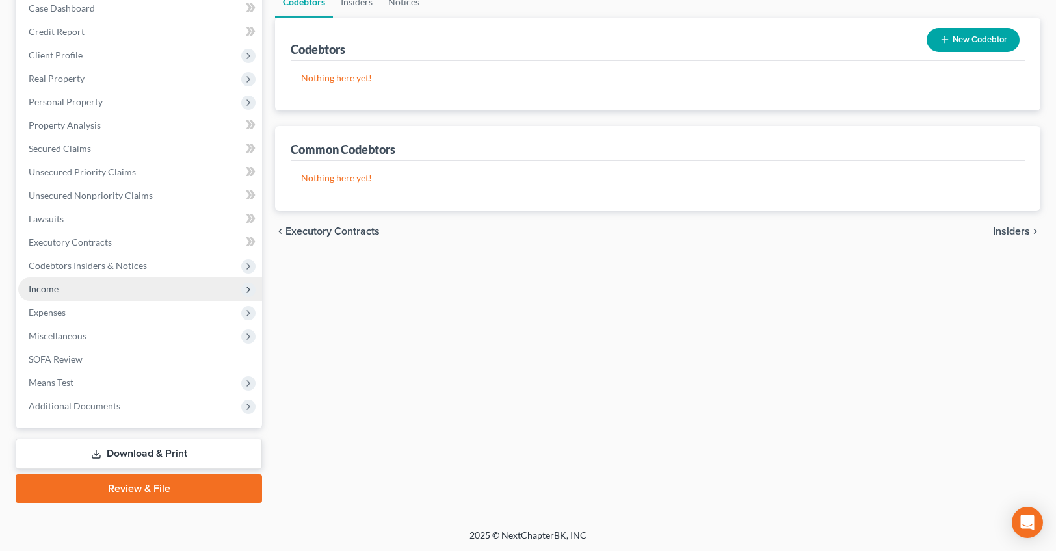
click at [66, 293] on span "Income" at bounding box center [140, 289] width 244 height 23
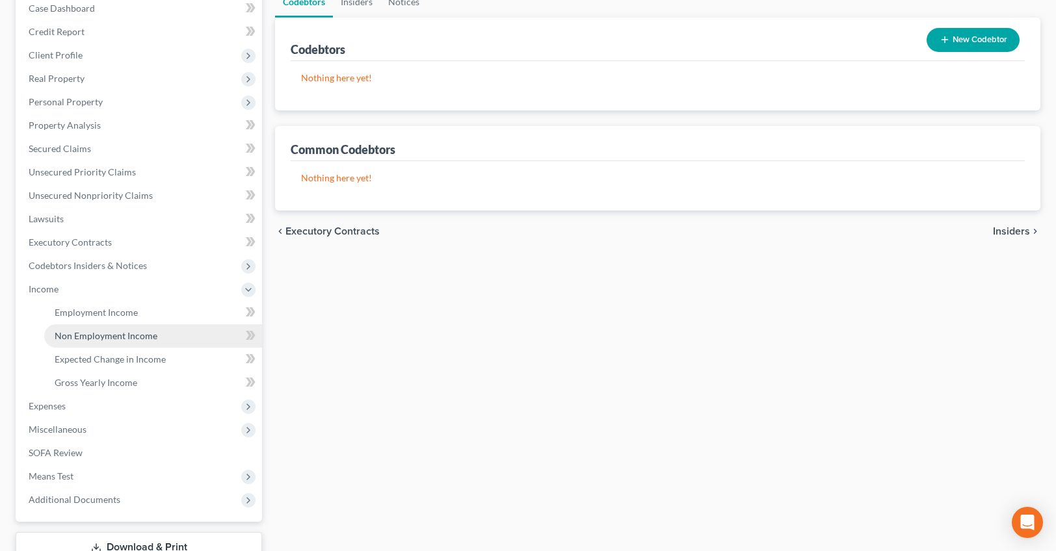
click at [92, 336] on span "Non Employment Income" at bounding box center [106, 335] width 103 height 11
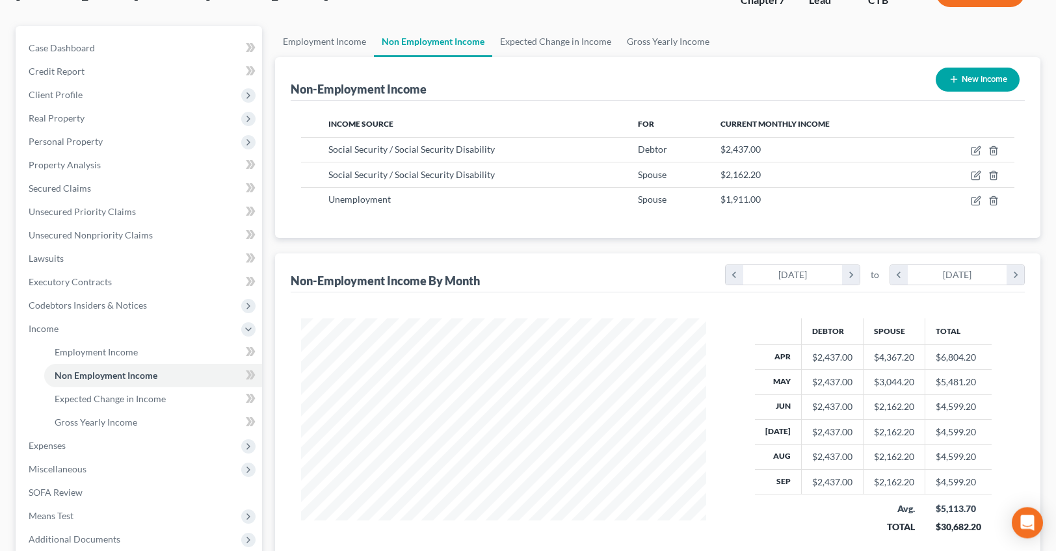
scroll to position [99, 0]
click at [740, 274] on icon "chevron_left" at bounding box center [735, 275] width 18 height 20
click at [853, 272] on icon "chevron_right" at bounding box center [851, 275] width 18 height 20
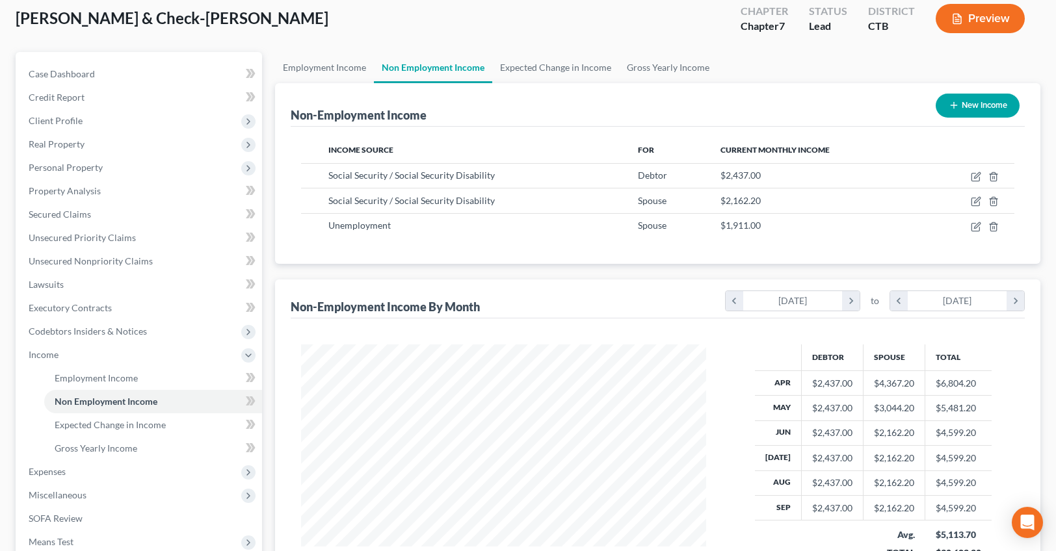
scroll to position [0, 0]
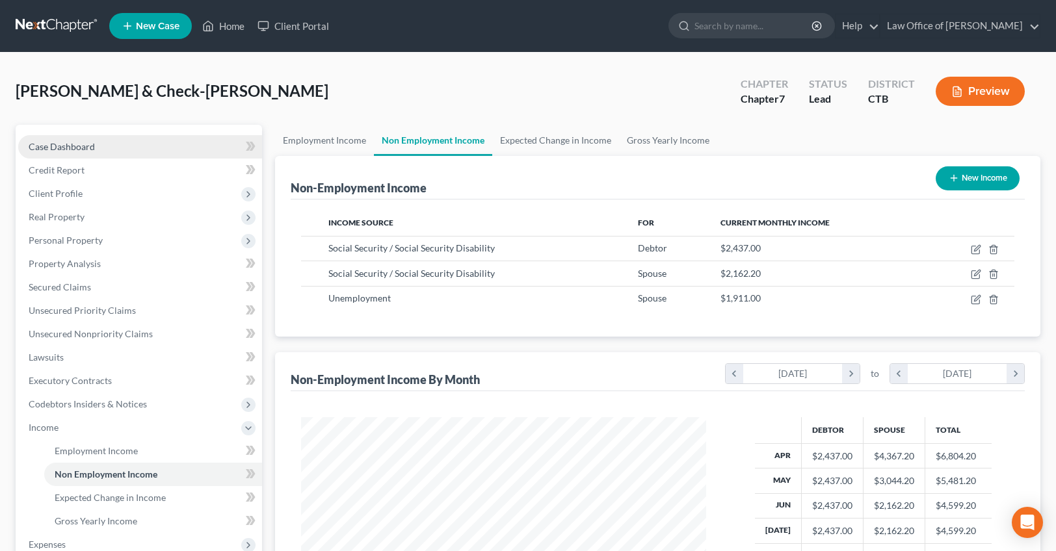
click at [73, 146] on span "Case Dashboard" at bounding box center [62, 146] width 66 height 11
